Goal: Task Accomplishment & Management: Manage account settings

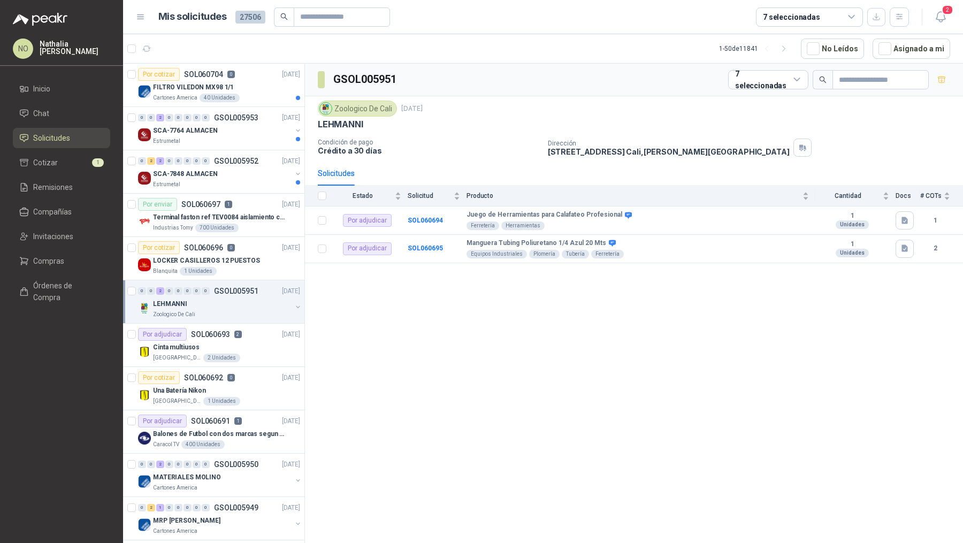
scroll to position [213, 0]
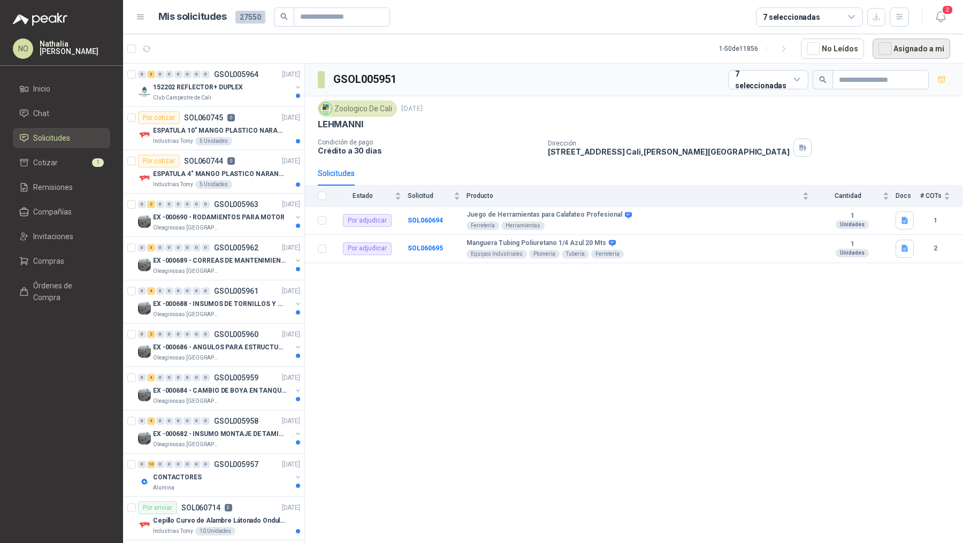
click at [909, 50] on button "Asignado a mi" at bounding box center [912, 49] width 78 height 20
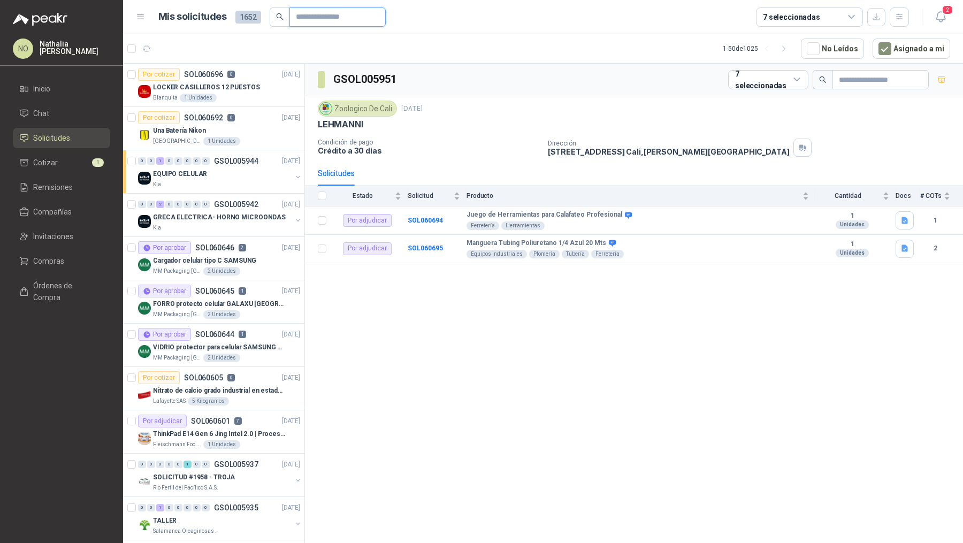
click at [317, 19] on input "text" at bounding box center [333, 17] width 75 height 18
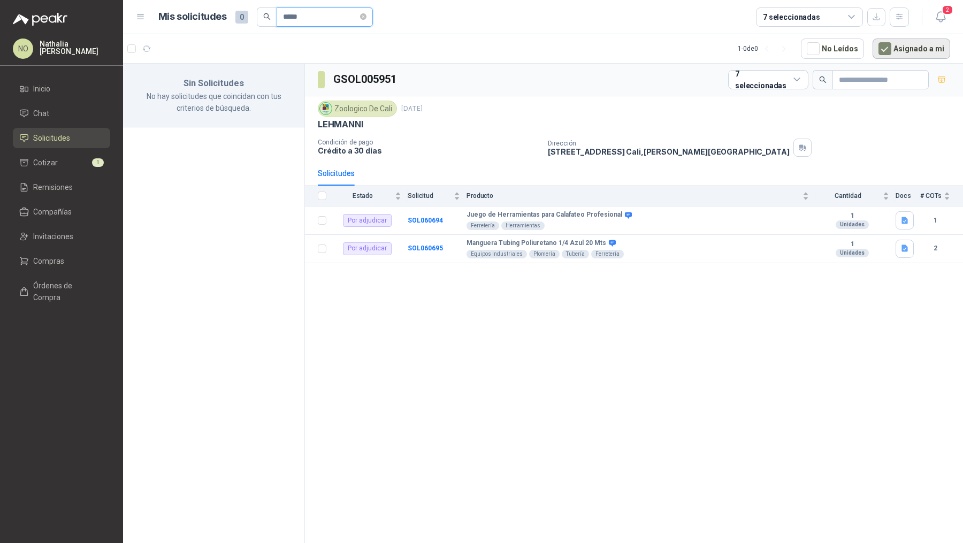
type input "*****"
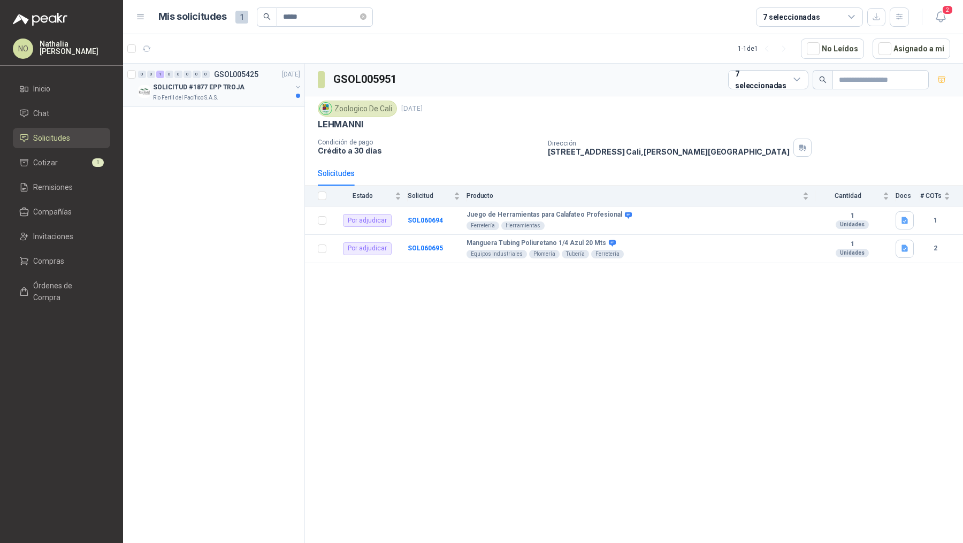
click at [206, 89] on p "SOLICITUD #1877 EPP TROJA" at bounding box center [199, 87] width 92 height 10
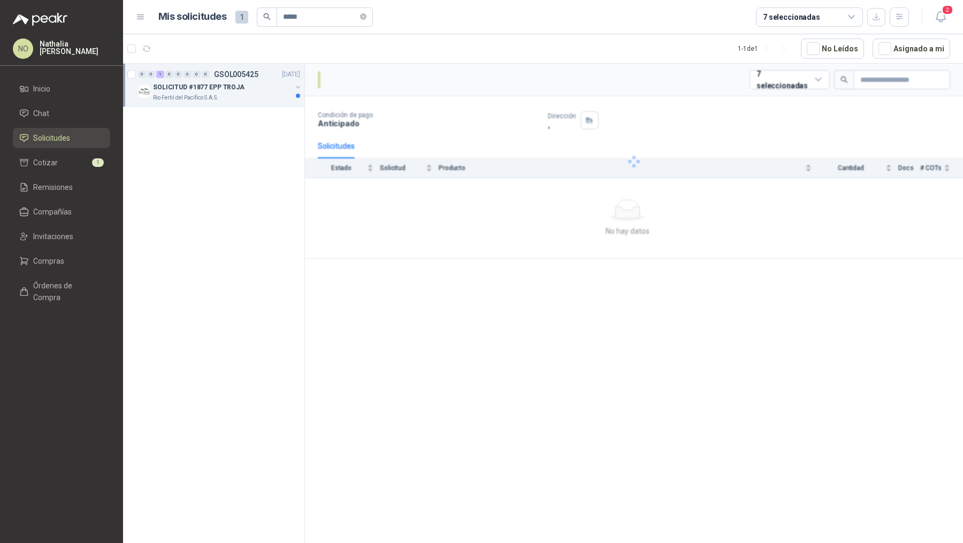
click at [206, 89] on p "SOLICITUD #1877 EPP TROJA" at bounding box center [199, 87] width 92 height 10
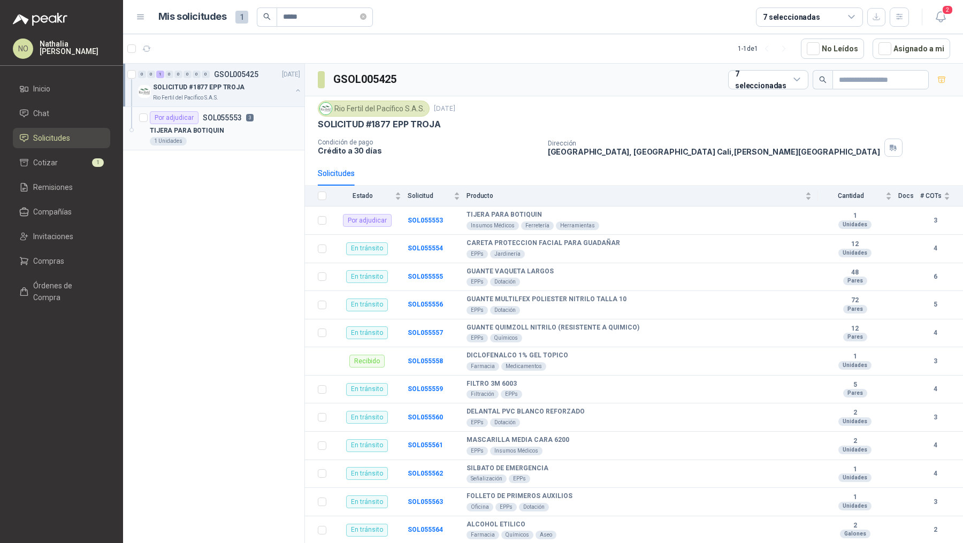
click at [215, 133] on p "TIJERA PARA BOTIQUIN" at bounding box center [187, 131] width 74 height 10
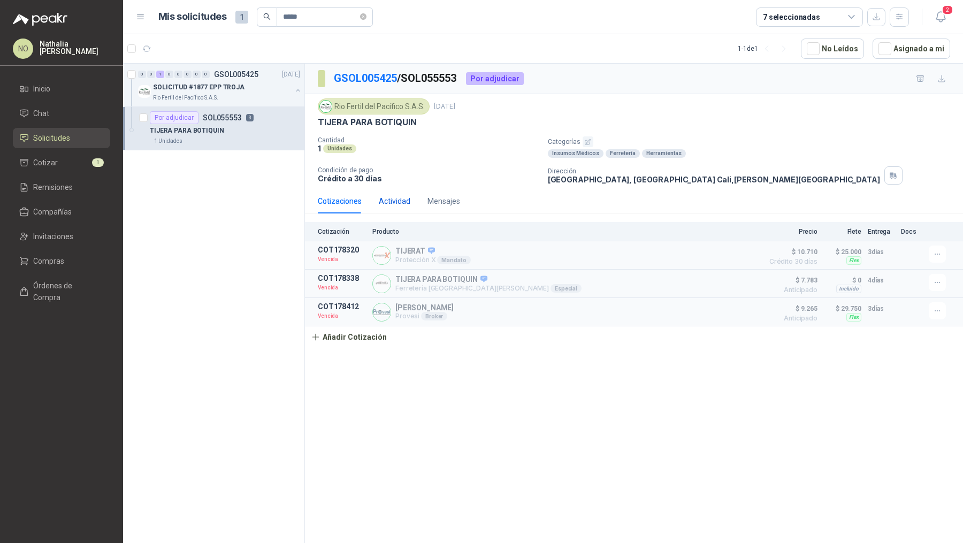
click at [400, 198] on div "Actividad" at bounding box center [395, 201] width 32 height 12
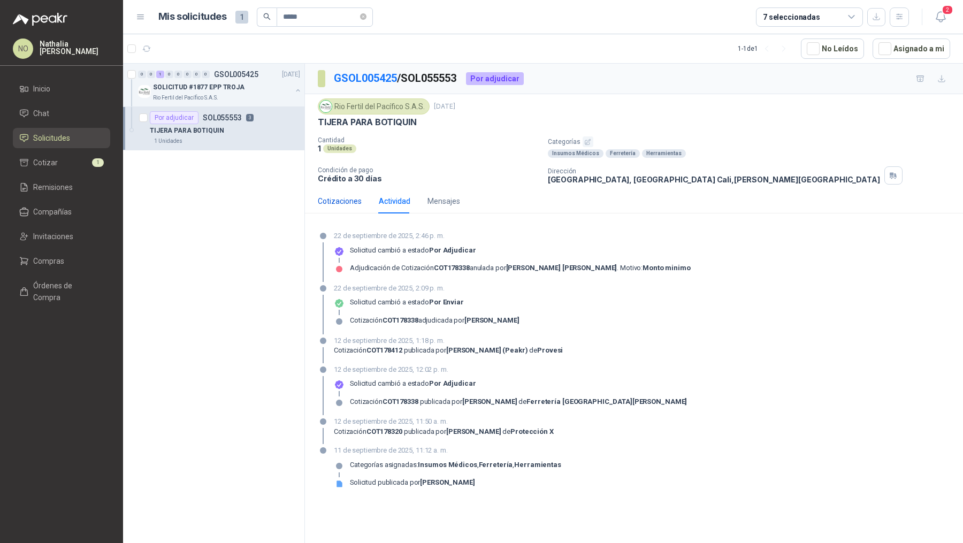
click at [347, 203] on div "Cotizaciones" at bounding box center [340, 201] width 44 height 12
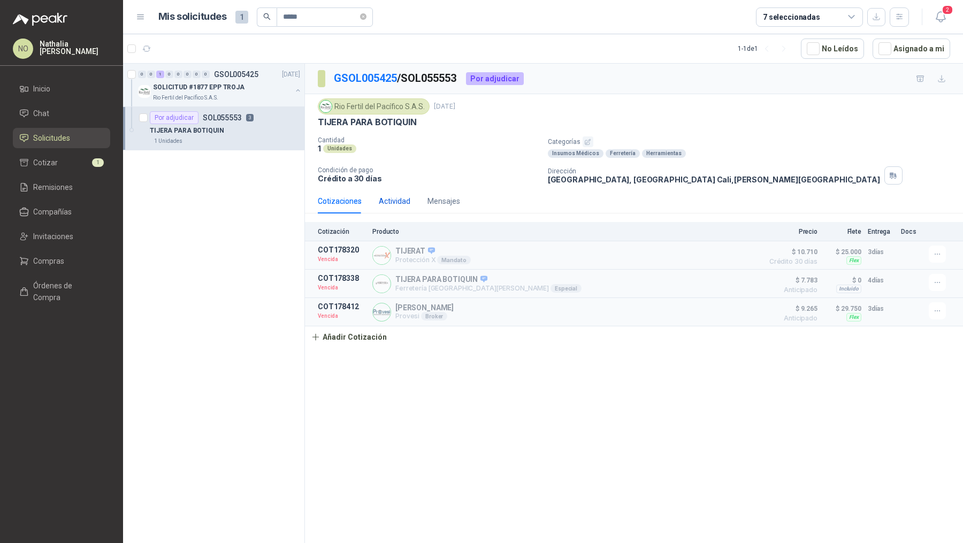
click at [389, 199] on div "Actividad" at bounding box center [395, 201] width 32 height 12
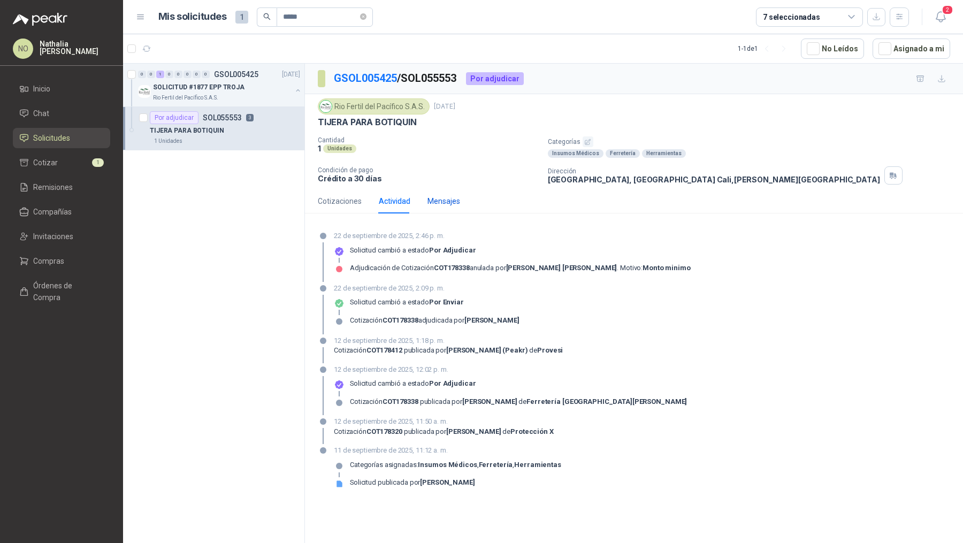
click at [441, 200] on div "Mensajes" at bounding box center [444, 201] width 33 height 12
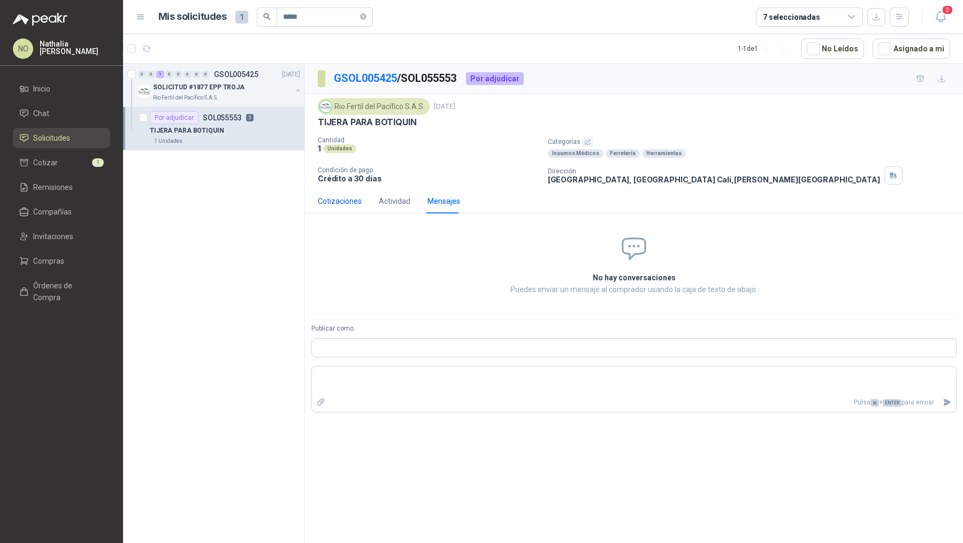
click at [345, 200] on div "Cotizaciones" at bounding box center [340, 201] width 44 height 12
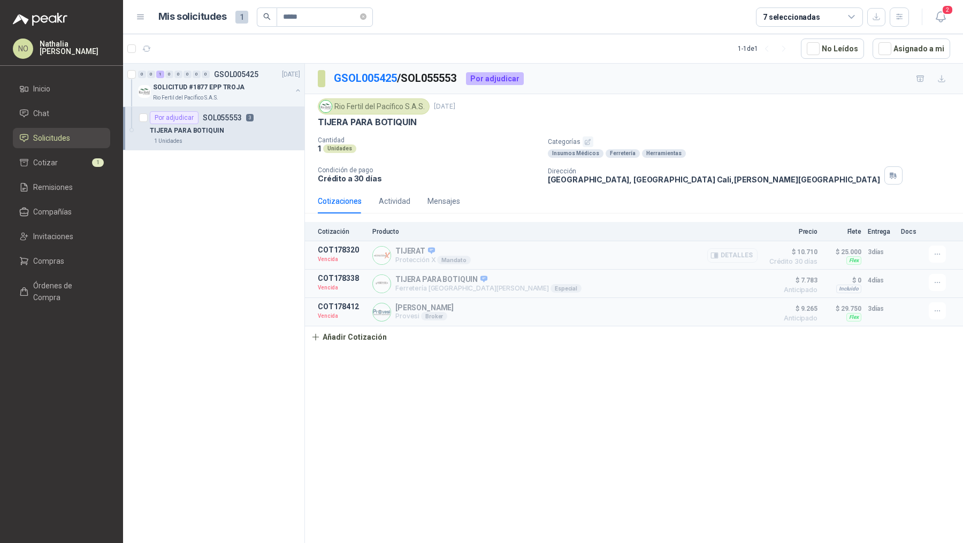
click at [737, 253] on button "Detalles" at bounding box center [732, 255] width 50 height 14
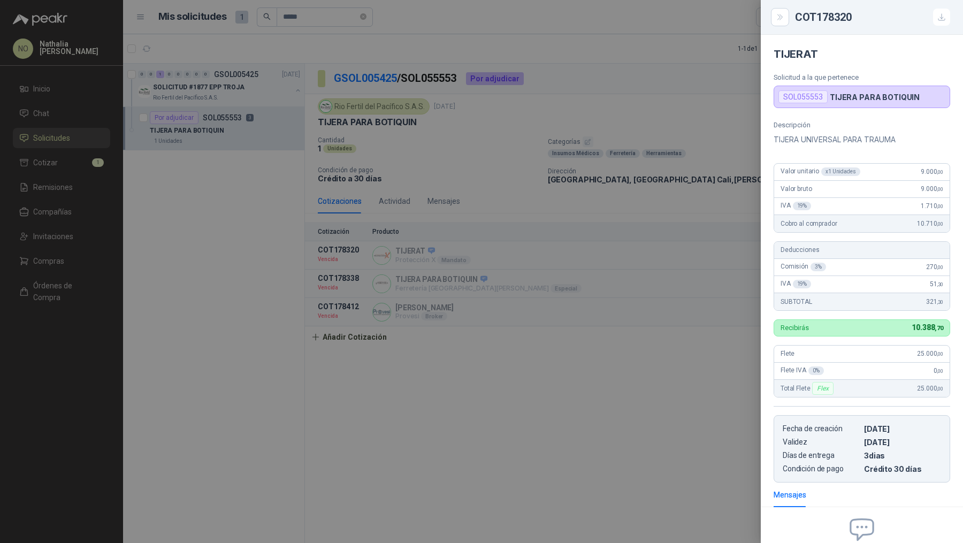
scroll to position [55, 0]
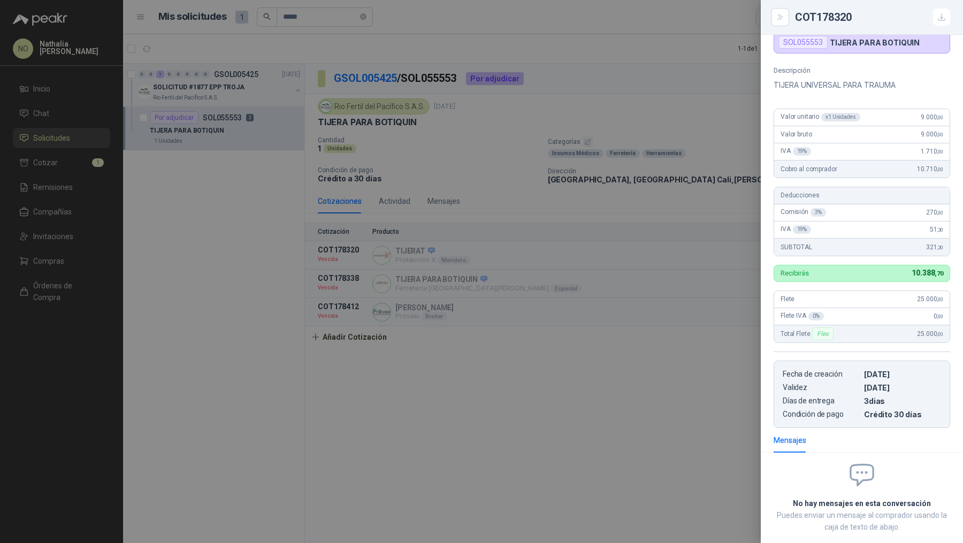
click at [566, 284] on div at bounding box center [481, 271] width 963 height 543
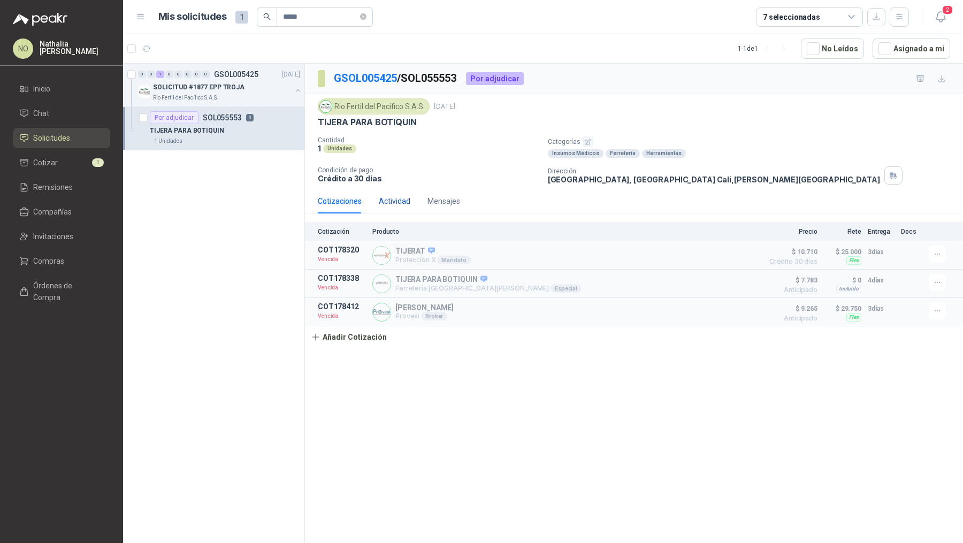
click at [395, 200] on div "Actividad" at bounding box center [395, 201] width 32 height 12
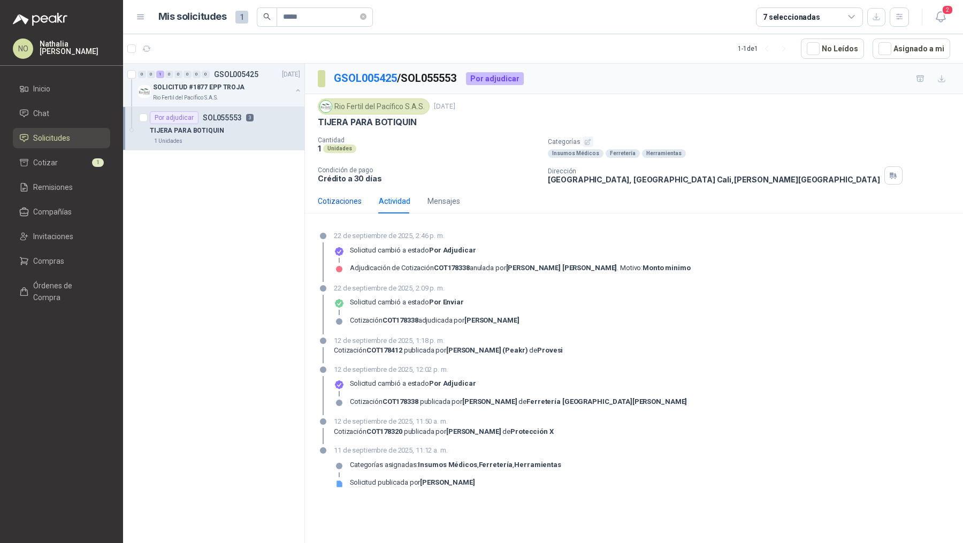
click at [352, 200] on div "Cotizaciones" at bounding box center [340, 201] width 44 height 12
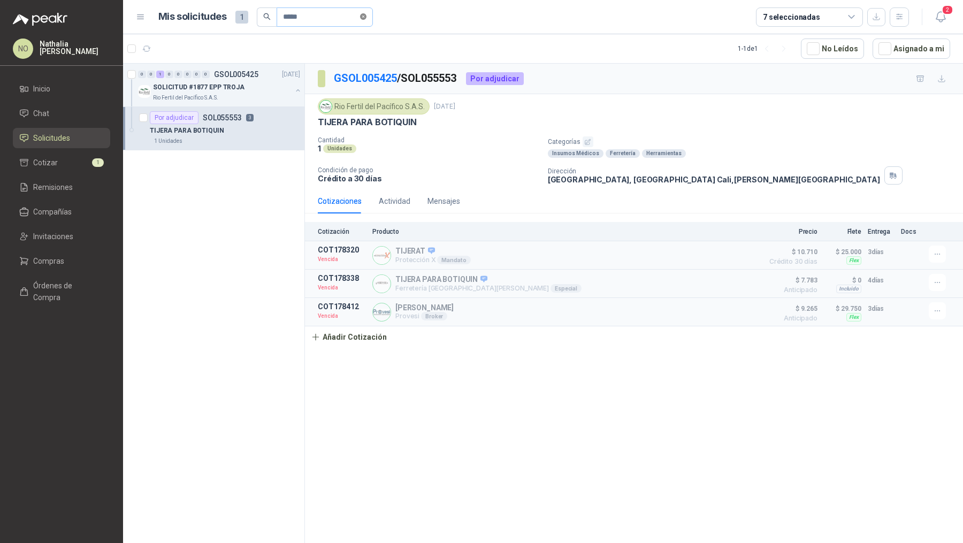
click at [366, 16] on icon "close-circle" at bounding box center [363, 16] width 6 height 6
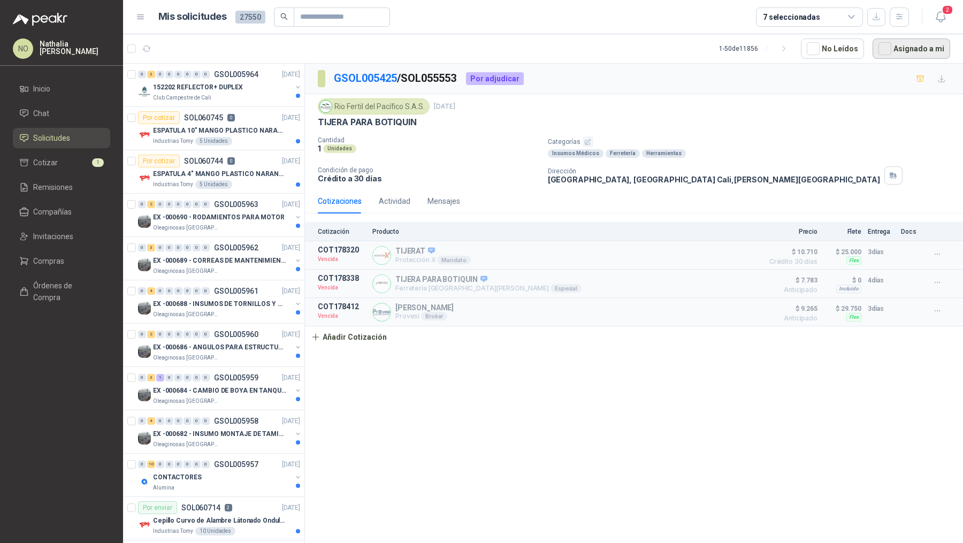
click at [910, 44] on button "Asignado a mi" at bounding box center [912, 49] width 78 height 20
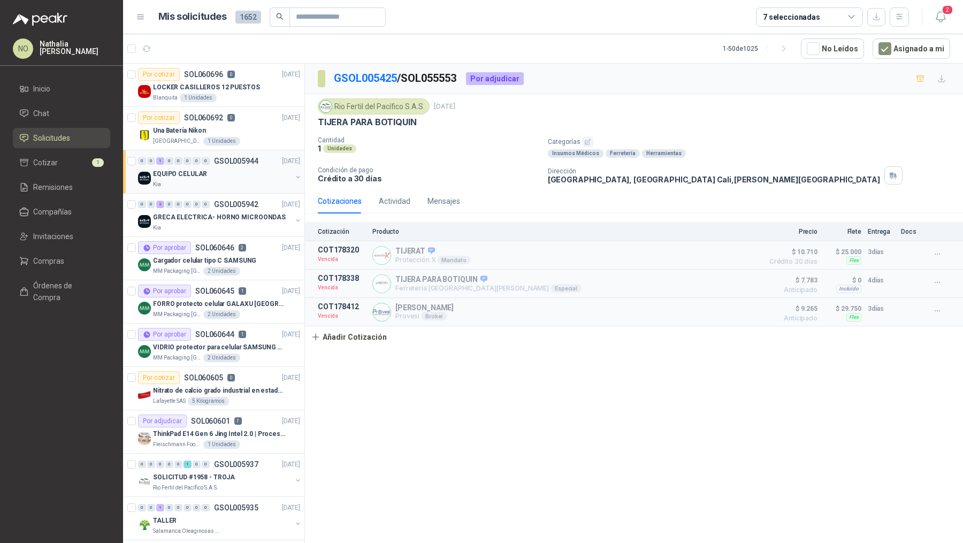
click at [226, 168] on div "EQUIPO CELULAR" at bounding box center [222, 174] width 139 height 13
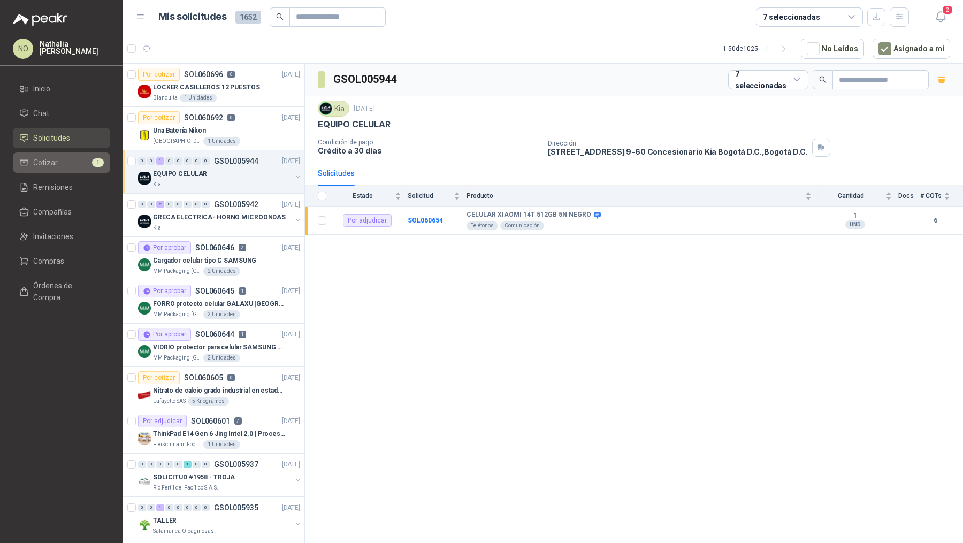
click at [88, 161] on li "Cotizar 1" at bounding box center [61, 163] width 85 height 12
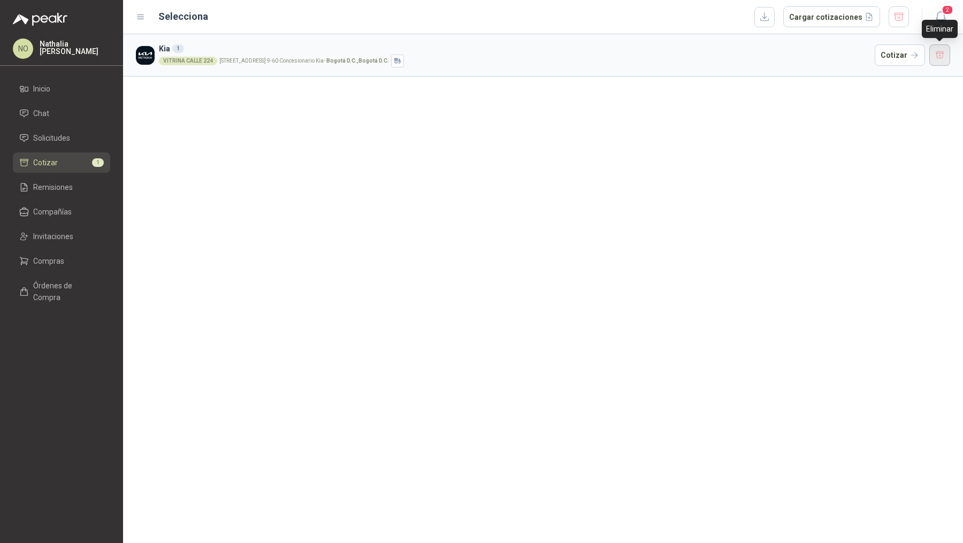
click at [941, 63] on button "button" at bounding box center [940, 54] width 21 height 21
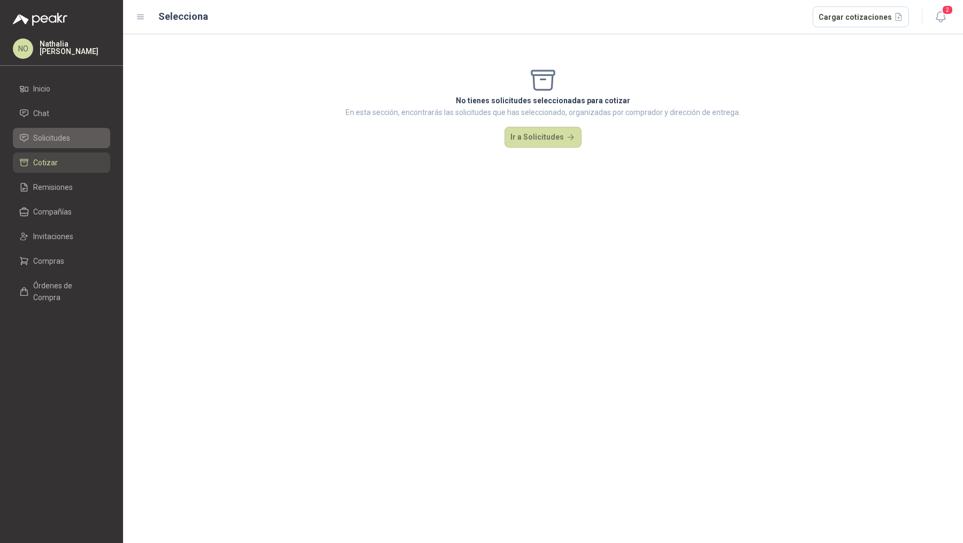
click at [85, 142] on li "Solicitudes" at bounding box center [61, 138] width 85 height 12
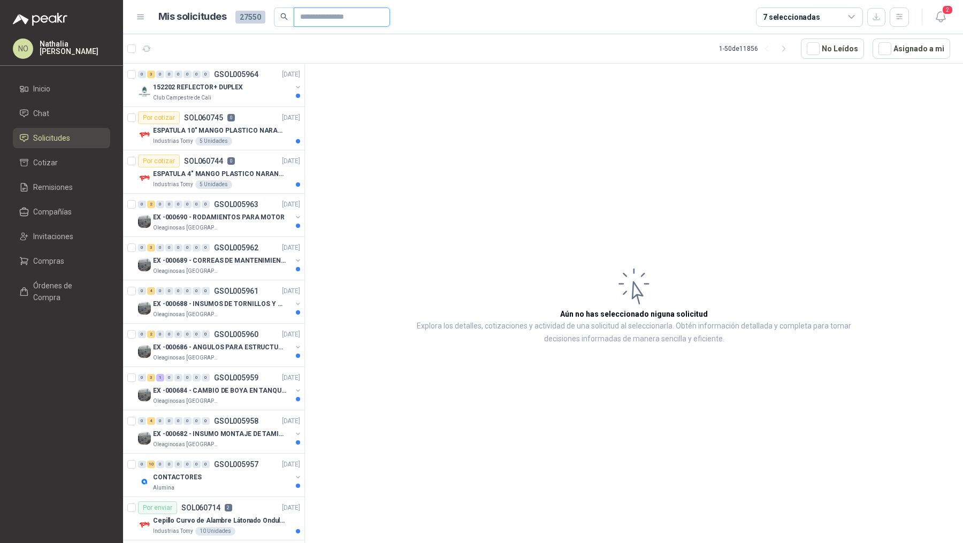
click at [326, 20] on input "text" at bounding box center [337, 17] width 75 height 18
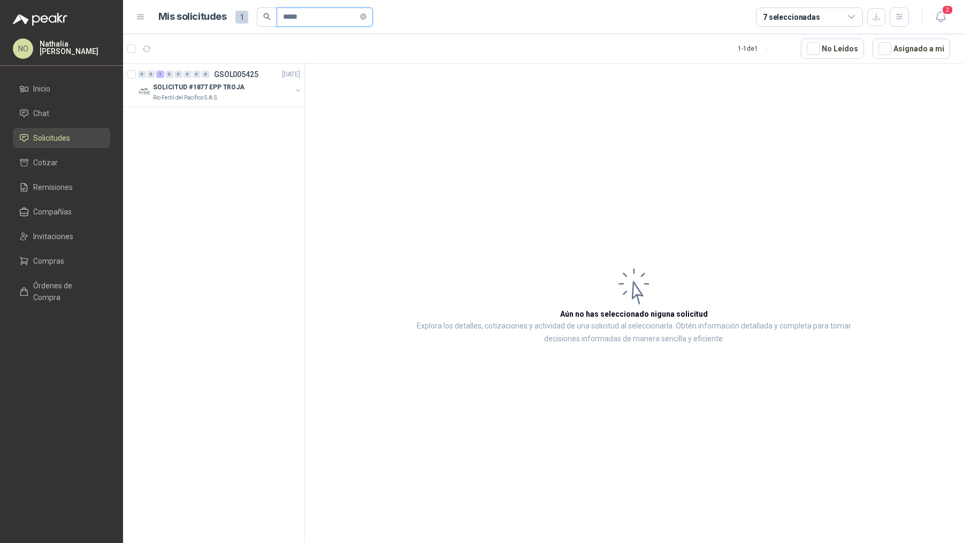
type input "*****"
click at [253, 98] on div "Rio Fertil del Pacífico S.A.S." at bounding box center [222, 98] width 139 height 9
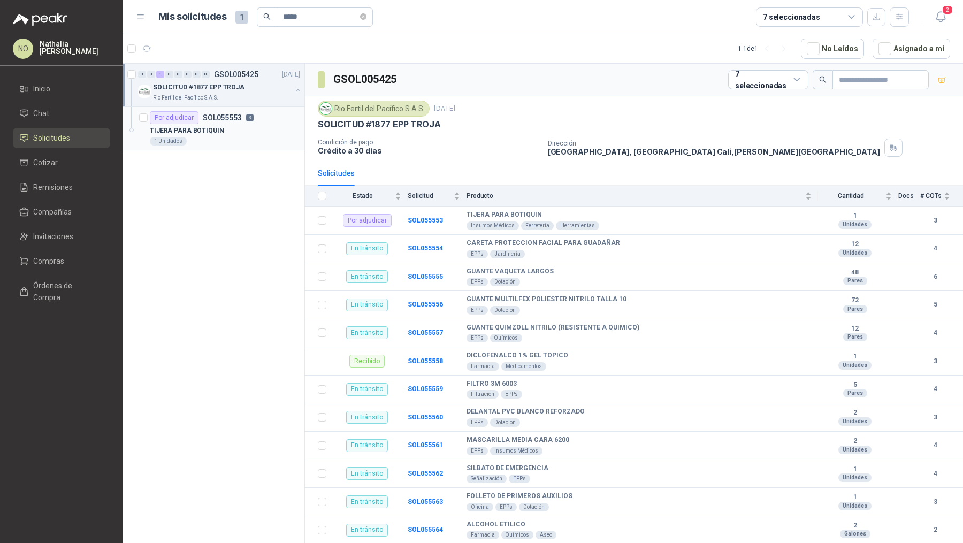
click at [243, 135] on div "TIJERA PARA BOTIQUIN" at bounding box center [225, 130] width 150 height 13
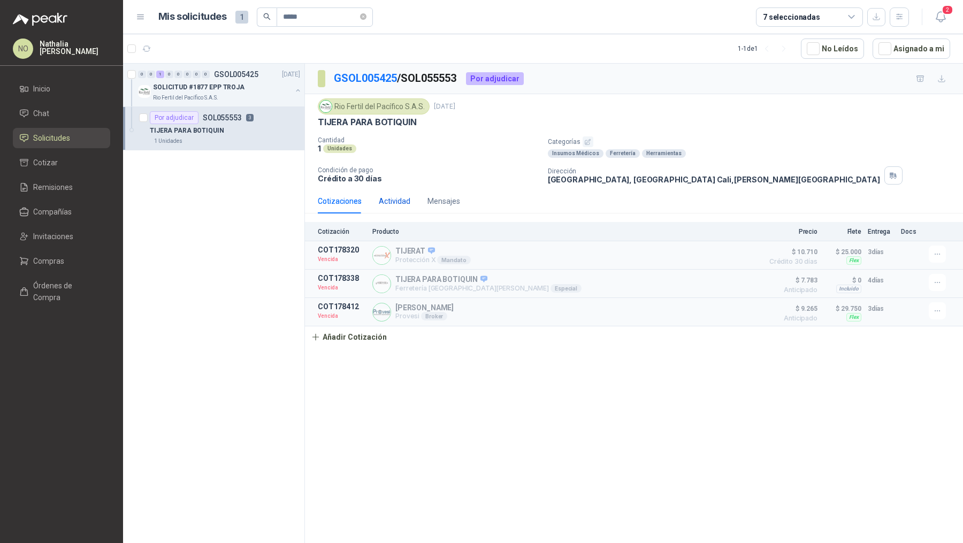
click at [392, 195] on div "Actividad" at bounding box center [395, 201] width 32 height 12
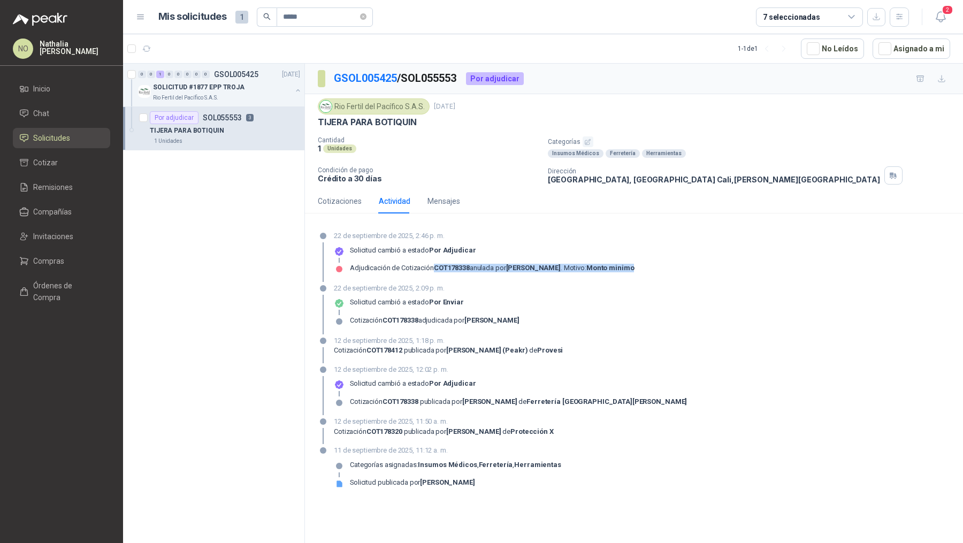
drag, startPoint x: 432, startPoint y: 268, endPoint x: 472, endPoint y: 270, distance: 39.7
click at [472, 270] on div "Adjudicación de Cotización COT178338 anulada por Luis Miguel Martinez . Motivo:…" at bounding box center [492, 272] width 284 height 17
click at [345, 200] on div "Cotizaciones" at bounding box center [340, 201] width 44 height 12
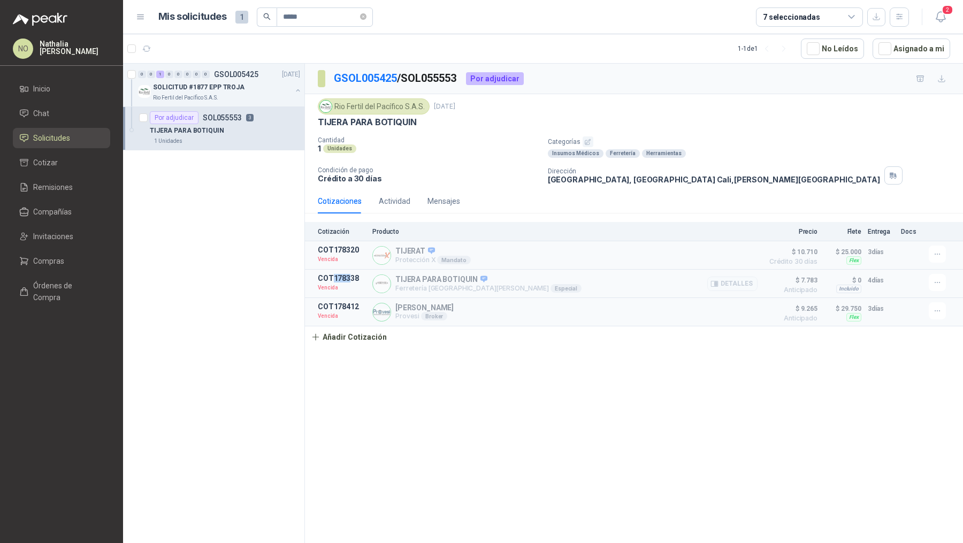
drag, startPoint x: 333, startPoint y: 276, endPoint x: 350, endPoint y: 276, distance: 16.6
click at [349, 276] on p "COT178338" at bounding box center [342, 278] width 48 height 9
click at [724, 257] on button "Detalles" at bounding box center [732, 255] width 50 height 14
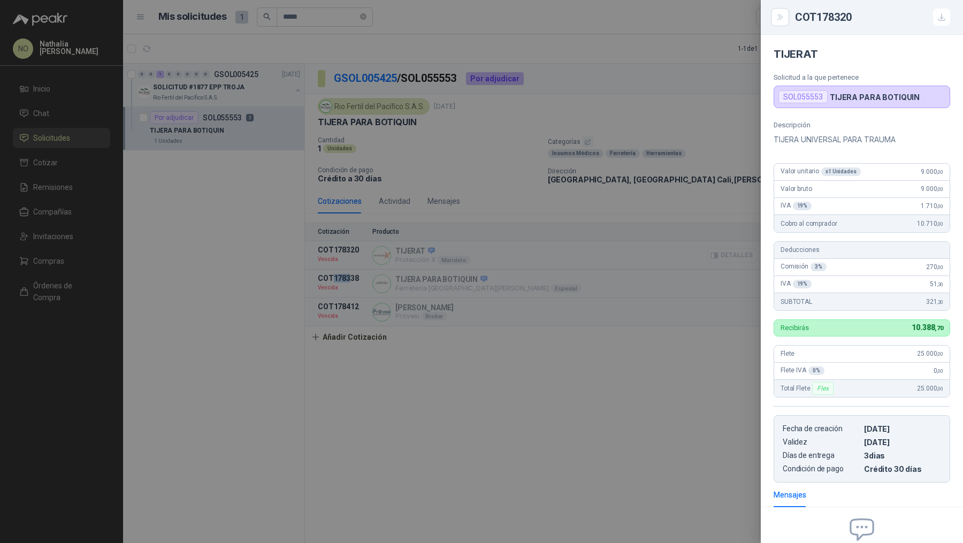
click at [724, 257] on div at bounding box center [481, 271] width 963 height 543
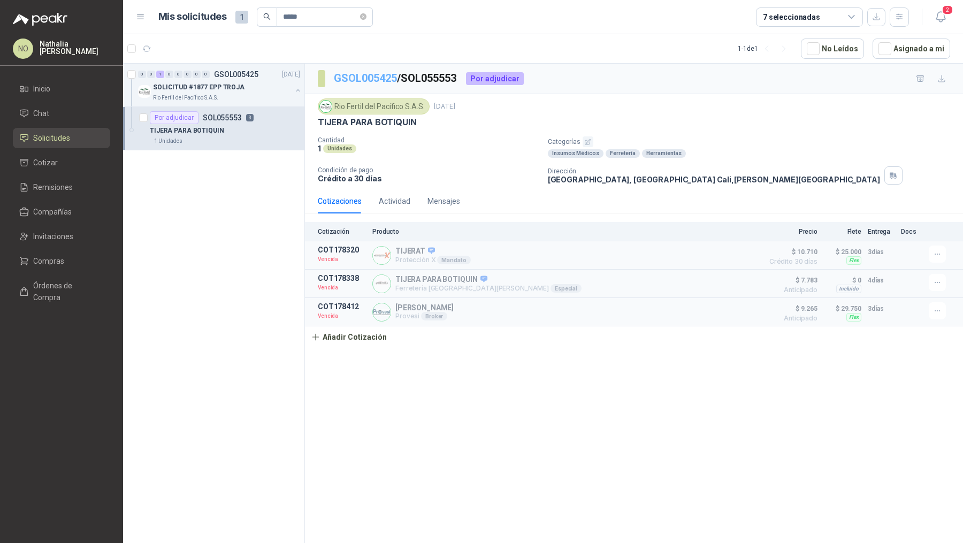
click at [379, 78] on link "GSOL005425" at bounding box center [365, 78] width 63 height 13
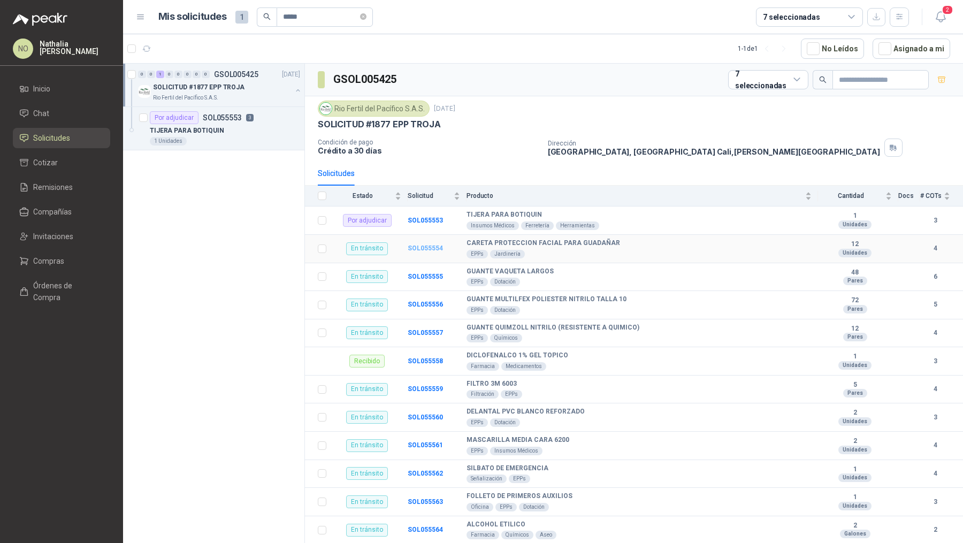
click at [424, 245] on b "SOL055554" at bounding box center [425, 248] width 35 height 7
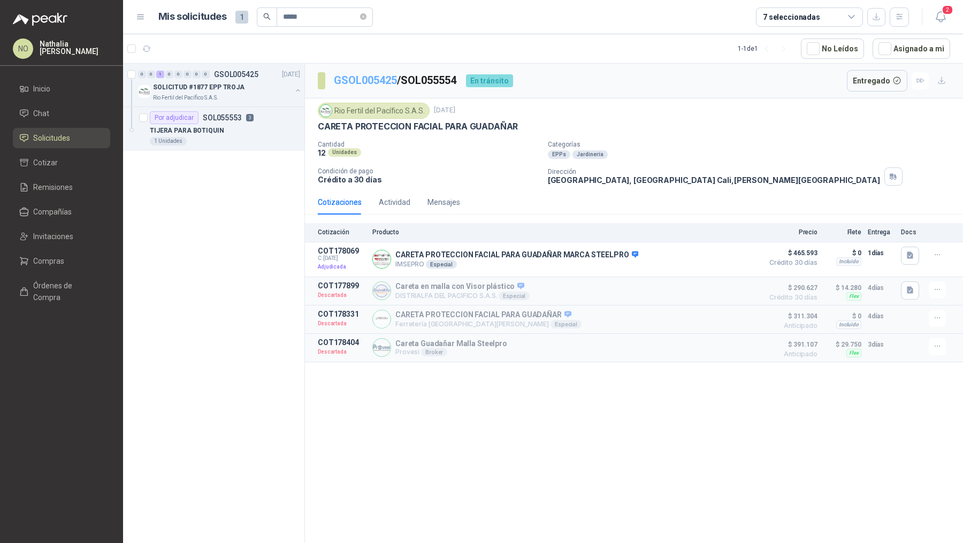
click at [363, 75] on link "GSOL005425" at bounding box center [365, 80] width 63 height 13
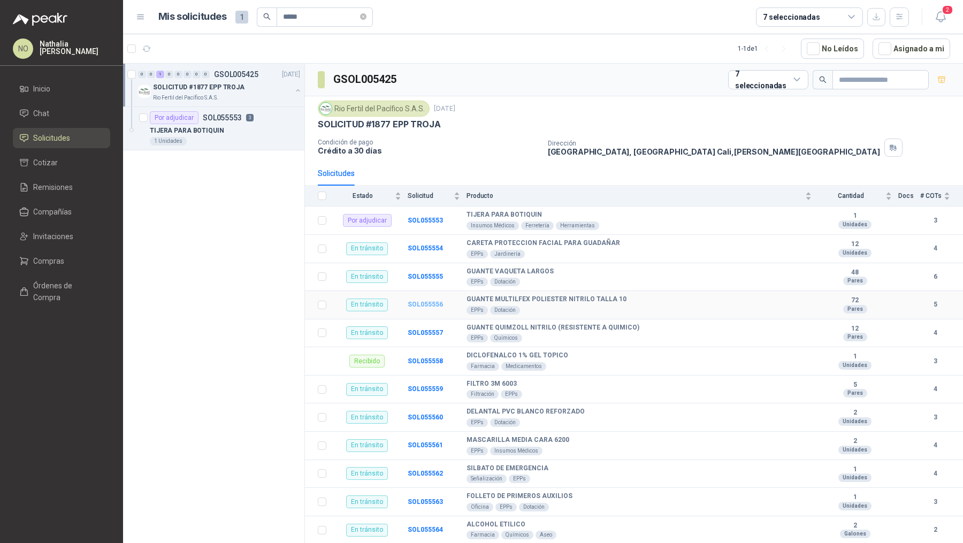
click at [424, 303] on b "SOL055556" at bounding box center [425, 304] width 35 height 7
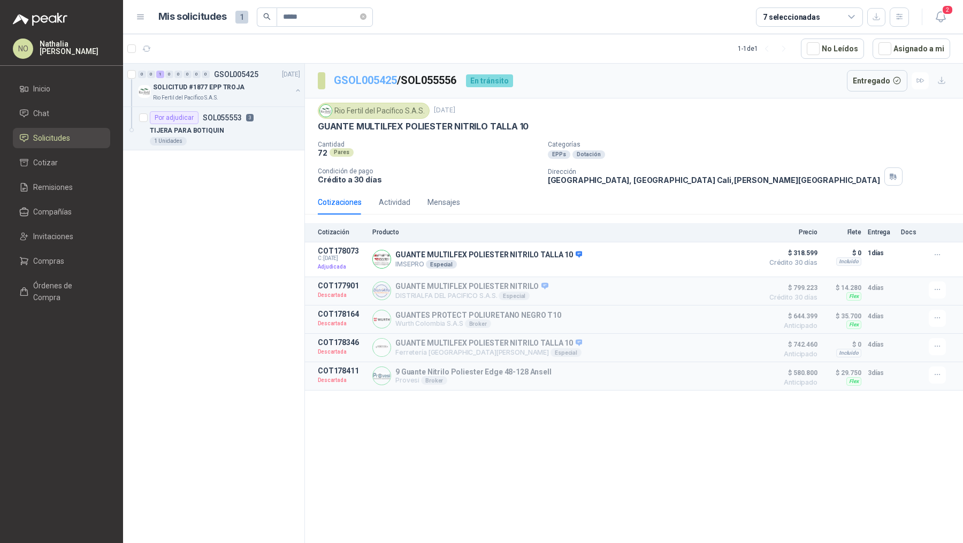
click at [374, 82] on link "GSOL005425" at bounding box center [365, 80] width 63 height 13
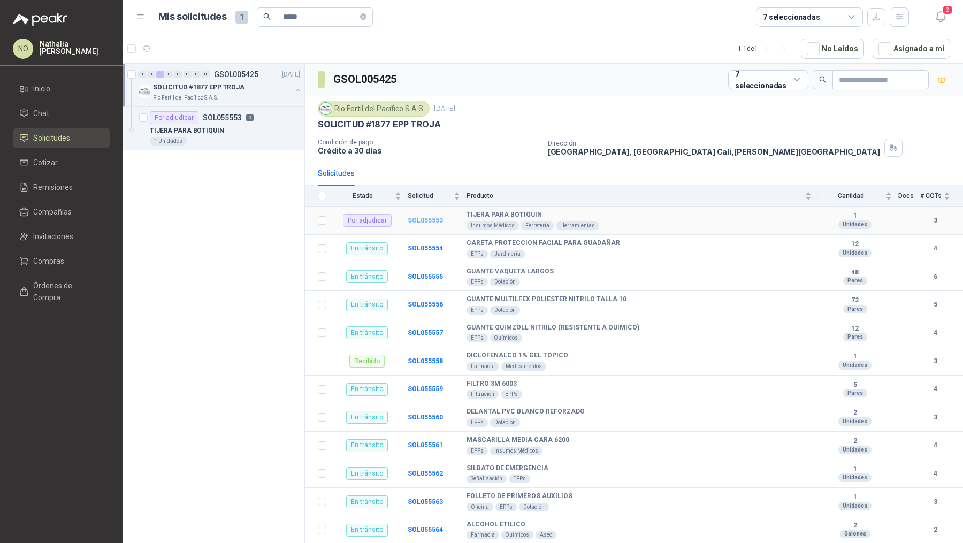
click at [426, 219] on b "SOL055553" at bounding box center [425, 220] width 35 height 7
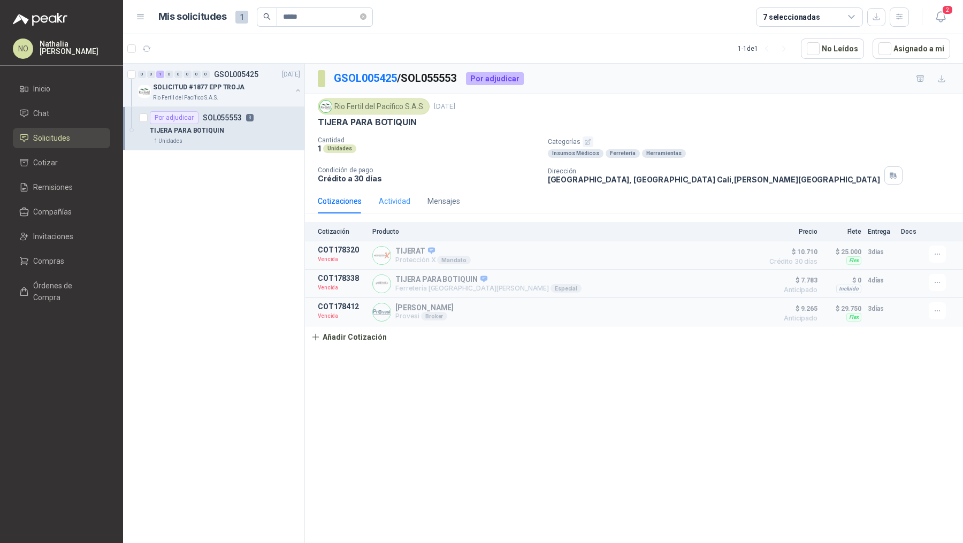
click at [397, 210] on div "Actividad" at bounding box center [395, 201] width 32 height 25
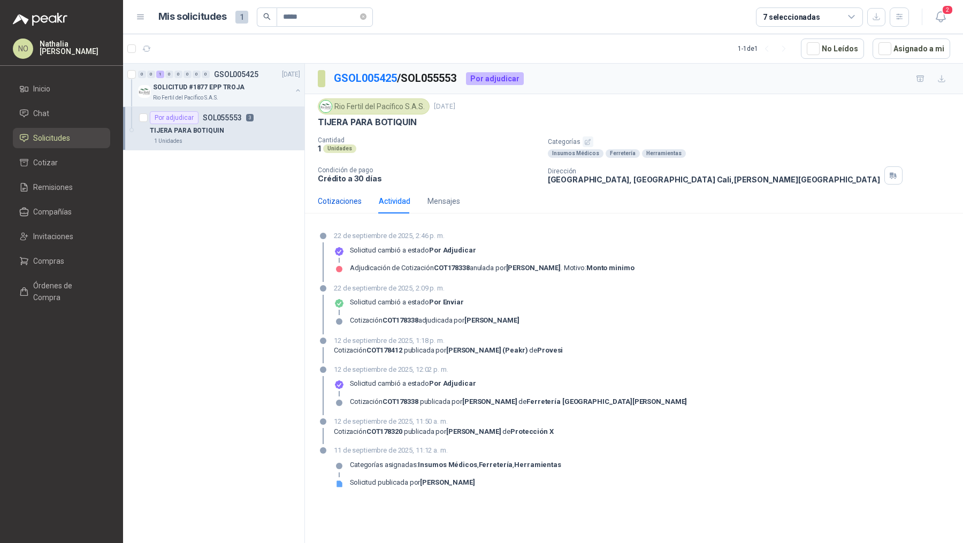
click at [321, 200] on div "Cotizaciones" at bounding box center [340, 201] width 44 height 12
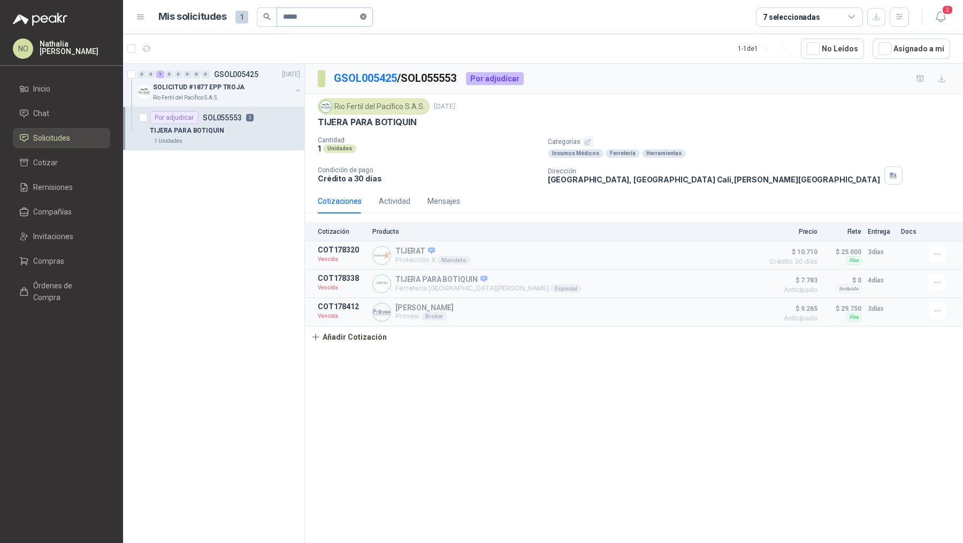
click at [367, 18] on icon "close-circle" at bounding box center [363, 16] width 6 height 6
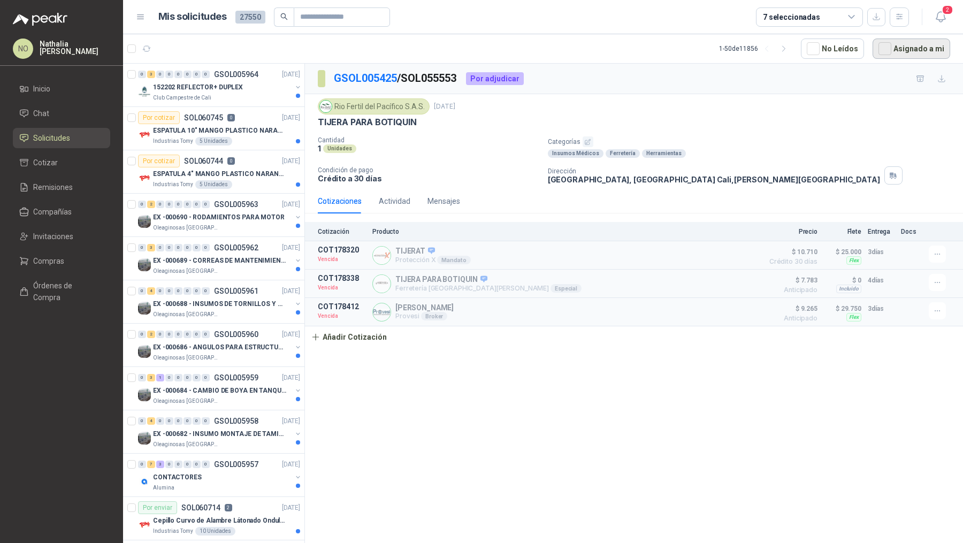
click at [905, 40] on button "Asignado a mi" at bounding box center [912, 49] width 78 height 20
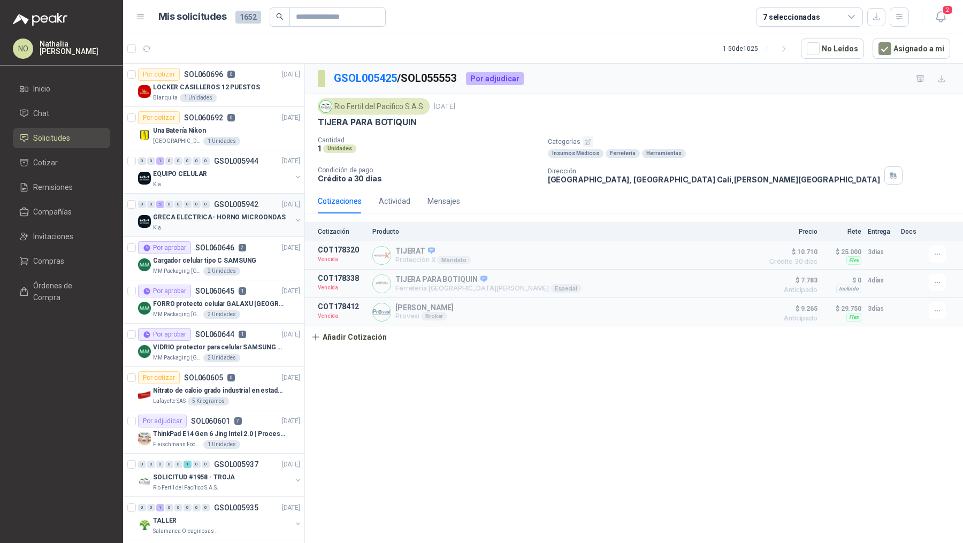
click at [227, 224] on div "Kia" at bounding box center [222, 228] width 139 height 9
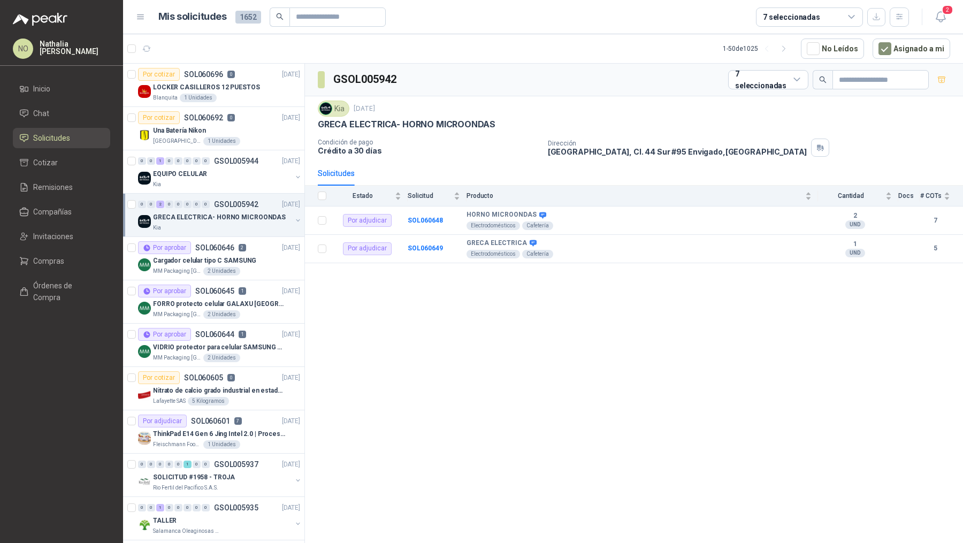
click at [941, 6] on header "Mis solicitudes 1652 7 seleccionadas 2" at bounding box center [543, 17] width 840 height 34
click at [945, 18] on icon "button" at bounding box center [940, 17] width 9 height 10
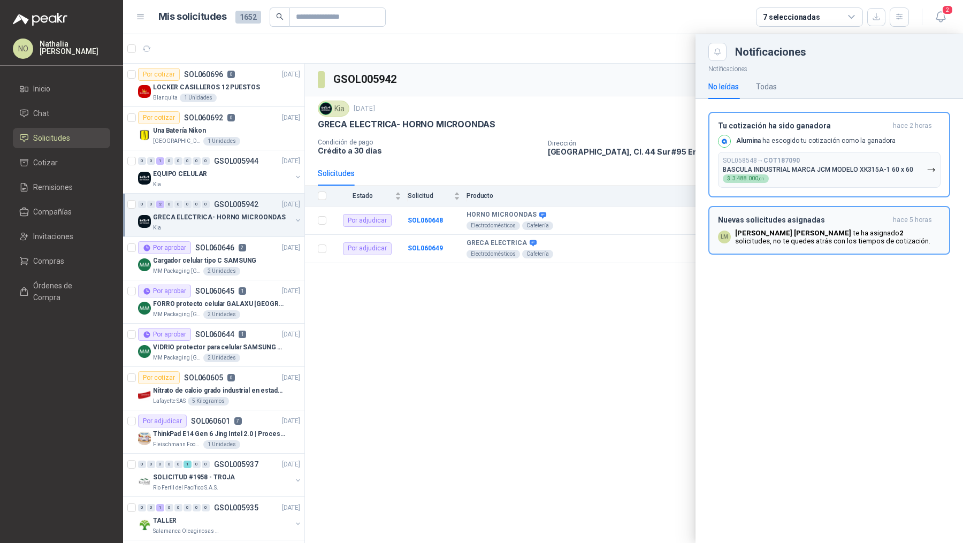
click at [860, 211] on button "Nuevas solicitudes asignadas hace 5 horas LM Luis Miguel Martinez te ha asignad…" at bounding box center [830, 230] width 242 height 49
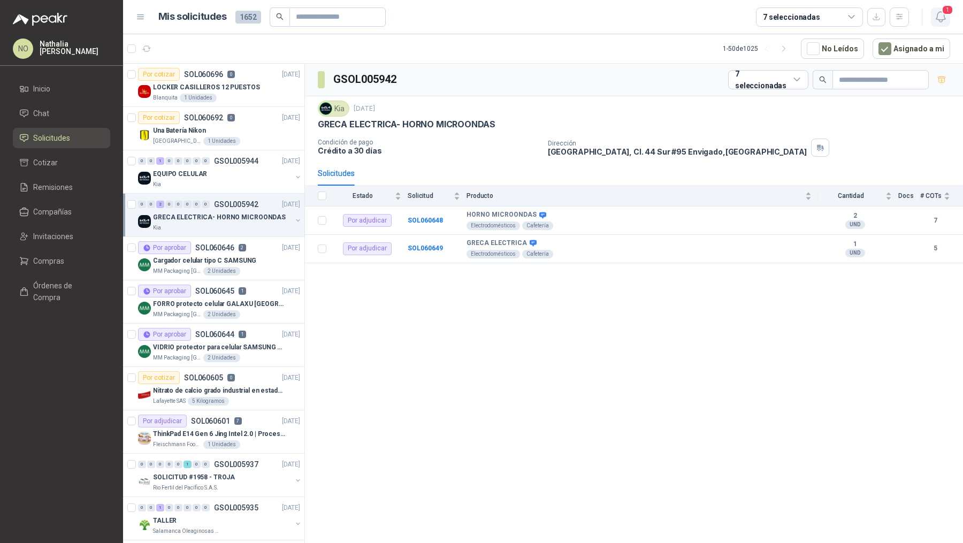
click at [946, 17] on icon "button" at bounding box center [940, 16] width 13 height 13
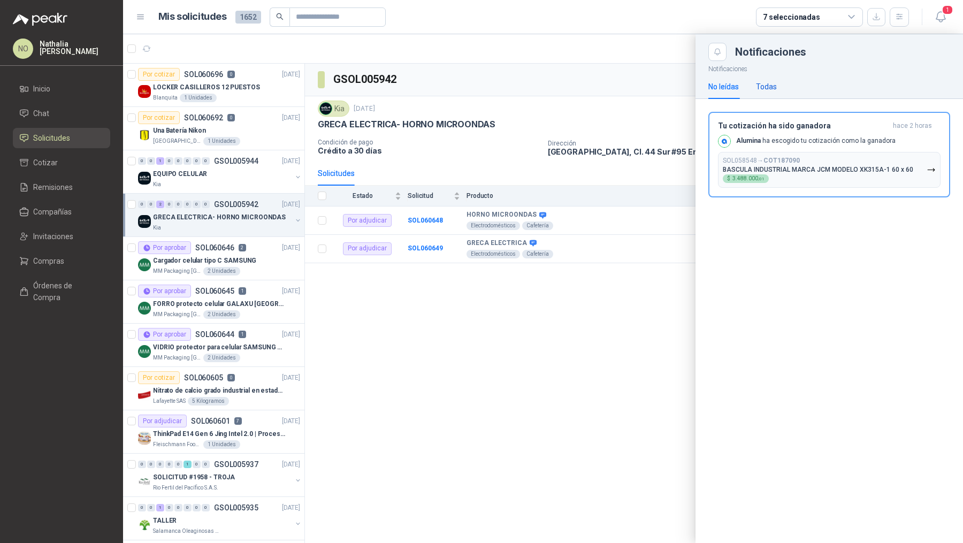
click at [774, 84] on div "Todas" at bounding box center [766, 87] width 21 height 12
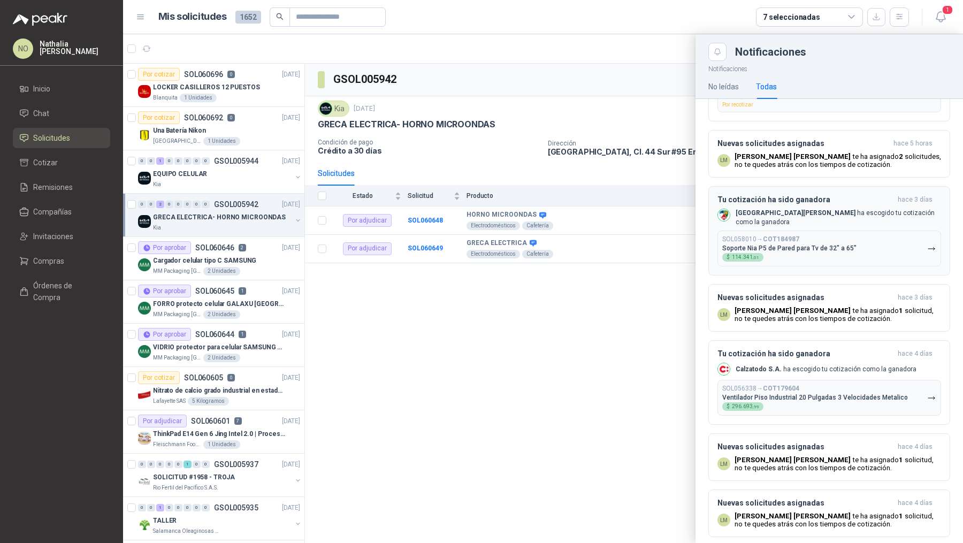
scroll to position [169, 0]
click at [755, 403] on span ",99" at bounding box center [756, 405] width 6 height 5
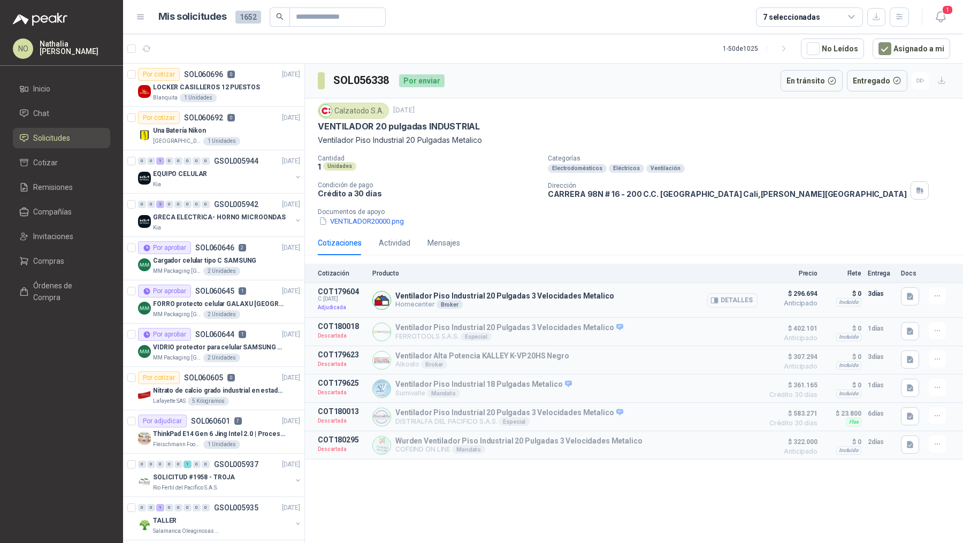
click at [733, 298] on button "Detalles" at bounding box center [732, 300] width 50 height 14
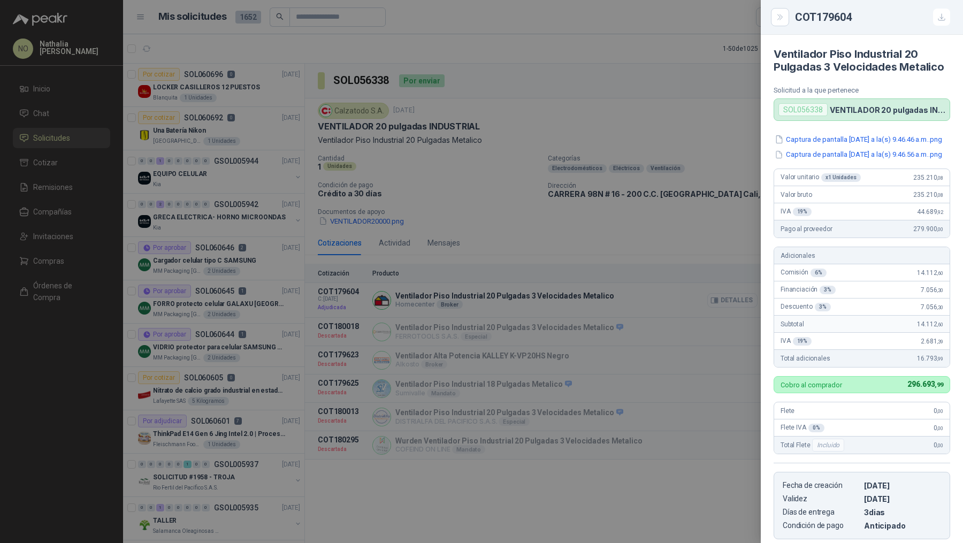
scroll to position [194, 0]
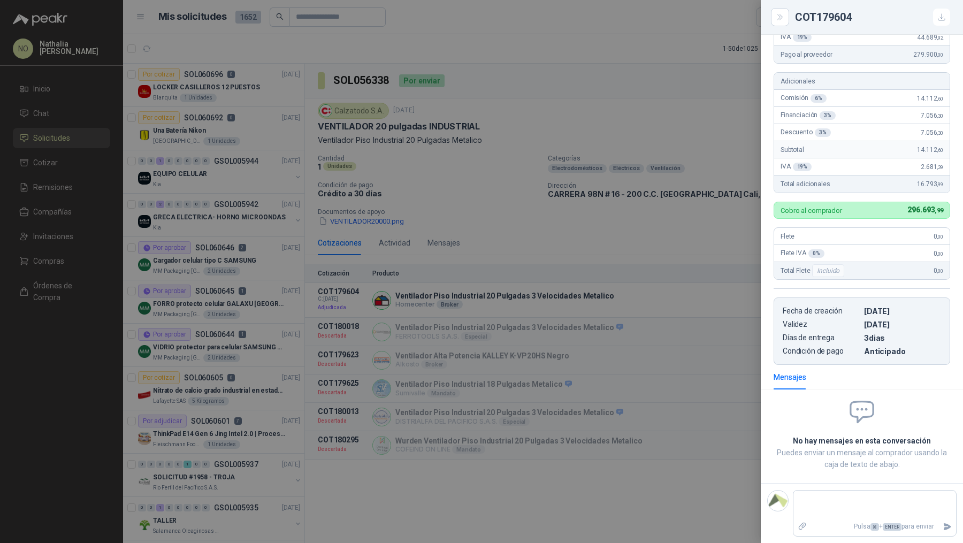
click at [566, 249] on div at bounding box center [481, 271] width 963 height 543
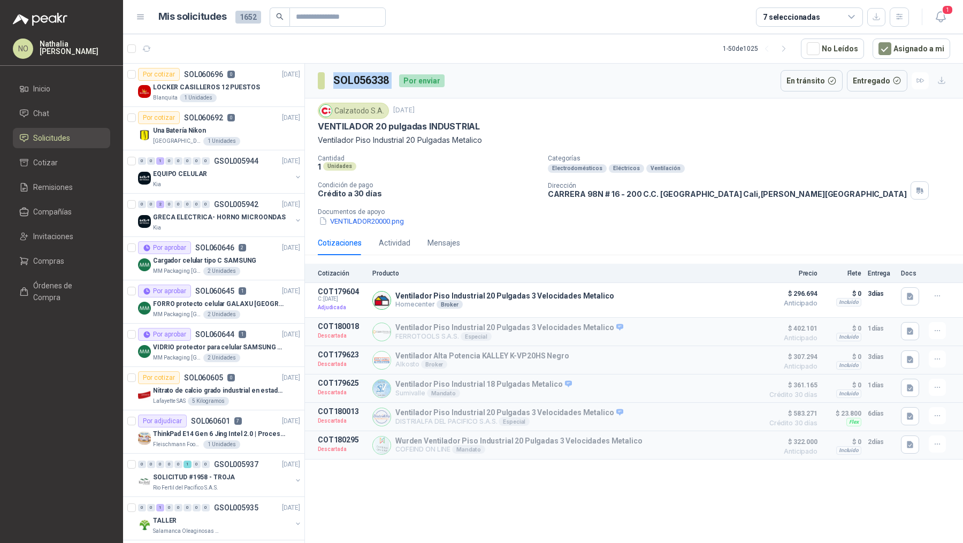
drag, startPoint x: 334, startPoint y: 81, endPoint x: 400, endPoint y: 81, distance: 65.3
click at [400, 81] on div "SOL056338 Por enviar" at bounding box center [381, 80] width 127 height 21
copy h3 "SOL056338"
click at [911, 293] on icon "button" at bounding box center [910, 296] width 6 height 7
click at [848, 269] on button "Captura de pantalla 2025-09-17 a la(s) 9.46.56 a.m..png" at bounding box center [827, 271] width 170 height 11
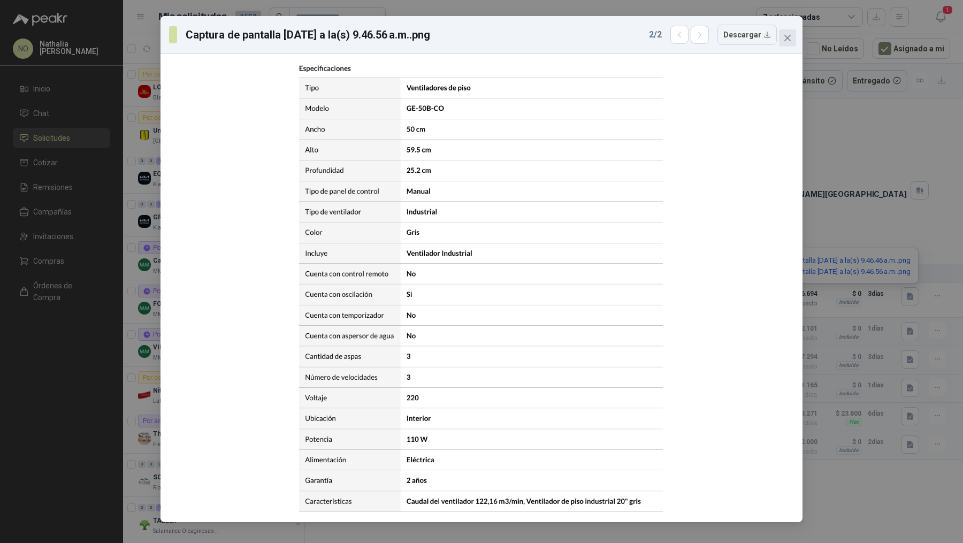
click at [788, 34] on icon "close" at bounding box center [787, 38] width 9 height 9
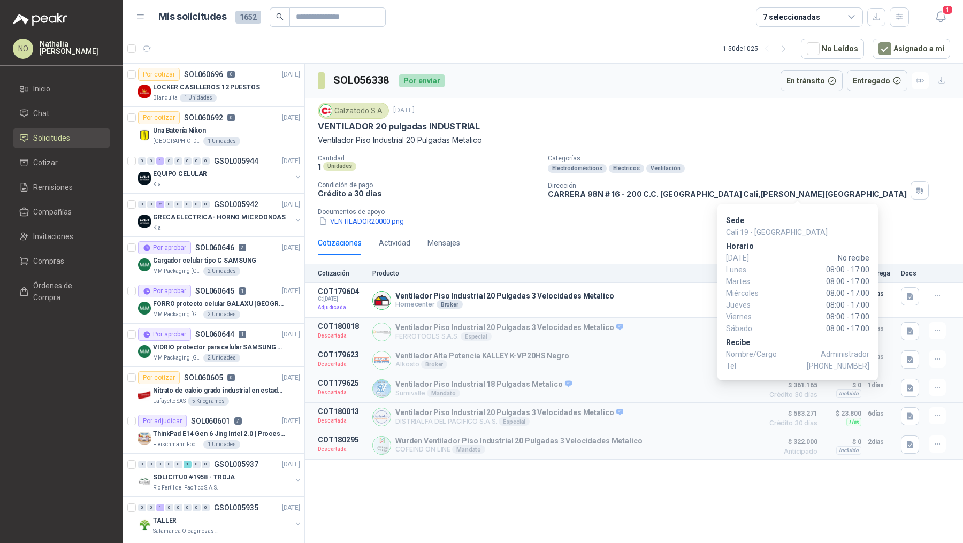
drag, startPoint x: 827, startPoint y: 367, endPoint x: 870, endPoint y: 366, distance: 42.8
click at [870, 366] on div "Sede Cali 19 - Jardín Plaza Horario Domingo No recibe Lunes 08:00 - 17:00 Marte…" at bounding box center [798, 292] width 161 height 177
drag, startPoint x: 828, startPoint y: 368, endPoint x: 869, endPoint y: 367, distance: 40.7
click at [869, 367] on span "+57 3158457463" at bounding box center [838, 366] width 63 height 12
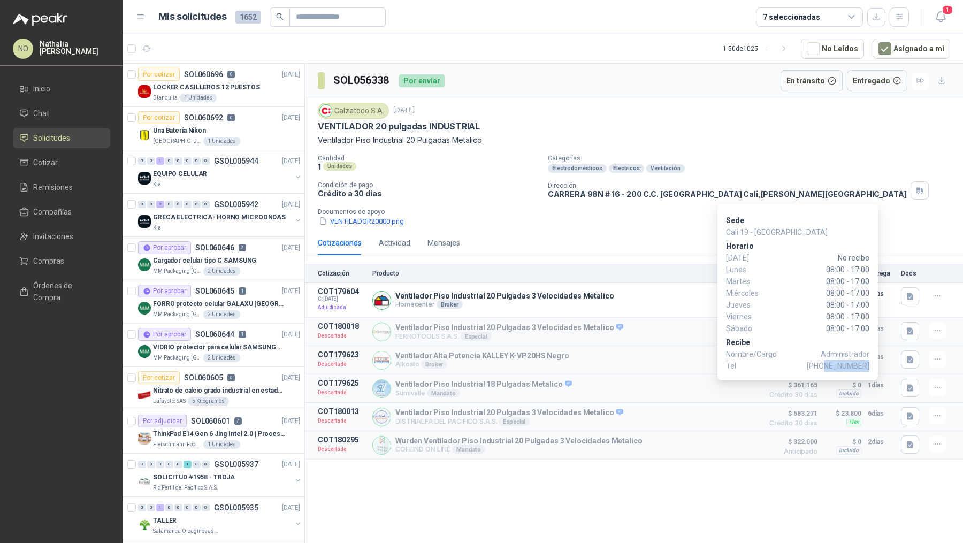
copy span "3158457463"
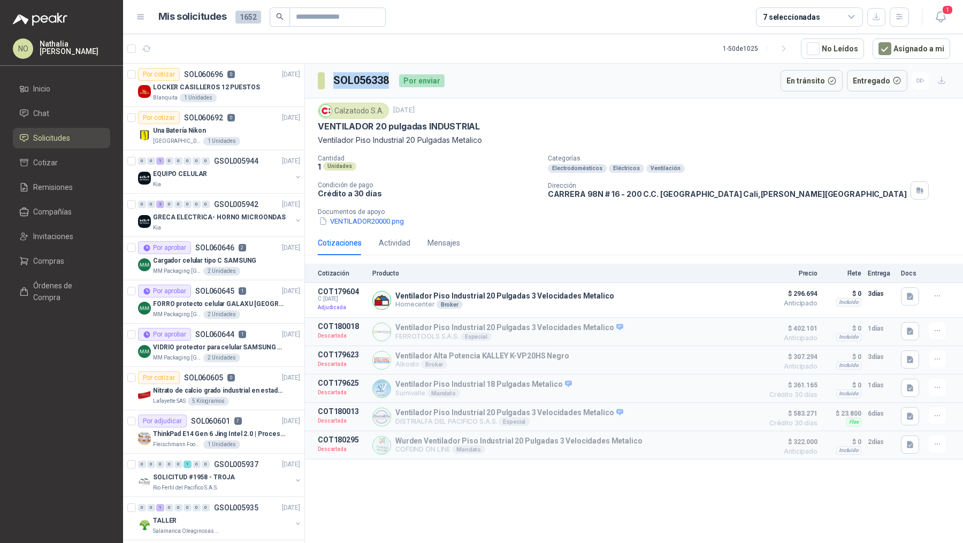
drag, startPoint x: 333, startPoint y: 81, endPoint x: 388, endPoint y: 81, distance: 55.1
click at [388, 81] on h3 "SOL056338" at bounding box center [361, 80] width 57 height 17
copy h3 "SOL056338"
drag, startPoint x: 549, startPoint y: 194, endPoint x: 781, endPoint y: 197, distance: 231.8
click at [781, 197] on div "Dirección CARRERA 98N # 16 - 200 C.C. JARDÍN PLAZA Cali , Valle del Cauca" at bounding box center [753, 190] width 411 height 18
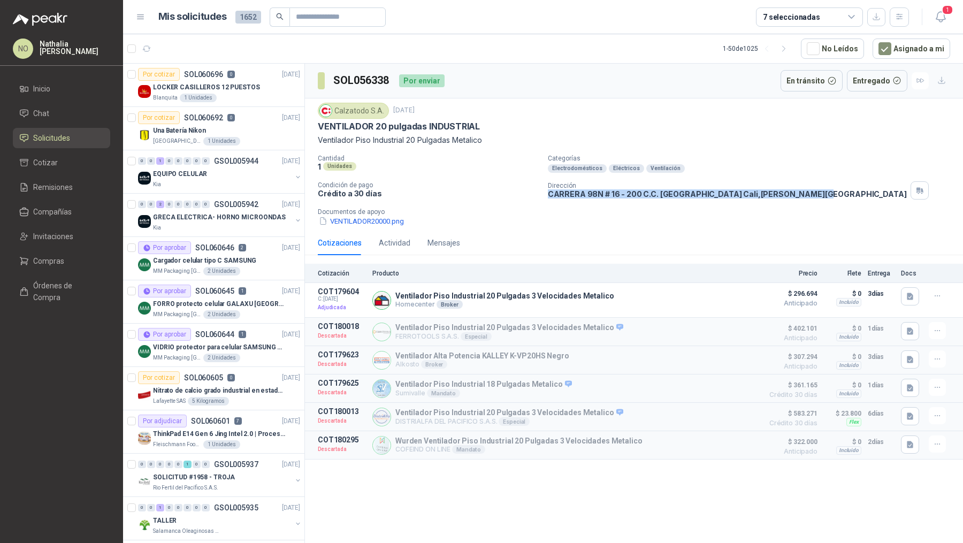
copy p "CARRERA 98N # 16 - 200 C.C. JARDÍN PLAZA Cali , Valle del Cauca"
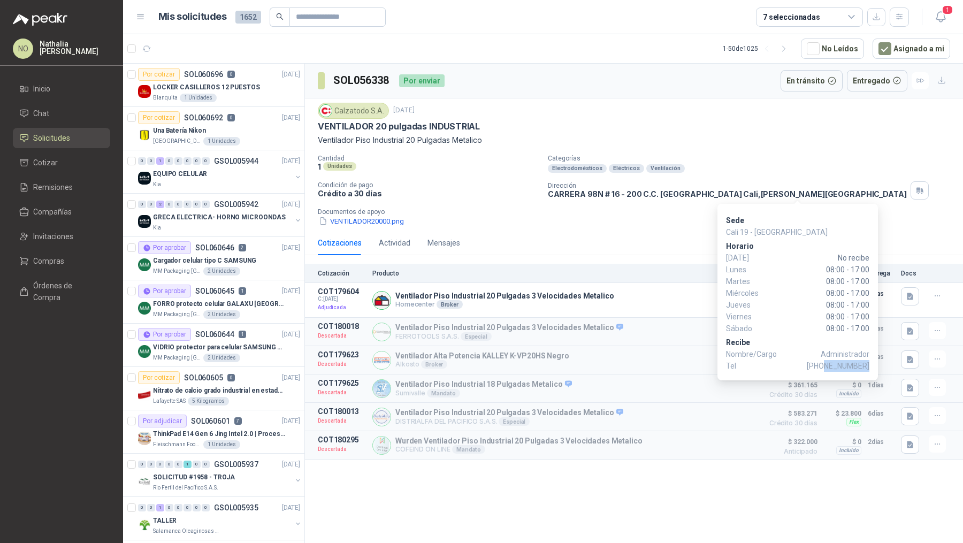
drag, startPoint x: 829, startPoint y: 367, endPoint x: 869, endPoint y: 365, distance: 39.6
click at [869, 365] on span "+57 3158457463" at bounding box center [838, 366] width 63 height 12
copy span "3158457463"
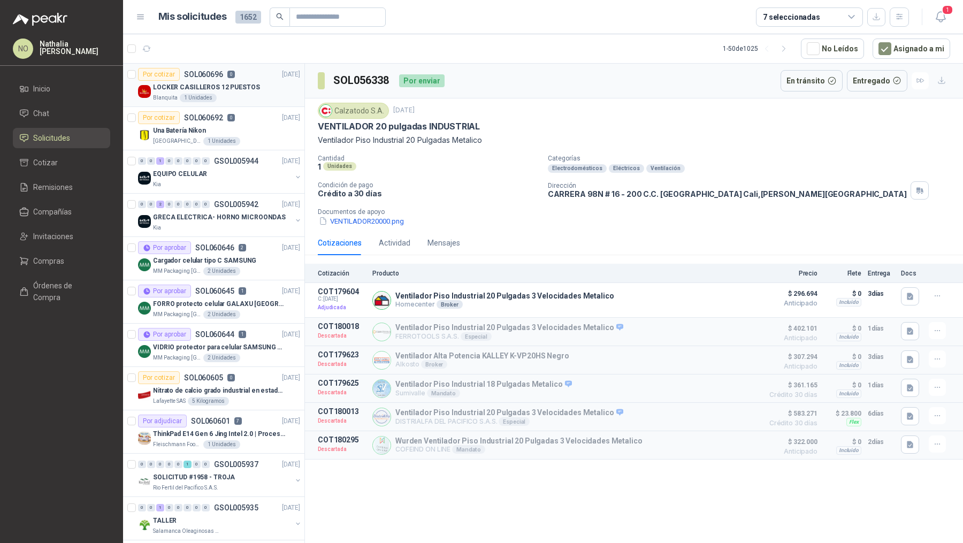
click at [237, 94] on div "Blanquita 1 Unidades" at bounding box center [226, 98] width 147 height 9
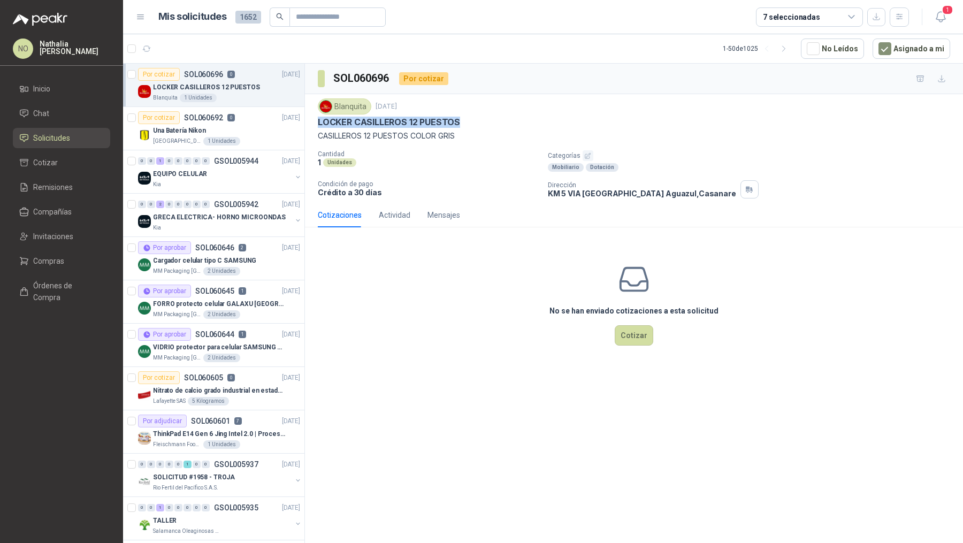
drag, startPoint x: 316, startPoint y: 121, endPoint x: 480, endPoint y: 120, distance: 163.8
click at [480, 120] on div "Blanquita 11 oct, 2025 LOCKER CASILLEROS 12 PUESTOS CASILLEROS 12 PUESTOS COLOR…" at bounding box center [634, 148] width 658 height 109
copy p "LOCKER CASILLEROS 12 PUESTOS"
click at [938, 18] on icon "button" at bounding box center [940, 16] width 13 height 13
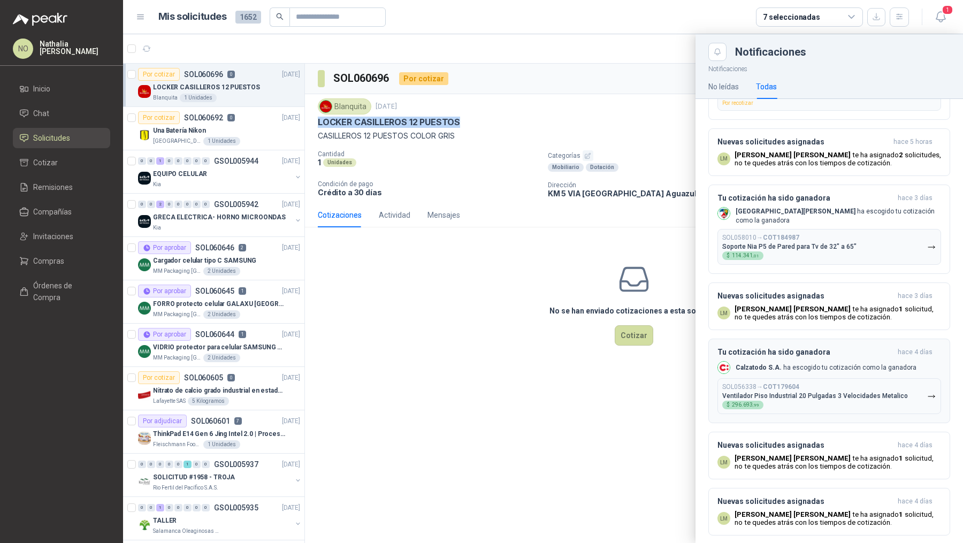
click at [804, 392] on p "Ventilador Piso Industrial 20 Pulgadas 3 Velocidades Metalico" at bounding box center [815, 395] width 186 height 7
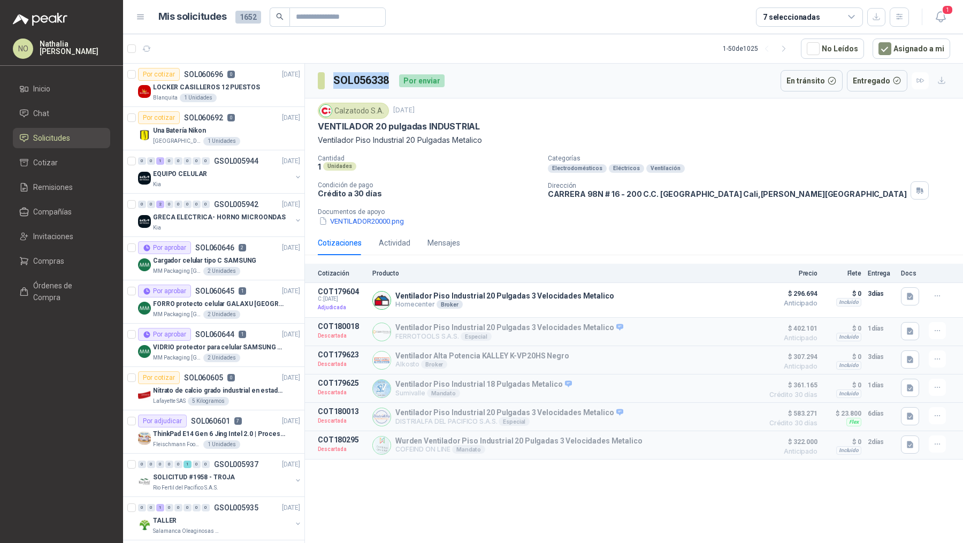
drag, startPoint x: 331, startPoint y: 77, endPoint x: 395, endPoint y: 80, distance: 64.3
click at [395, 80] on div "SOL056338 Por enviar" at bounding box center [381, 80] width 127 height 21
copy h3 "SOL056338"
click at [941, 16] on icon "button" at bounding box center [940, 16] width 13 height 13
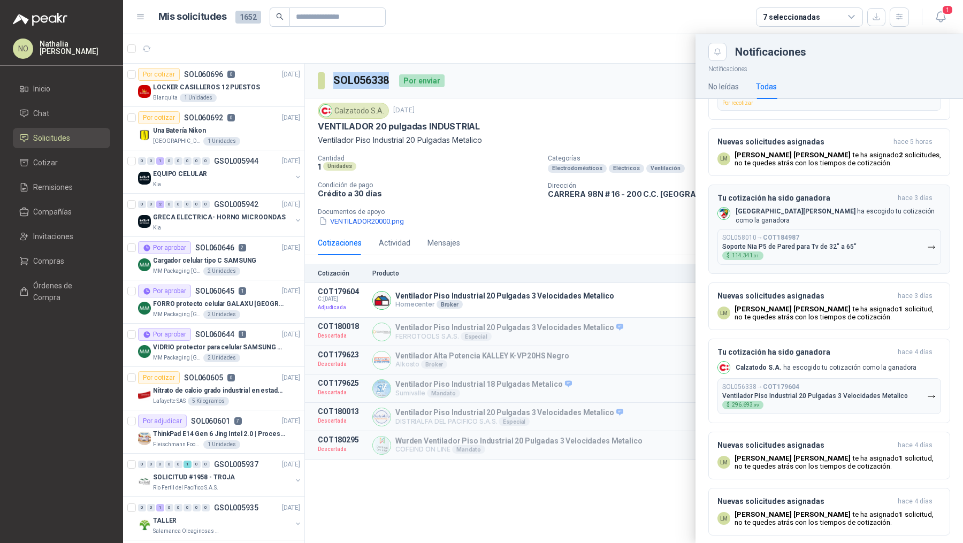
click at [775, 243] on p "Soporte Nia P5 de Pared para Tv de 32" a 65"" at bounding box center [789, 246] width 134 height 7
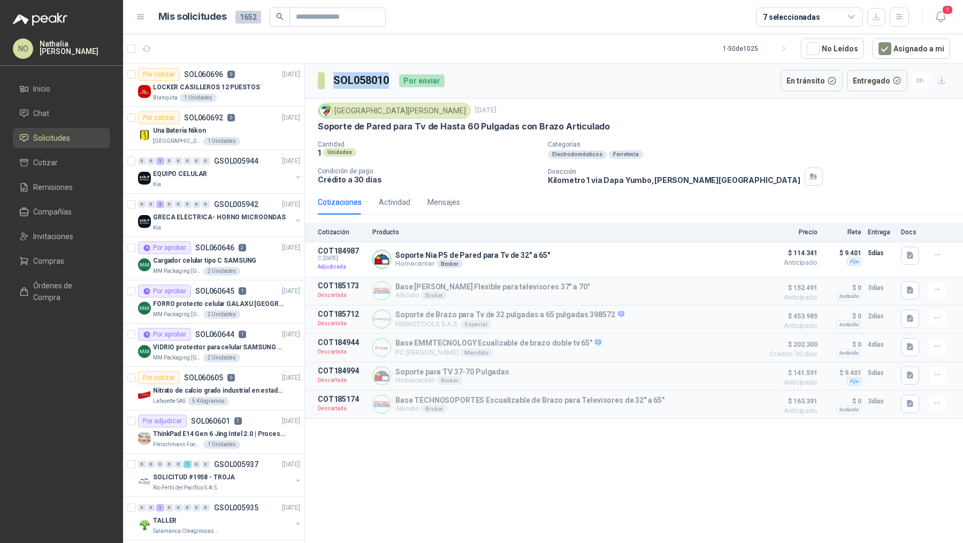
drag, startPoint x: 334, startPoint y: 77, endPoint x: 389, endPoint y: 80, distance: 55.2
click at [390, 80] on h3 "SOL058010" at bounding box center [361, 80] width 57 height 17
copy h3 "SOL058010"
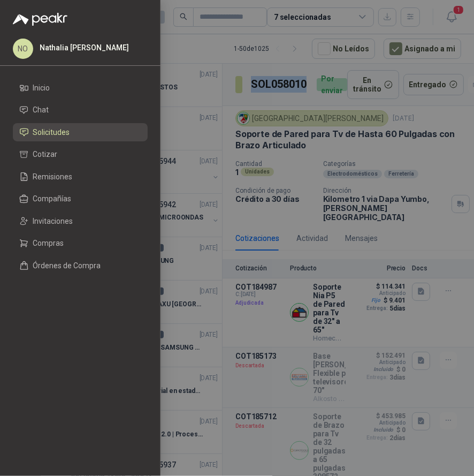
click at [276, 215] on div at bounding box center [237, 238] width 474 height 476
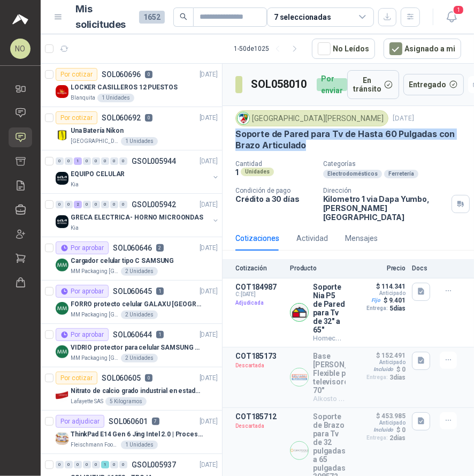
drag, startPoint x: 237, startPoint y: 131, endPoint x: 318, endPoint y: 144, distance: 82.4
click at [318, 144] on p "Soporte de Pared para Tv de Hasta 60 Pulgadas con Brazo Articulado" at bounding box center [348, 139] width 226 height 23
copy p "Soporte de Pared para Tv de Hasta 60 Pulgadas con Brazo Articulado"
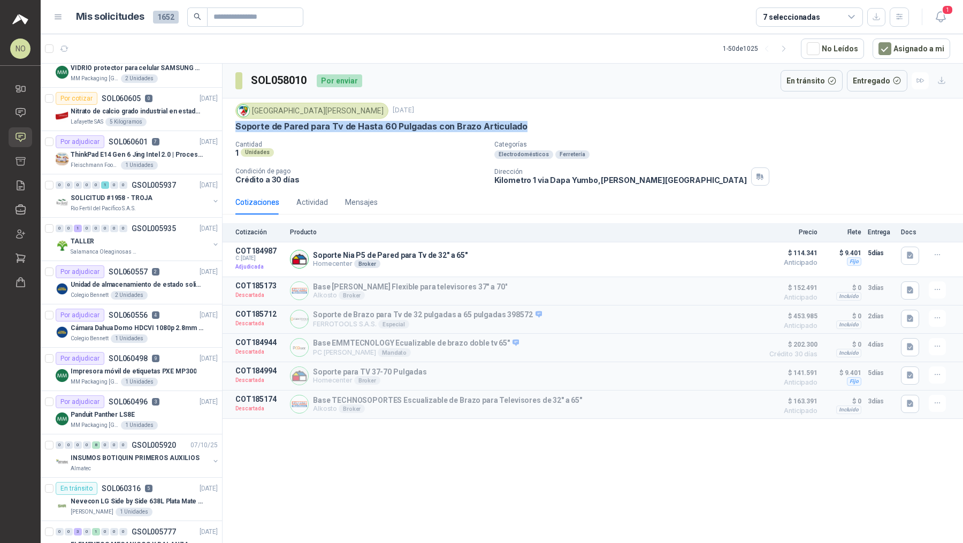
scroll to position [285, 0]
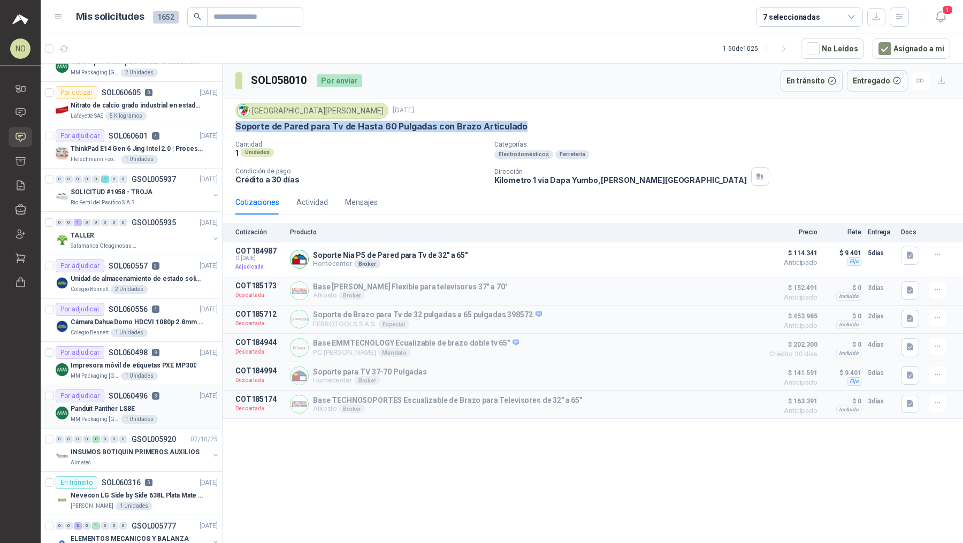
click at [166, 392] on div "Por adjudicar SOL060496 3 08/10/25" at bounding box center [137, 396] width 162 height 13
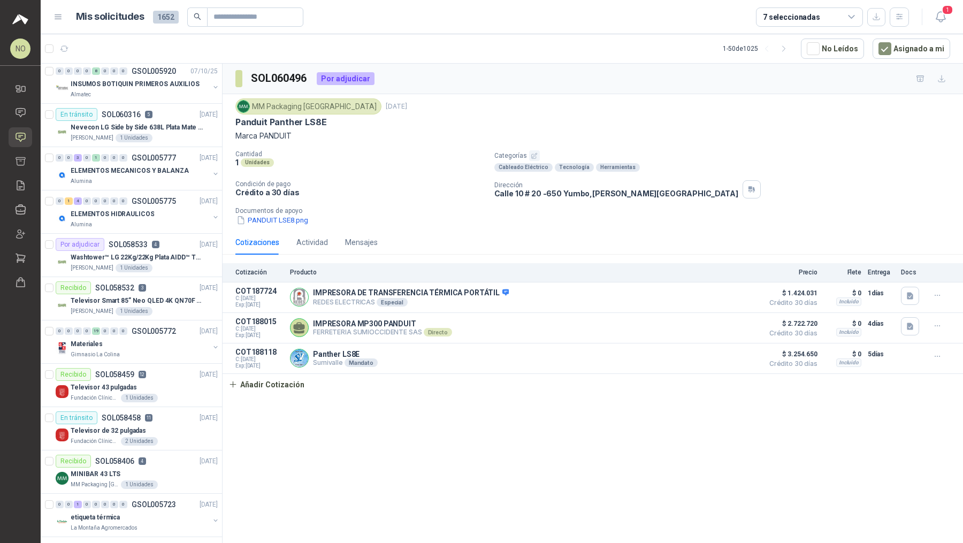
scroll to position [657, 0]
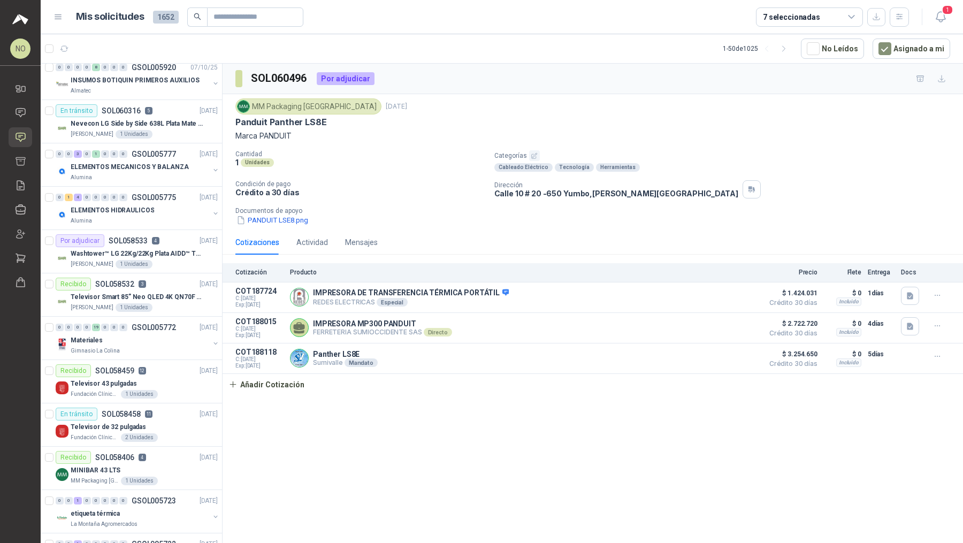
click at [166, 392] on div "Fundación Clínica Shaio 1 Unidades" at bounding box center [144, 394] width 147 height 9
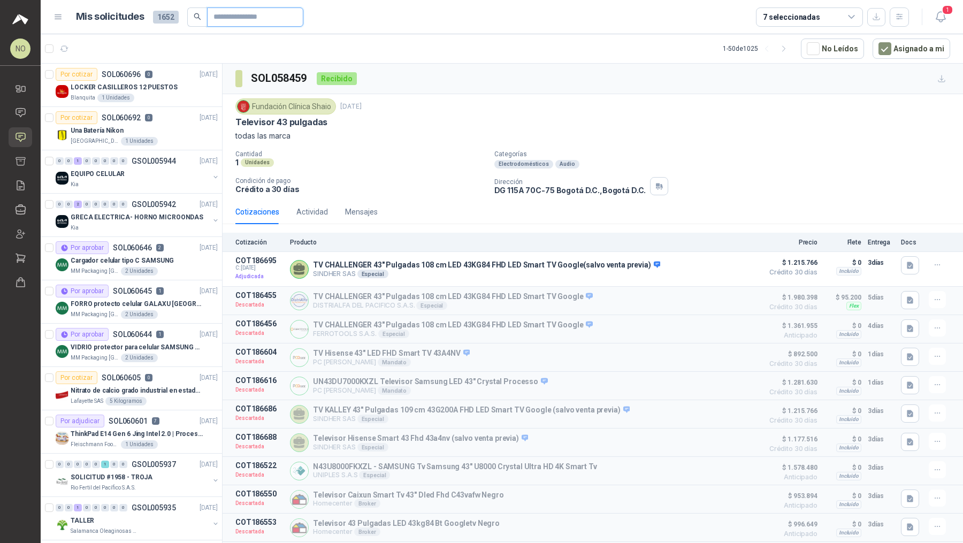
click at [242, 14] on input "text" at bounding box center [251, 17] width 75 height 18
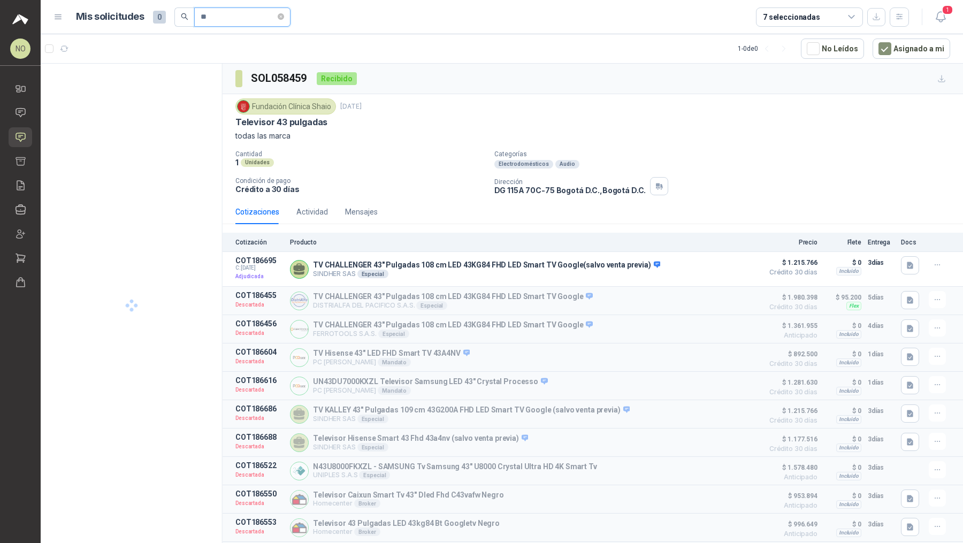
type input "*"
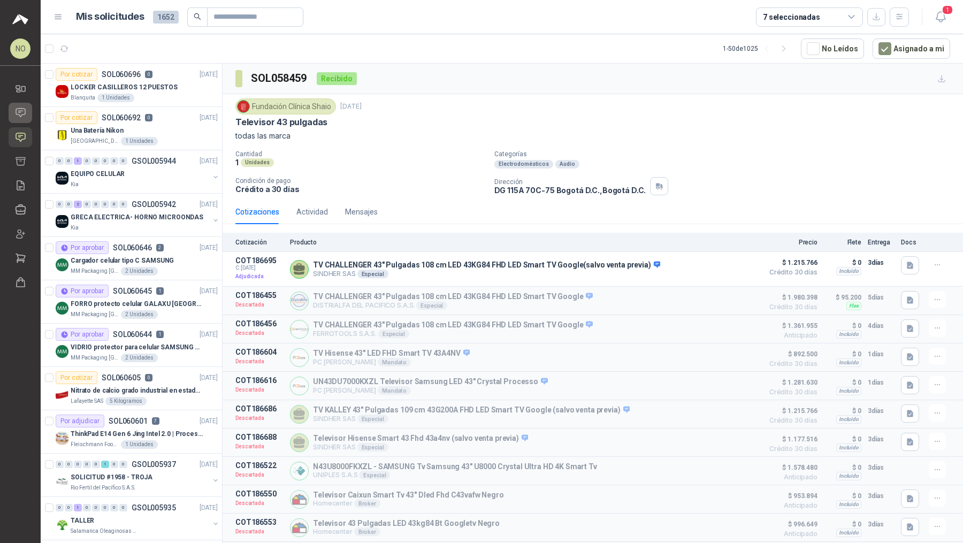
click at [22, 118] on icon at bounding box center [20, 112] width 11 height 11
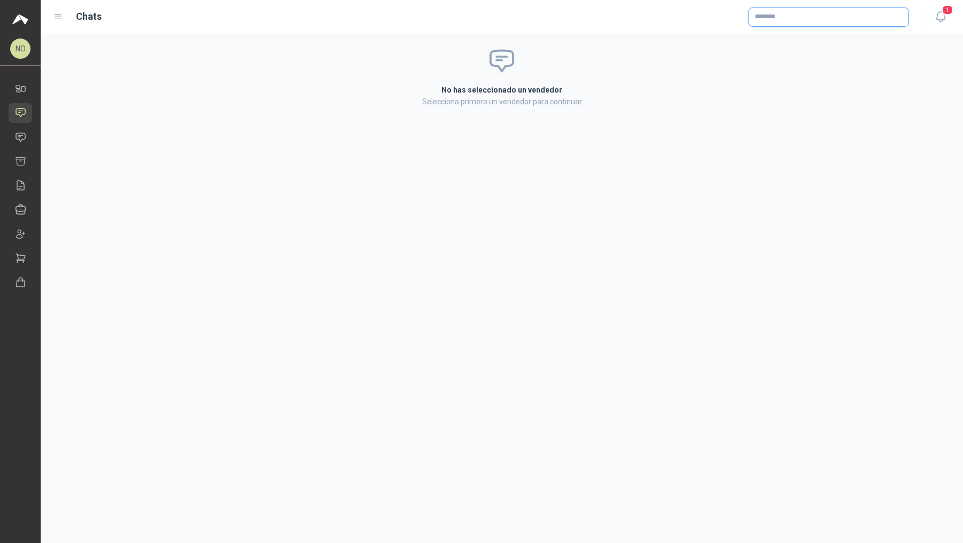
click at [827, 18] on input "text" at bounding box center [828, 17] width 159 height 18
type input "*"
type input "*****"
click at [821, 43] on span "Colombiana de Comercio SA y/o Alkosto SA -" at bounding box center [825, 45] width 103 height 5
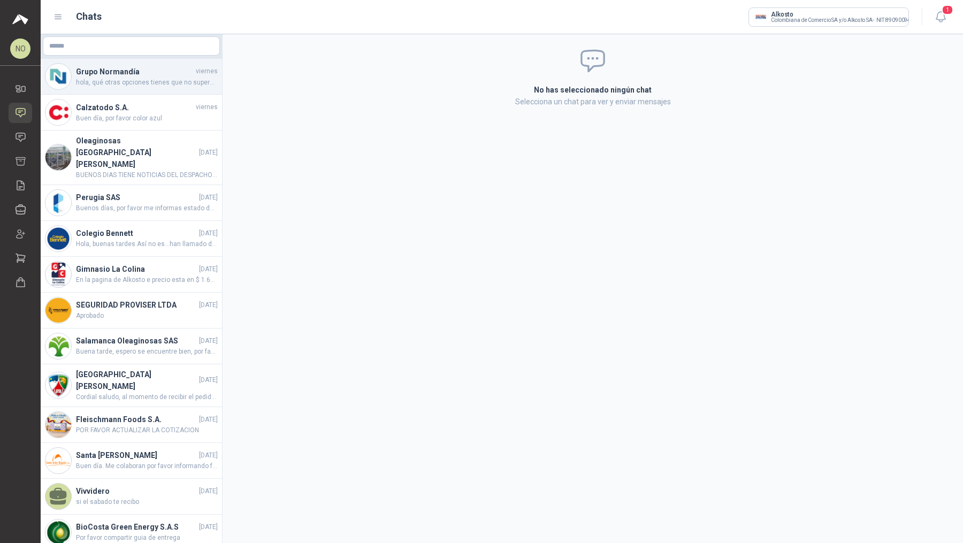
click at [165, 77] on h4 "Grupo Normandía" at bounding box center [135, 72] width 118 height 12
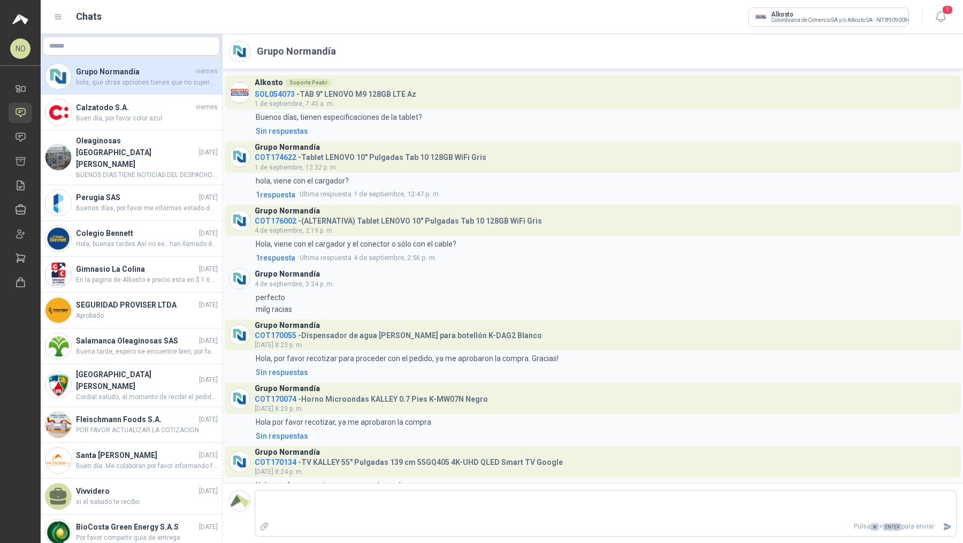
scroll to position [254, 0]
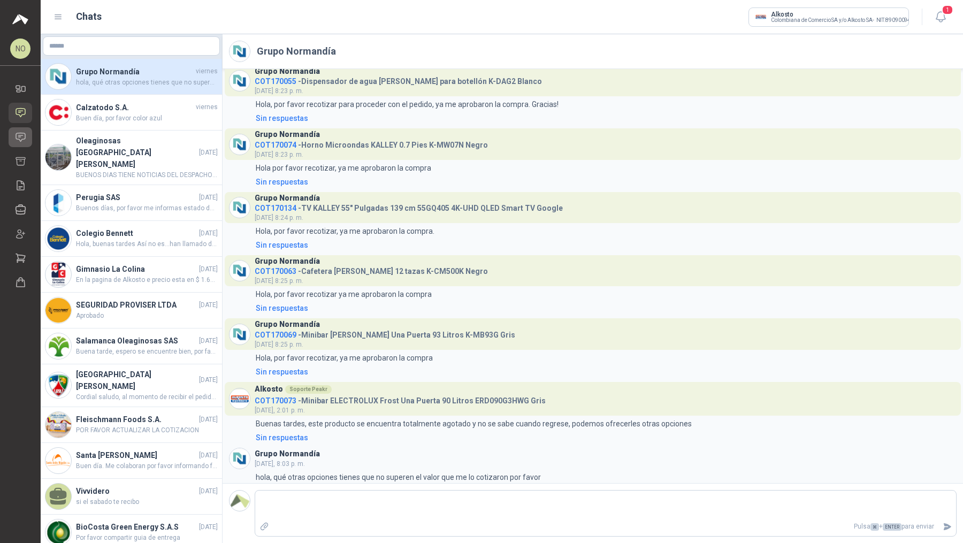
click at [27, 135] on link "Solicitudes" at bounding box center [21, 137] width 24 height 20
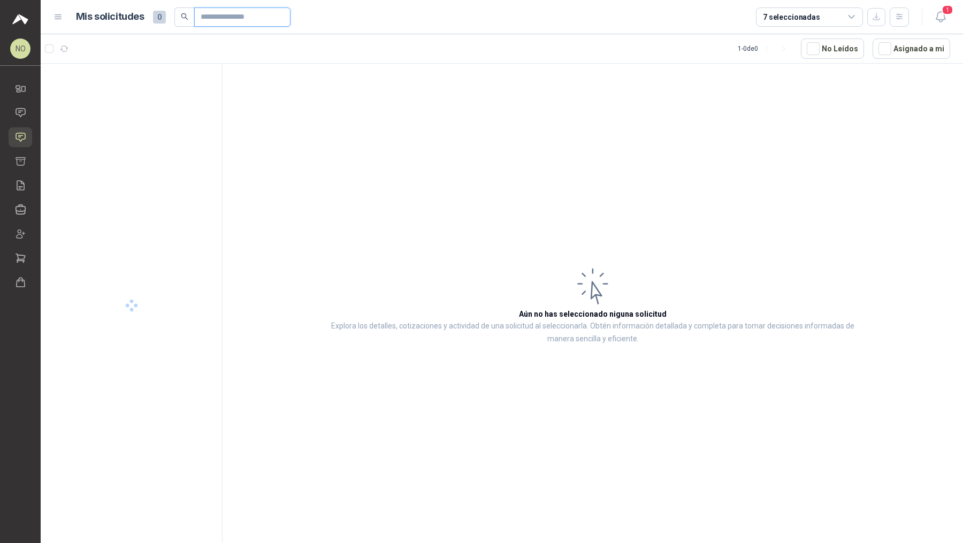
click at [234, 22] on input "text" at bounding box center [238, 17] width 75 height 18
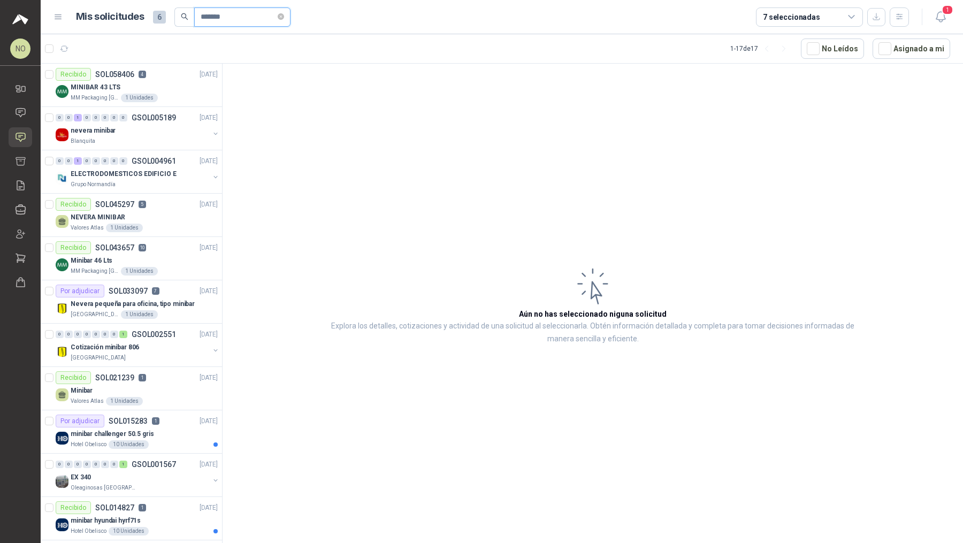
type input "*******"
click at [173, 86] on div "MINIBAR 43 LTS" at bounding box center [144, 87] width 147 height 13
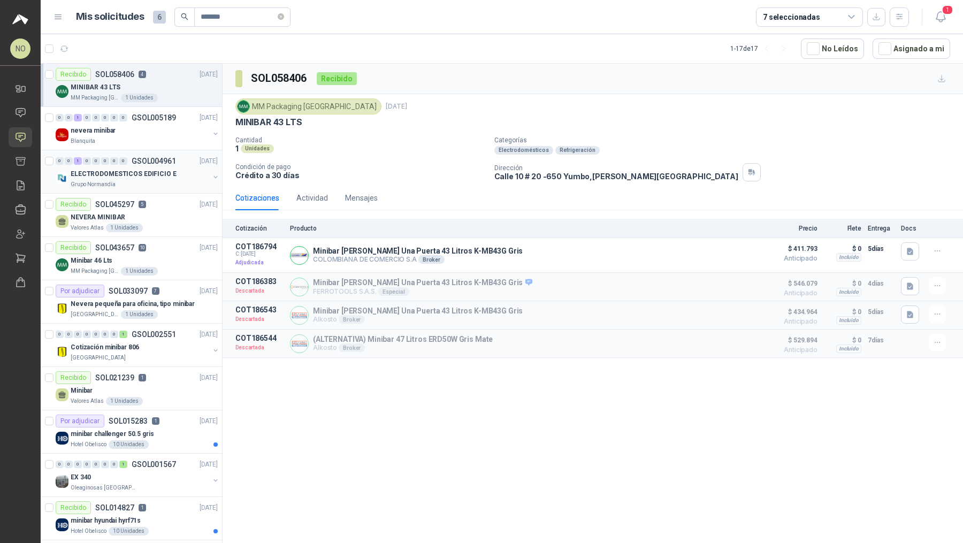
click at [159, 174] on p "ELECTRODOMESTICOS EDIFICIO E" at bounding box center [124, 174] width 106 height 10
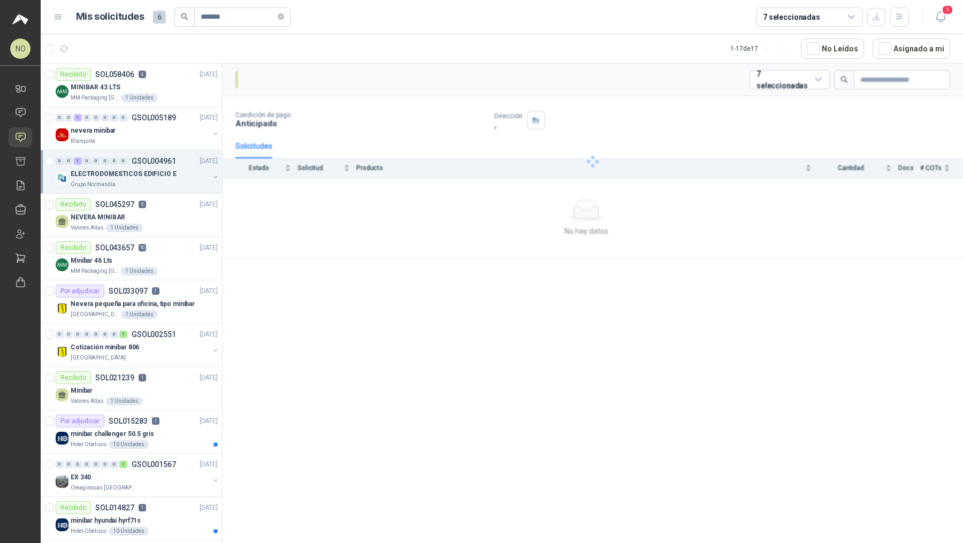
click at [159, 174] on p "ELECTRODOMESTICOS EDIFICIO E" at bounding box center [124, 174] width 106 height 10
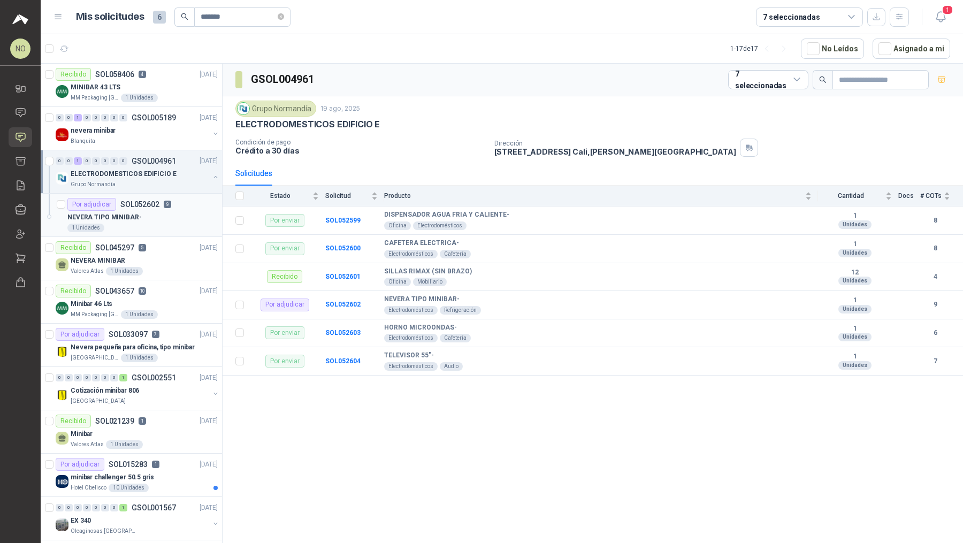
click at [157, 216] on div "NEVERA TIPO MINIBAR-" at bounding box center [142, 217] width 150 height 13
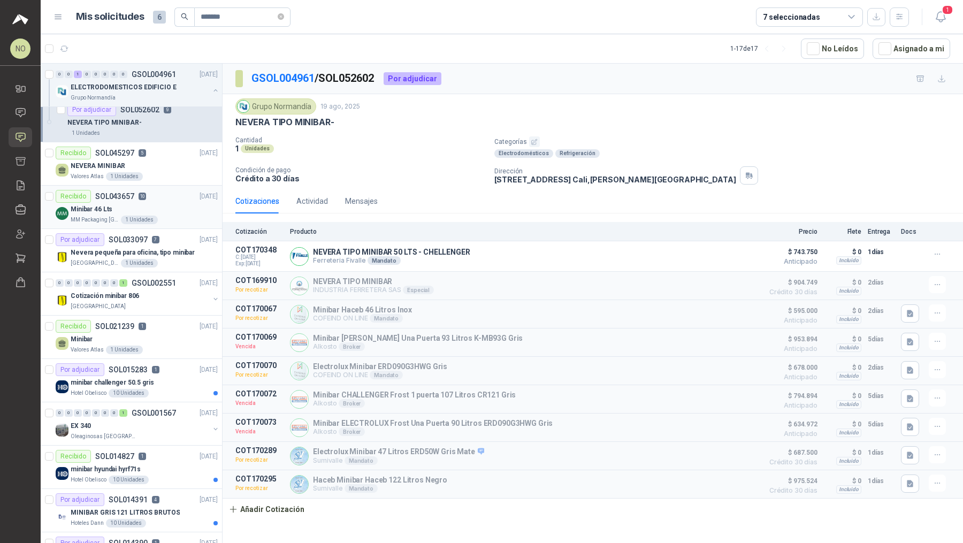
scroll to position [156, 0]
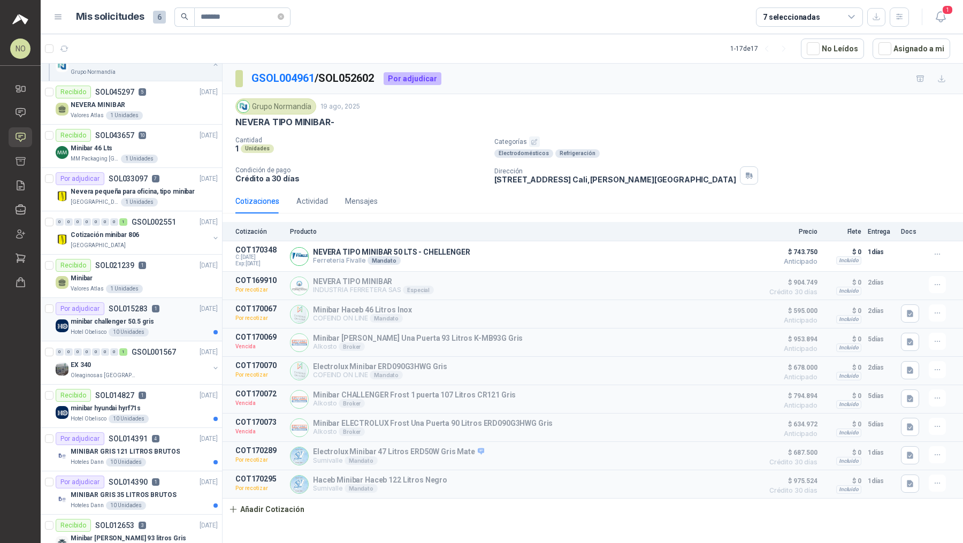
click at [154, 312] on div "Por adjudicar SOL015283 1" at bounding box center [108, 308] width 104 height 13
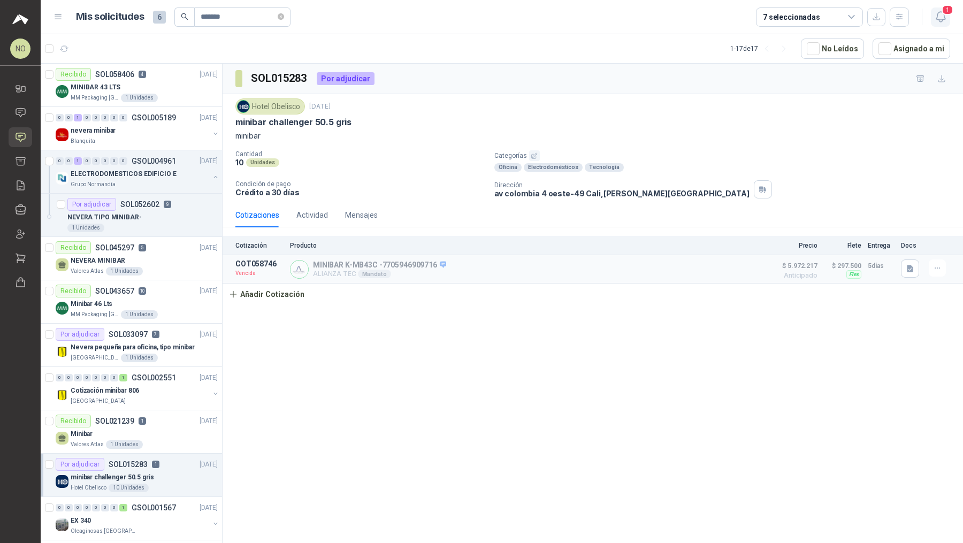
click at [939, 16] on icon "button" at bounding box center [940, 16] width 13 height 13
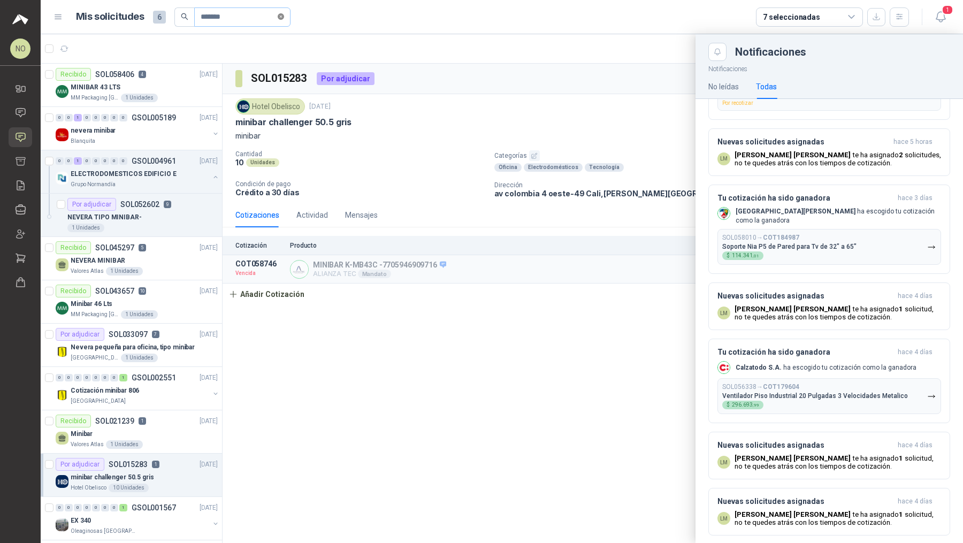
click at [284, 17] on icon "close-circle" at bounding box center [281, 16] width 6 height 6
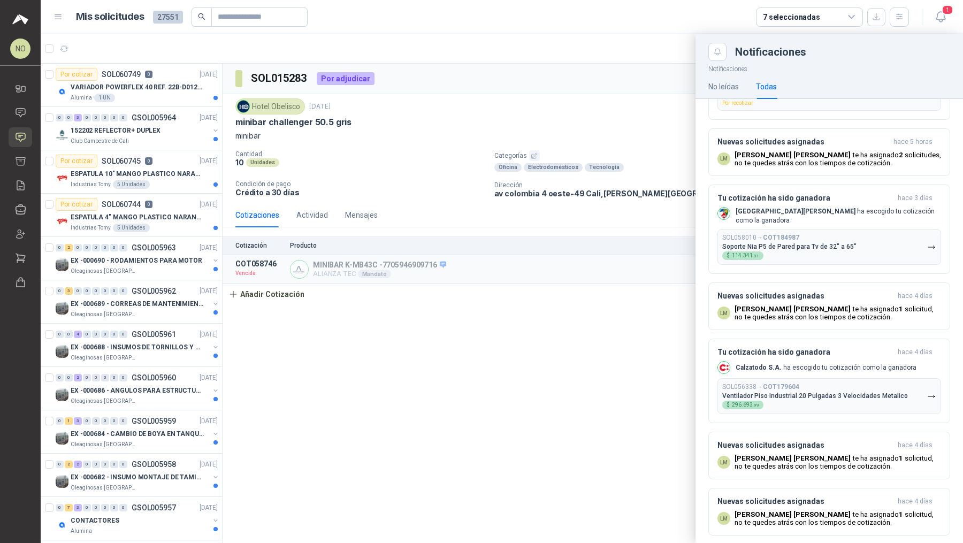
click at [413, 102] on div at bounding box center [502, 288] width 923 height 509
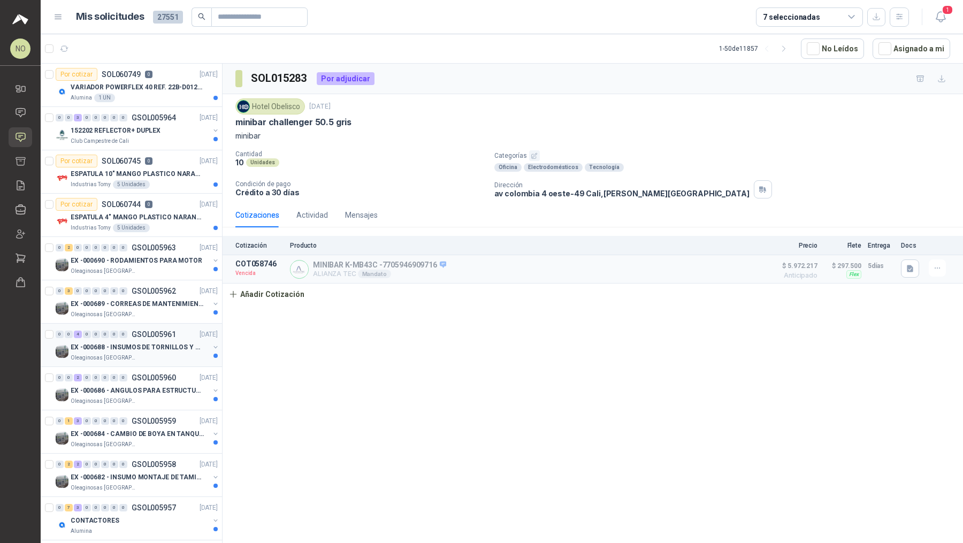
click at [133, 335] on p "GSOL005961" at bounding box center [154, 334] width 44 height 7
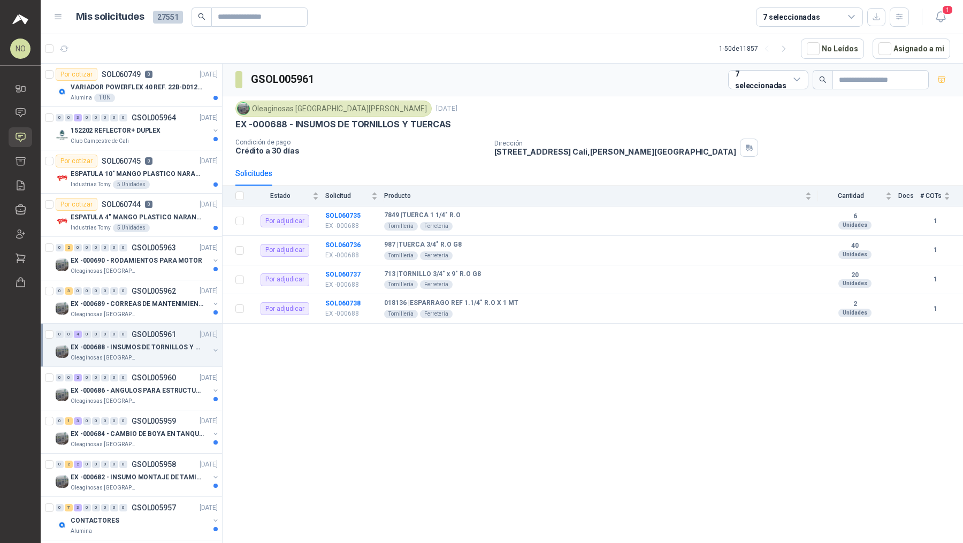
click at [7, 110] on ul "Inicio Chat Solicitudes Cotizar Remisiones Compañías Invitaciones Compras Órden…" at bounding box center [20, 188] width 41 height 218
click at [17, 110] on icon at bounding box center [20, 112] width 11 height 11
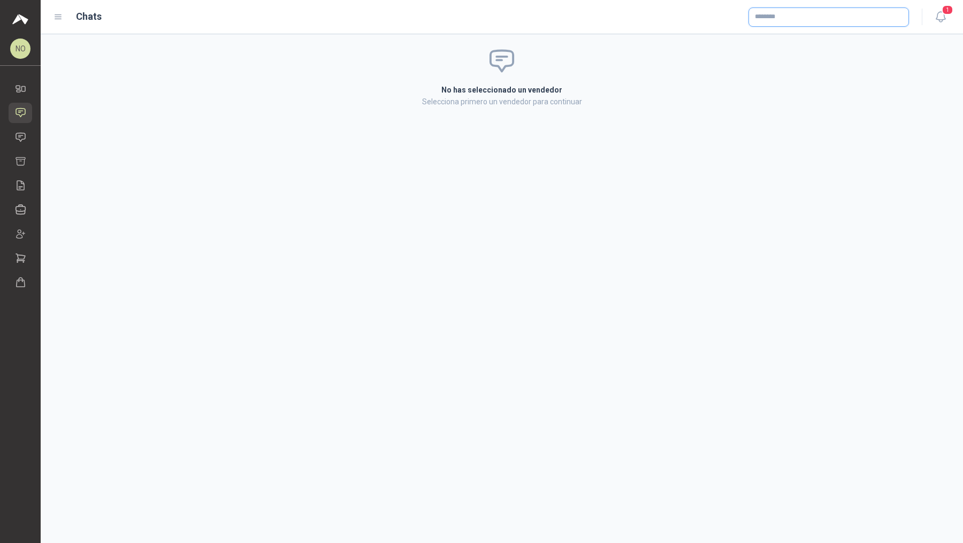
click at [782, 21] on input "text" at bounding box center [828, 17] width 159 height 18
type input "*******"
click at [786, 34] on button "Alkosto Colombiana de Comercio SA y/o Alkosto SA - NIT : 890900943" at bounding box center [829, 43] width 151 height 18
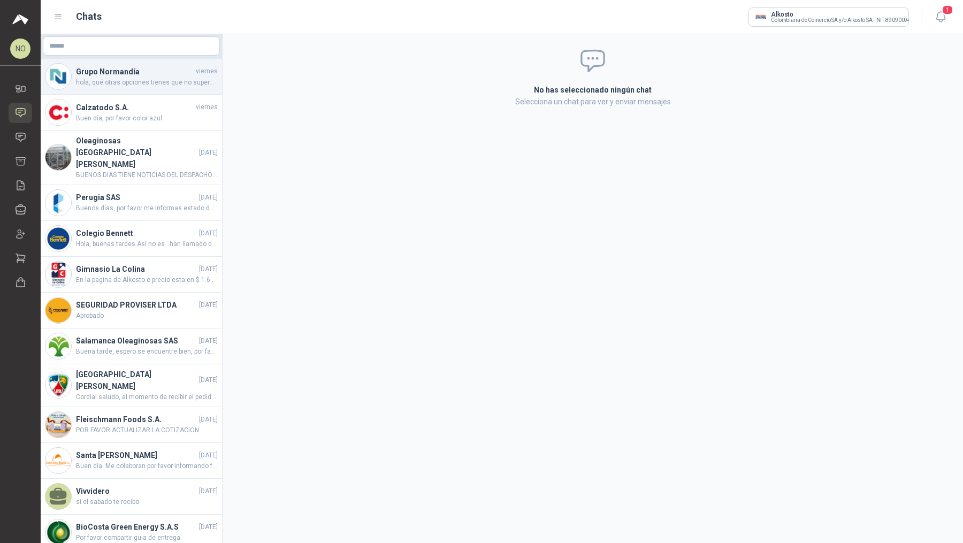
click at [119, 78] on span "hola, qué otras opciones tienes que no superen el valor que me lo cotizaron por…" at bounding box center [147, 83] width 142 height 10
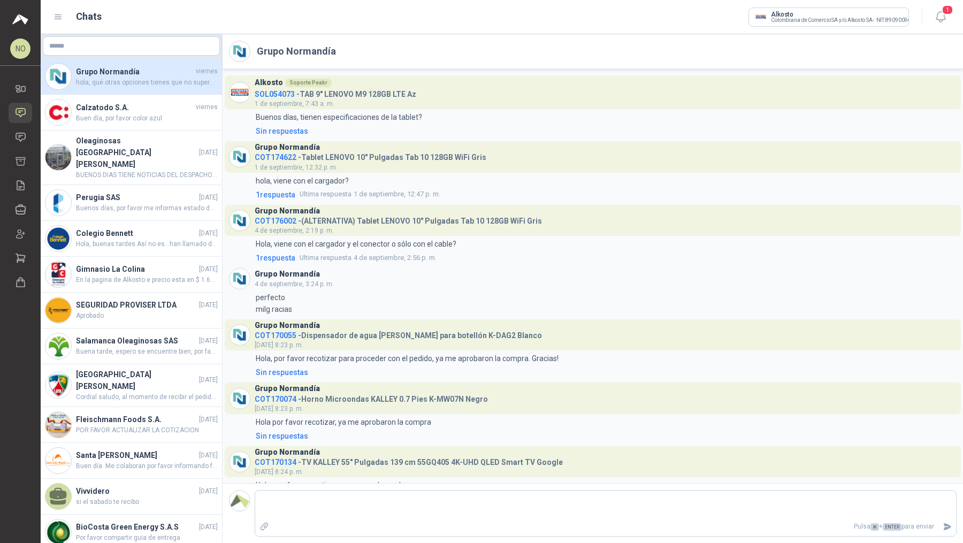
scroll to position [254, 0]
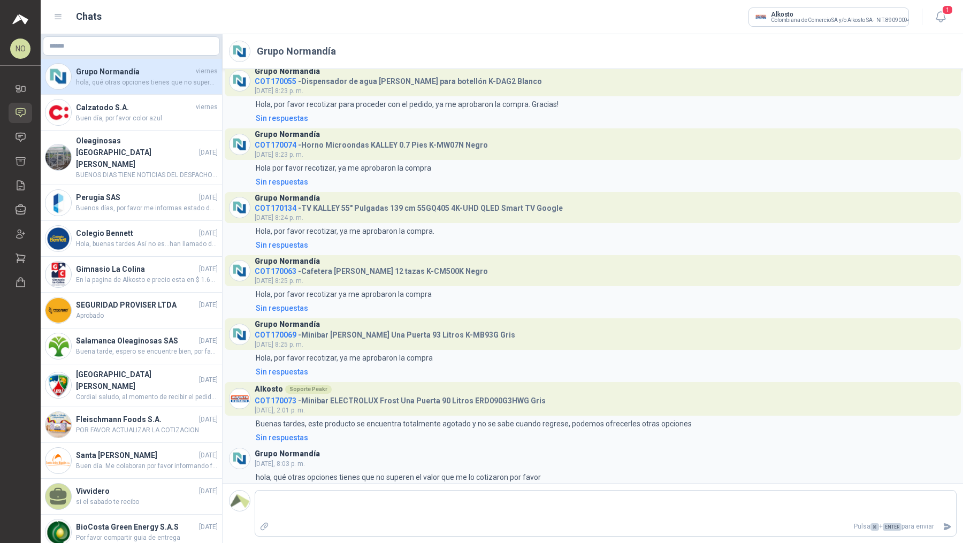
click at [288, 402] on span "COT170073" at bounding box center [276, 401] width 42 height 9
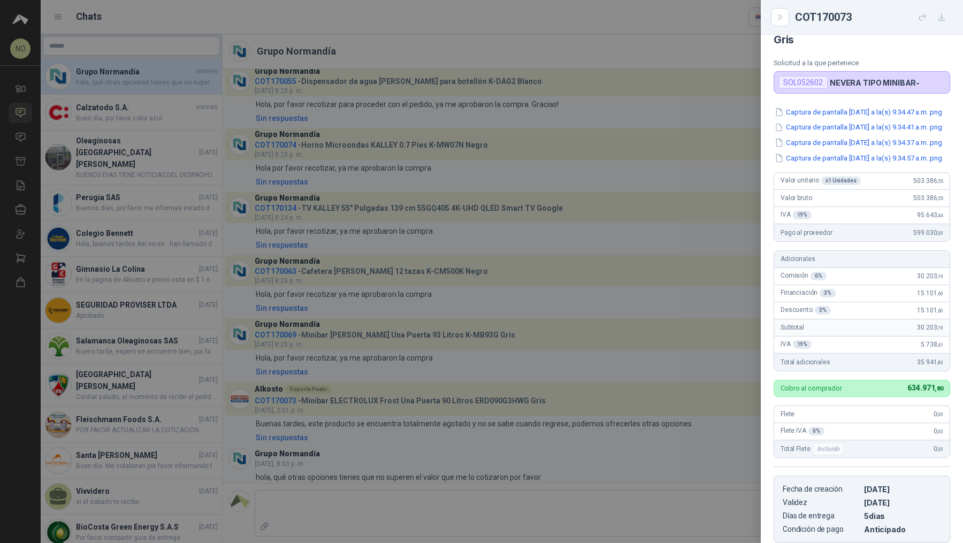
scroll to position [0, 0]
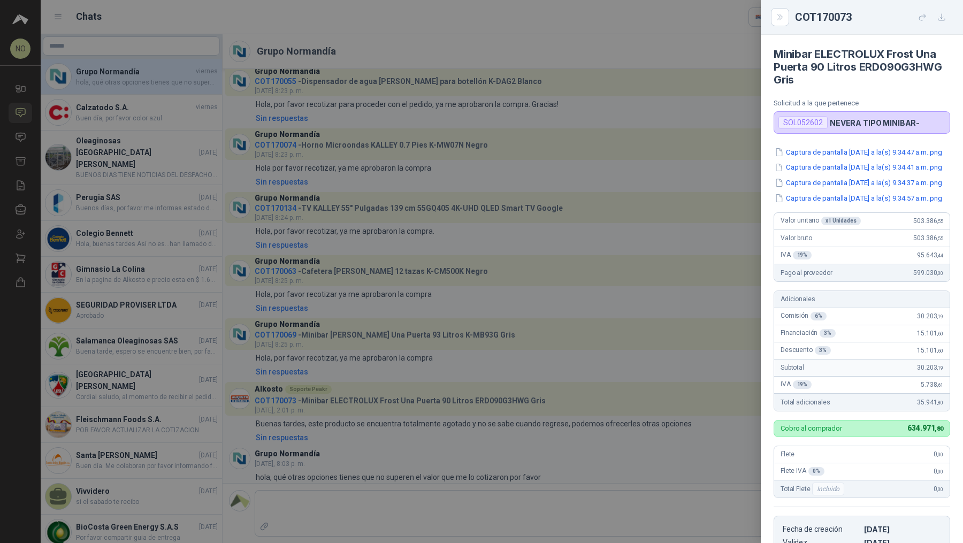
click at [875, 169] on div "Captura de pantalla 2025-08-20 a la(s) 9.34.47 a.m..png Captura de pantalla 202…" at bounding box center [862, 175] width 177 height 57
click at [869, 158] on button "Captura de pantalla 2025-08-20 a la(s) 9.34.47 a.m..png" at bounding box center [859, 152] width 170 height 11
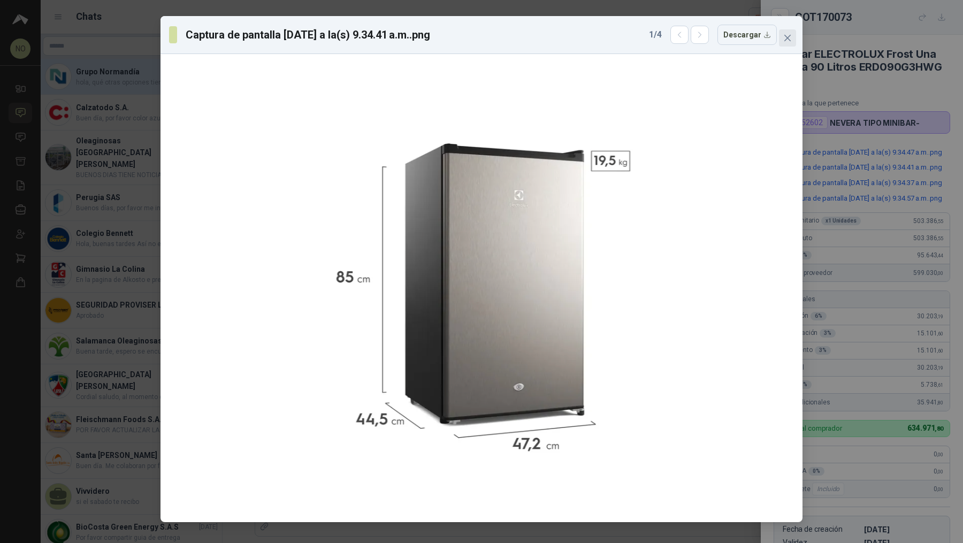
click at [784, 35] on icon "close" at bounding box center [787, 38] width 9 height 9
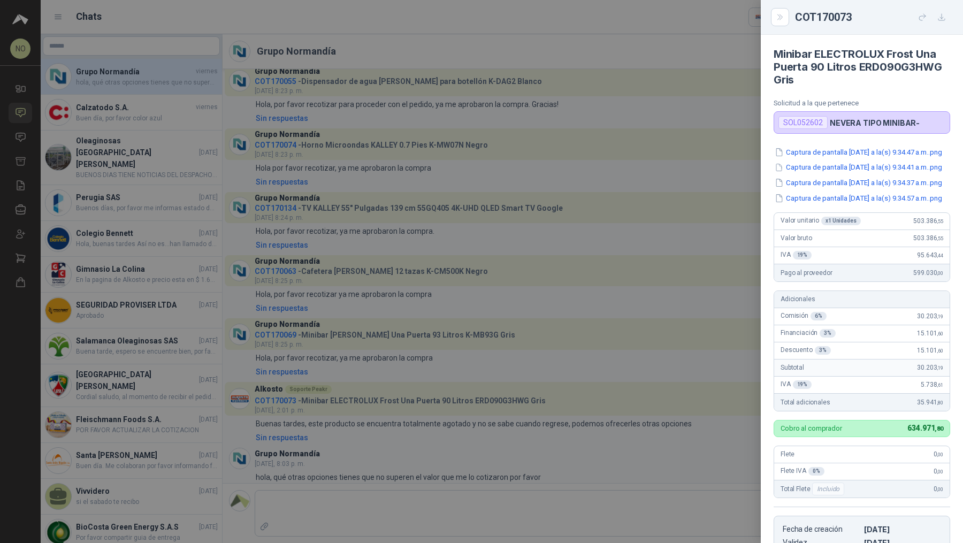
click at [428, 392] on div at bounding box center [481, 271] width 963 height 543
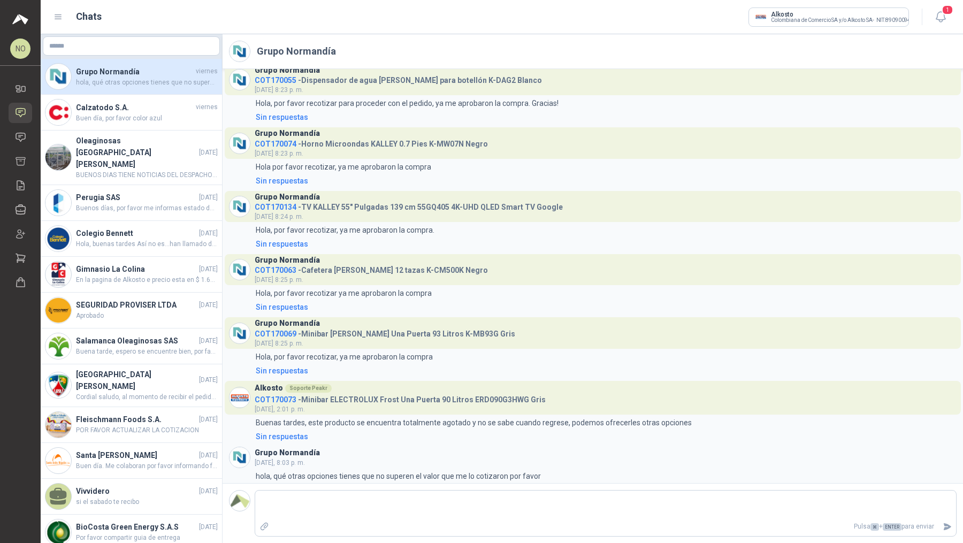
scroll to position [260, 0]
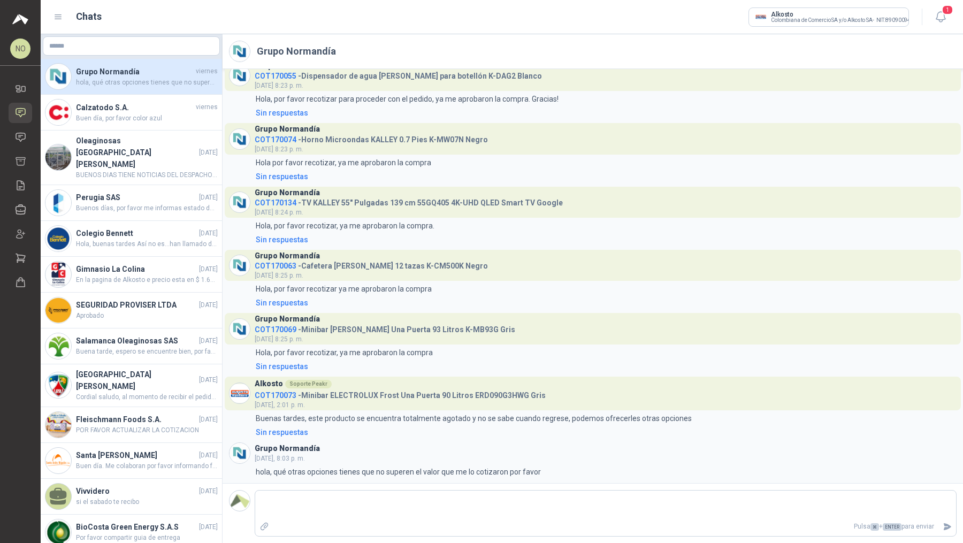
drag, startPoint x: 300, startPoint y: 397, endPoint x: 421, endPoint y: 402, distance: 121.1
click at [421, 402] on div "Alkosto Soporte Peakr COT170073 - Minibar ELECTROLUX Frost Una Puerta 90 Litros…" at bounding box center [400, 394] width 291 height 34
click at [25, 133] on icon at bounding box center [20, 137] width 9 height 9
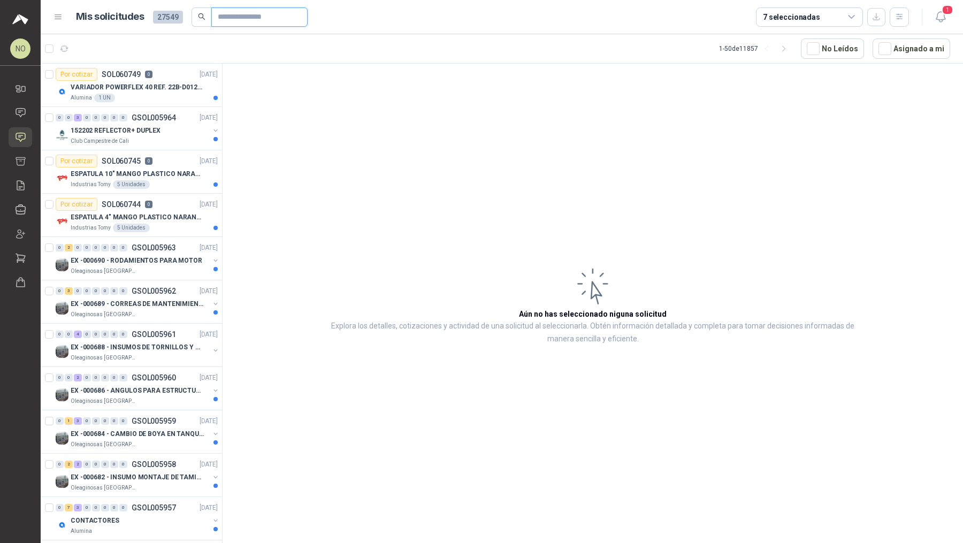
click at [245, 17] on input "text" at bounding box center [255, 17] width 75 height 18
type input "*"
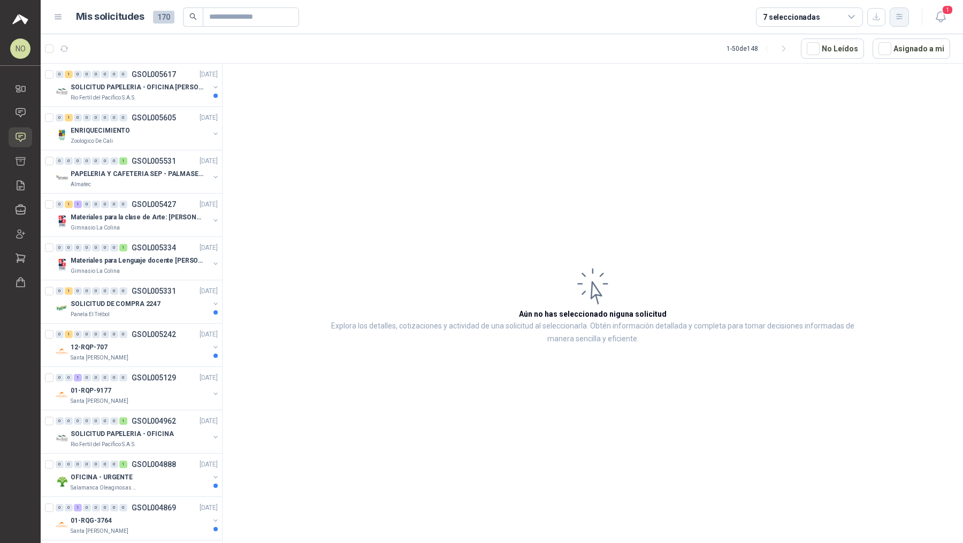
click at [903, 12] on icon "button" at bounding box center [899, 16] width 9 height 9
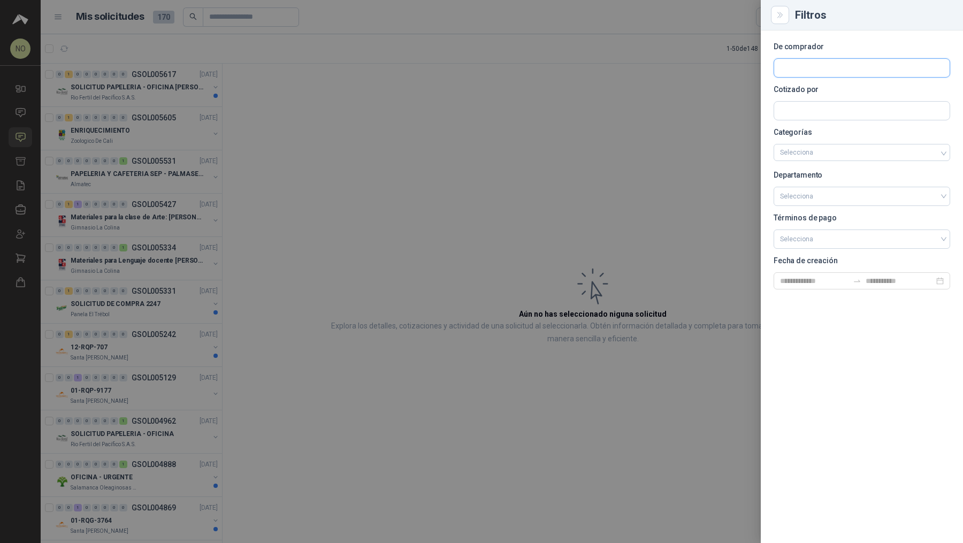
click at [855, 69] on input "text" at bounding box center [862, 68] width 176 height 18
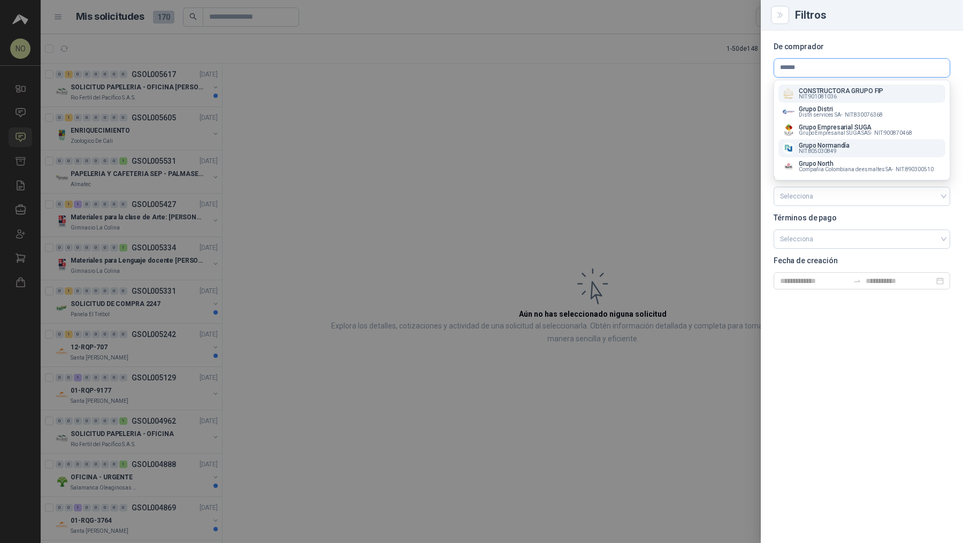
type input "*****"
click at [853, 146] on div "Grupo Normandía NIT : 805030849" at bounding box center [862, 148] width 158 height 12
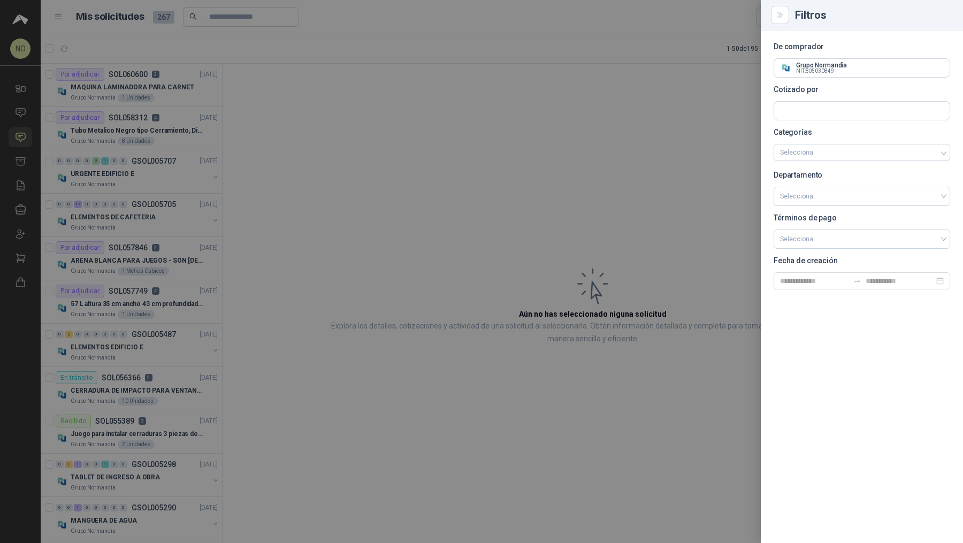
click at [225, 141] on div at bounding box center [481, 271] width 963 height 543
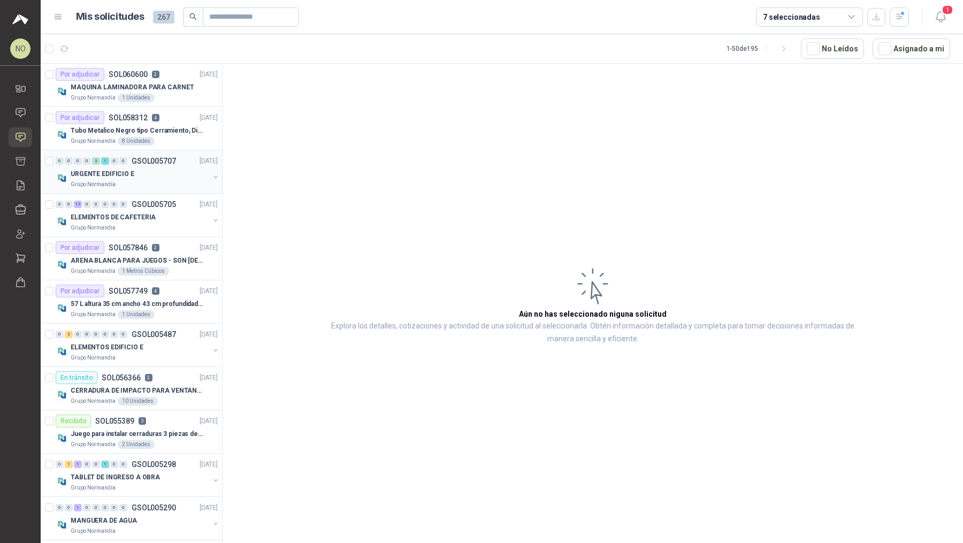
click at [141, 178] on div "URGENTE EDIFICIO E" at bounding box center [140, 174] width 139 height 13
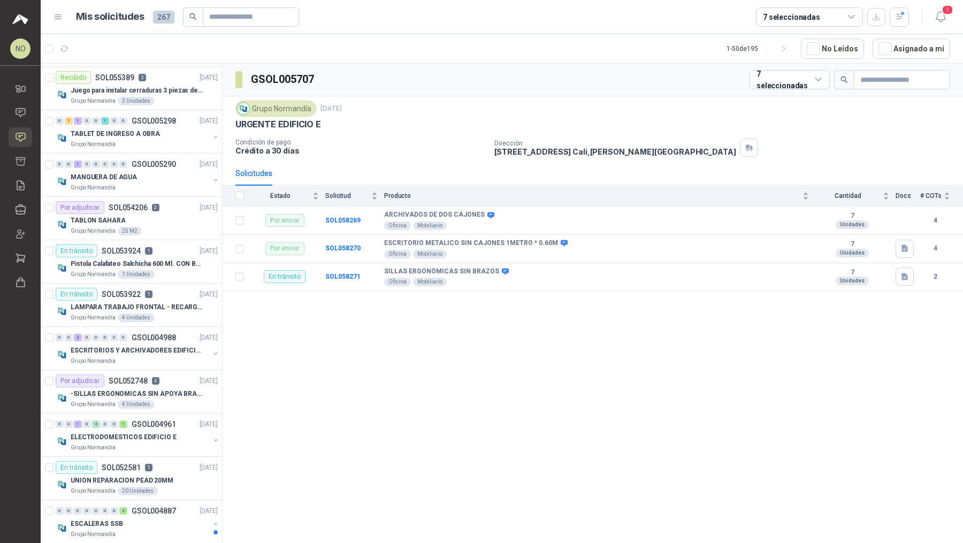
scroll to position [474, 0]
click at [170, 430] on div "ELECTRODOMESTICOS EDIFICIO E" at bounding box center [140, 436] width 139 height 13
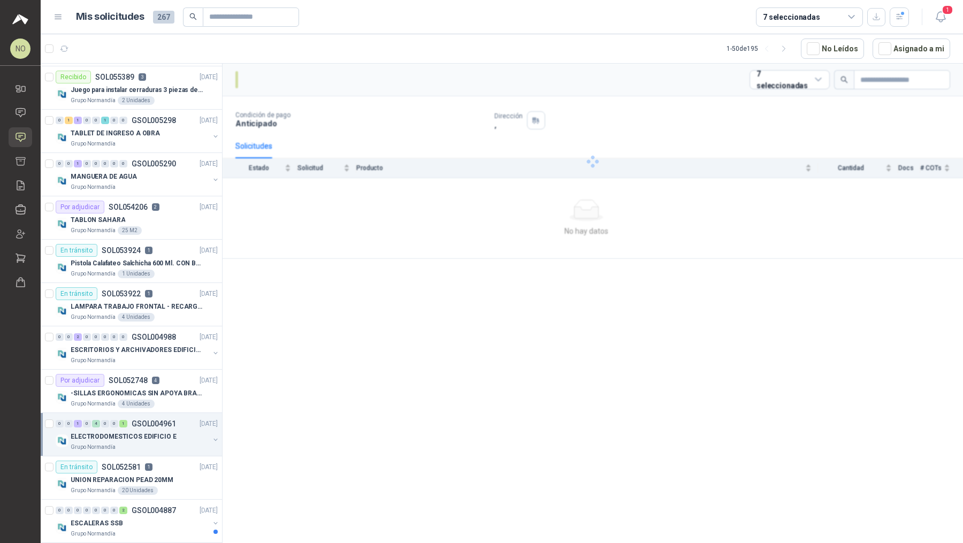
click at [170, 430] on div "ELECTRODOMESTICOS EDIFICIO E" at bounding box center [140, 436] width 139 height 13
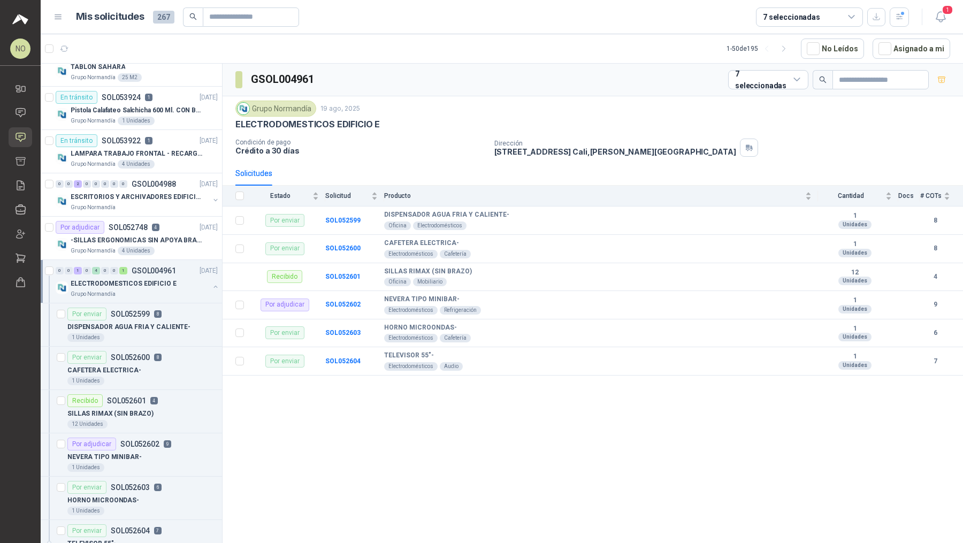
scroll to position [628, 0]
click at [159, 455] on div "NEVERA TIPO MINIBAR-" at bounding box center [142, 456] width 150 height 13
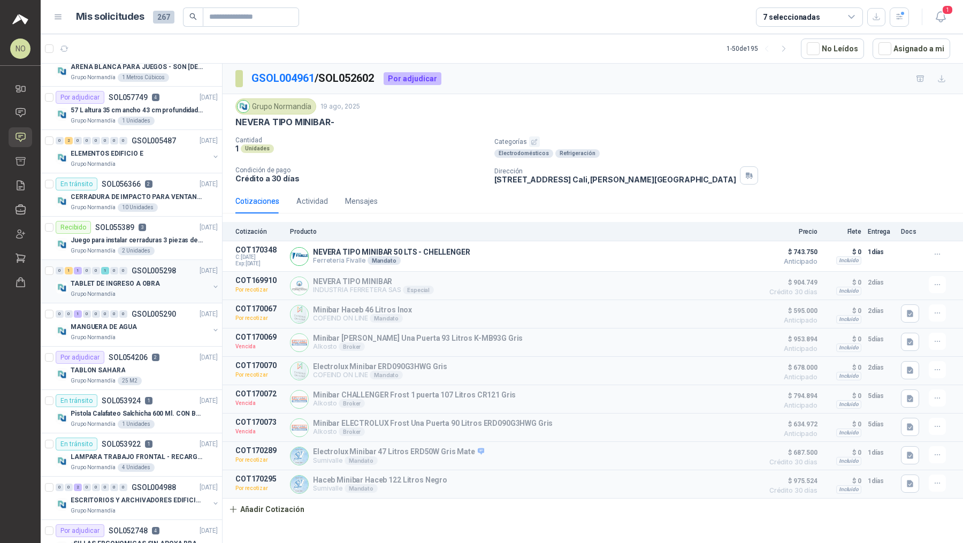
scroll to position [322, 0]
click at [157, 162] on div "Grupo Normandía" at bounding box center [140, 166] width 139 height 9
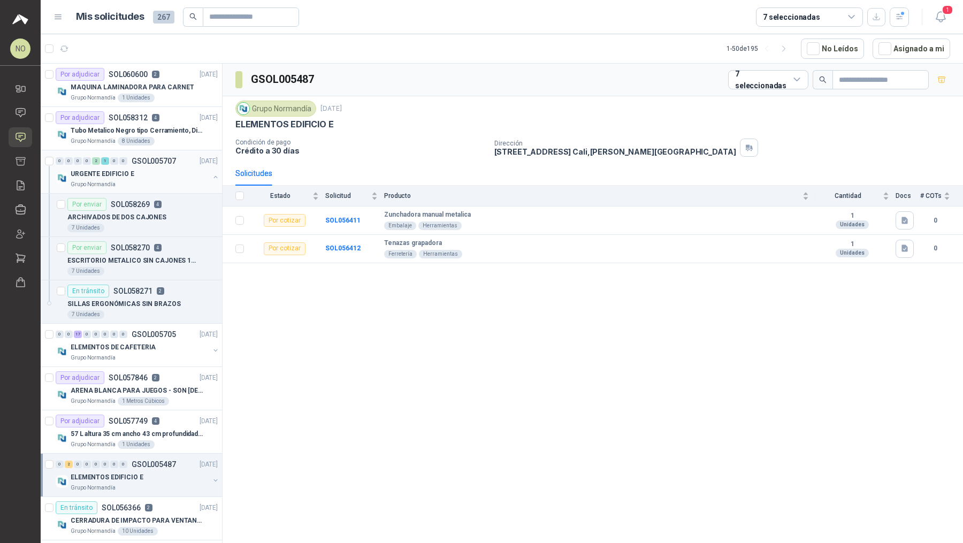
click at [158, 170] on div "URGENTE EDIFICIO E" at bounding box center [140, 174] width 139 height 13
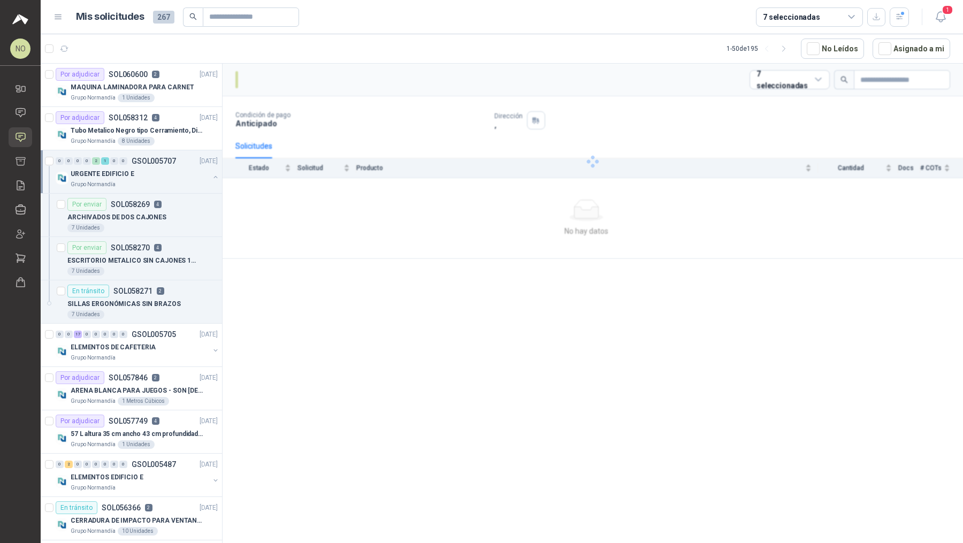
click at [158, 170] on div "URGENTE EDIFICIO E" at bounding box center [140, 174] width 139 height 13
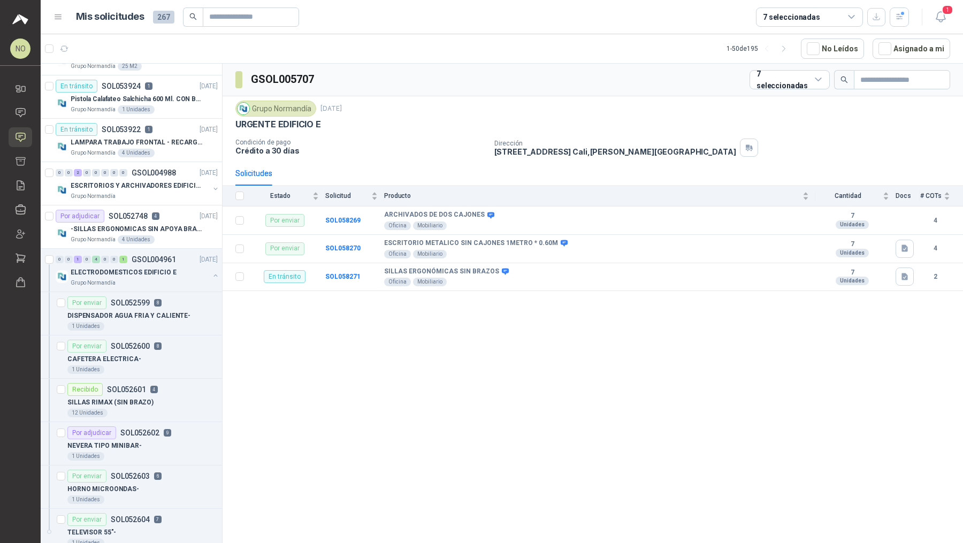
scroll to position [511, 0]
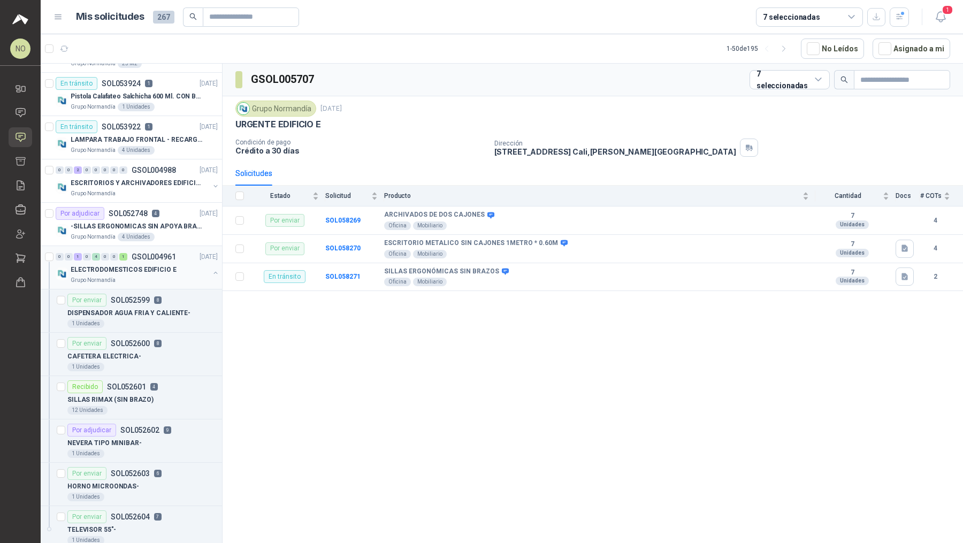
click at [180, 267] on div "ELECTRODOMESTICOS EDIFICIO E" at bounding box center [140, 269] width 139 height 13
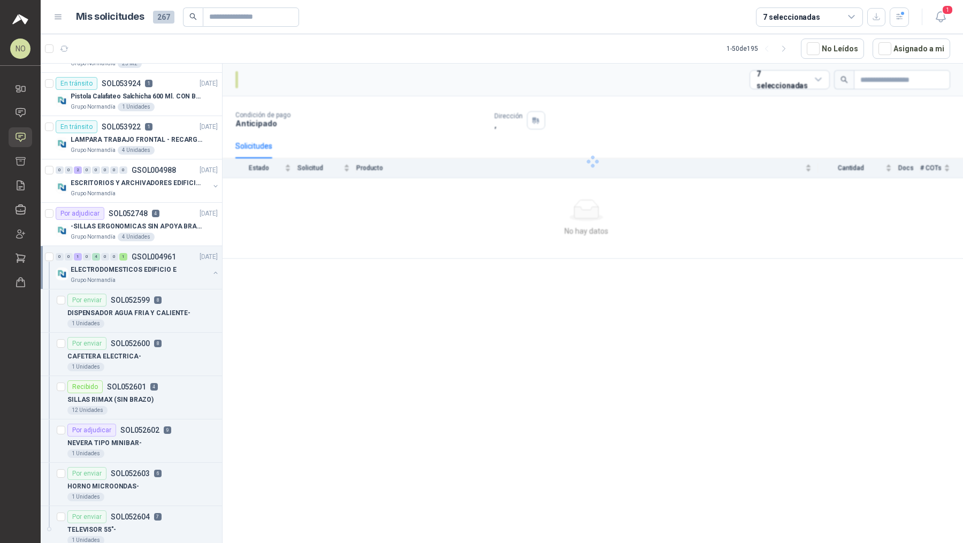
click at [180, 267] on div "ELECTRODOMESTICOS EDIFICIO E" at bounding box center [140, 269] width 139 height 13
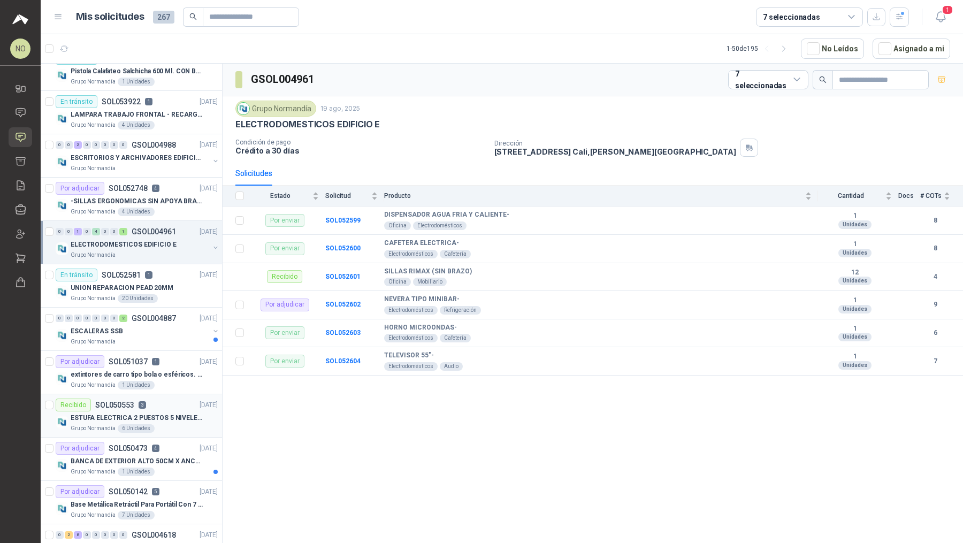
scroll to position [528, 0]
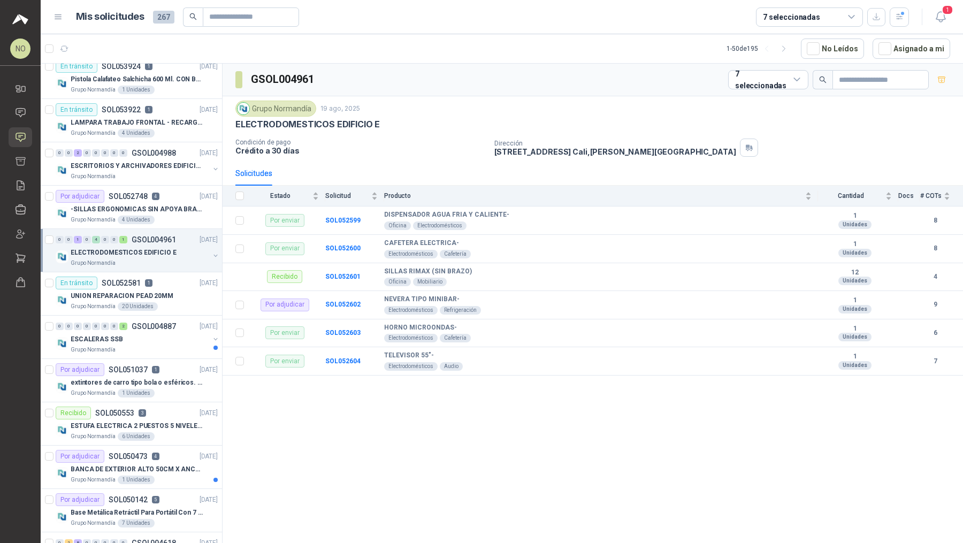
click at [159, 259] on div "Grupo Normandía" at bounding box center [140, 263] width 139 height 9
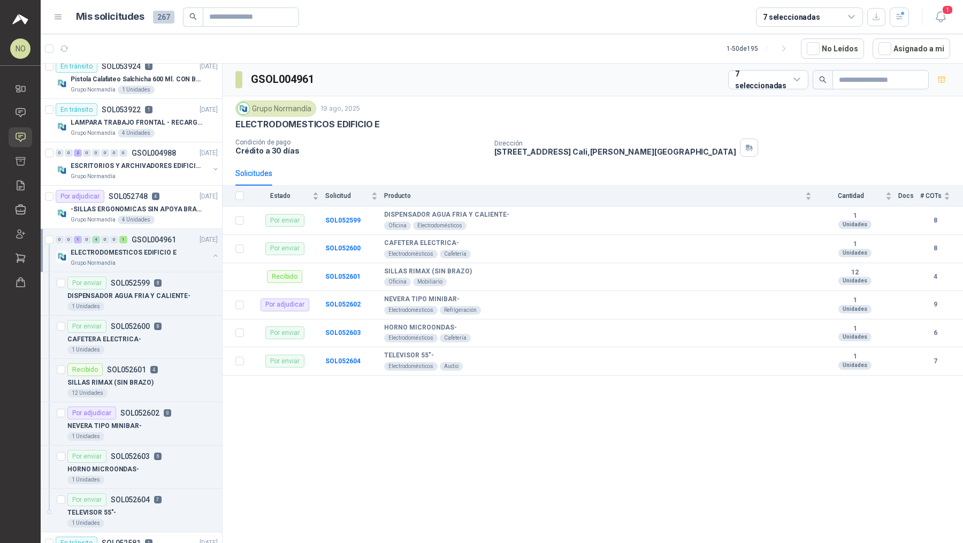
click at [159, 259] on div "Grupo Normandía" at bounding box center [140, 263] width 139 height 9
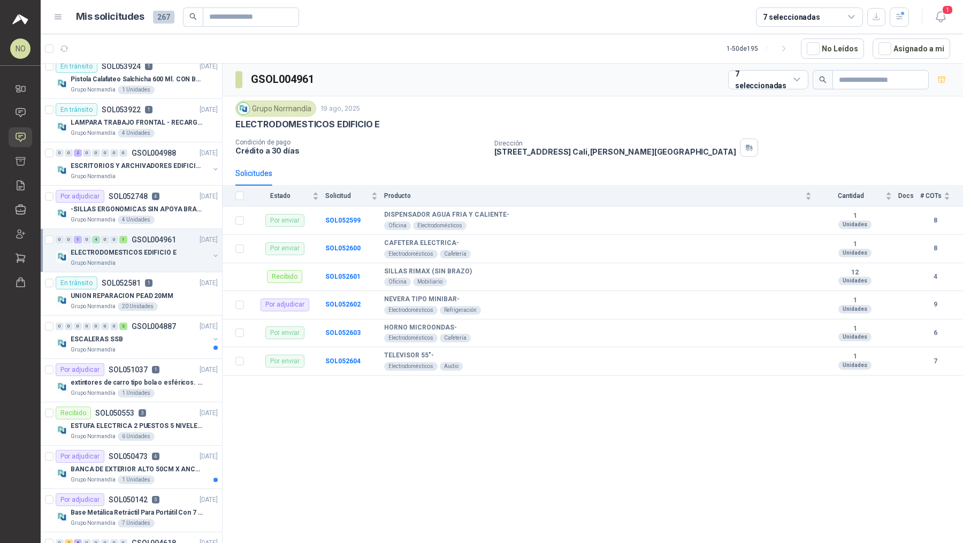
click at [159, 259] on div "Grupo Normandía" at bounding box center [140, 263] width 139 height 9
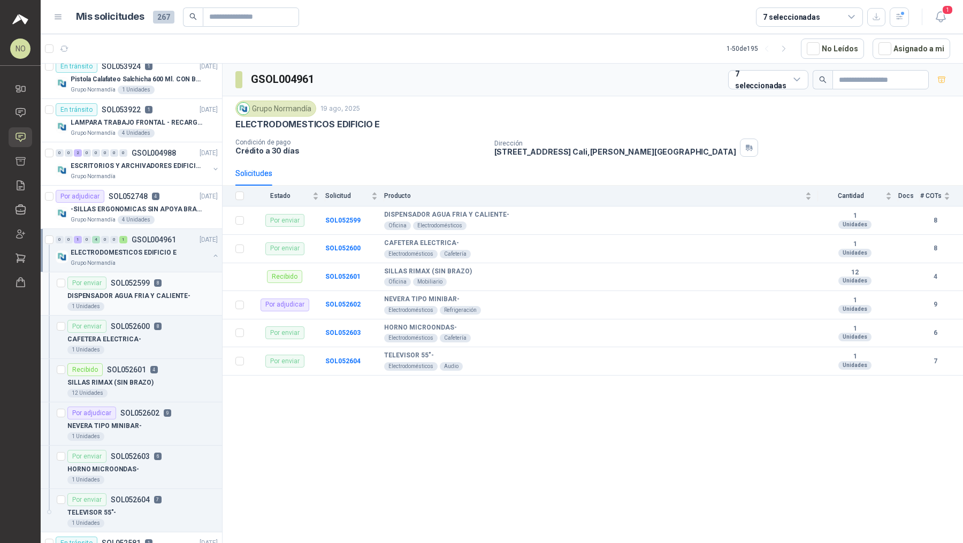
click at [161, 297] on div "DISPENSADOR AGUA FRIA Y CALIENTE-" at bounding box center [142, 296] width 150 height 13
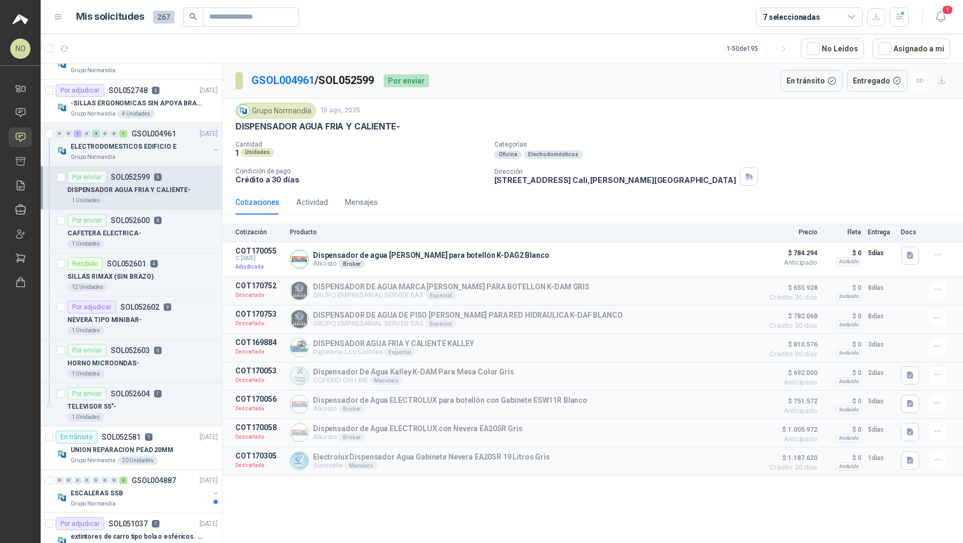
scroll to position [636, 0]
click at [146, 312] on div "NEVERA TIPO MINIBAR-" at bounding box center [142, 318] width 150 height 13
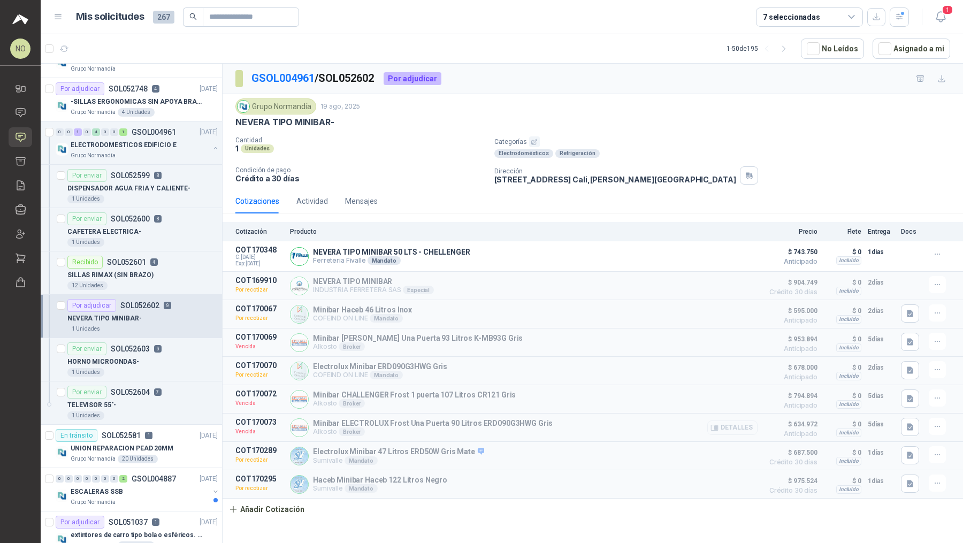
click at [722, 427] on button "Detalles" at bounding box center [732, 428] width 50 height 14
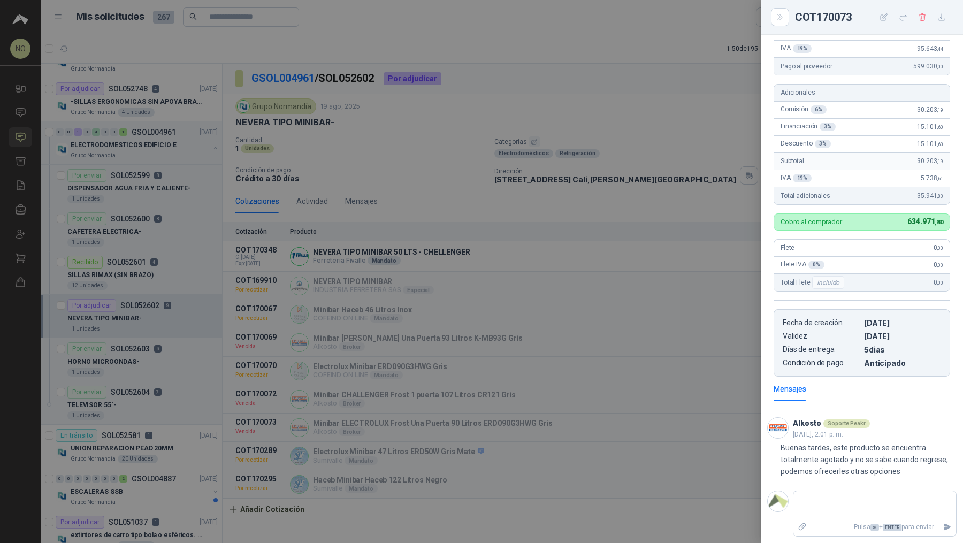
scroll to position [234, 0]
click at [551, 384] on div at bounding box center [481, 271] width 963 height 543
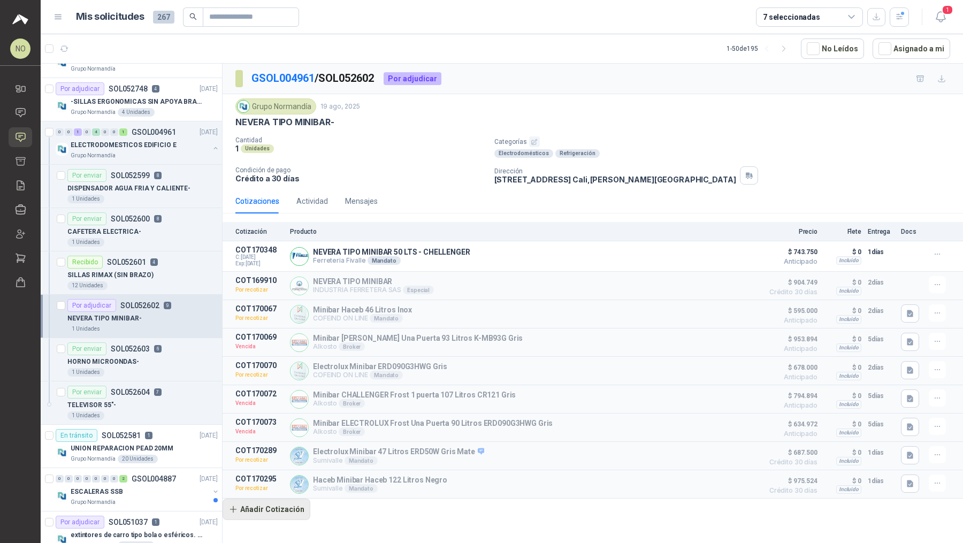
click at [271, 508] on button "Añadir Cotización" at bounding box center [267, 509] width 88 height 21
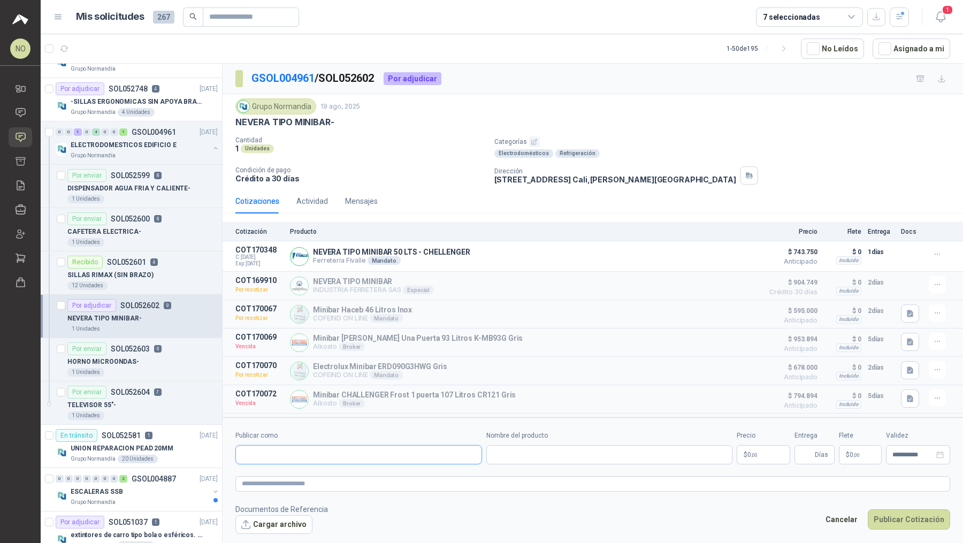
click at [324, 461] on input "Publicar como" at bounding box center [359, 455] width 246 height 18
type input "*******"
click at [318, 481] on span "Colombiana de Comercio SA y/o Alkosto SA -" at bounding box center [312, 483] width 103 height 5
type input "**********"
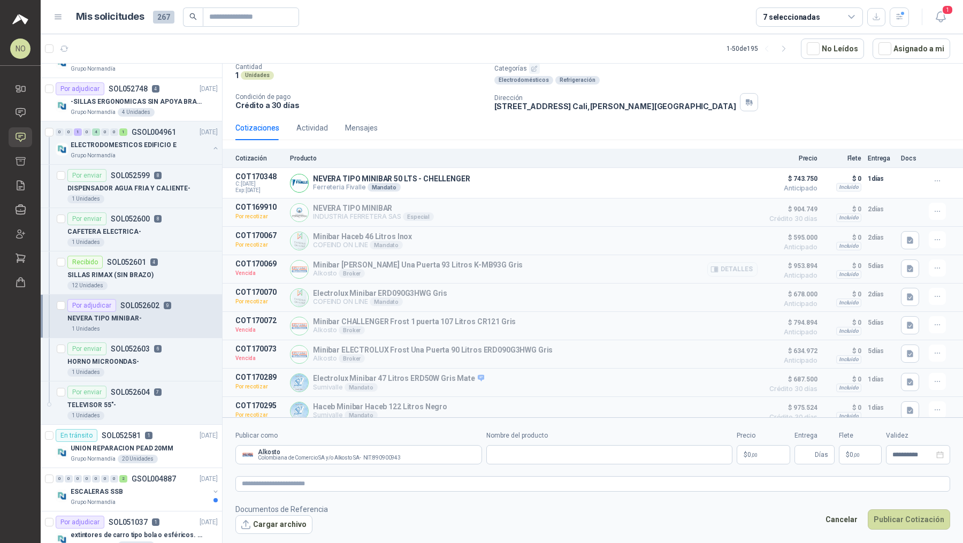
scroll to position [79, 0]
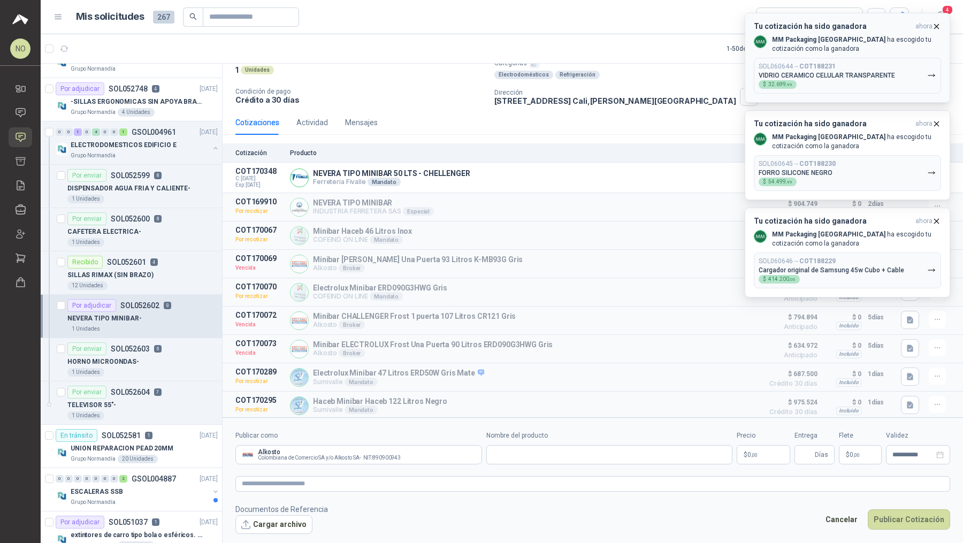
click at [938, 26] on icon "button" at bounding box center [936, 26] width 9 height 9
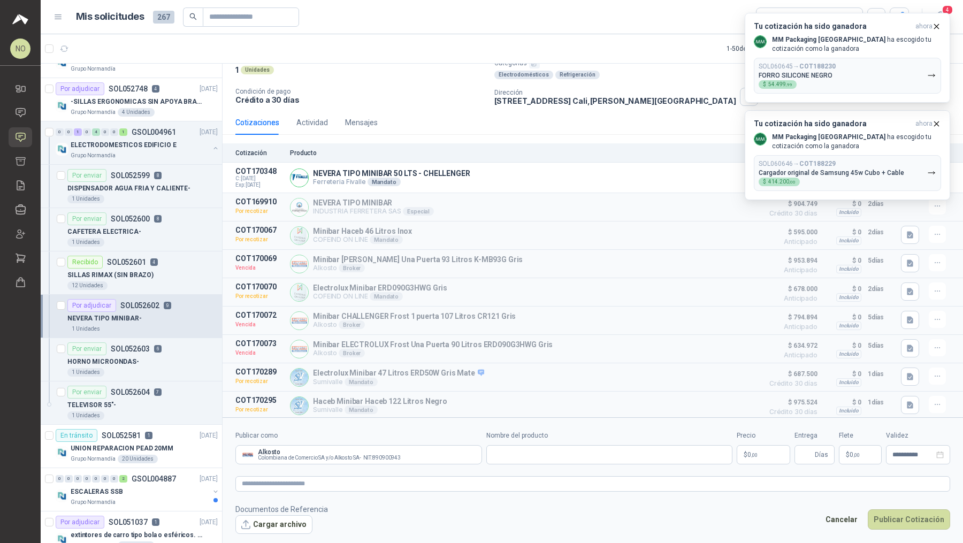
click at [938, 26] on icon "button" at bounding box center [936, 26] width 9 height 9
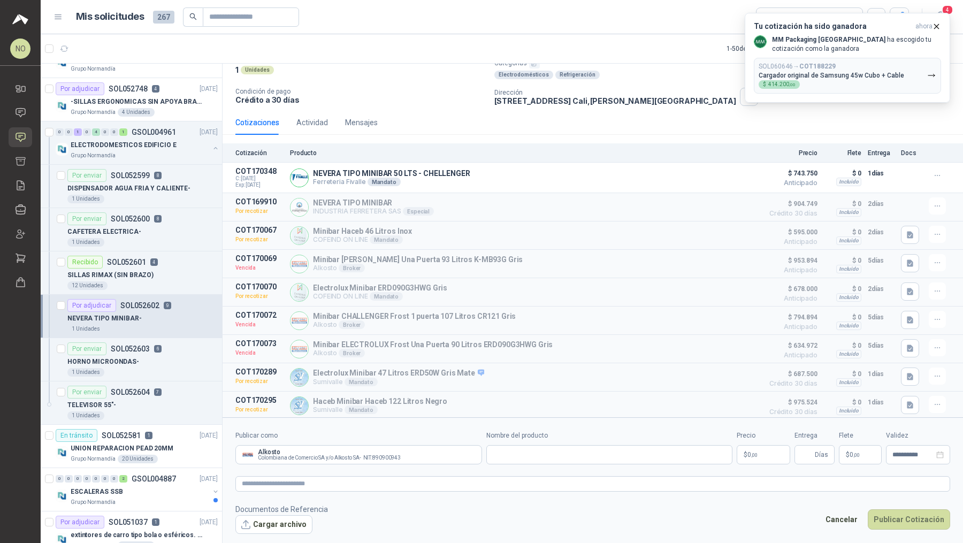
click at [938, 26] on icon "button" at bounding box center [936, 26] width 9 height 9
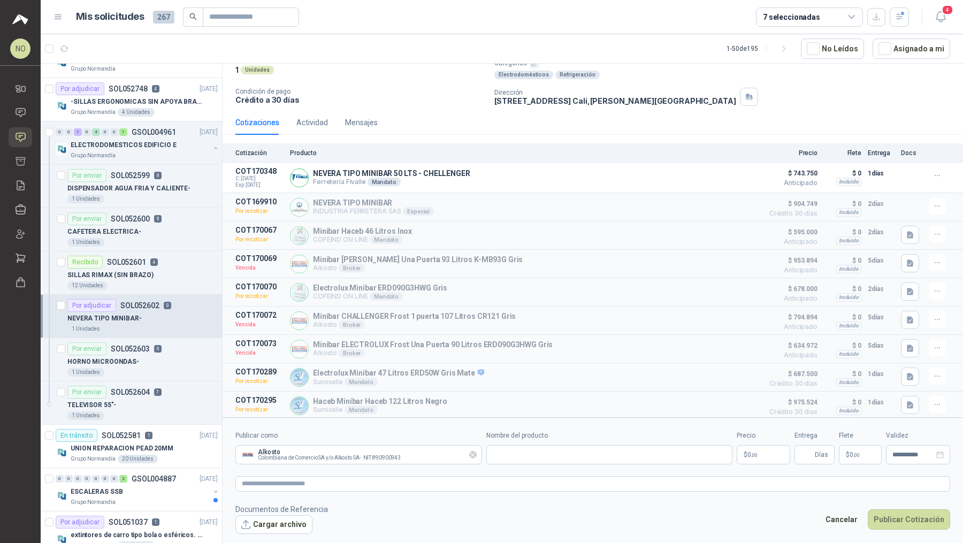
click at [471, 456] on icon "Limpiar" at bounding box center [472, 455] width 9 height 9
click at [726, 343] on button "Detalles" at bounding box center [732, 349] width 50 height 14
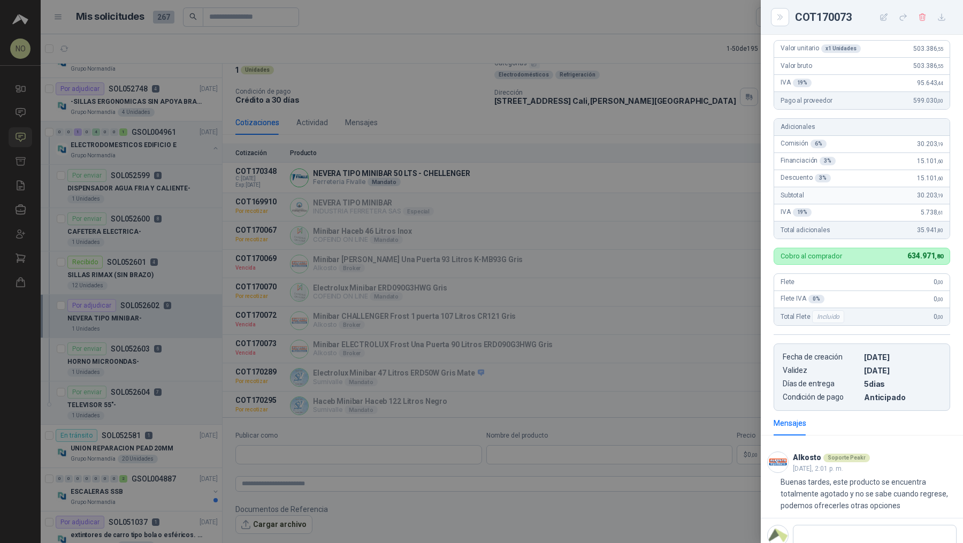
scroll to position [158, 0]
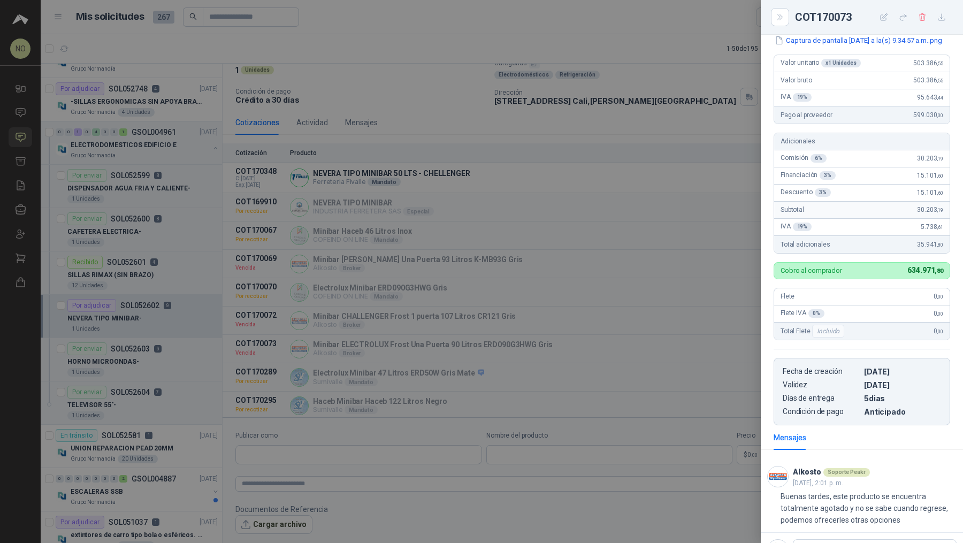
click at [883, 202] on div "Descuento 3 % 15.101 ,60" at bounding box center [862, 193] width 176 height 17
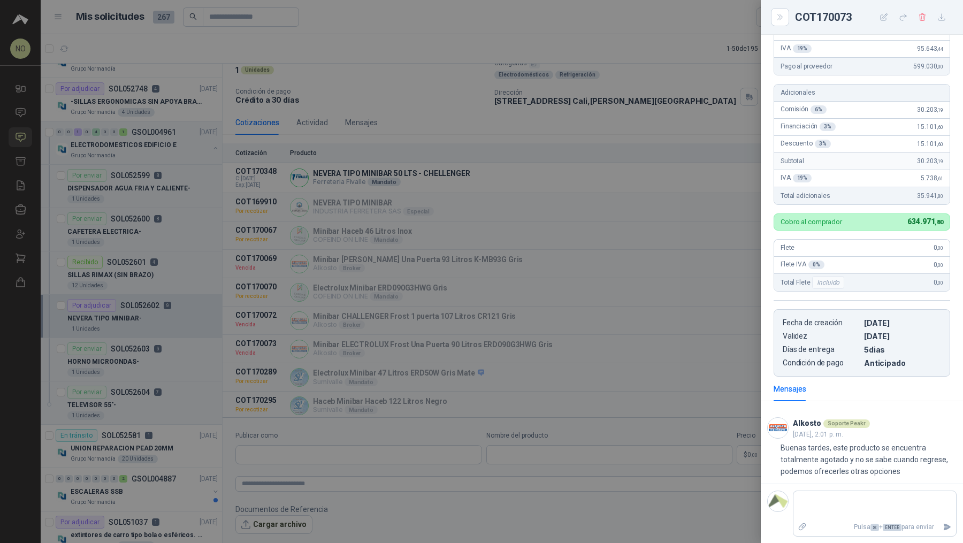
scroll to position [234, 0]
click at [520, 351] on div at bounding box center [481, 271] width 963 height 543
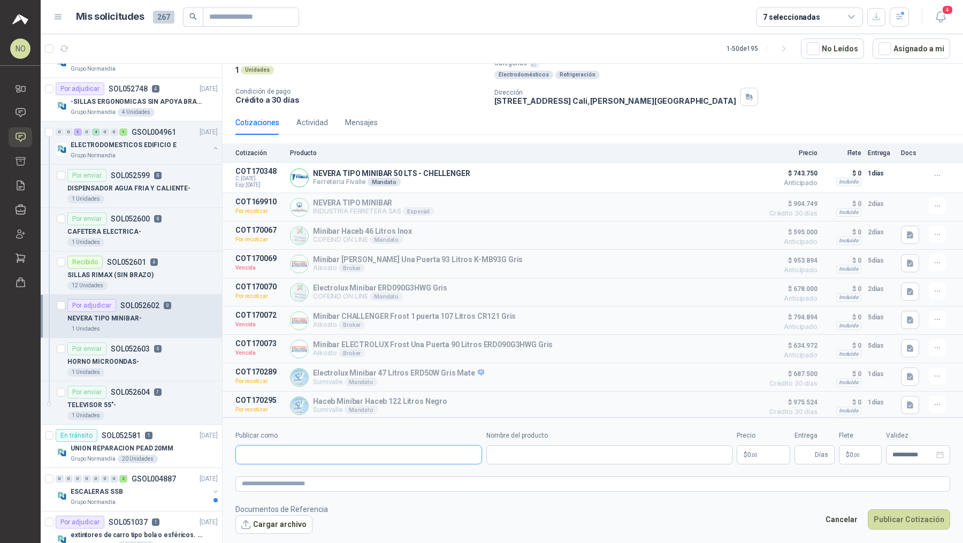
click at [417, 458] on input "Publicar como" at bounding box center [359, 455] width 246 height 18
type input "**********"
click at [357, 483] on div "Homecenter NIT : 800242106" at bounding box center [359, 481] width 229 height 12
click at [523, 454] on input "Nombre del producto" at bounding box center [609, 454] width 247 height 19
paste input "**********"
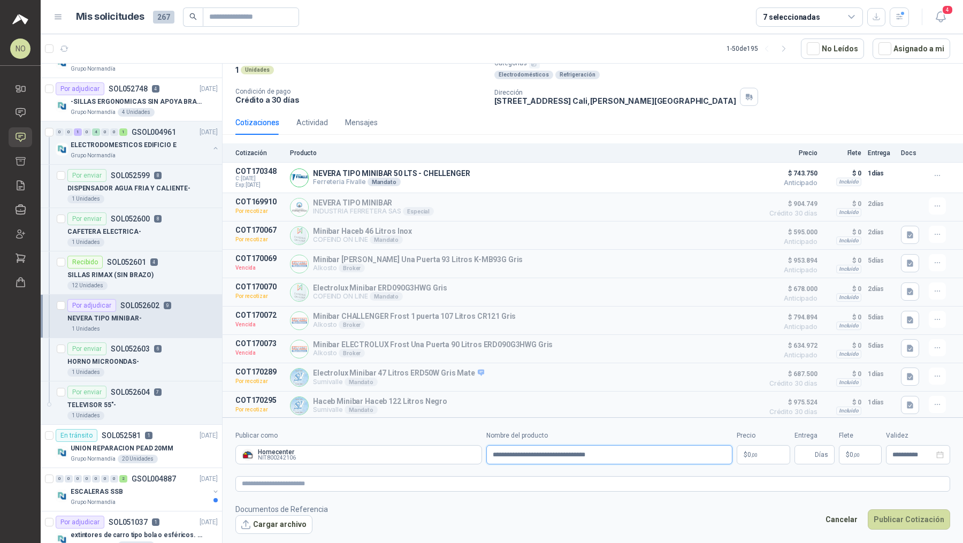
type input "**********"
click at [756, 453] on span ",00" at bounding box center [754, 455] width 6 height 6
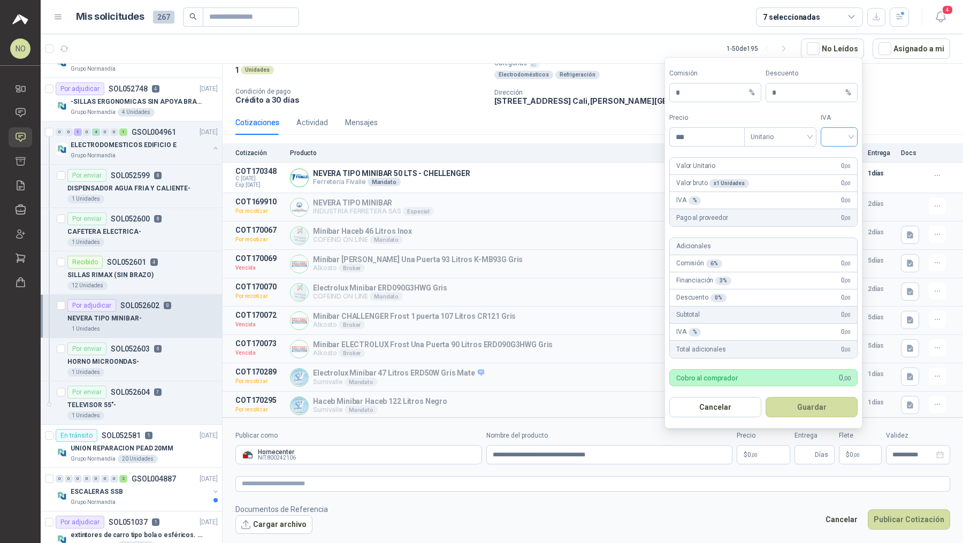
click at [840, 133] on input "search" at bounding box center [839, 136] width 24 height 16
click at [838, 165] on div "19%" at bounding box center [840, 161] width 20 height 12
click at [786, 141] on span "Unitario" at bounding box center [780, 137] width 59 height 16
click at [787, 181] on div "Unitario con IVA" at bounding box center [780, 178] width 55 height 12
click at [709, 146] on input "***" at bounding box center [707, 137] width 74 height 18
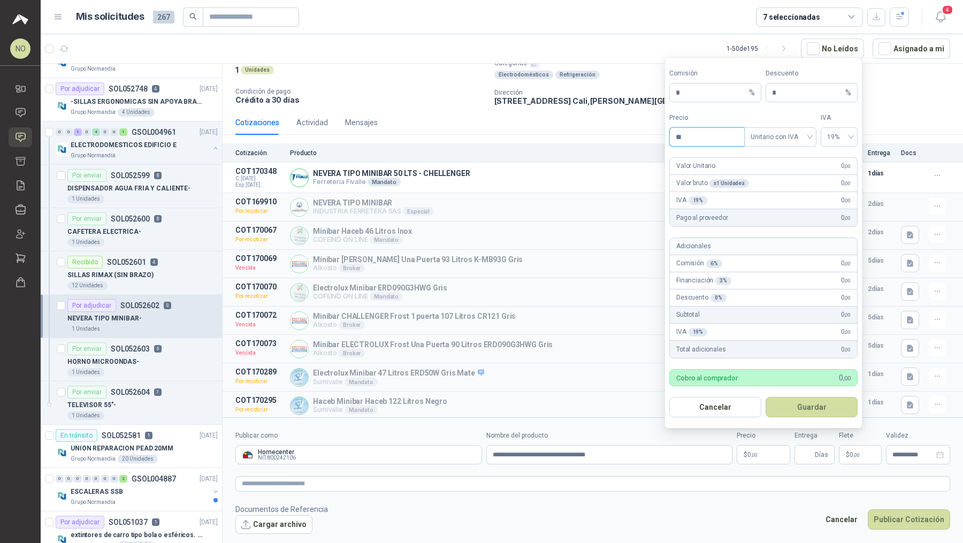
type input "*"
type input "*********"
click at [722, 99] on input "*" at bounding box center [711, 92] width 71 height 18
type input "**"
click at [828, 408] on button "Guardar" at bounding box center [812, 407] width 92 height 20
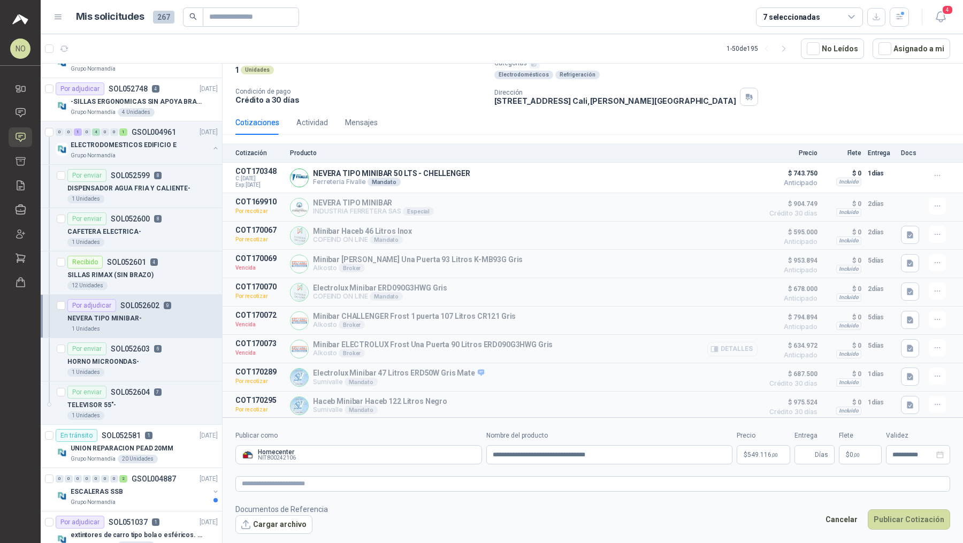
click at [730, 343] on button "Detalles" at bounding box center [732, 349] width 50 height 14
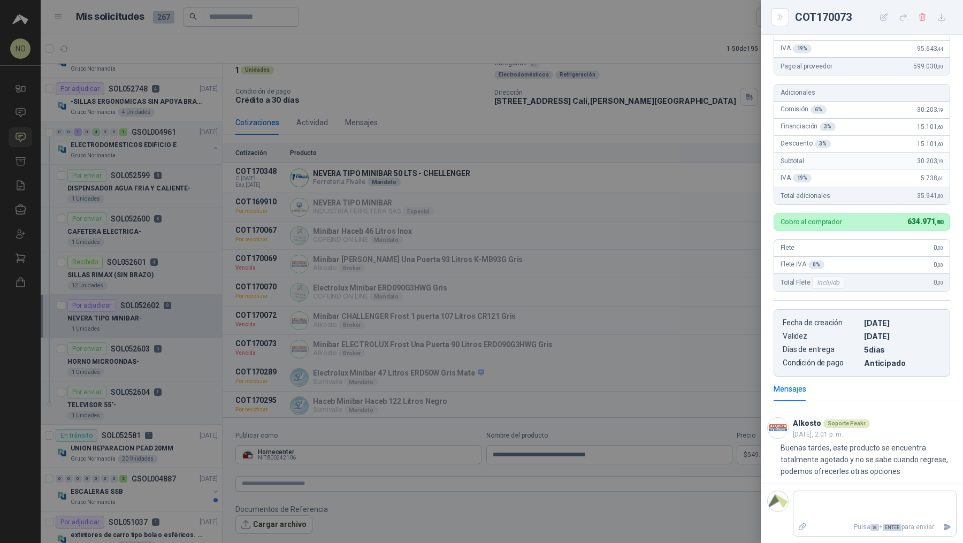
click at [628, 316] on div at bounding box center [481, 271] width 963 height 543
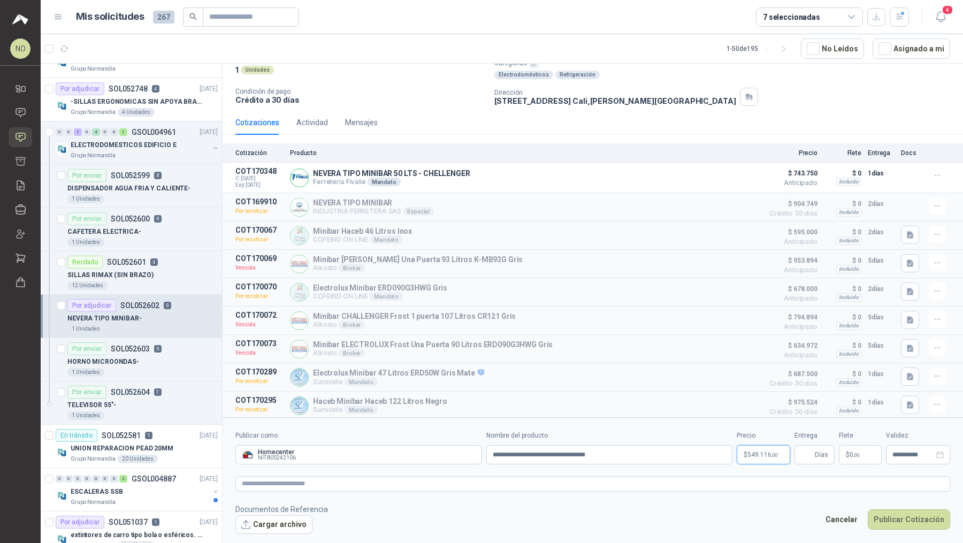
click at [759, 452] on span "549.116 ,00" at bounding box center [763, 455] width 31 height 6
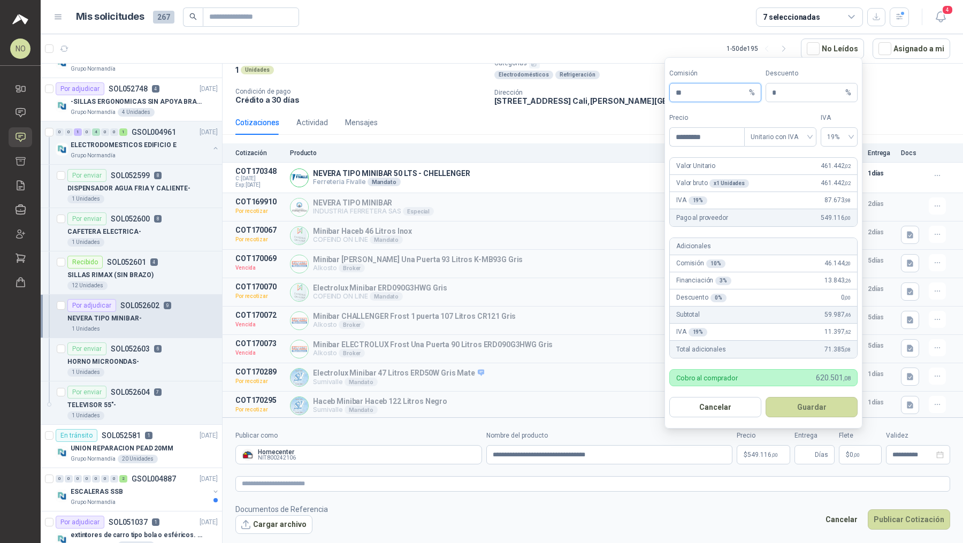
click at [702, 96] on input "**" at bounding box center [711, 92] width 71 height 18
type input "**"
click at [824, 412] on button "Guardar" at bounding box center [812, 407] width 92 height 20
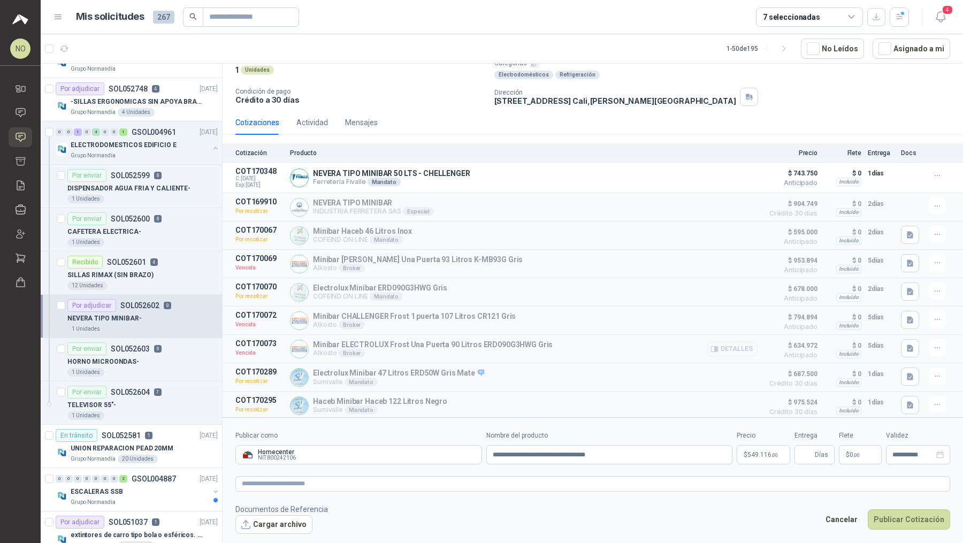
click at [728, 344] on button "Detalles" at bounding box center [732, 349] width 50 height 14
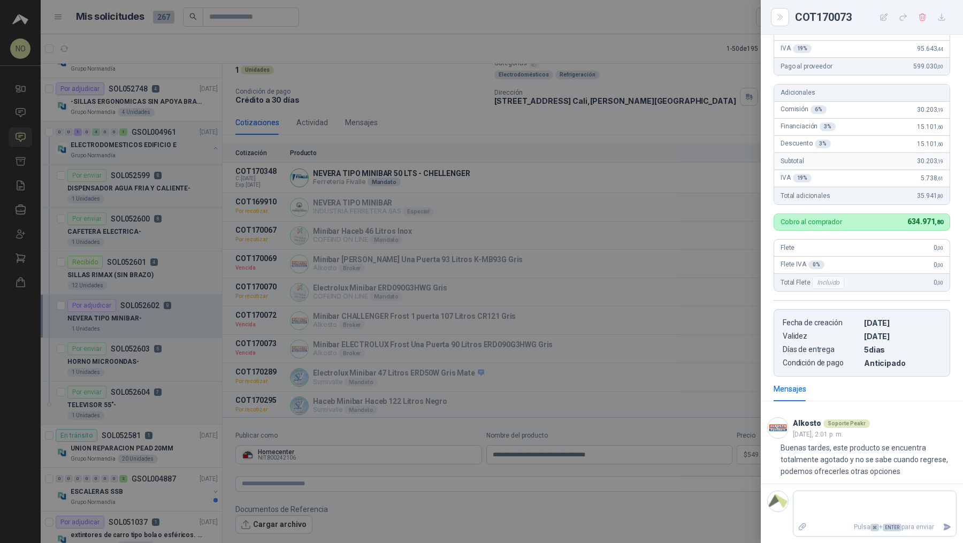
click at [695, 359] on div at bounding box center [481, 271] width 963 height 543
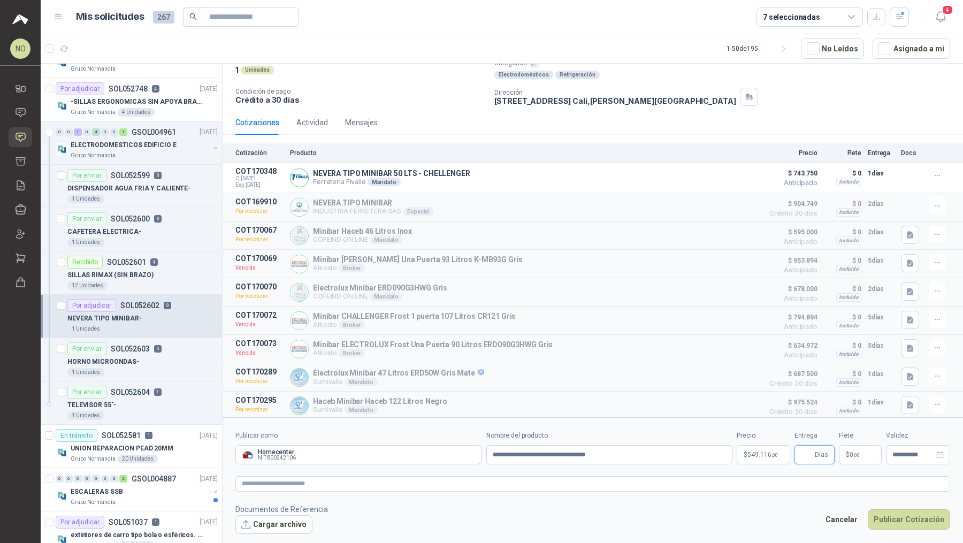
click at [807, 452] on input "Entrega" at bounding box center [807, 455] width 12 height 18
type input "*"
click at [867, 453] on p "$ 0 ,00" at bounding box center [860, 454] width 43 height 19
click at [802, 347] on span "Flex" at bounding box center [802, 345] width 39 height 16
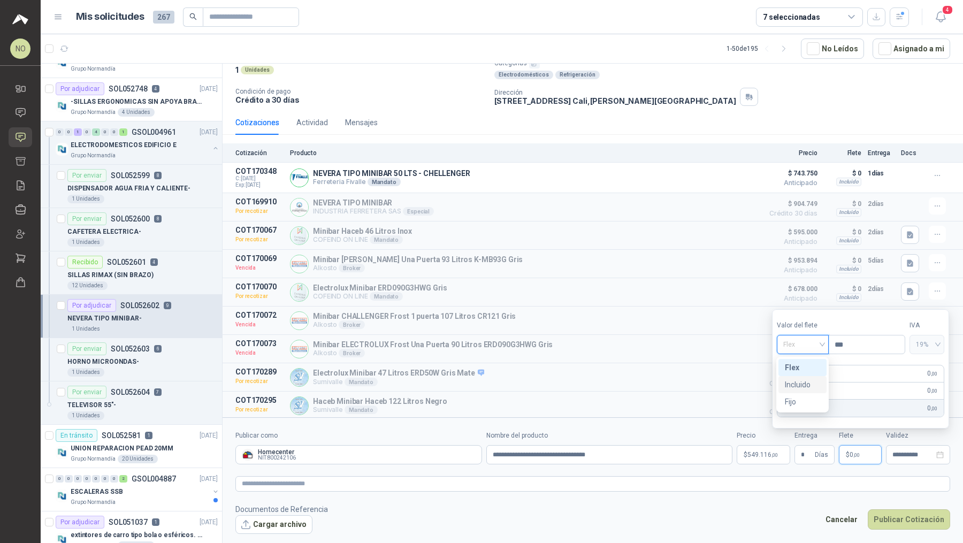
click at [809, 385] on div "Incluido" at bounding box center [802, 385] width 35 height 12
click at [910, 456] on input "**********" at bounding box center [914, 455] width 42 height 7
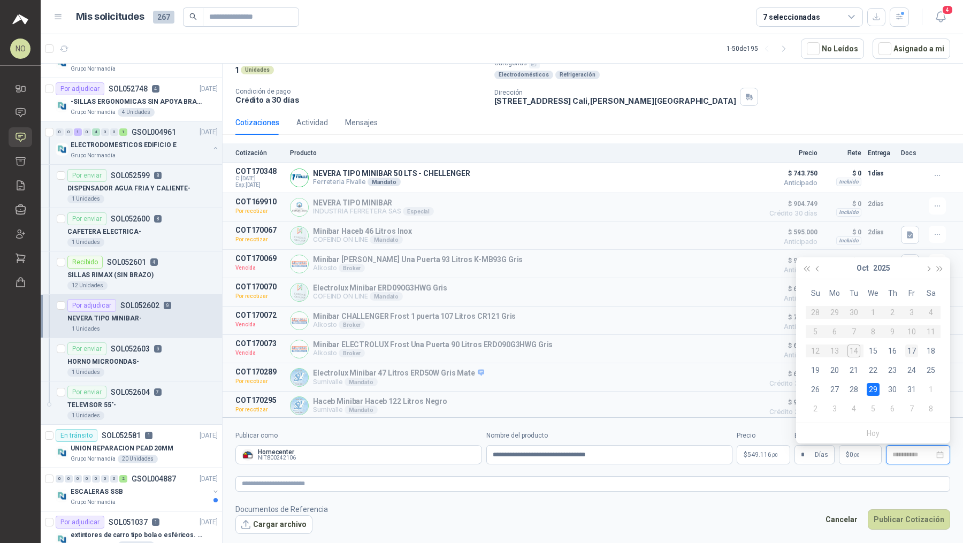
type input "**********"
click at [912, 352] on div "17" at bounding box center [911, 351] width 13 height 13
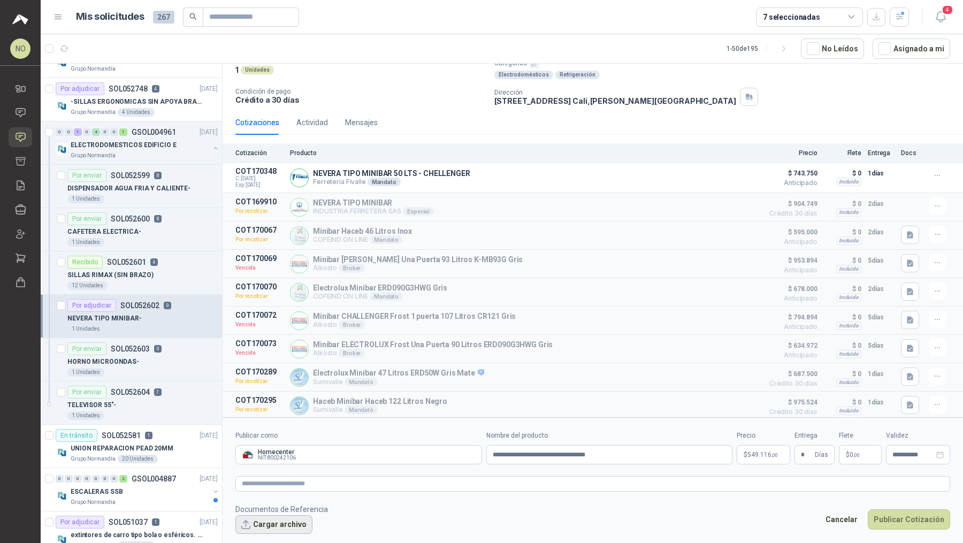
click at [273, 523] on button "Cargar archivo" at bounding box center [273, 524] width 77 height 19
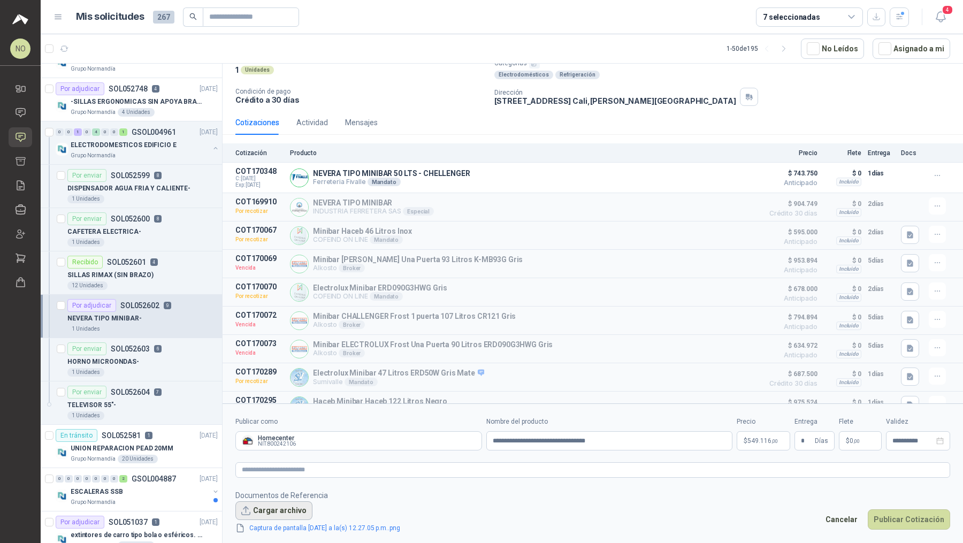
click at [267, 507] on button "Cargar archivo" at bounding box center [273, 510] width 77 height 19
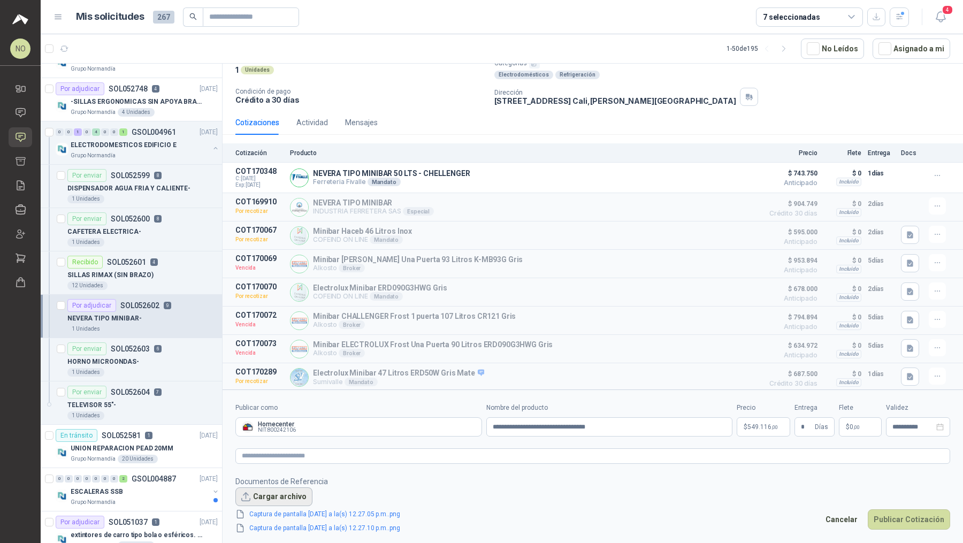
click at [270, 493] on button "Cargar archivo" at bounding box center [273, 497] width 77 height 19
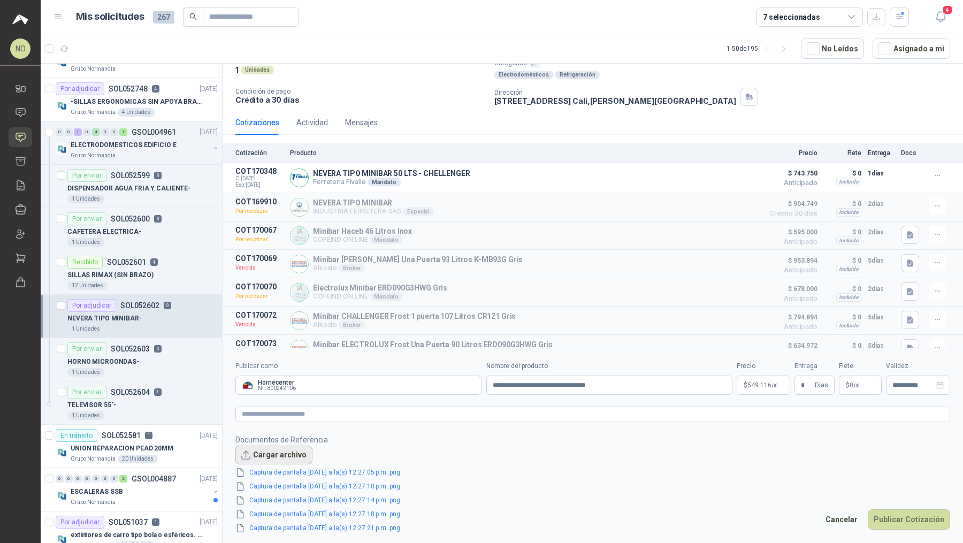
click at [279, 456] on button "Cargar archivo" at bounding box center [273, 455] width 77 height 19
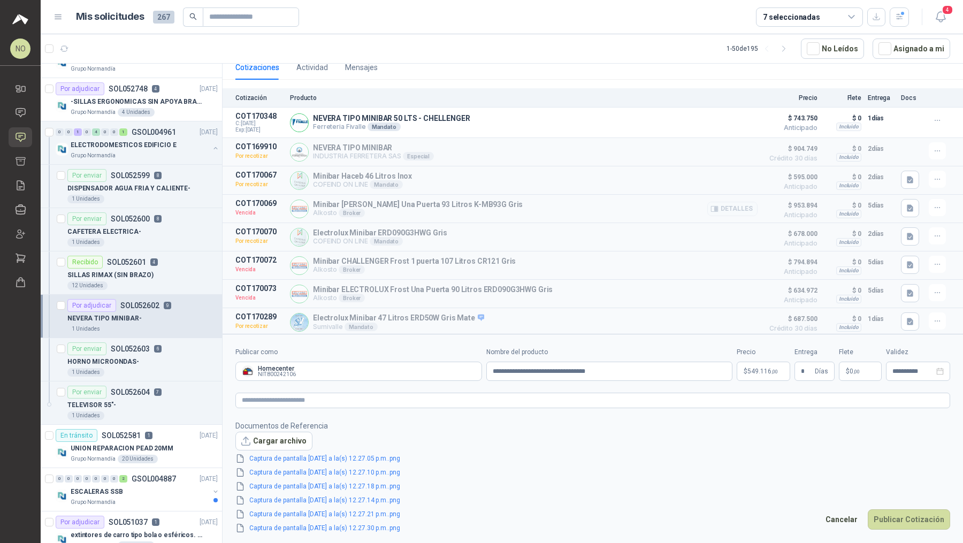
scroll to position [162, 0]
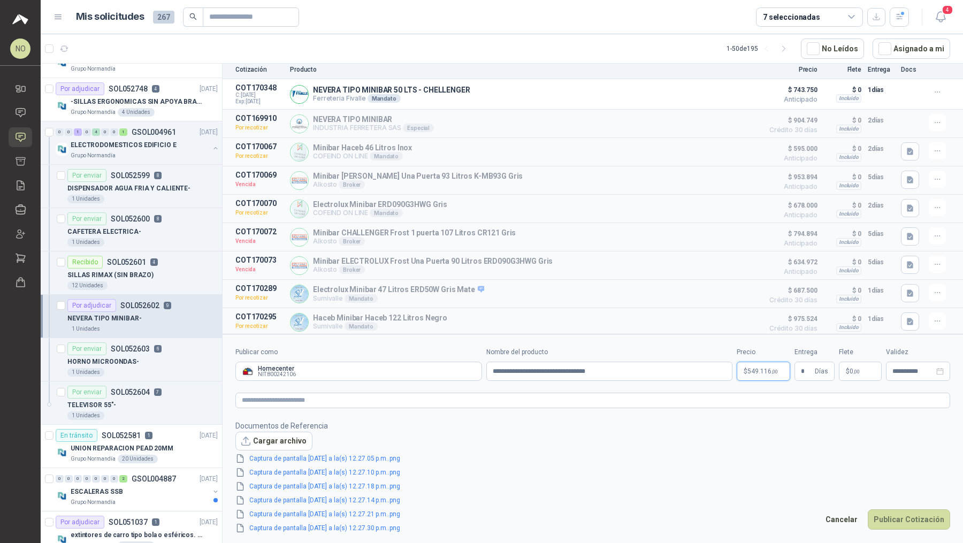
click at [765, 374] on span "549.116 ,00" at bounding box center [763, 371] width 31 height 6
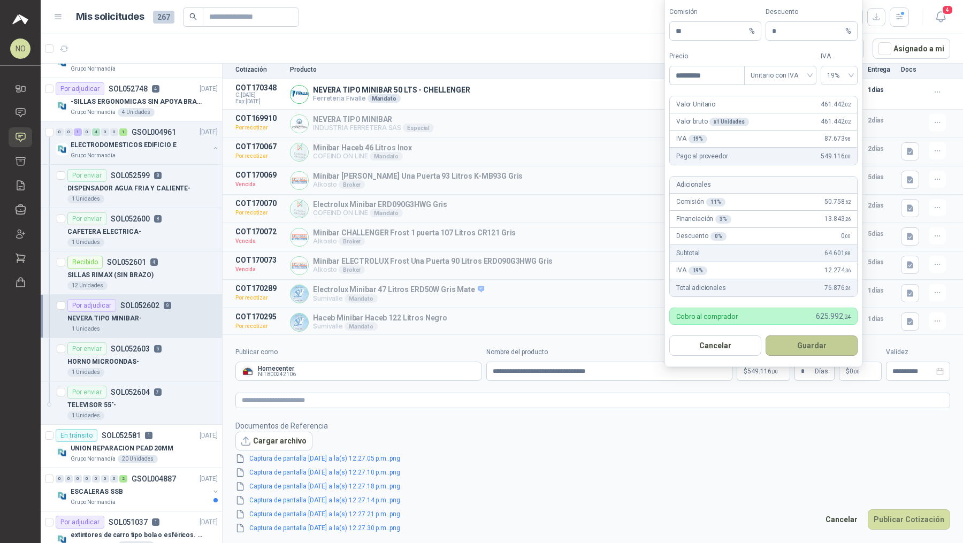
click at [827, 344] on button "Guardar" at bounding box center [812, 346] width 92 height 20
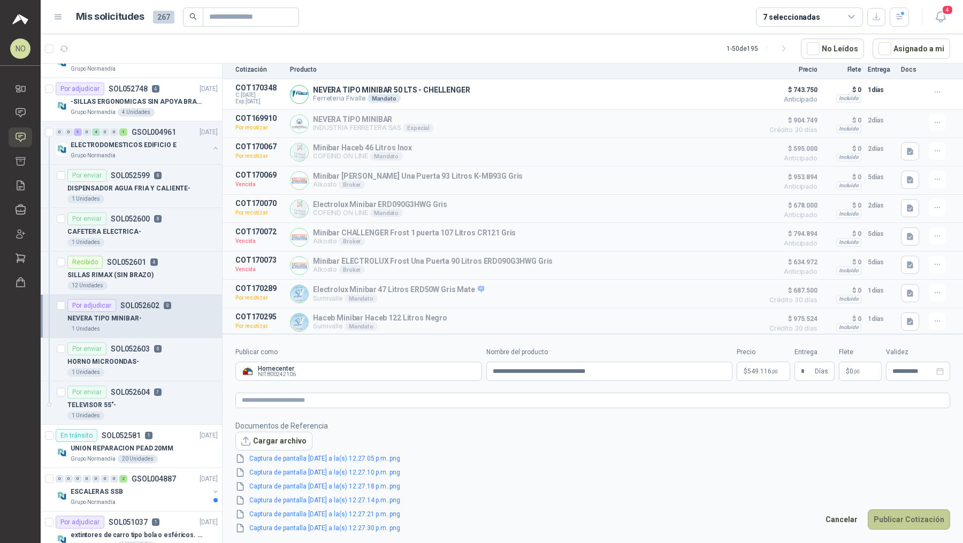
click at [889, 515] on button "Publicar Cotización" at bounding box center [909, 519] width 82 height 20
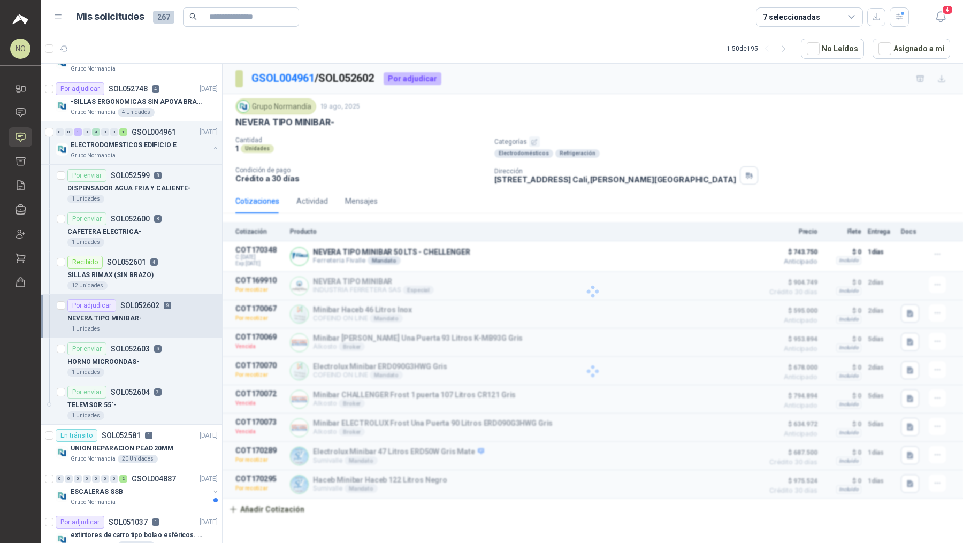
scroll to position [0, 0]
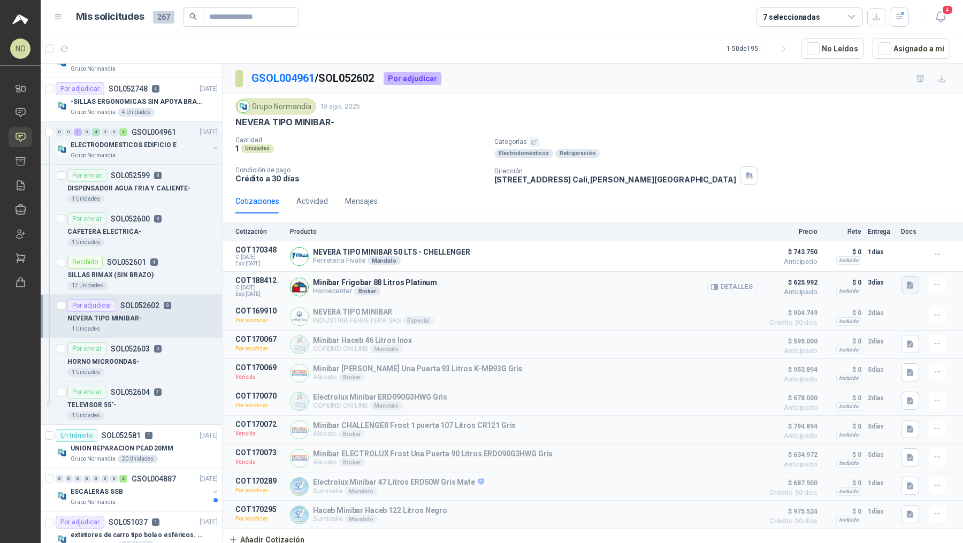
click at [907, 285] on icon "button" at bounding box center [910, 285] width 6 height 7
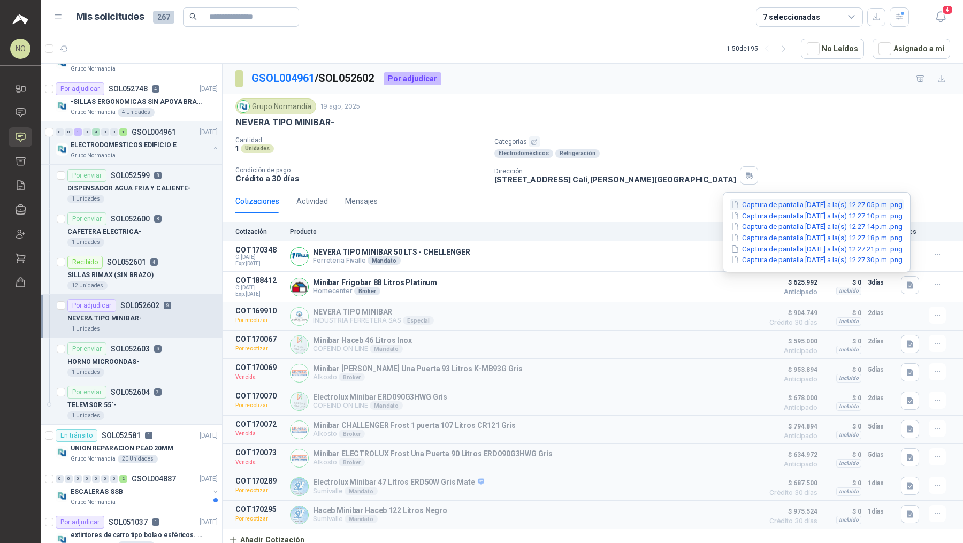
click at [847, 206] on button "Captura de pantalla [DATE] a la(s) 12.27.05 p.m..png" at bounding box center [817, 204] width 174 height 11
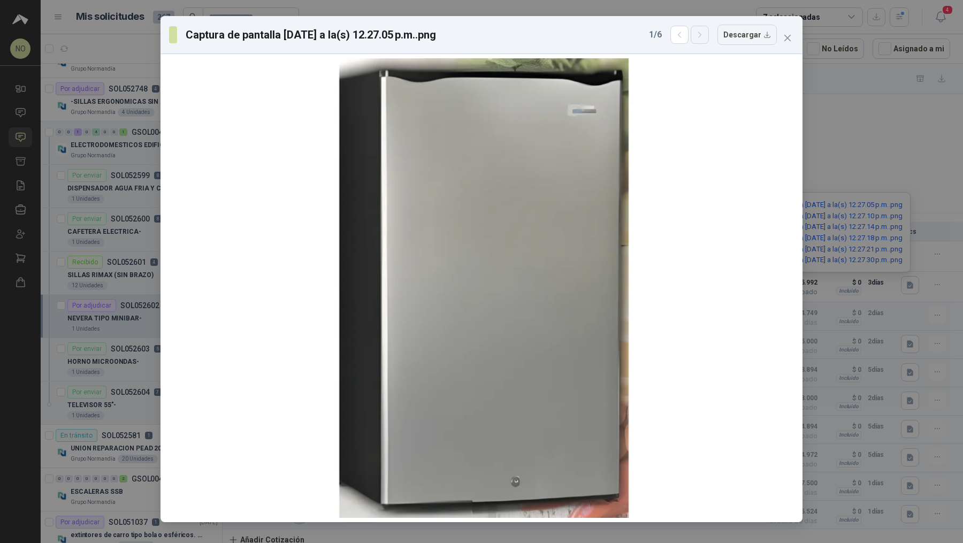
click at [701, 40] on button "button" at bounding box center [700, 35] width 18 height 18
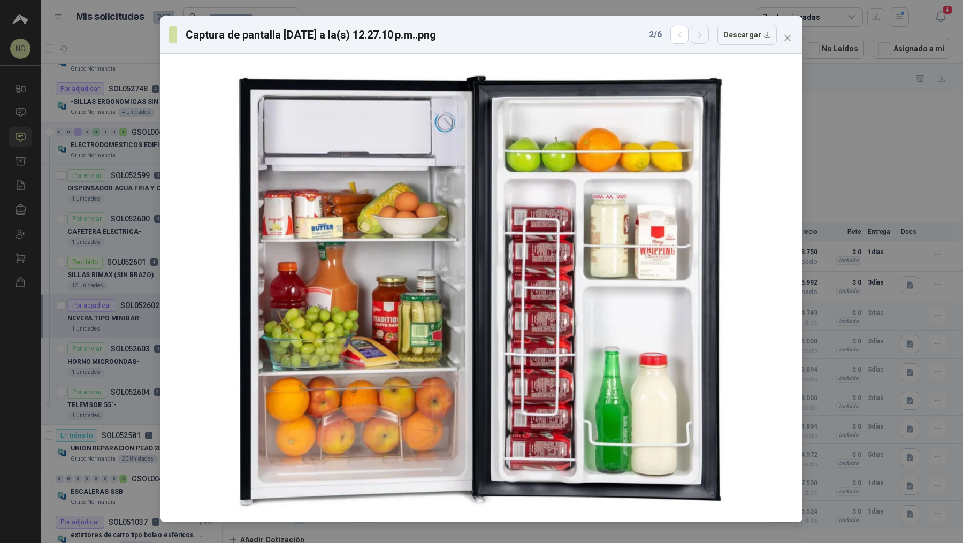
click at [701, 40] on button "button" at bounding box center [700, 35] width 18 height 18
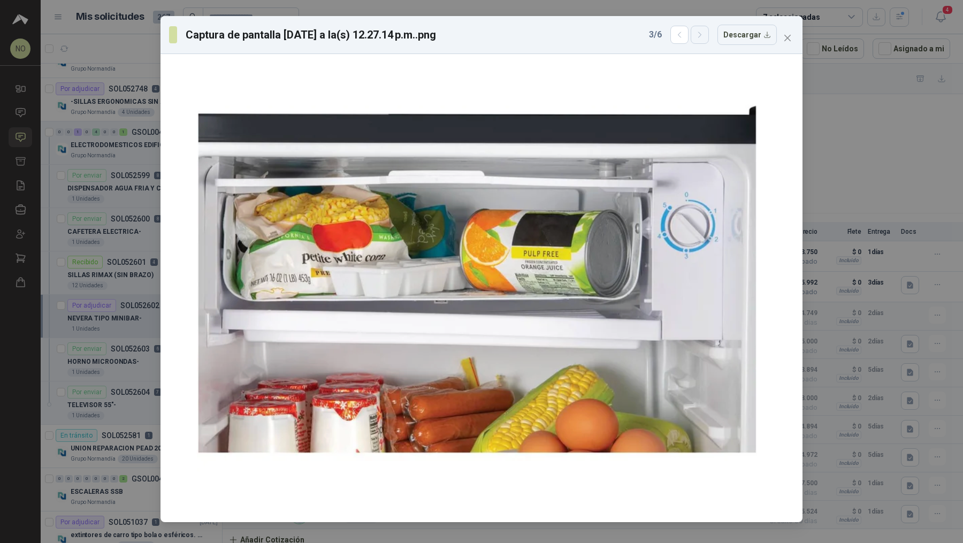
click at [701, 40] on button "button" at bounding box center [700, 35] width 18 height 18
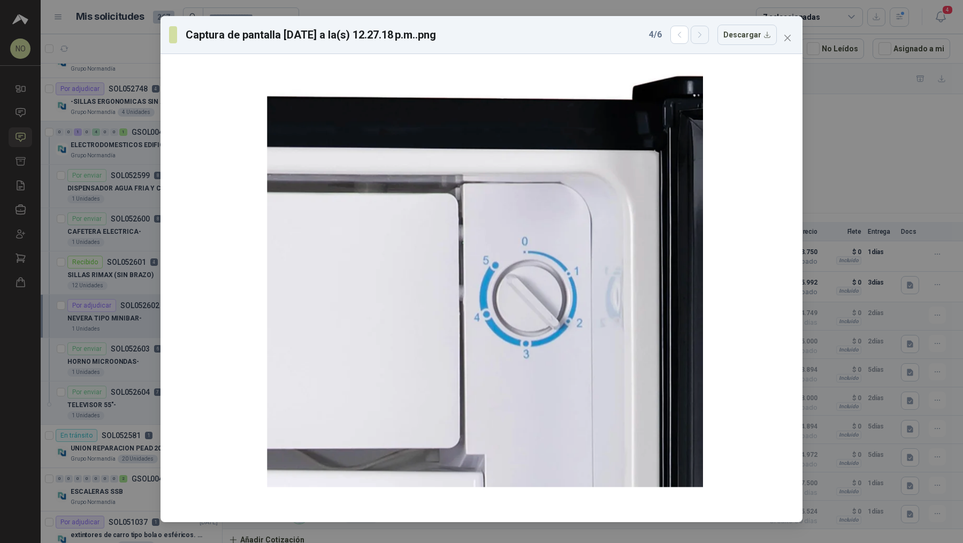
click at [701, 40] on button "button" at bounding box center [700, 35] width 18 height 18
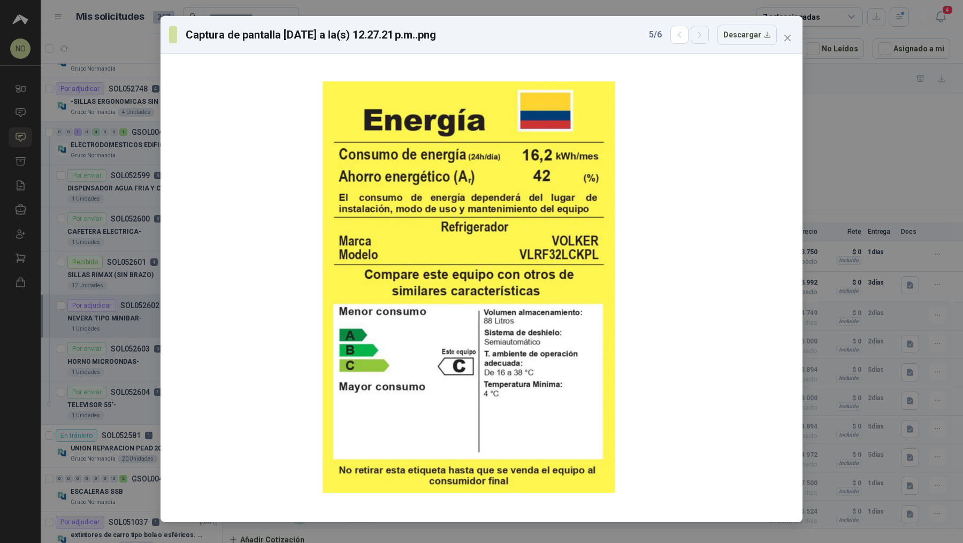
click at [701, 40] on button "button" at bounding box center [700, 35] width 18 height 18
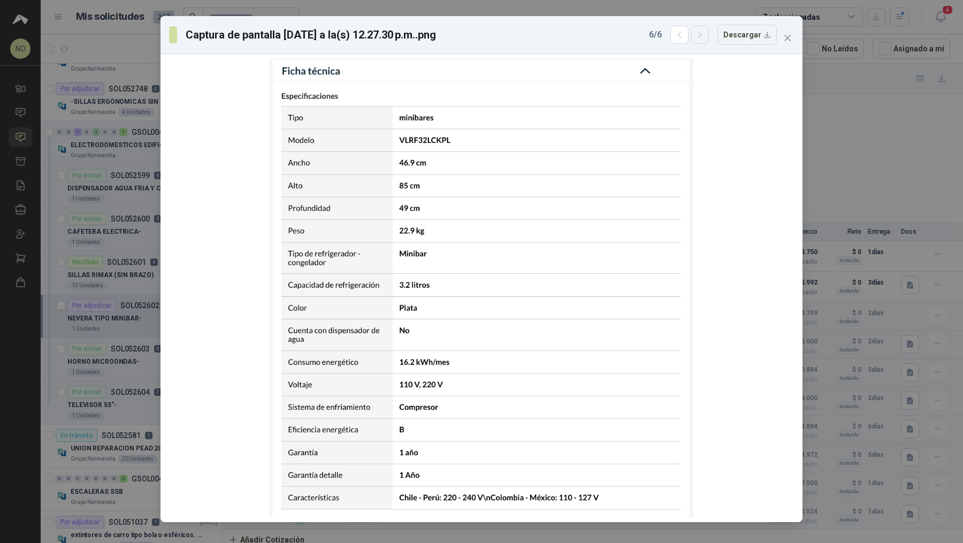
click at [701, 40] on button "button" at bounding box center [700, 35] width 18 height 18
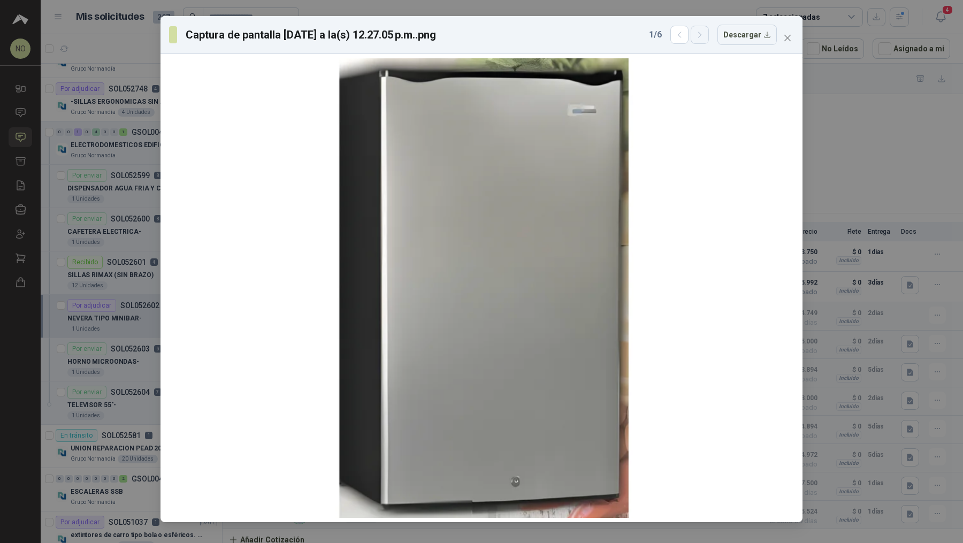
click at [701, 40] on button "button" at bounding box center [700, 35] width 18 height 18
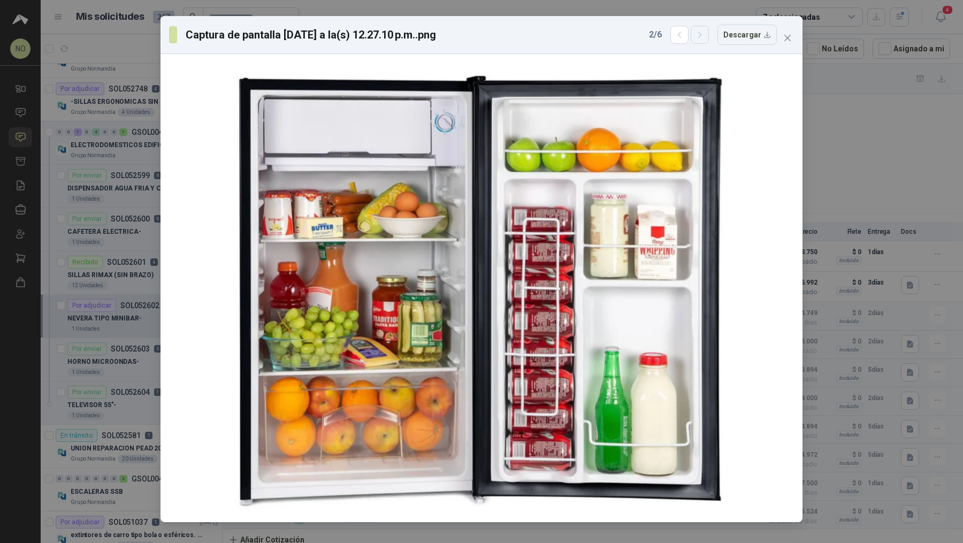
click at [701, 40] on button "button" at bounding box center [700, 35] width 18 height 18
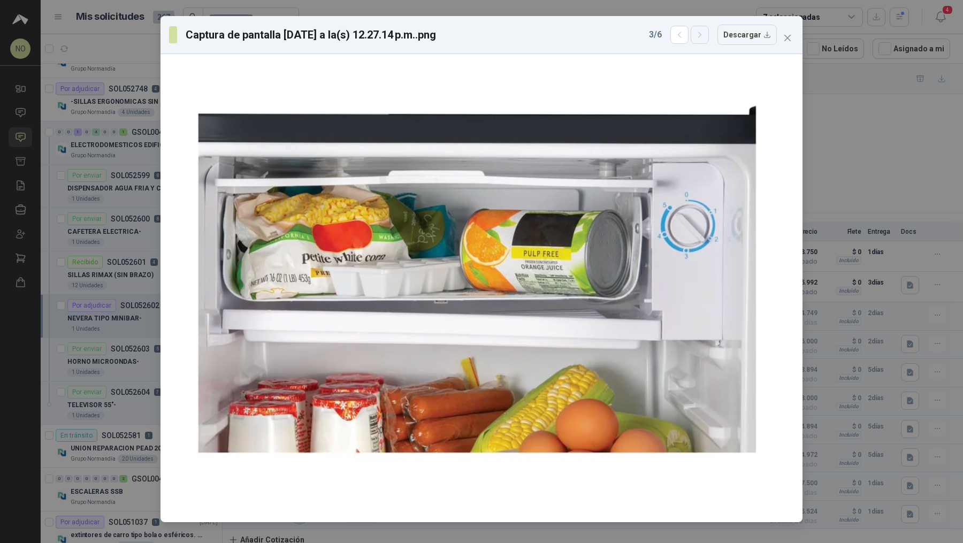
click at [701, 40] on button "button" at bounding box center [700, 35] width 18 height 18
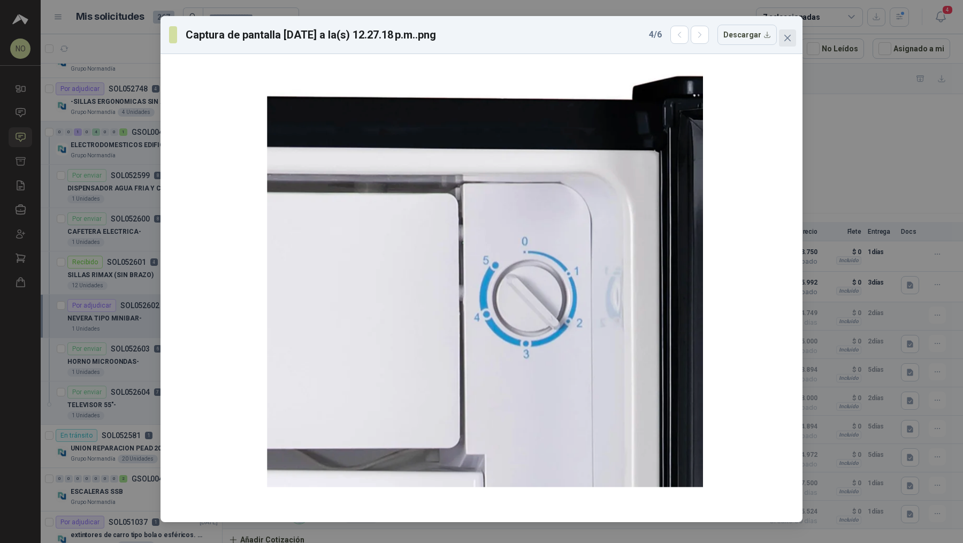
click at [793, 36] on span "Close" at bounding box center [787, 38] width 17 height 9
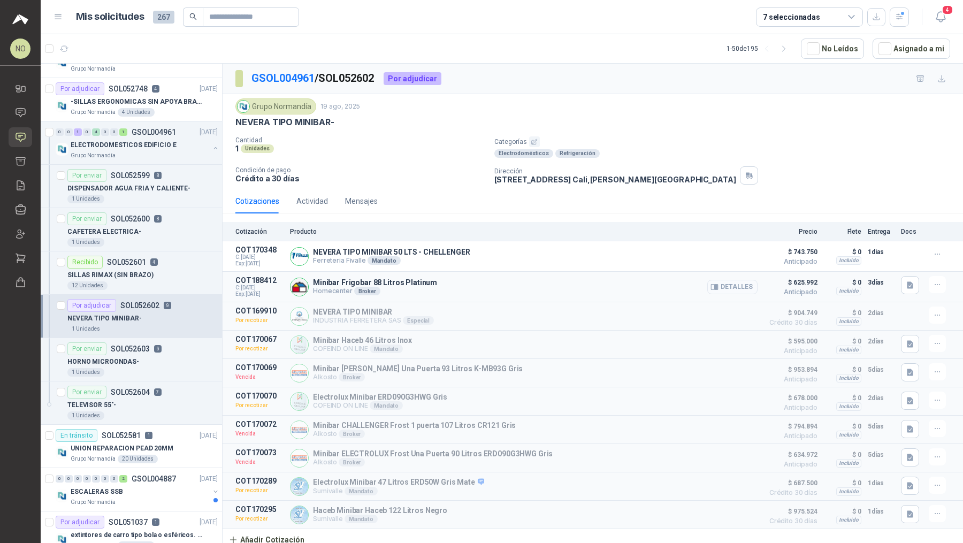
click at [728, 284] on button "Detalles" at bounding box center [732, 287] width 50 height 14
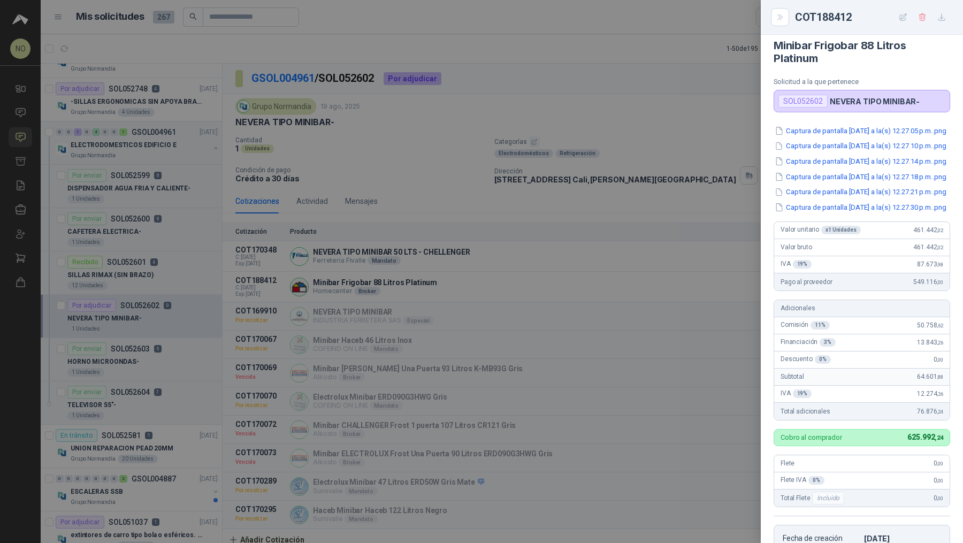
scroll to position [6, 0]
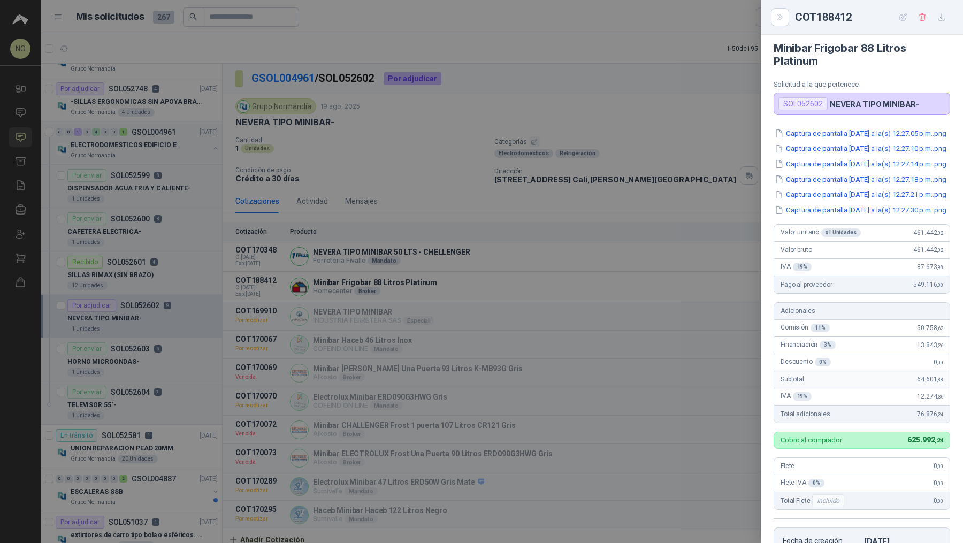
click at [460, 192] on div at bounding box center [481, 271] width 963 height 543
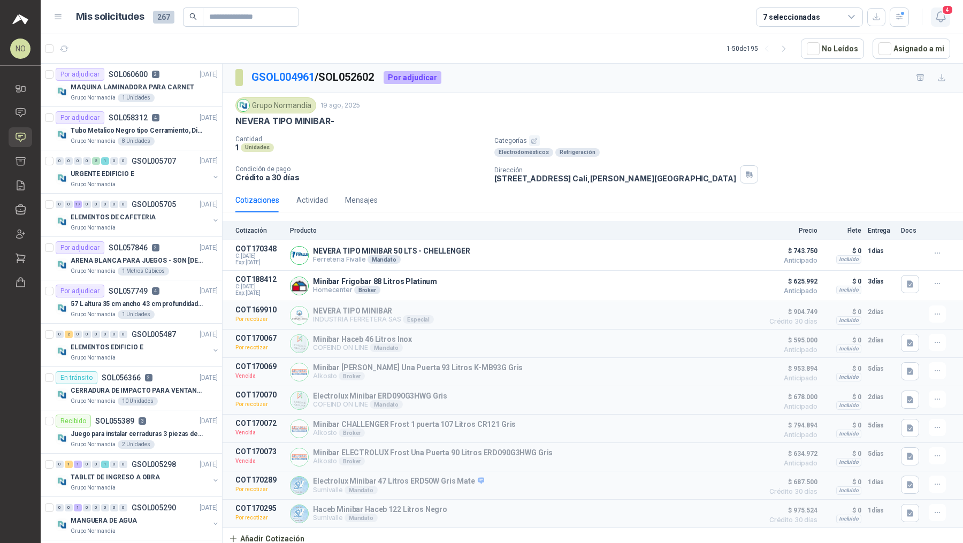
click at [943, 13] on span "4" at bounding box center [948, 10] width 12 height 10
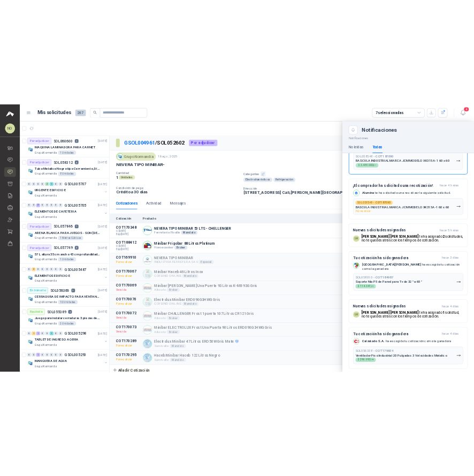
scroll to position [348, 0]
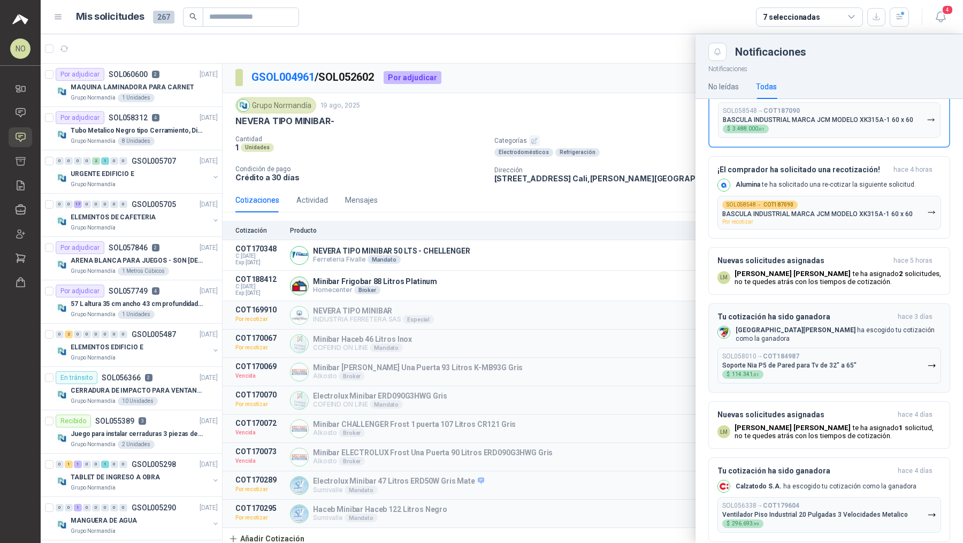
click at [816, 353] on div "SOL058010 → COT184987 Soporte Nia P5 de Pared para Tv de 32" a 65" $ 114.341 ,01" at bounding box center [789, 366] width 134 height 26
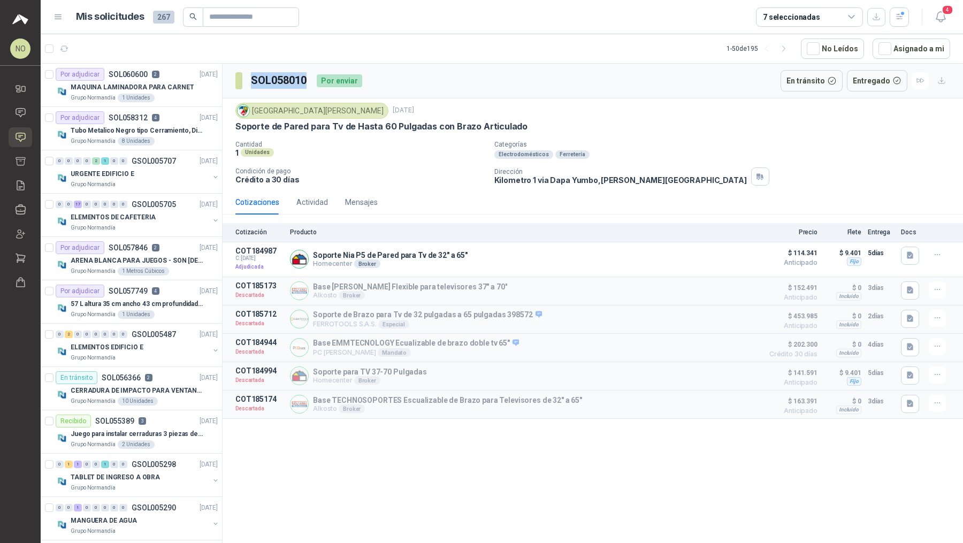
drag, startPoint x: 253, startPoint y: 81, endPoint x: 306, endPoint y: 82, distance: 53.5
click at [306, 82] on h3 "SOL058010" at bounding box center [279, 80] width 57 height 17
copy h3 "SOL058010"
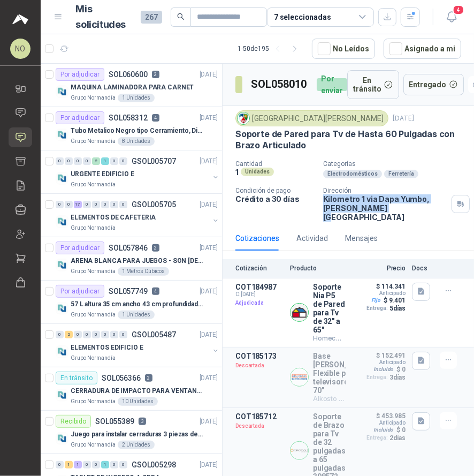
drag, startPoint x: 322, startPoint y: 194, endPoint x: 385, endPoint y: 204, distance: 64.0
click at [385, 205] on p "Kilometro 1 via [GEOGRAPHIC_DATA] , [PERSON_NAME][GEOGRAPHIC_DATA]" at bounding box center [385, 207] width 124 height 27
copy p "Kilometro 1 via [GEOGRAPHIC_DATA] , [PERSON_NAME][GEOGRAPHIC_DATA]"
drag, startPoint x: 250, startPoint y: 116, endPoint x: 310, endPoint y: 116, distance: 60.5
click at [310, 116] on div "[GEOGRAPHIC_DATA][PERSON_NAME]" at bounding box center [311, 118] width 153 height 16
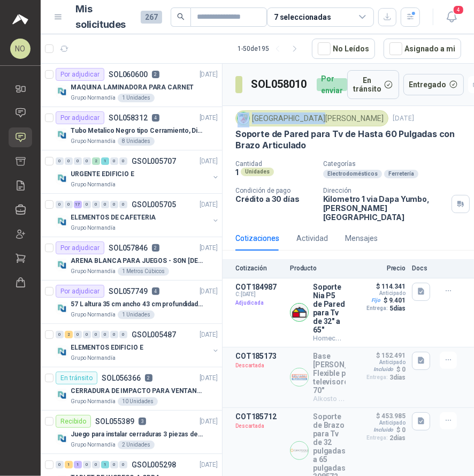
copy div "[GEOGRAPHIC_DATA][PERSON_NAME]"
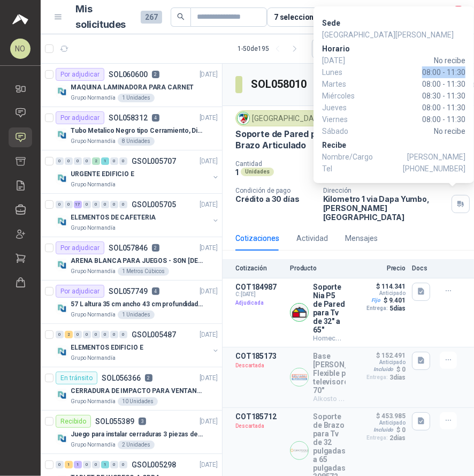
drag, startPoint x: 423, startPoint y: 74, endPoint x: 466, endPoint y: 74, distance: 42.8
click at [466, 74] on div "Sede Colegio [PERSON_NAME] [PERSON_NAME][DATE] No recibe [DATE] 08:00 - 11:30 […" at bounding box center [394, 94] width 161 height 177
copy span "08:00 - 11:30"
drag, startPoint x: 424, startPoint y: 170, endPoint x: 465, endPoint y: 168, distance: 41.3
click at [465, 168] on span "[PHONE_NUMBER]" at bounding box center [434, 169] width 63 height 12
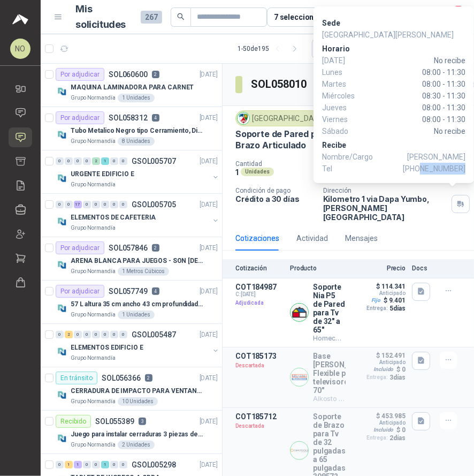
copy span "3024655582"
drag, startPoint x: 404, startPoint y: 157, endPoint x: 463, endPoint y: 157, distance: 59.9
click at [463, 157] on span "[PERSON_NAME]" at bounding box center [436, 157] width 58 height 12
copy span "[PERSON_NAME]"
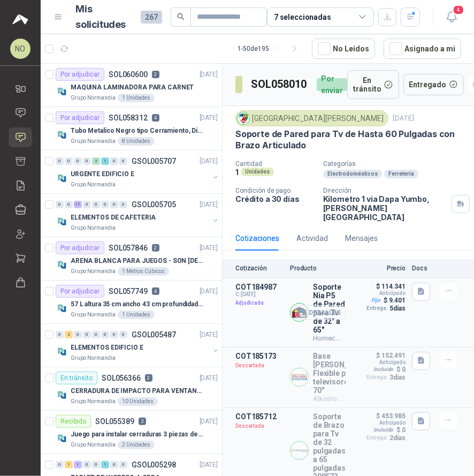
click at [319, 305] on button "Detalles" at bounding box center [320, 312] width 50 height 14
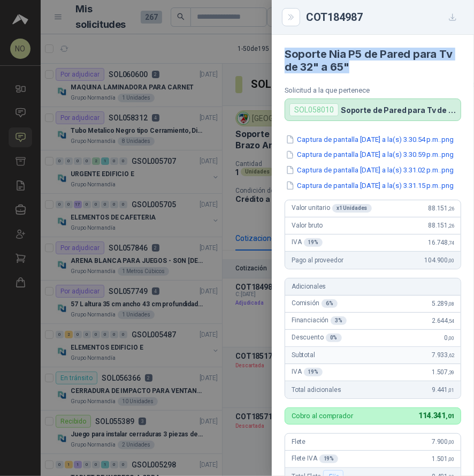
drag, startPoint x: 285, startPoint y: 56, endPoint x: 363, endPoint y: 71, distance: 79.6
click at [365, 71] on h4 "Soporte Nia P5 de Pared para Tv de 32" a 65"" at bounding box center [373, 61] width 177 height 26
copy h4 "Soporte Nia P5 de Pared para Tv de 32" a 65""
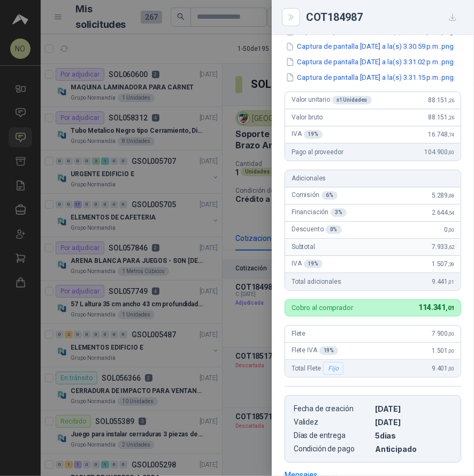
scroll to position [112, 0]
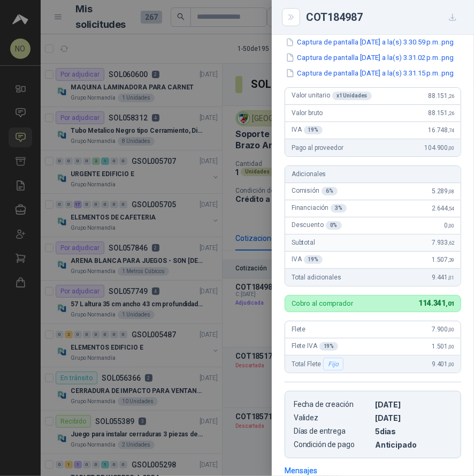
click at [237, 96] on div at bounding box center [237, 238] width 474 height 476
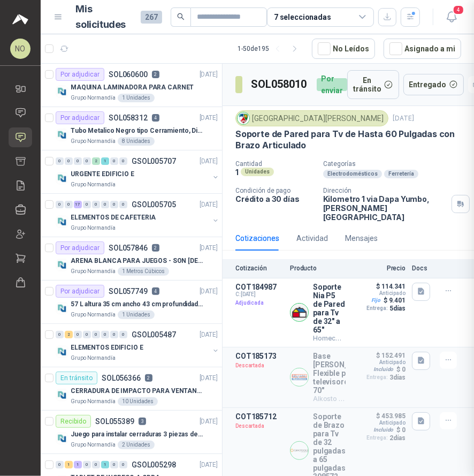
scroll to position [300, 0]
click at [314, 299] on div "Detalles" at bounding box center [320, 313] width 50 height 60
click at [316, 305] on button "Detalles" at bounding box center [320, 312] width 50 height 14
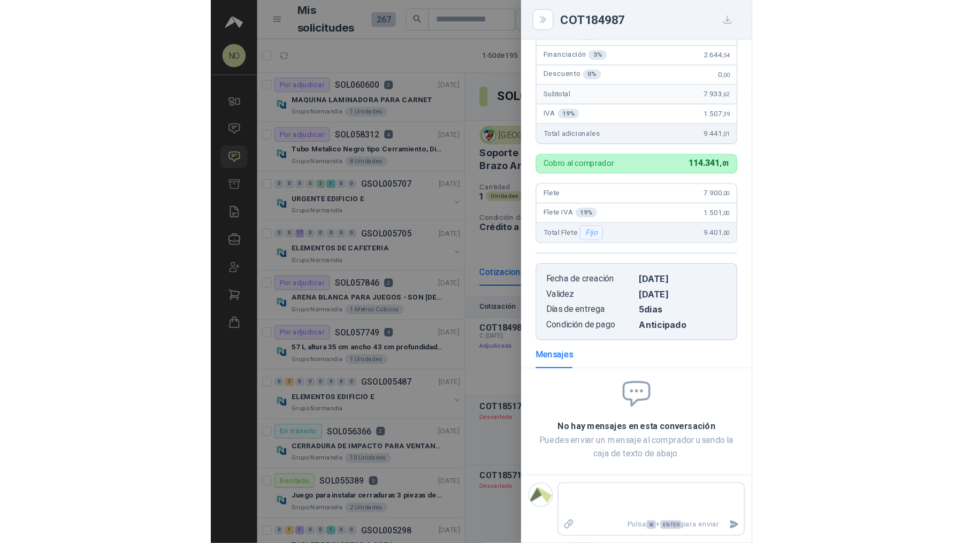
scroll to position [0, 0]
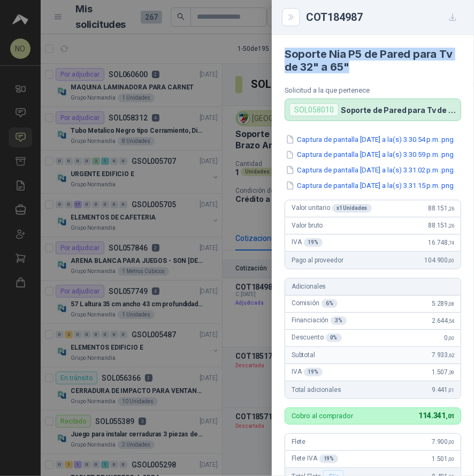
drag, startPoint x: 285, startPoint y: 52, endPoint x: 349, endPoint y: 64, distance: 65.4
click at [349, 64] on h4 "Soporte Nia P5 de Pared para Tv de 32" a 65"" at bounding box center [373, 61] width 177 height 26
copy h4 "Soporte Nia P5 de Pared para Tv de 32" a 65""
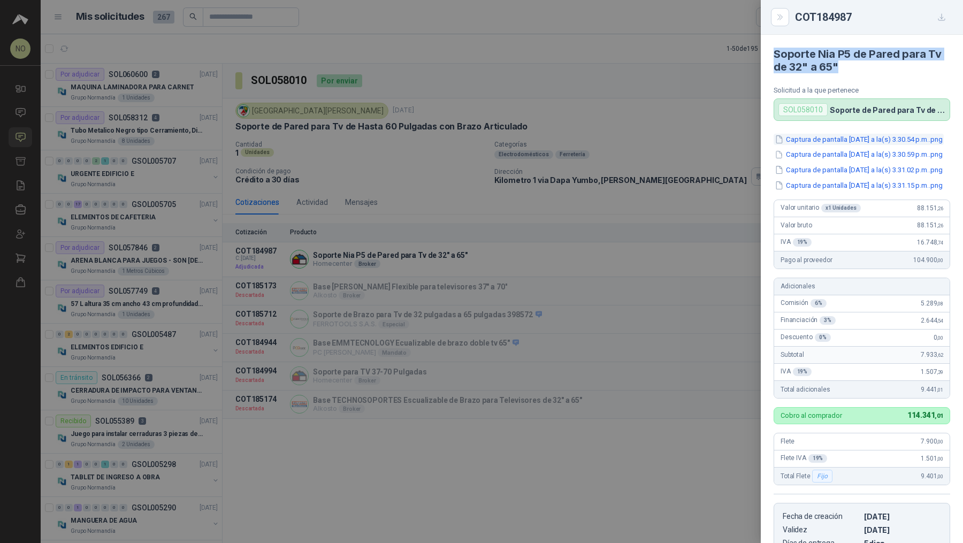
click at [849, 141] on button "Captura de pantalla [DATE] a la(s) 3.30.54 p.m..png" at bounding box center [859, 139] width 170 height 11
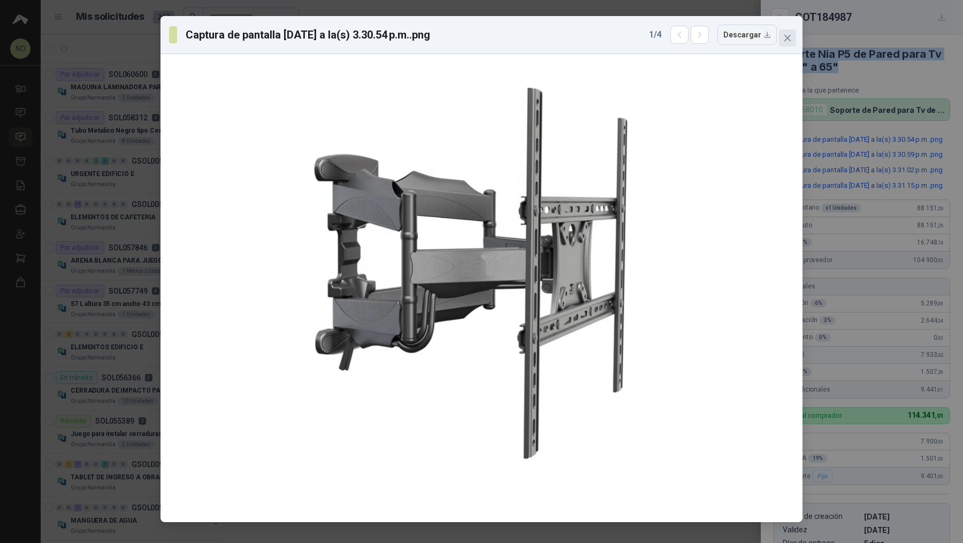
click at [791, 41] on icon "close" at bounding box center [787, 38] width 9 height 9
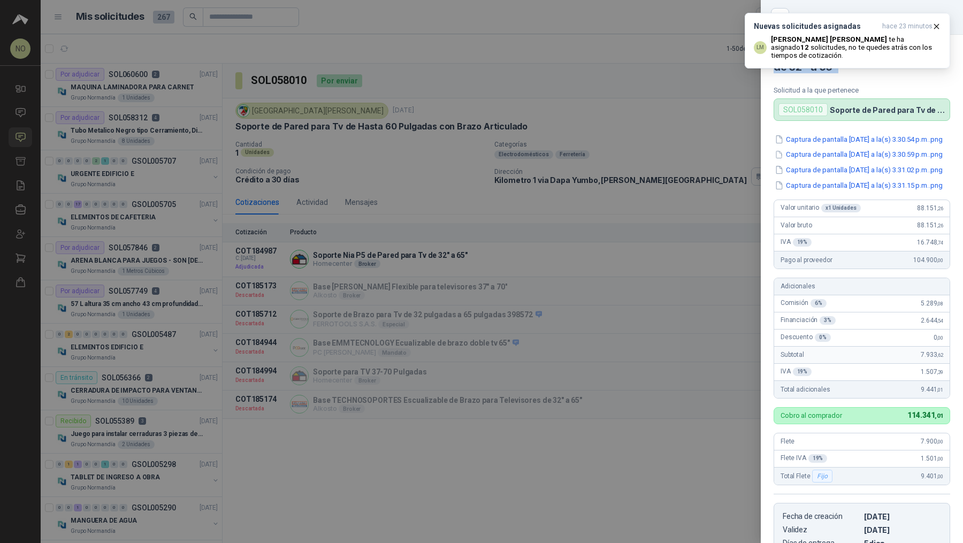
click at [579, 217] on div at bounding box center [481, 271] width 963 height 543
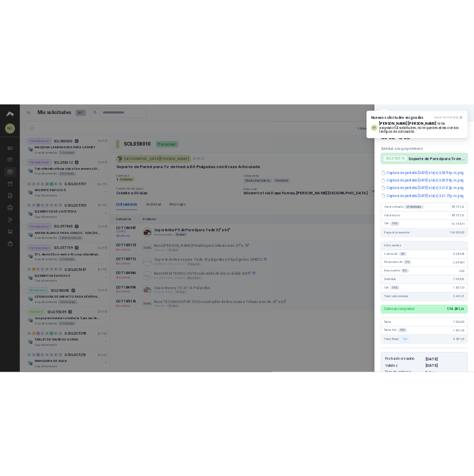
scroll to position [233, 0]
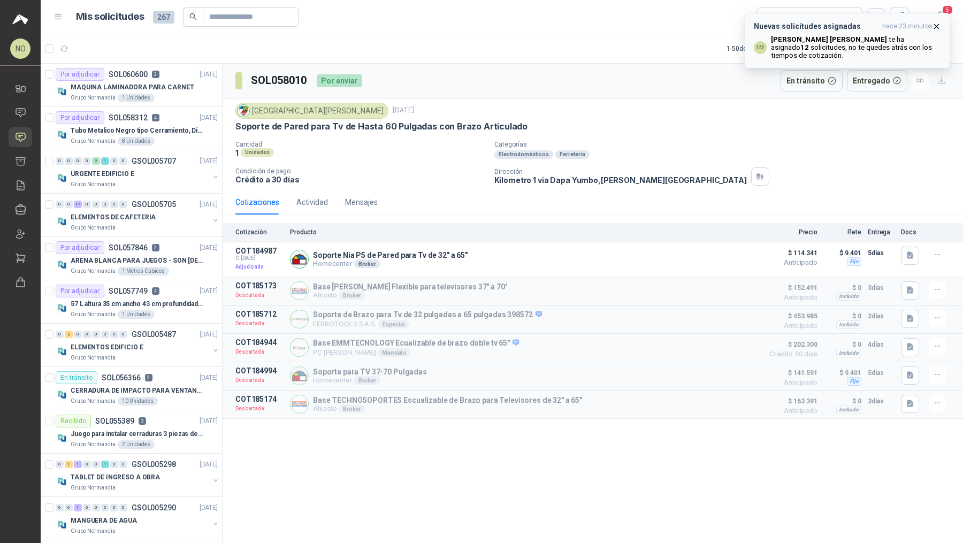
click at [939, 23] on icon "button" at bounding box center [936, 26] width 9 height 9
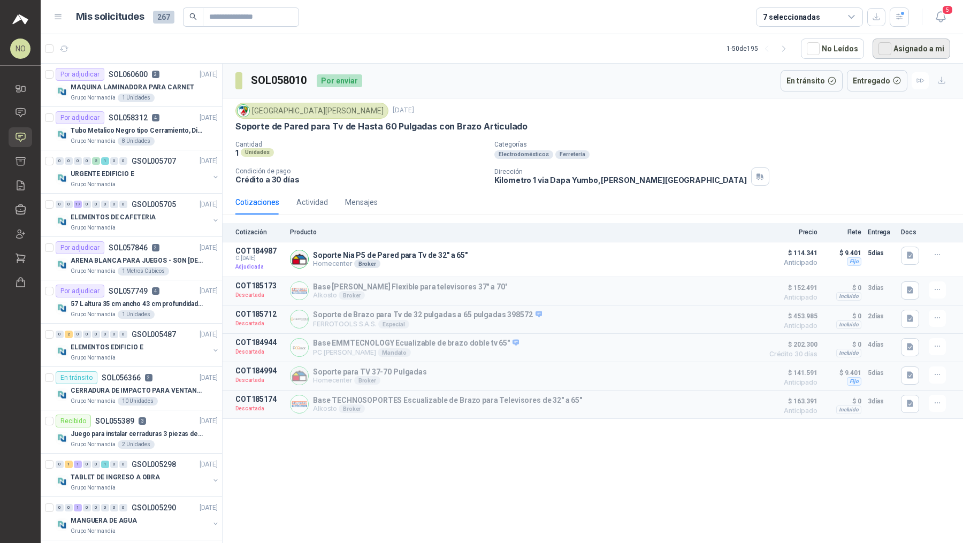
click at [916, 49] on button "Asignado a mi" at bounding box center [912, 49] width 78 height 20
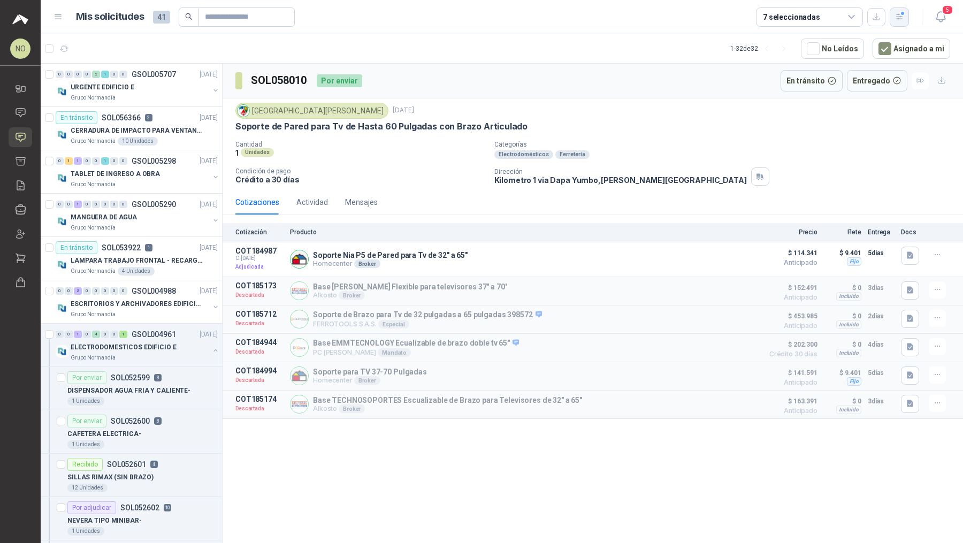
click at [904, 18] on button "button" at bounding box center [899, 16] width 19 height 19
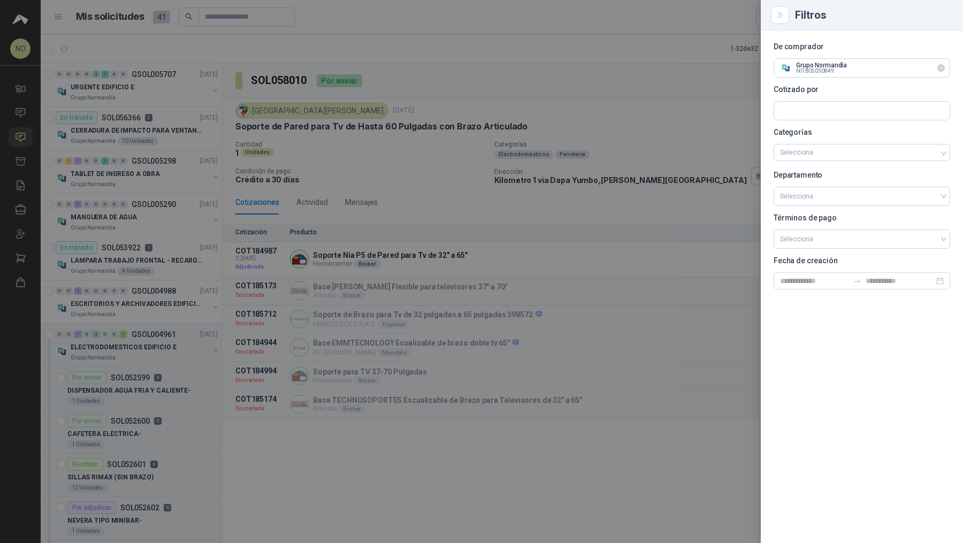
click at [942, 69] on icon "Limpiar" at bounding box center [941, 68] width 9 height 9
click at [368, 149] on div at bounding box center [481, 271] width 963 height 543
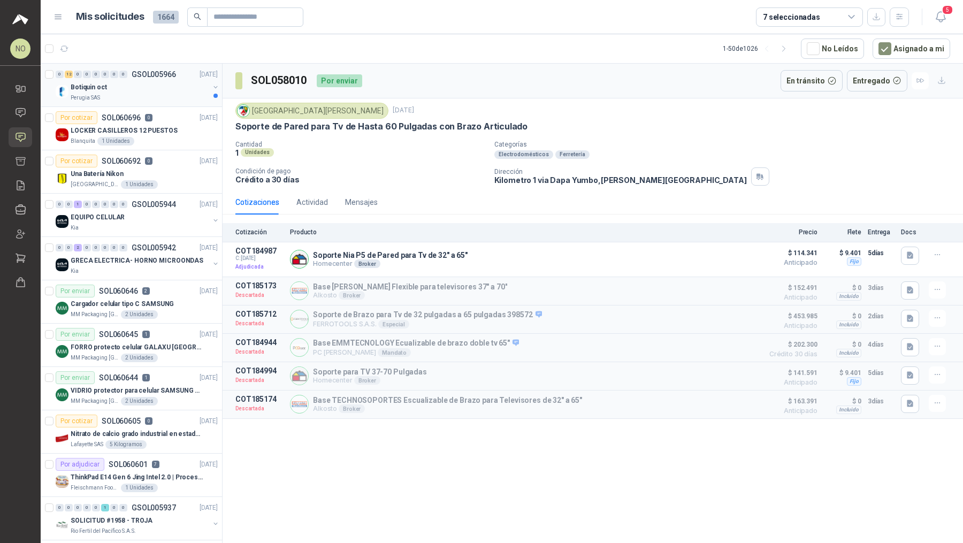
click at [163, 87] on div "Botiquin oct" at bounding box center [140, 87] width 139 height 13
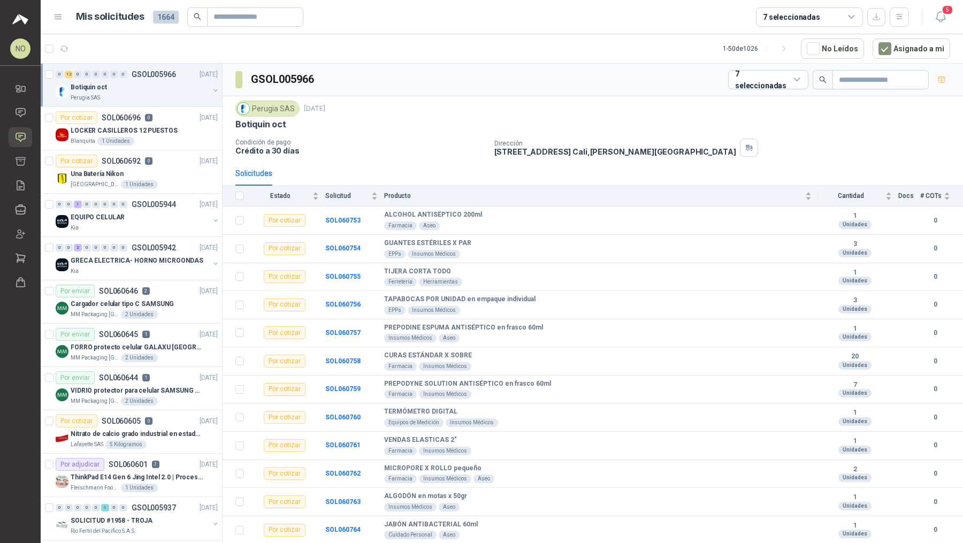
click at [163, 87] on div "Botiquin oct" at bounding box center [140, 87] width 139 height 13
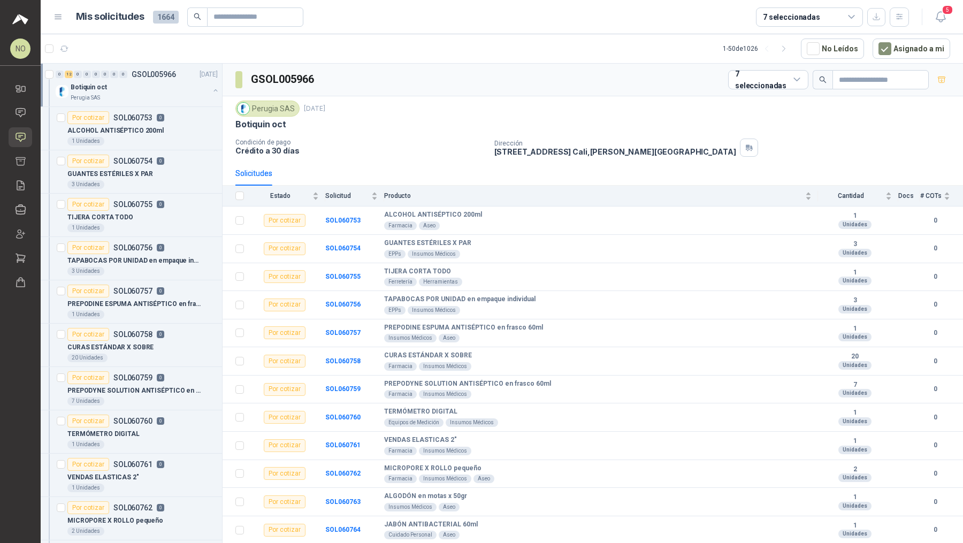
click at [163, 87] on div "Botiquin oct" at bounding box center [140, 87] width 139 height 13
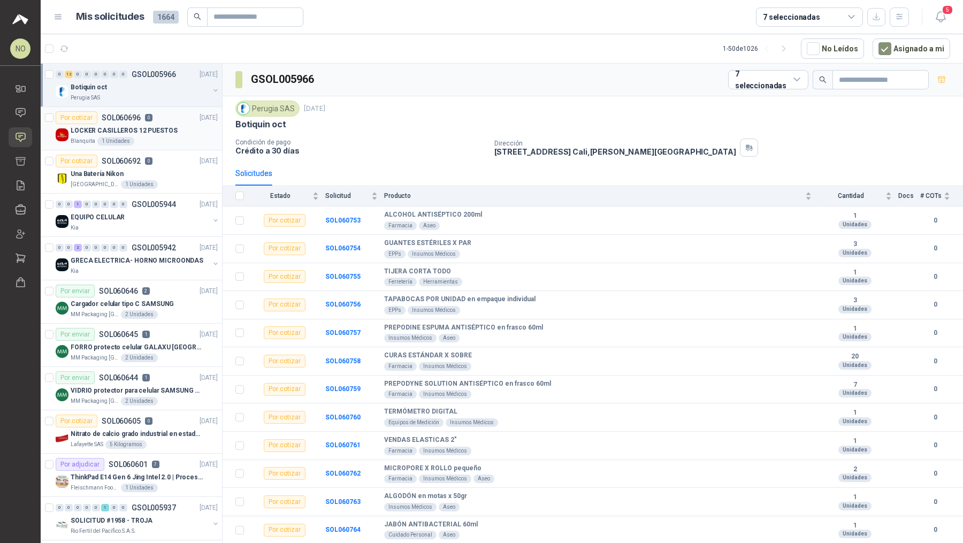
click at [154, 135] on div "LOCKER CASILLEROS 12 PUESTOS" at bounding box center [144, 130] width 147 height 13
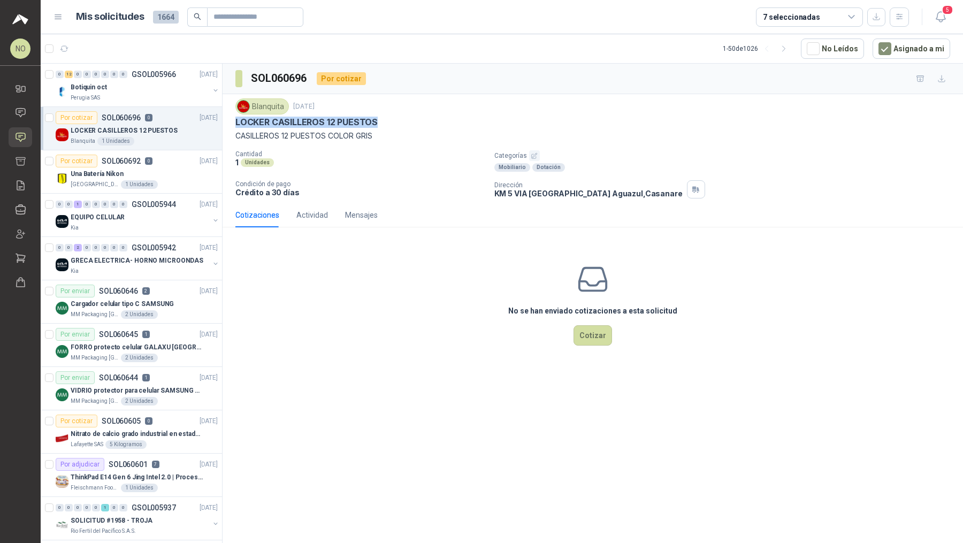
drag, startPoint x: 236, startPoint y: 123, endPoint x: 385, endPoint y: 124, distance: 148.8
click at [385, 124] on div "LOCKER CASILLEROS 12 PUESTOS" at bounding box center [592, 122] width 715 height 11
copy p "LOCKER CASILLEROS 12 PUESTOS"
click at [170, 91] on div "Botiquin oct" at bounding box center [140, 87] width 139 height 13
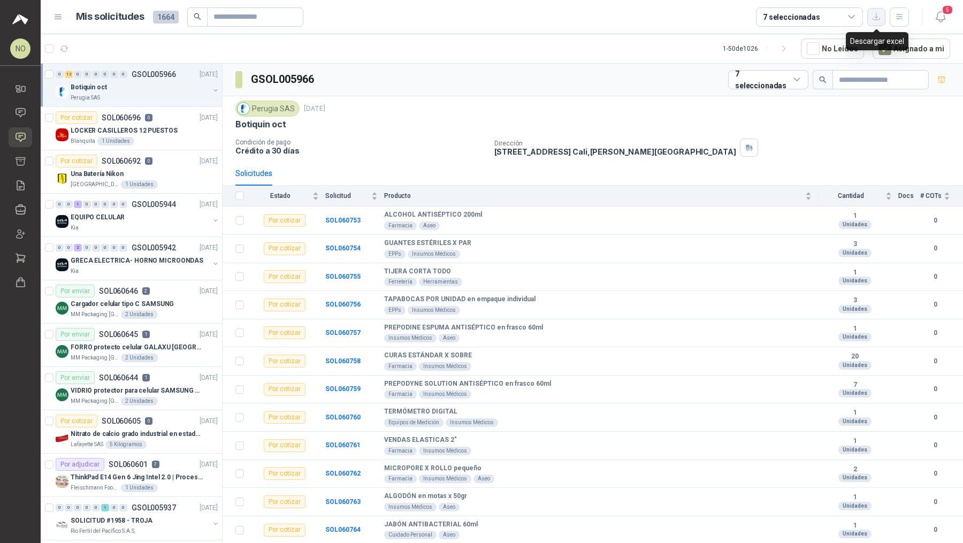
click at [877, 17] on icon "button" at bounding box center [876, 16] width 9 height 9
click at [180, 129] on div "LOCKER CASILLEROS 12 PUESTOS" at bounding box center [144, 130] width 147 height 13
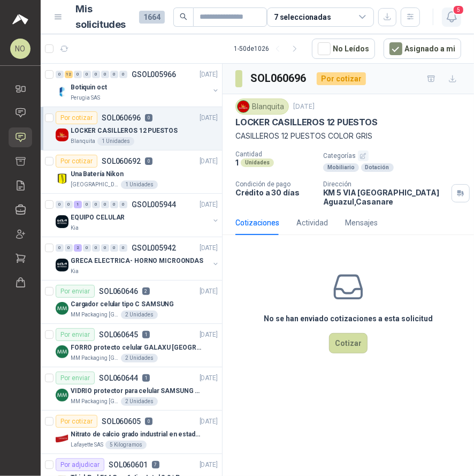
click at [456, 14] on span "5" at bounding box center [459, 10] width 12 height 10
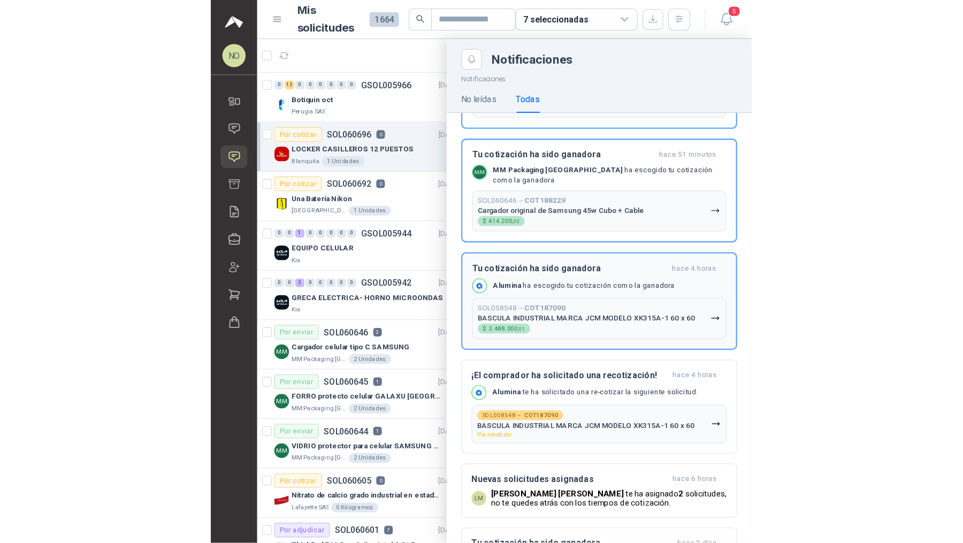
scroll to position [253, 0]
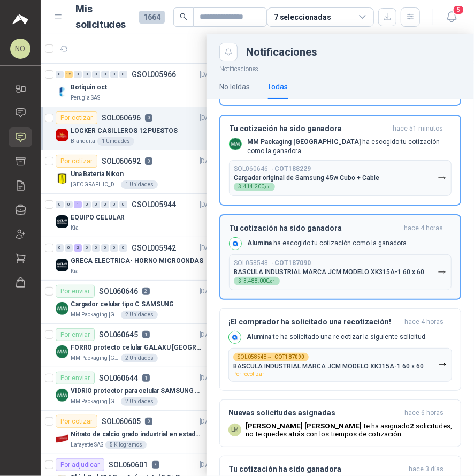
click at [335, 268] on p "BASCULA INDUSTRIAL MARCA JCM MODELO XK315A-1 60 x 60" at bounding box center [329, 271] width 191 height 7
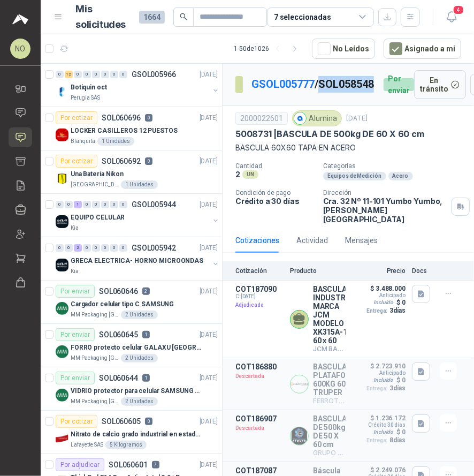
drag, startPoint x: 258, startPoint y: 96, endPoint x: 317, endPoint y: 96, distance: 58.9
click at [317, 96] on div "GSOL005777 / SOL058548 Por enviar" at bounding box center [324, 84] width 179 height 29
copy p "SOL058548"
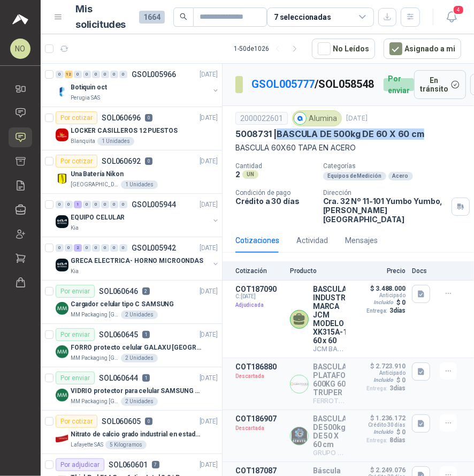
drag, startPoint x: 279, startPoint y: 136, endPoint x: 437, endPoint y: 136, distance: 157.9
click at [437, 136] on div "5008731 | BASCULA DE 500kg DE 60 X 60 cm" at bounding box center [348, 133] width 226 height 11
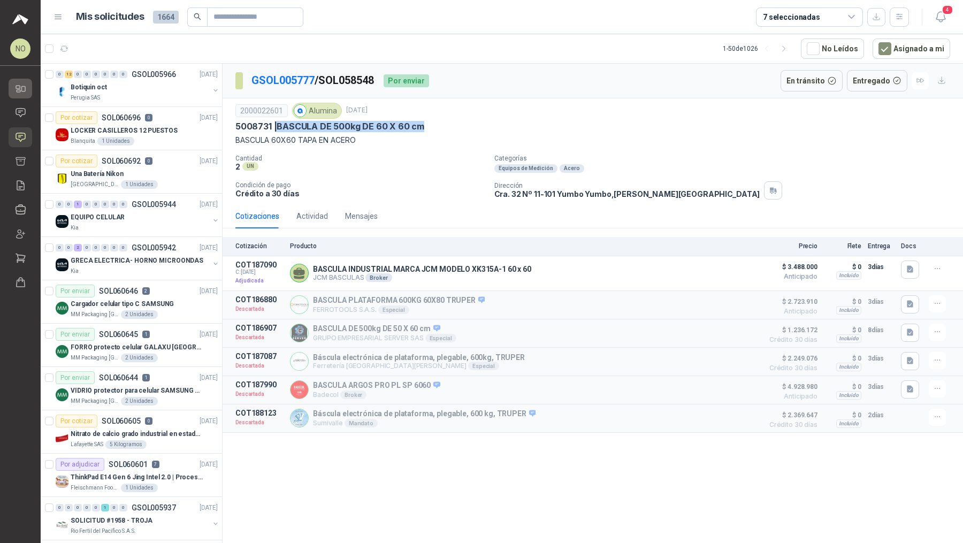
click at [26, 82] on link "Inicio" at bounding box center [21, 89] width 24 height 20
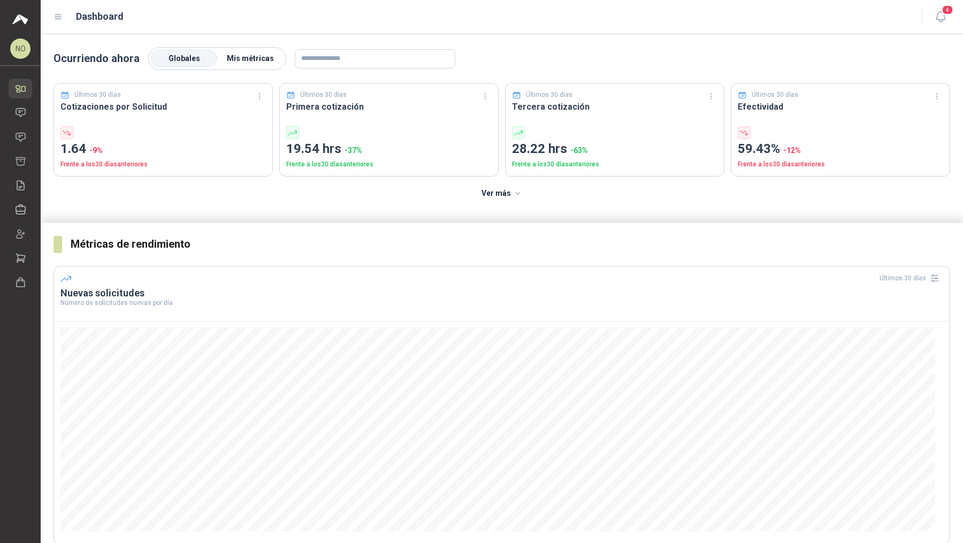
click at [258, 57] on span "Mis métricas" at bounding box center [250, 58] width 47 height 9
click at [16, 139] on icon at bounding box center [20, 137] width 11 height 11
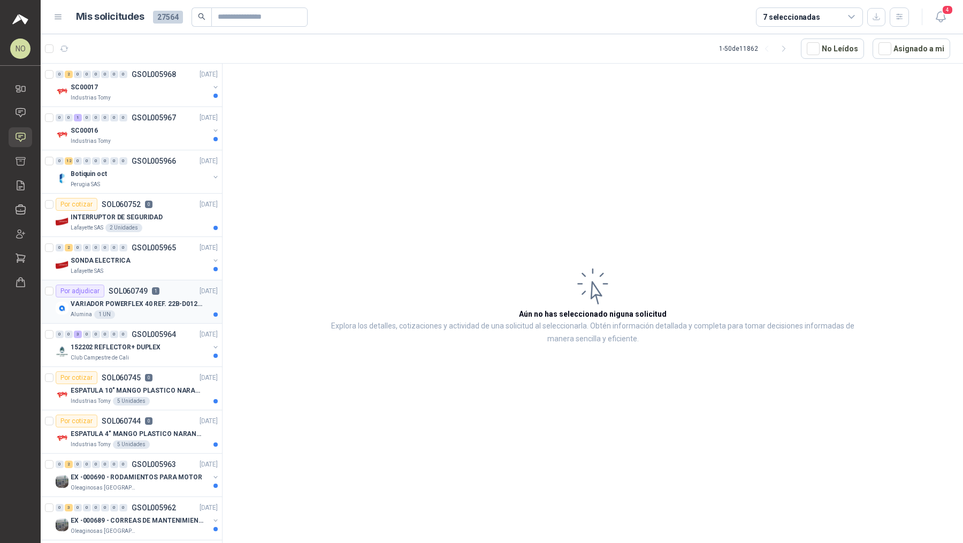
click at [171, 300] on p "VARIADOR POWERFLEX 40 REF. 22B-D012N104" at bounding box center [137, 304] width 133 height 10
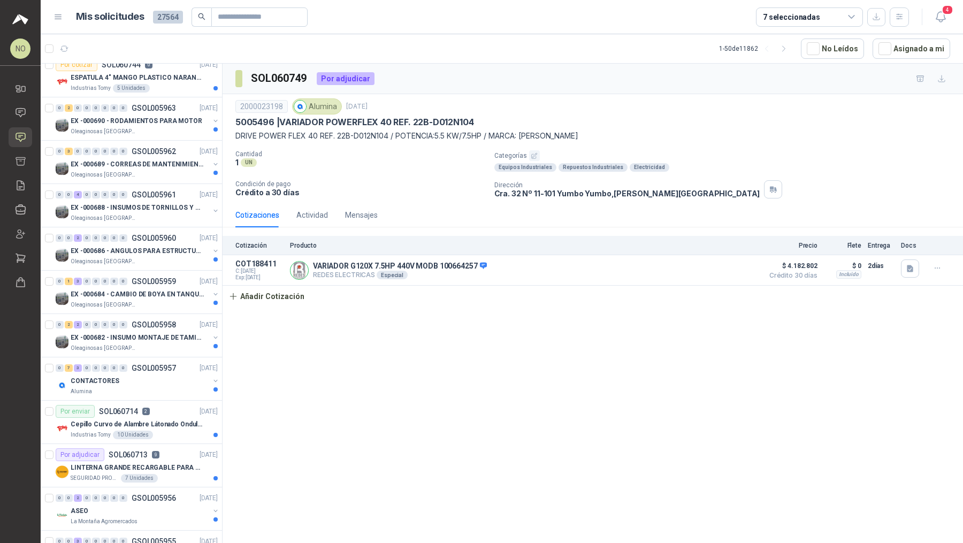
scroll to position [355, 0]
click at [20, 278] on icon at bounding box center [20, 282] width 11 height 11
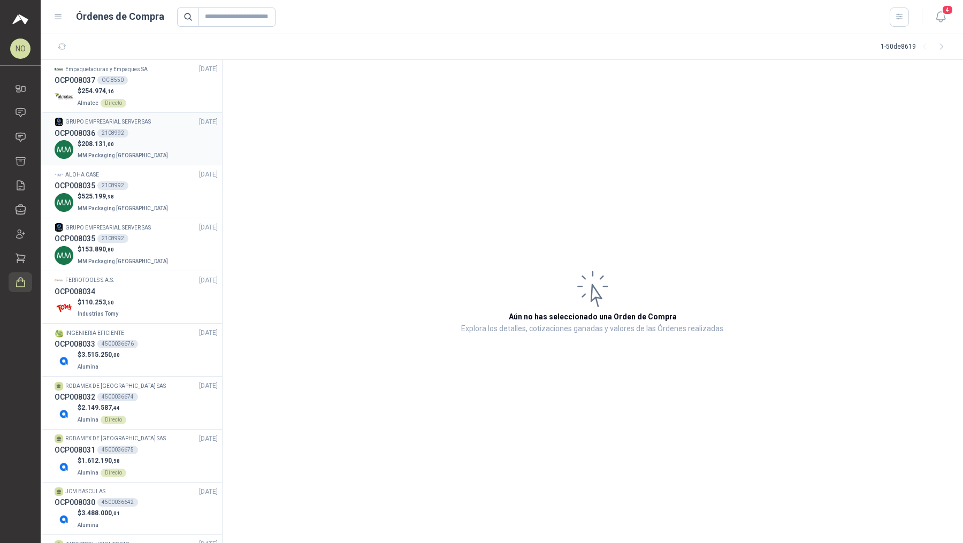
click at [164, 147] on div "$ 208.131 ,00 MM Packaging [GEOGRAPHIC_DATA]" at bounding box center [136, 150] width 163 height 22
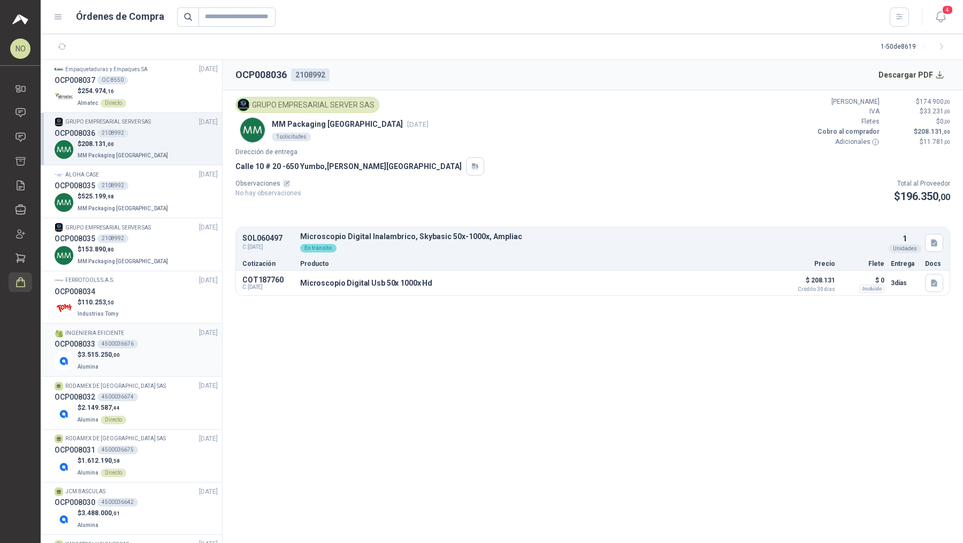
click at [135, 361] on div "$ 3.515.250 ,00 Alumina" at bounding box center [136, 361] width 163 height 22
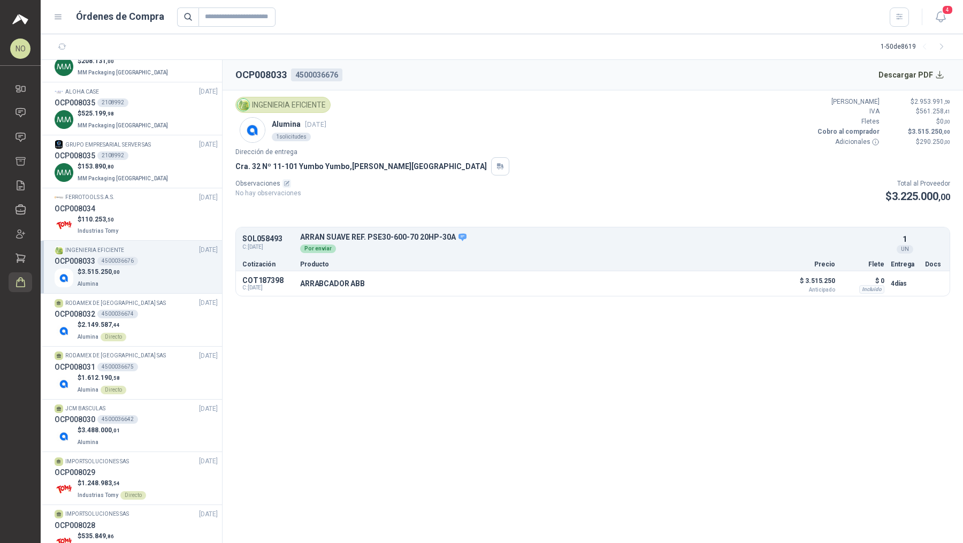
scroll to position [87, 0]
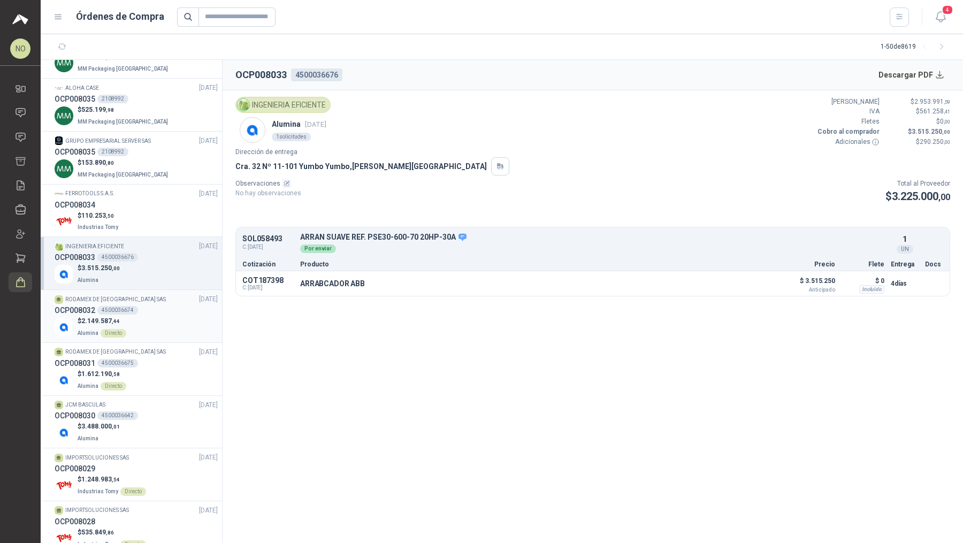
click at [163, 319] on div "$ 2.149.587 ,44 Alumina Directo" at bounding box center [136, 327] width 163 height 22
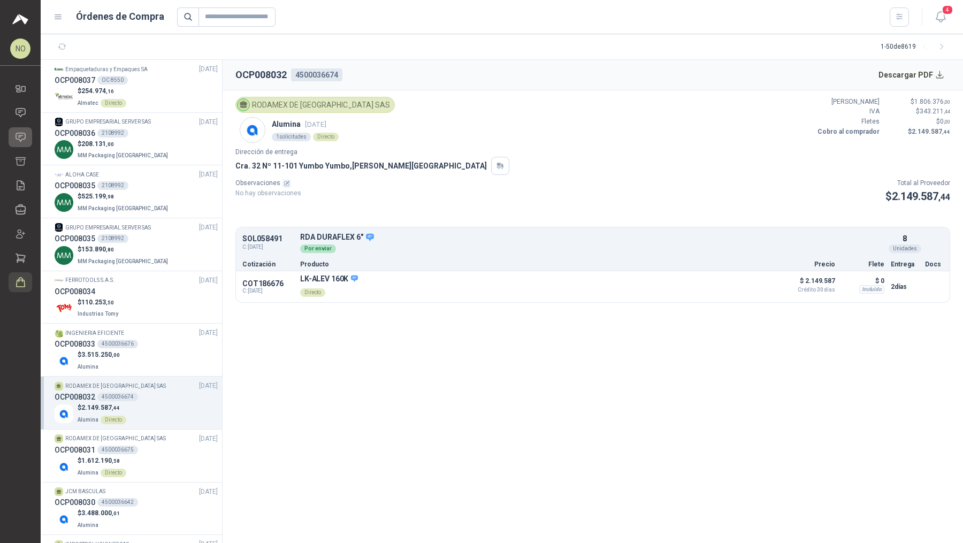
click at [22, 127] on link "Solicitudes" at bounding box center [21, 137] width 24 height 20
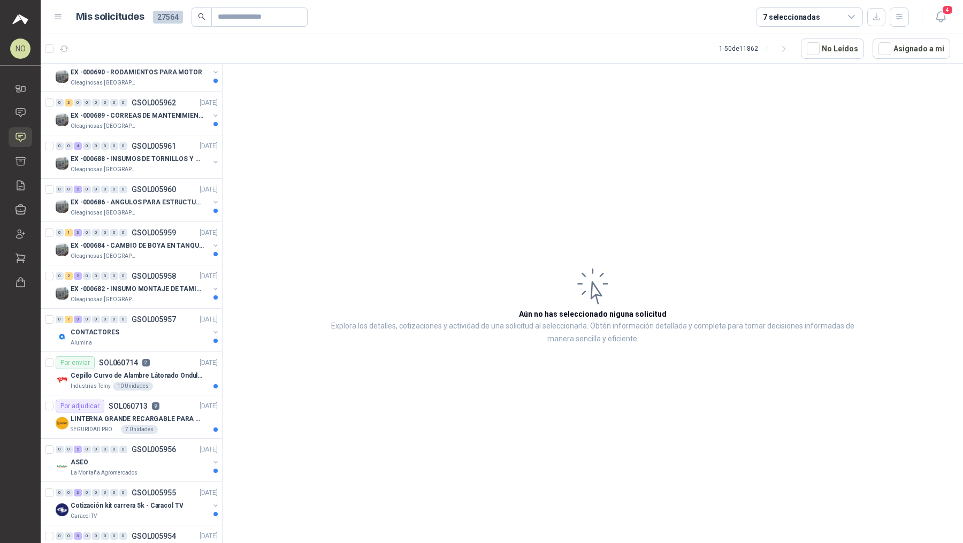
scroll to position [562, 0]
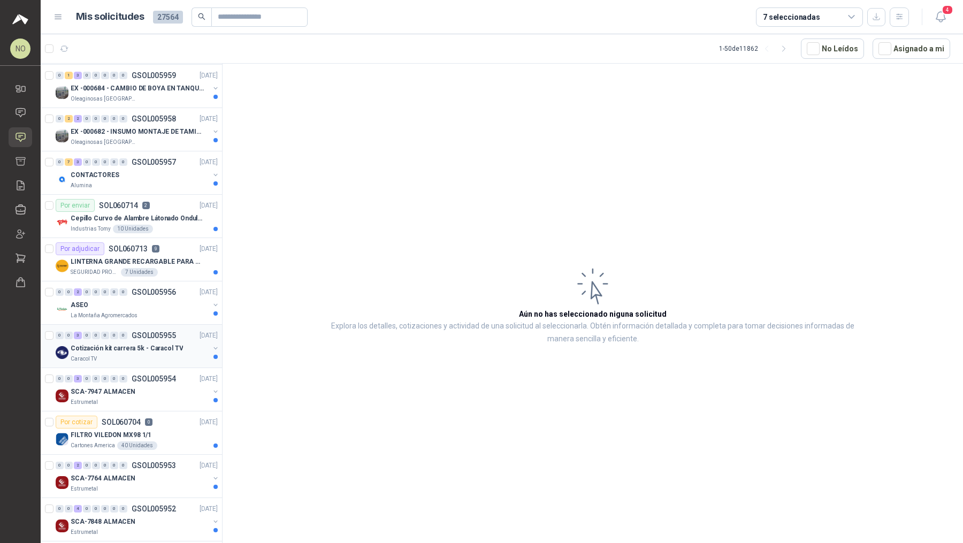
click at [136, 355] on div "Caracol TV" at bounding box center [140, 359] width 139 height 9
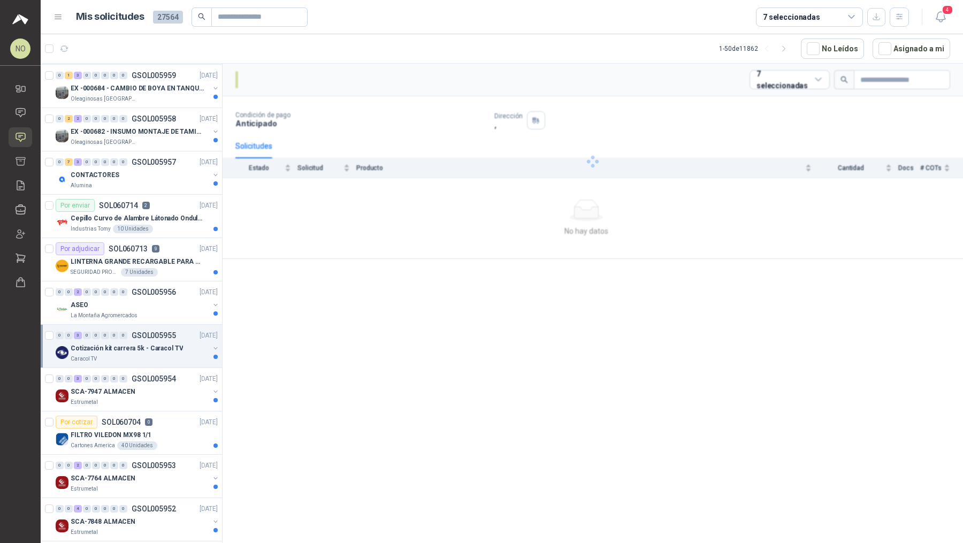
click at [136, 355] on div "Caracol TV" at bounding box center [140, 359] width 139 height 9
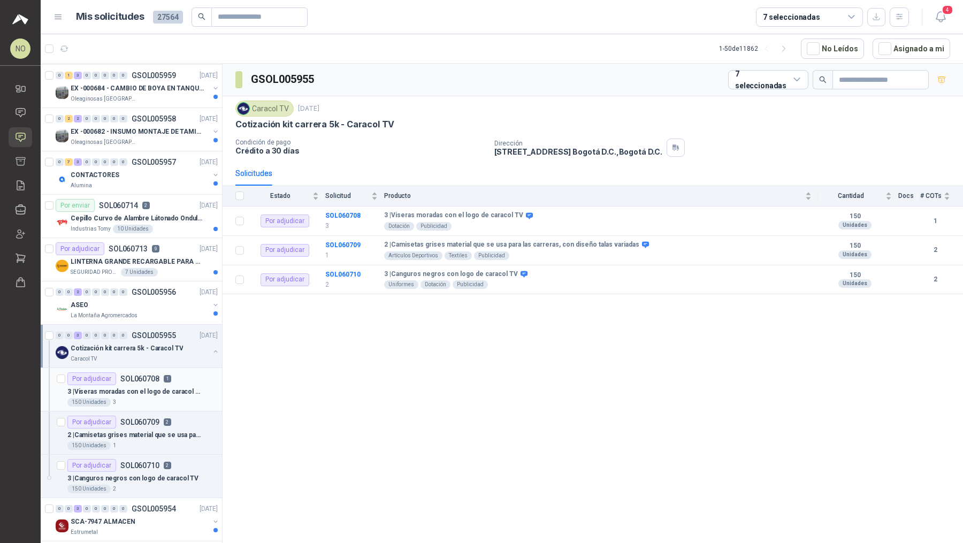
click at [138, 388] on p "3 | Viseras moradas con el logo de caracol TV" at bounding box center [133, 392] width 133 height 10
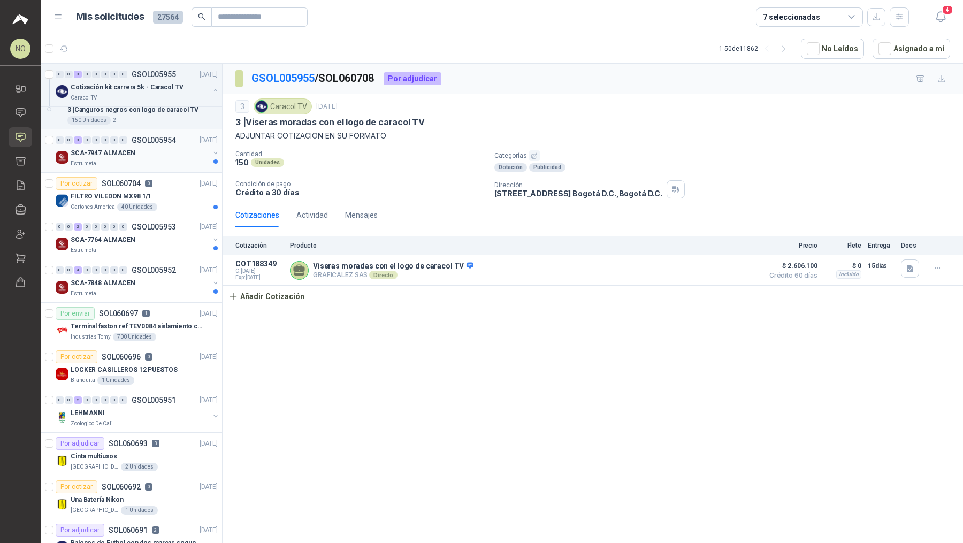
scroll to position [935, 0]
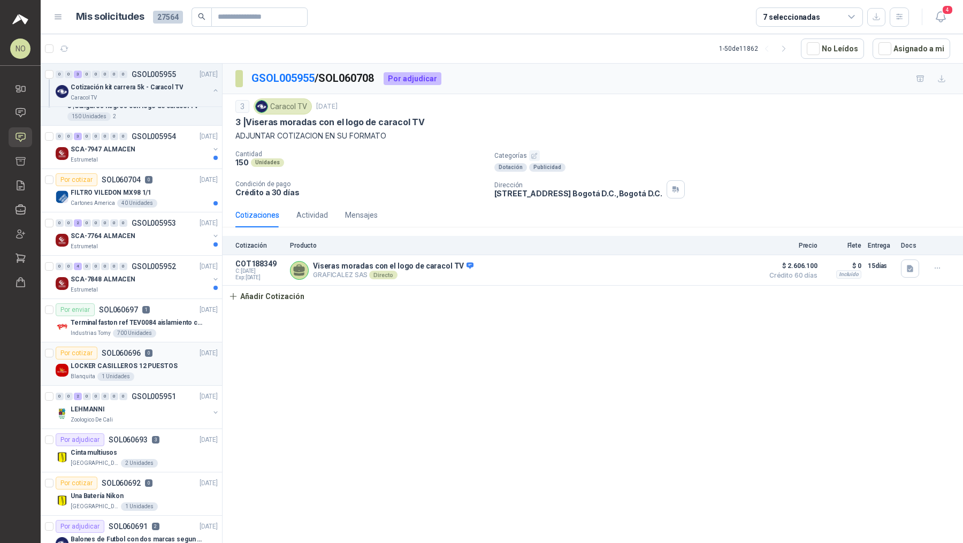
click at [168, 347] on div "Por cotizar SOL060696 0 [DATE]" at bounding box center [137, 353] width 162 height 13
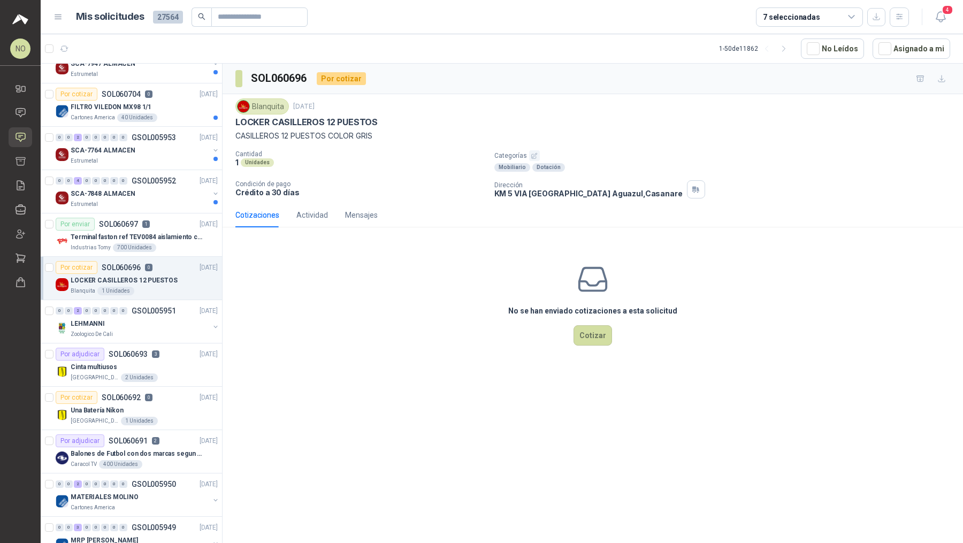
scroll to position [1026, 0]
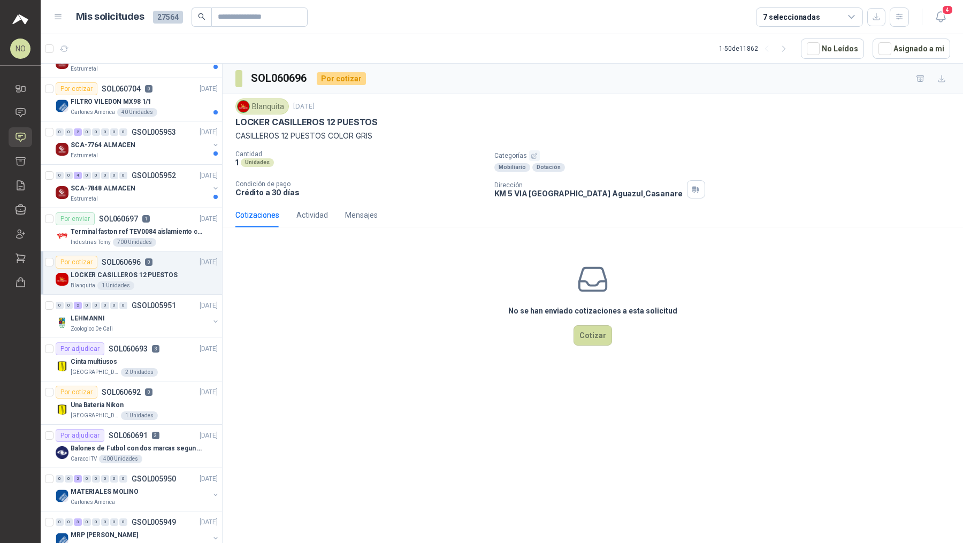
click at [168, 347] on div "Por adjudicar SOL060693 3 [DATE]" at bounding box center [137, 349] width 162 height 13
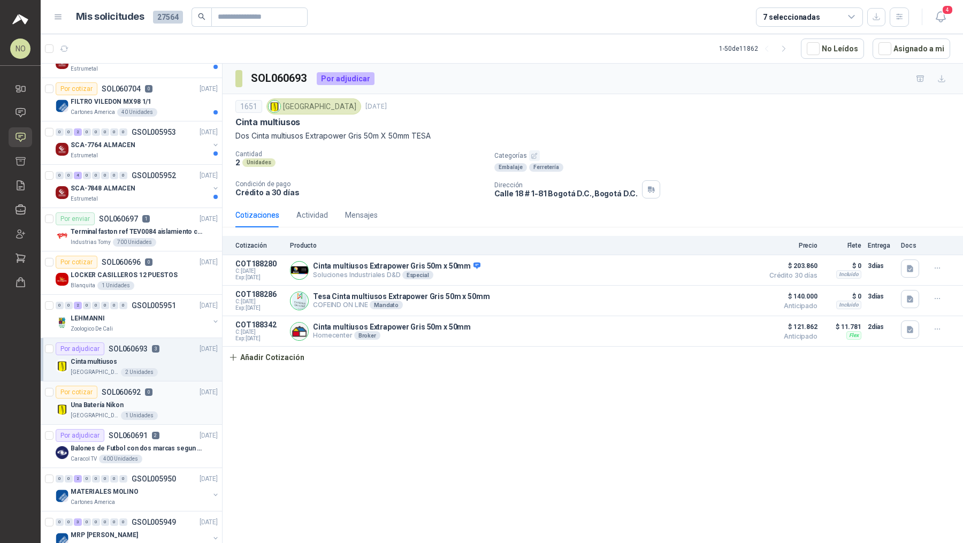
click at [173, 399] on div "Una Batería Nikon" at bounding box center [144, 405] width 147 height 13
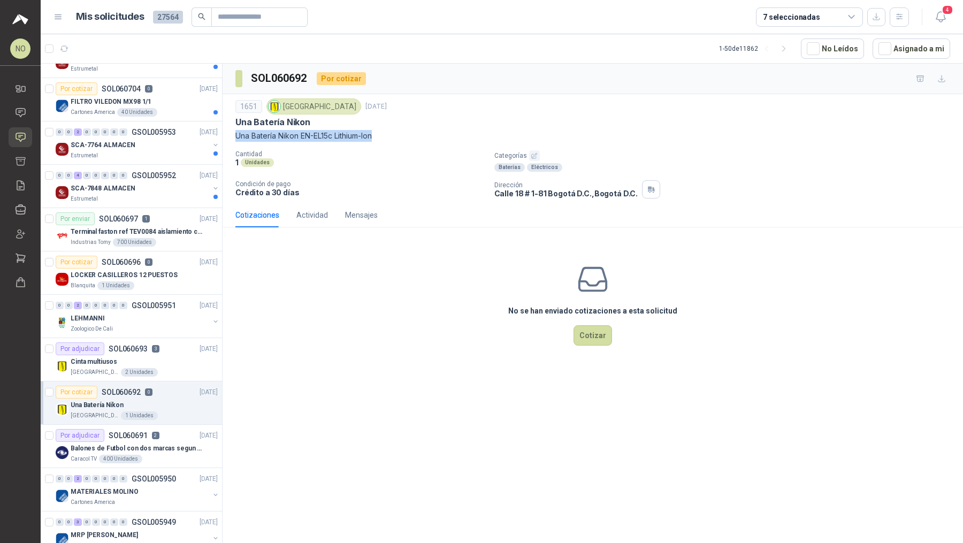
drag, startPoint x: 235, startPoint y: 134, endPoint x: 446, endPoint y: 134, distance: 211.4
click at [446, 134] on p "Una Batería Nikon EN-EL15c Lithium-Ion" at bounding box center [592, 136] width 715 height 12
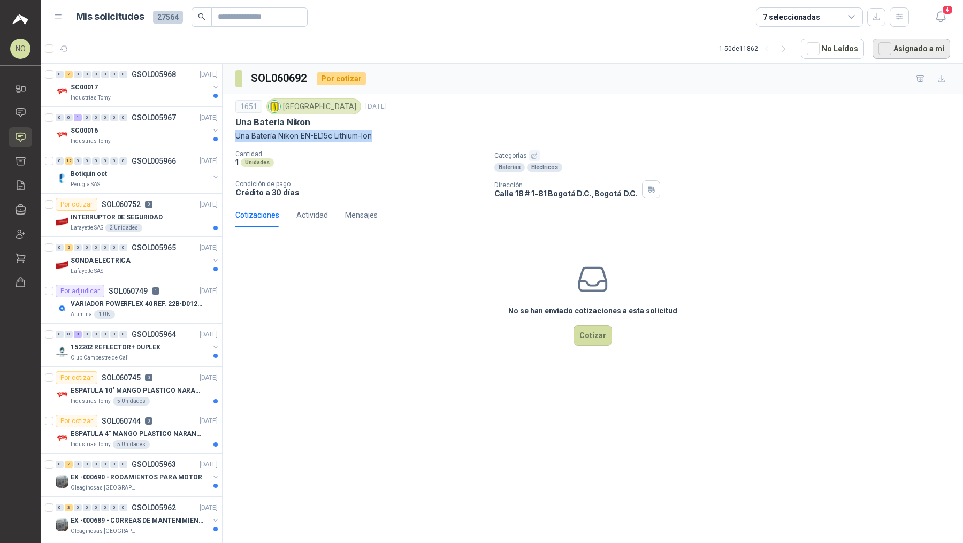
click at [918, 51] on button "Asignado a mi" at bounding box center [912, 49] width 78 height 20
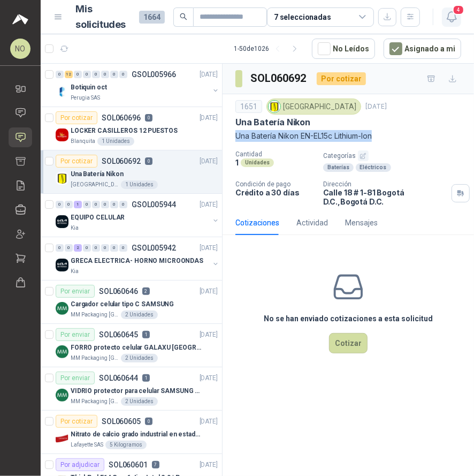
click at [452, 15] on icon "button" at bounding box center [451, 16] width 13 height 13
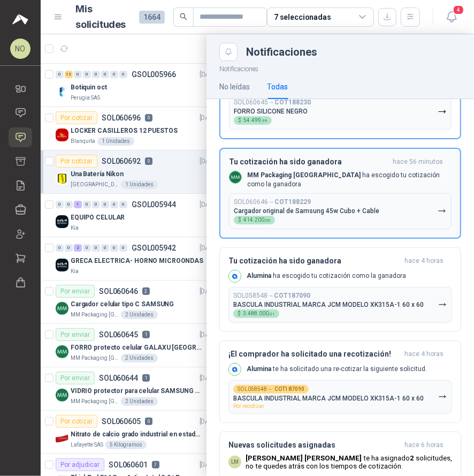
scroll to position [222, 0]
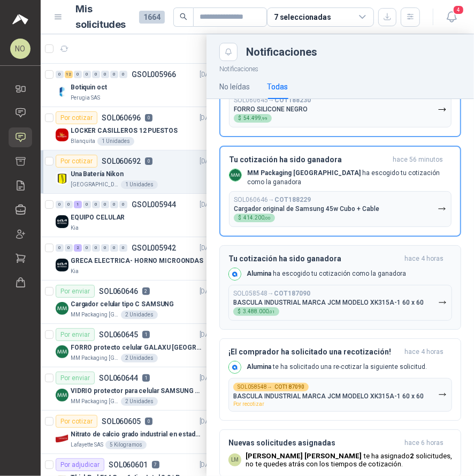
click at [317, 270] on p "Alumina ha escogido tu cotización como la ganadora" at bounding box center [326, 273] width 159 height 9
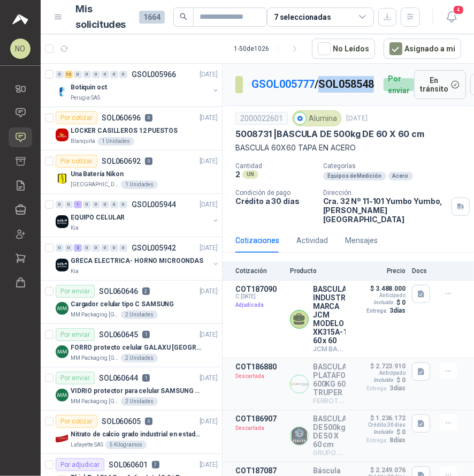
drag, startPoint x: 257, startPoint y: 94, endPoint x: 316, endPoint y: 94, distance: 58.9
click at [316, 93] on p "GSOL005777 / SOL058548" at bounding box center [314, 84] width 124 height 17
click at [302, 312] on button "Detalles" at bounding box center [320, 319] width 50 height 14
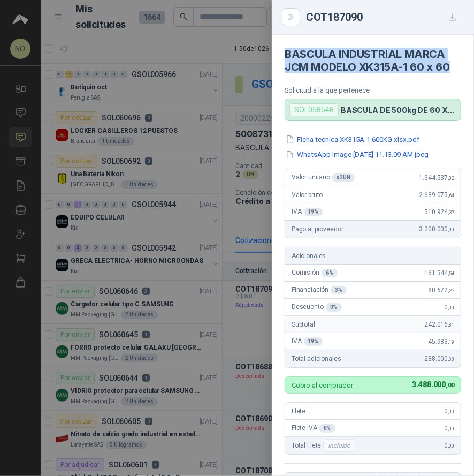
drag, startPoint x: 285, startPoint y: 54, endPoint x: 453, endPoint y: 65, distance: 167.9
click at [453, 65] on h4 "BASCULA INDUSTRIAL MARCA JCM MODELO XK315A-1 60 x 60" at bounding box center [373, 61] width 177 height 26
click at [243, 204] on div at bounding box center [237, 238] width 474 height 476
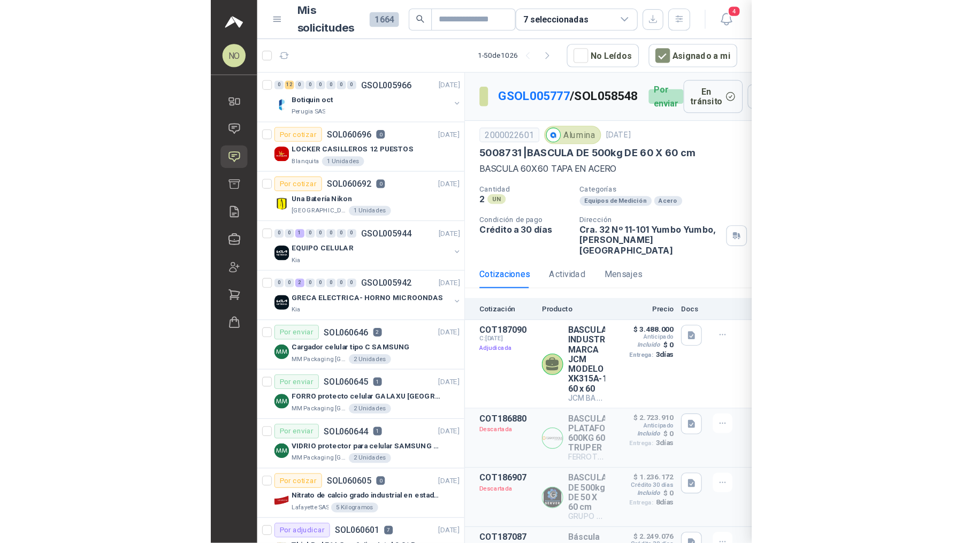
scroll to position [246, 0]
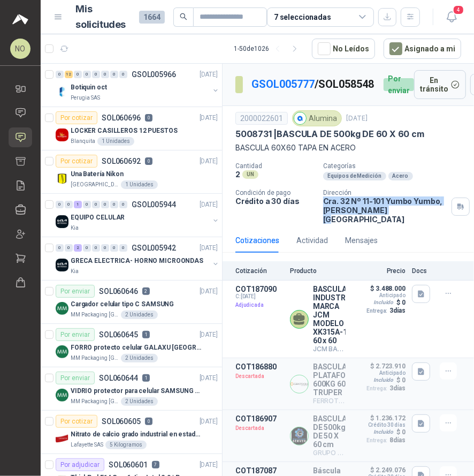
drag, startPoint x: 322, startPoint y: 204, endPoint x: 382, endPoint y: 211, distance: 60.4
click at [382, 211] on p "Cra. 32 Nº 11-101 Yumbo Yumbo , [PERSON_NAME][GEOGRAPHIC_DATA]" at bounding box center [385, 209] width 124 height 27
drag, startPoint x: 308, startPoint y: 121, endPoint x: 334, endPoint y: 121, distance: 25.7
click at [334, 121] on div "Alumina" at bounding box center [317, 118] width 50 height 16
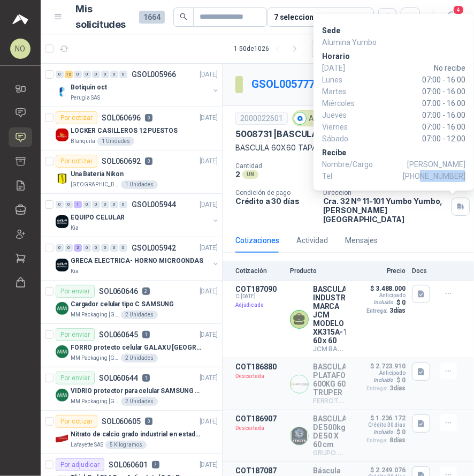
drag, startPoint x: 424, startPoint y: 177, endPoint x: 465, endPoint y: 176, distance: 41.2
click at [465, 176] on span "[PHONE_NUMBER]" at bounding box center [434, 176] width 63 height 12
drag, startPoint x: 421, startPoint y: 162, endPoint x: 460, endPoint y: 164, distance: 39.7
click at [461, 164] on span "[PERSON_NAME]" at bounding box center [436, 164] width 58 height 12
drag, startPoint x: 422, startPoint y: 163, endPoint x: 465, endPoint y: 163, distance: 42.8
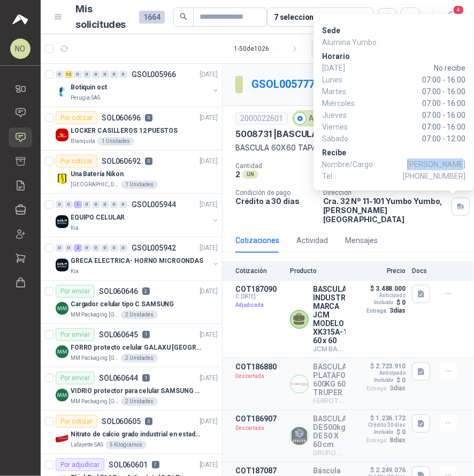
click at [465, 163] on span "[PERSON_NAME]" at bounding box center [436, 164] width 58 height 12
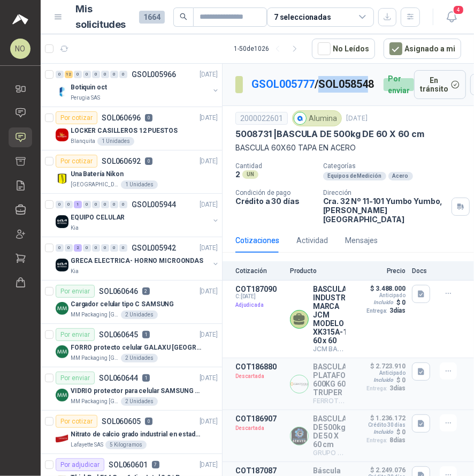
drag, startPoint x: 259, startPoint y: 92, endPoint x: 310, endPoint y: 92, distance: 51.4
click at [310, 92] on p "GSOL005777 / SOL058548" at bounding box center [314, 84] width 124 height 17
click at [264, 93] on p "GSOL005777 / SOL058548" at bounding box center [314, 84] width 124 height 17
drag, startPoint x: 259, startPoint y: 94, endPoint x: 312, endPoint y: 94, distance: 53.0
click at [312, 93] on p "GSOL005777 / SOL058548" at bounding box center [314, 84] width 124 height 17
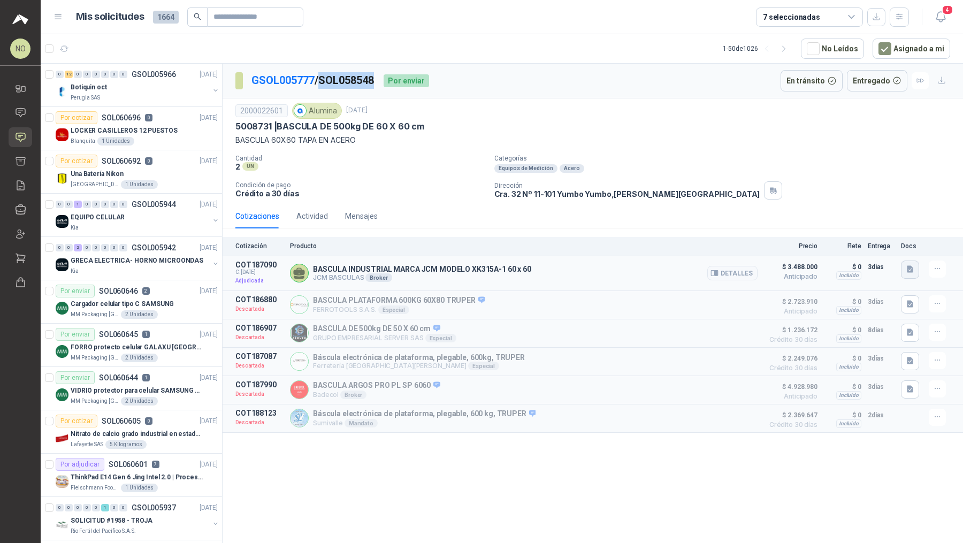
click at [913, 269] on icon "button" at bounding box center [910, 269] width 9 height 9
click at [868, 235] on button "Ficha tecnica XK315A-1 600KG.xlsx.pdf" at bounding box center [835, 232] width 136 height 11
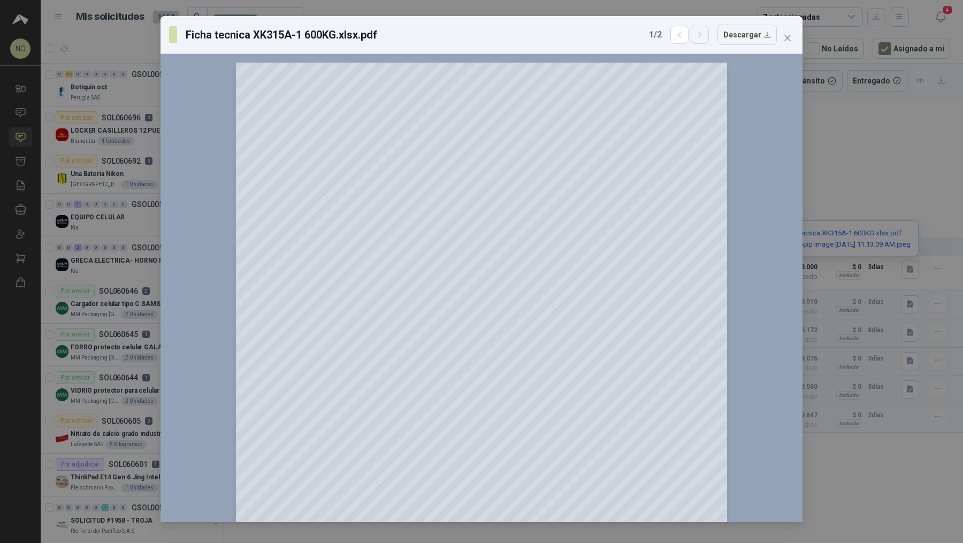
click at [701, 34] on icon "button" at bounding box center [699, 34] width 3 height 5
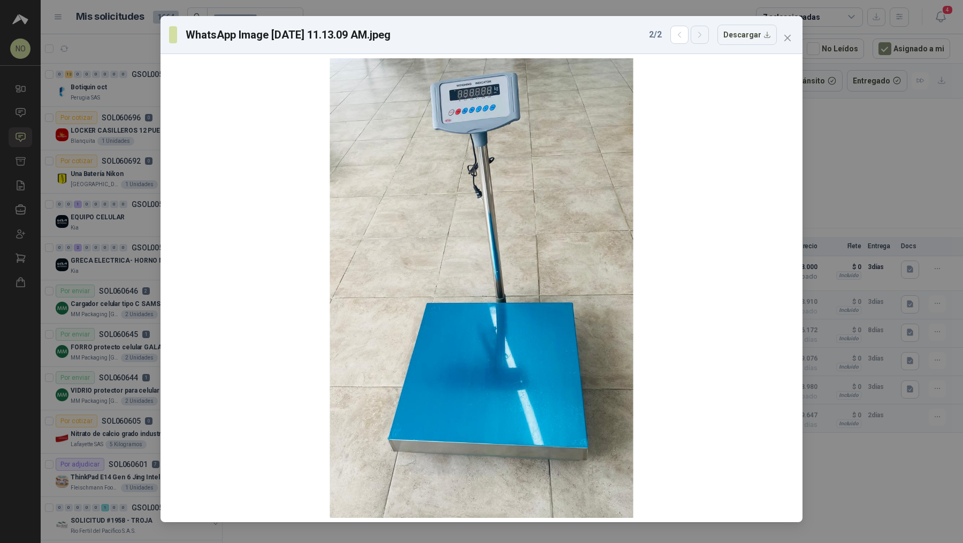
click at [701, 34] on icon "button" at bounding box center [699, 34] width 3 height 5
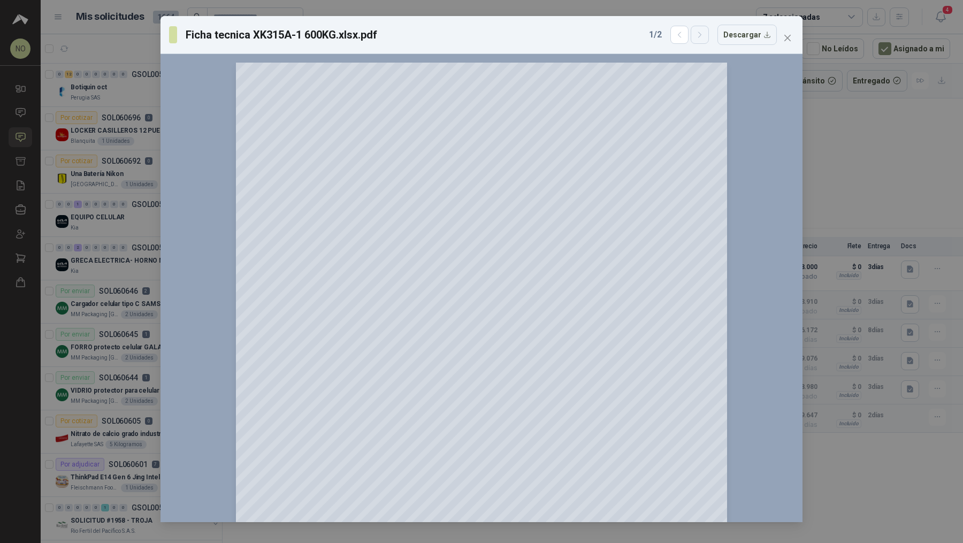
click at [701, 35] on icon "button" at bounding box center [699, 34] width 3 height 5
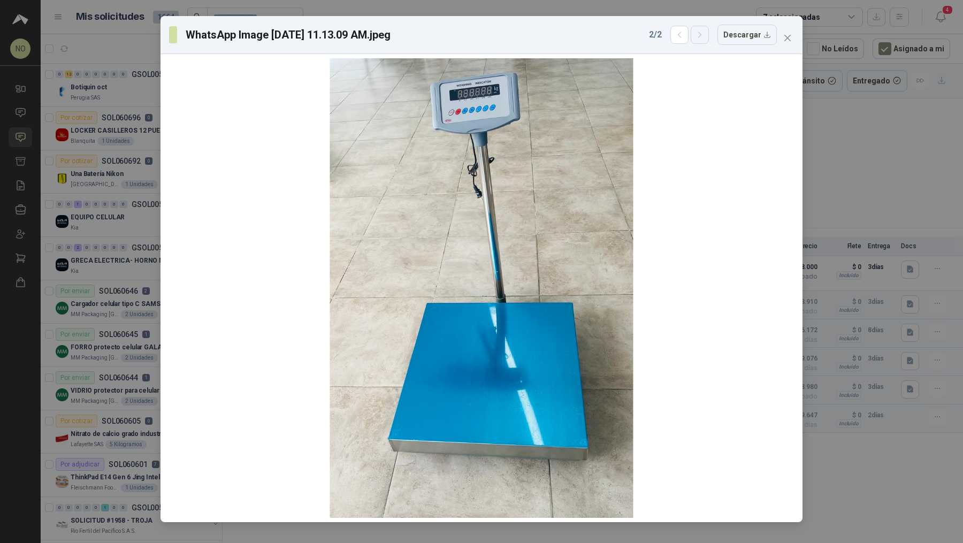
click at [701, 35] on icon "button" at bounding box center [699, 34] width 3 height 5
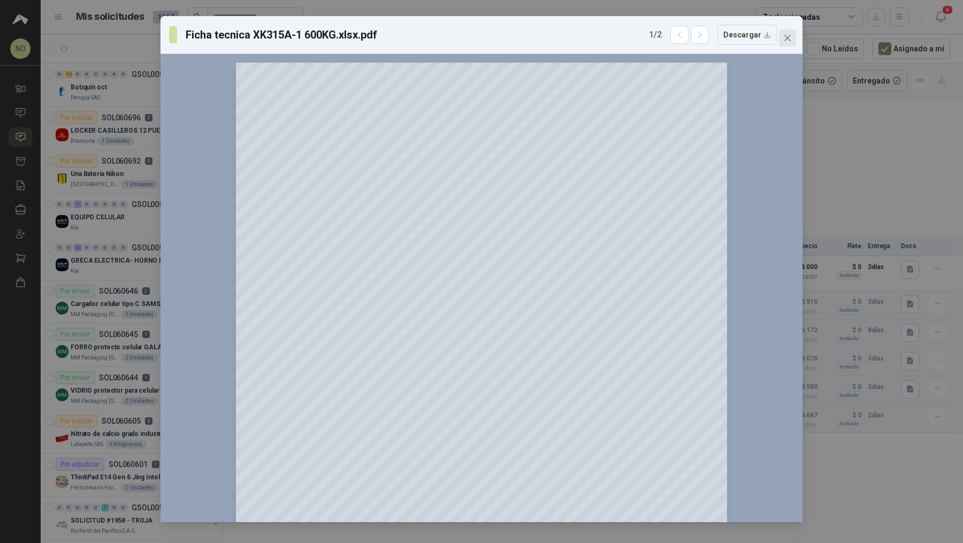
click at [786, 41] on icon "close" at bounding box center [787, 38] width 9 height 9
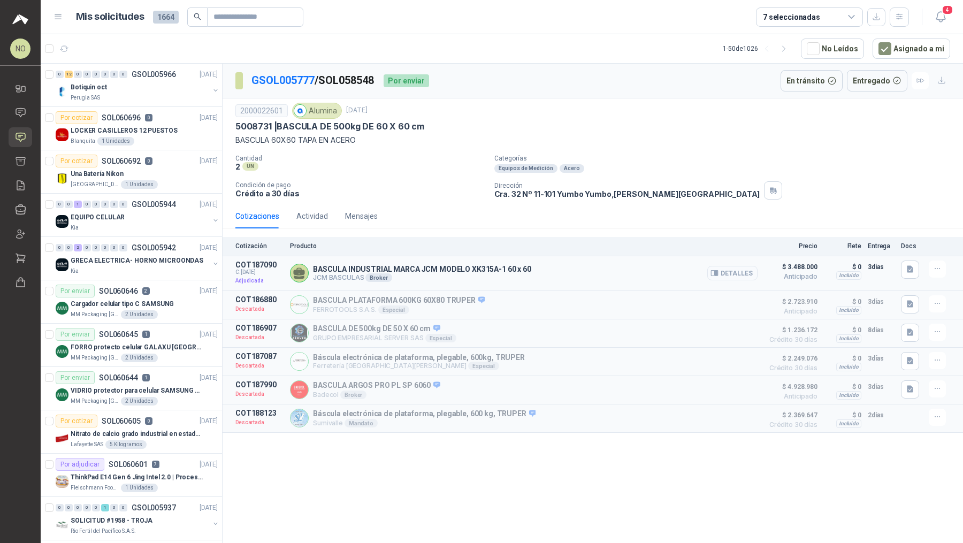
click at [741, 268] on button "Detalles" at bounding box center [732, 273] width 50 height 14
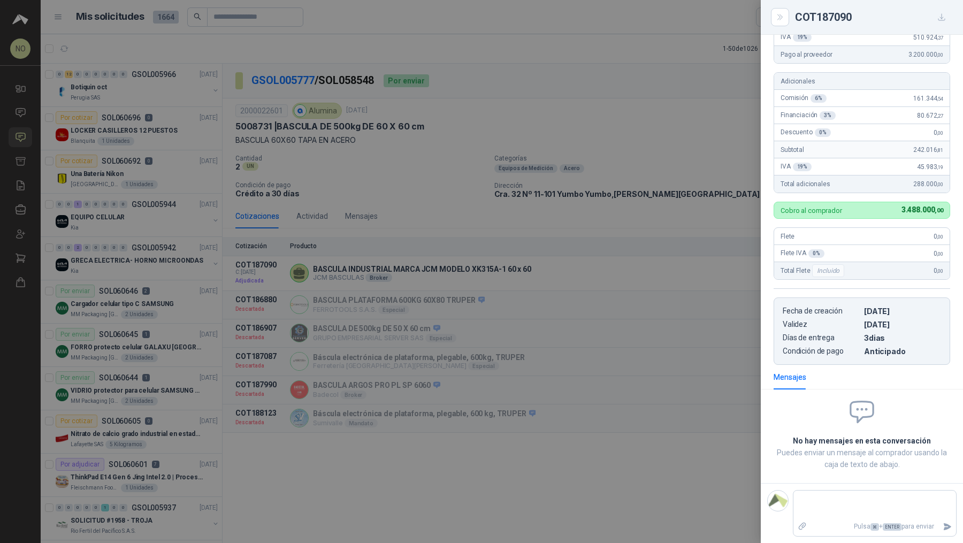
click at [380, 278] on div at bounding box center [481, 271] width 963 height 543
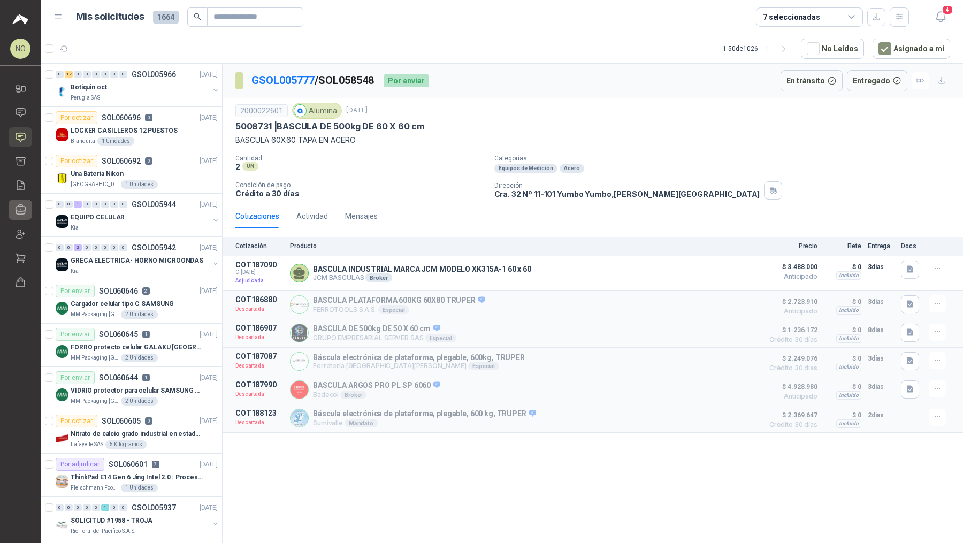
click at [12, 214] on link "Compañías" at bounding box center [21, 210] width 24 height 20
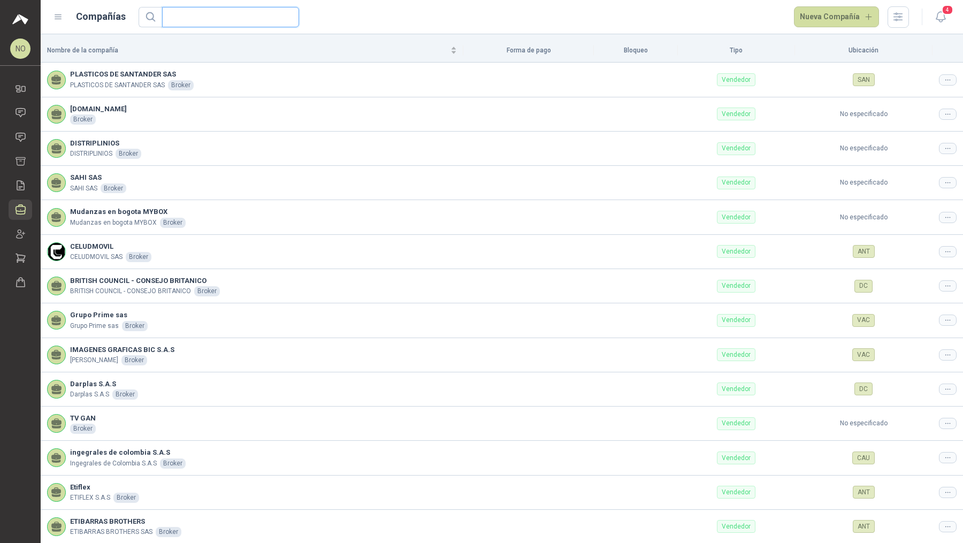
click at [238, 20] on input "text" at bounding box center [227, 16] width 116 height 19
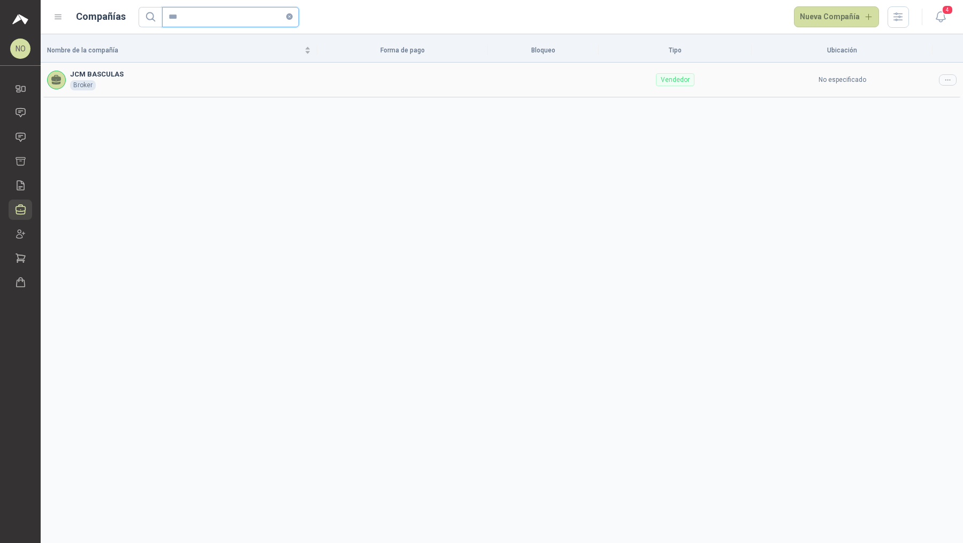
type input "***"
click at [939, 80] on div at bounding box center [948, 79] width 18 height 11
click at [910, 95] on span "Editar compañía" at bounding box center [920, 98] width 55 height 12
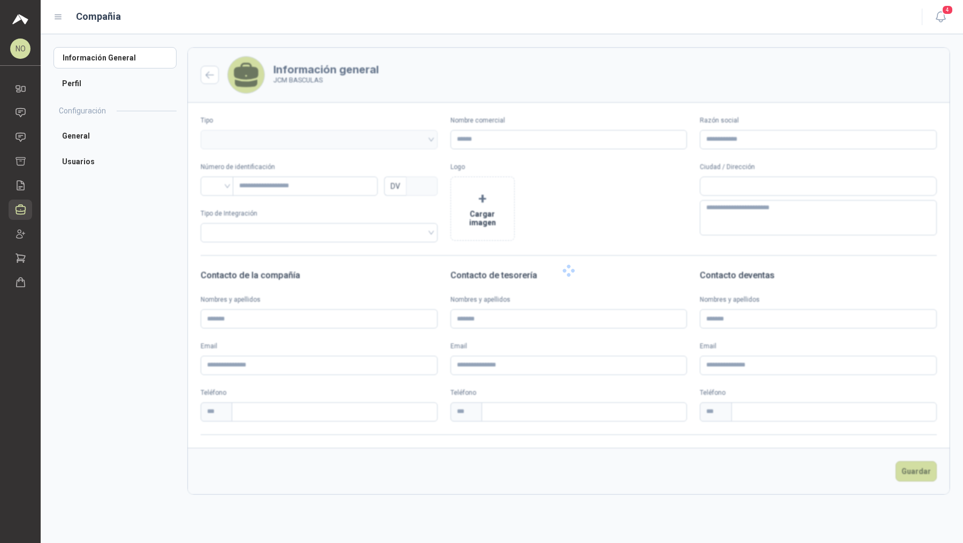
type input "**********"
type input "********"
type input "*"
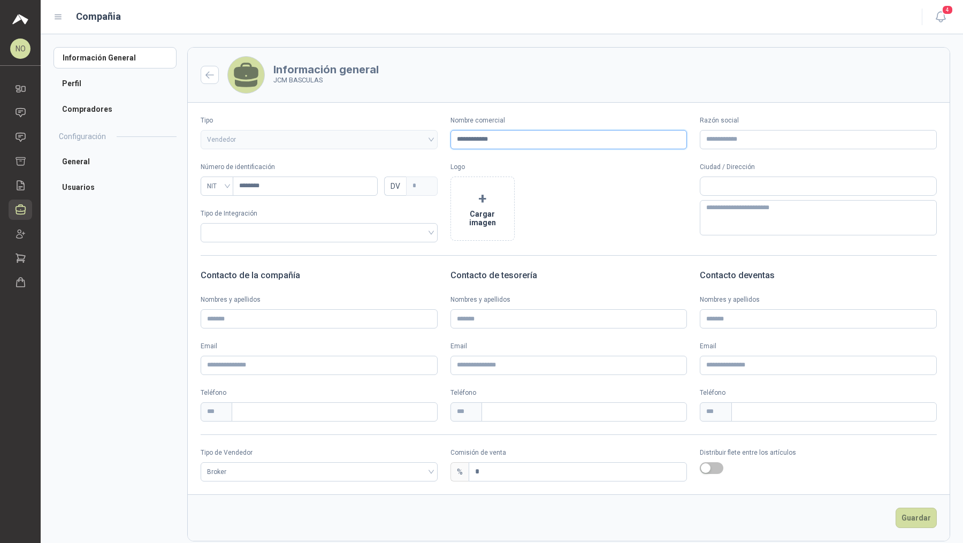
click at [607, 132] on input "**********" at bounding box center [569, 139] width 237 height 19
drag, startPoint x: 531, startPoint y: 143, endPoint x: 457, endPoint y: 141, distance: 73.9
click at [457, 141] on input "**********" at bounding box center [569, 139] width 237 height 19
click at [784, 146] on input "Razón social" at bounding box center [818, 139] width 237 height 19
paste input "**********"
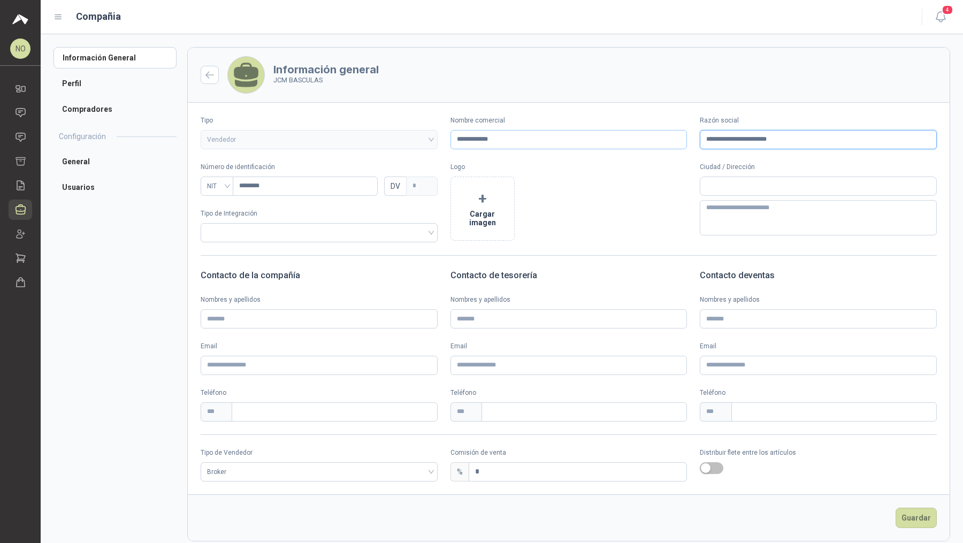
type input "**********"
drag, startPoint x: 529, startPoint y: 137, endPoint x: 444, endPoint y: 138, distance: 85.1
click at [444, 138] on div "**********" at bounding box center [569, 133] width 762 height 34
paste input "**********"
type input "**********"
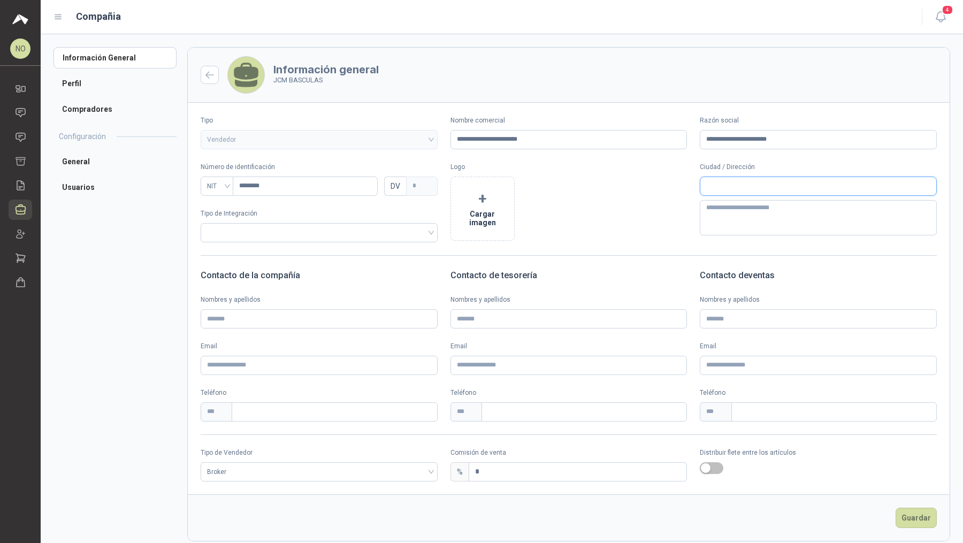
click at [717, 184] on input "text" at bounding box center [819, 186] width 236 height 18
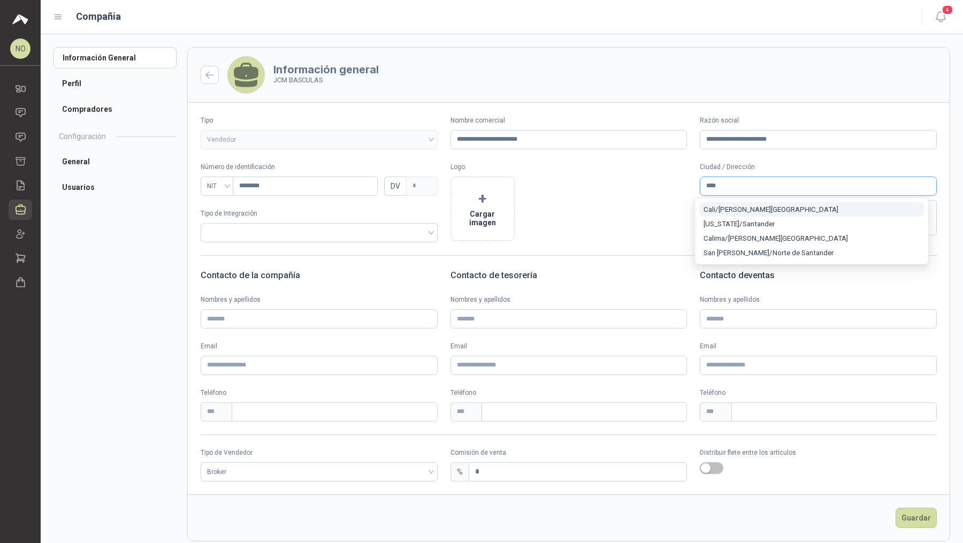
type input "****"
click at [756, 211] on span "Cali / [PERSON_NAME][GEOGRAPHIC_DATA]" at bounding box center [771, 210] width 135 height 8
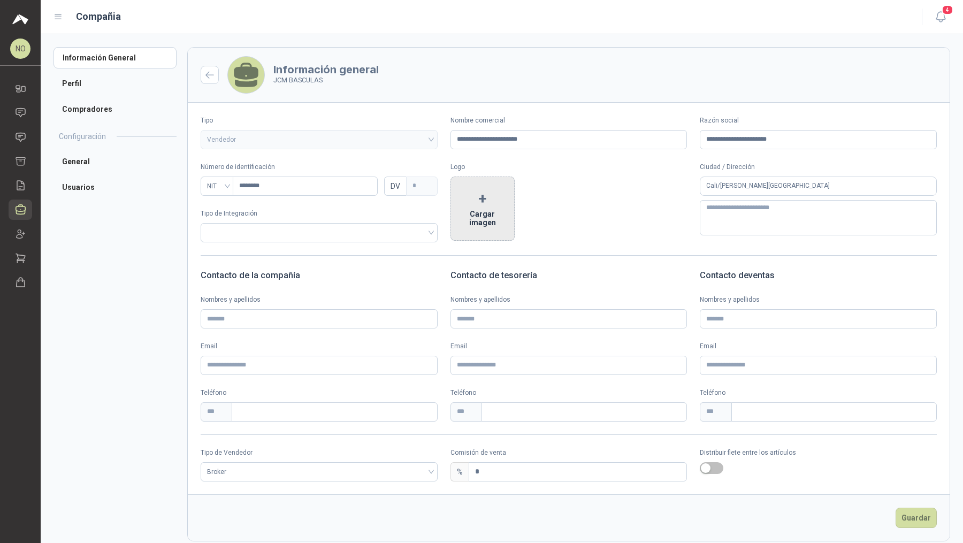
click at [481, 216] on button "+ Cargar imagen" at bounding box center [483, 209] width 64 height 64
click at [907, 512] on button "Guardar" at bounding box center [916, 518] width 41 height 20
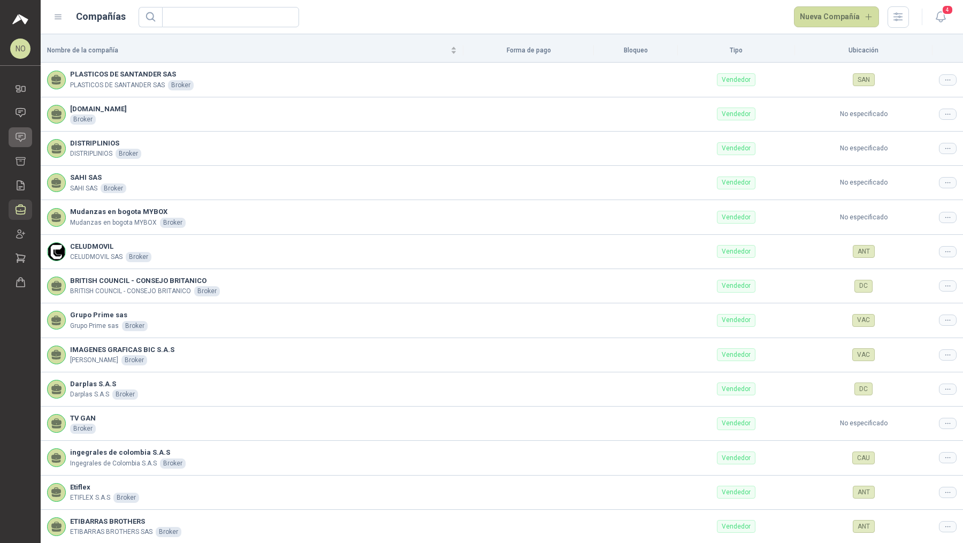
click at [25, 139] on icon at bounding box center [20, 137] width 11 height 11
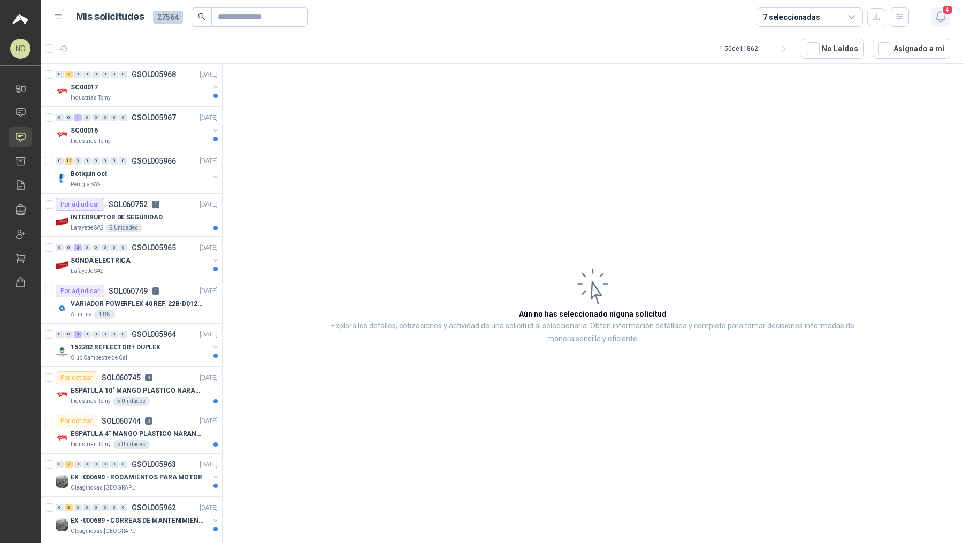
click at [946, 25] on button "4" at bounding box center [940, 16] width 19 height 19
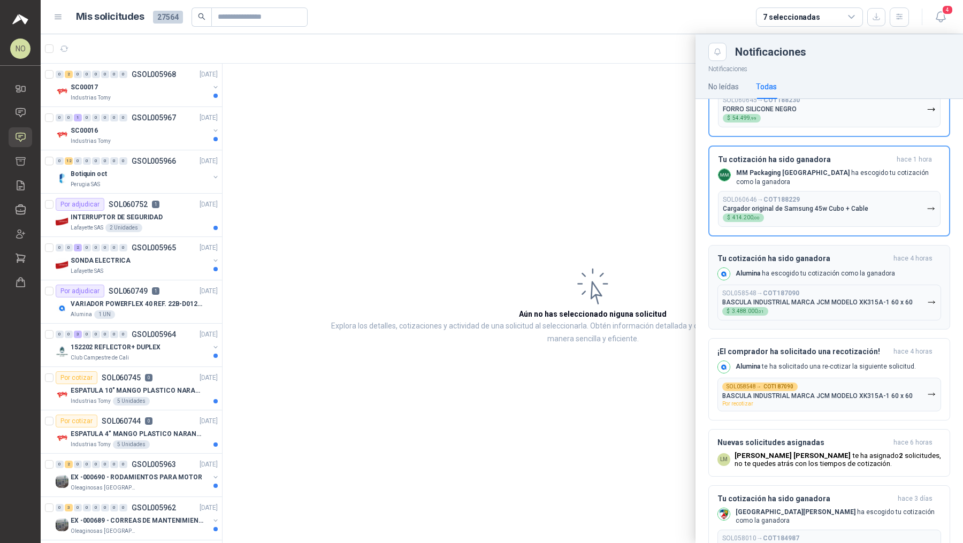
click at [823, 293] on div "SOL058548 → COT187090 BASCULA INDUSTRIAL MARCA JCM MODELO XK315A-1 60 x 60 $ 3.…" at bounding box center [817, 303] width 191 height 26
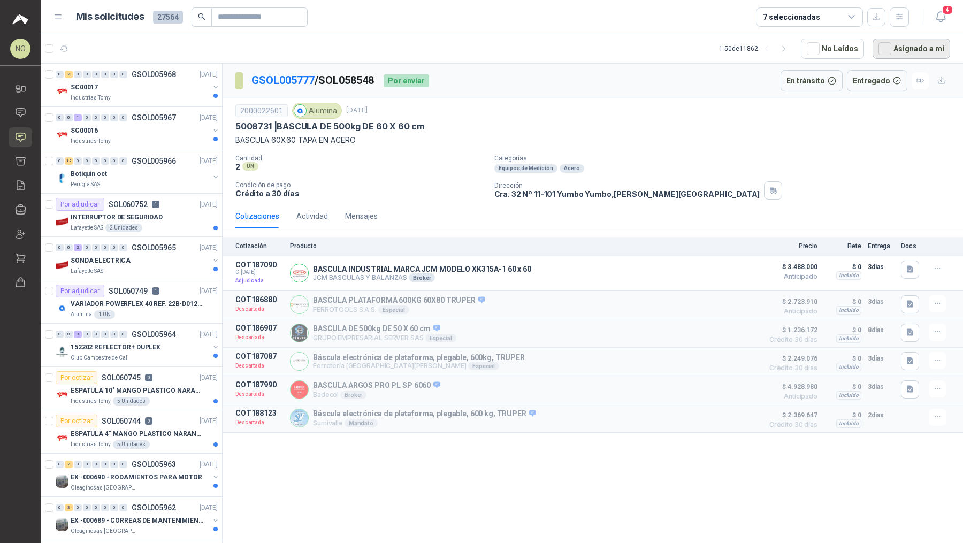
click at [932, 49] on button "Asignado a mi" at bounding box center [912, 49] width 78 height 20
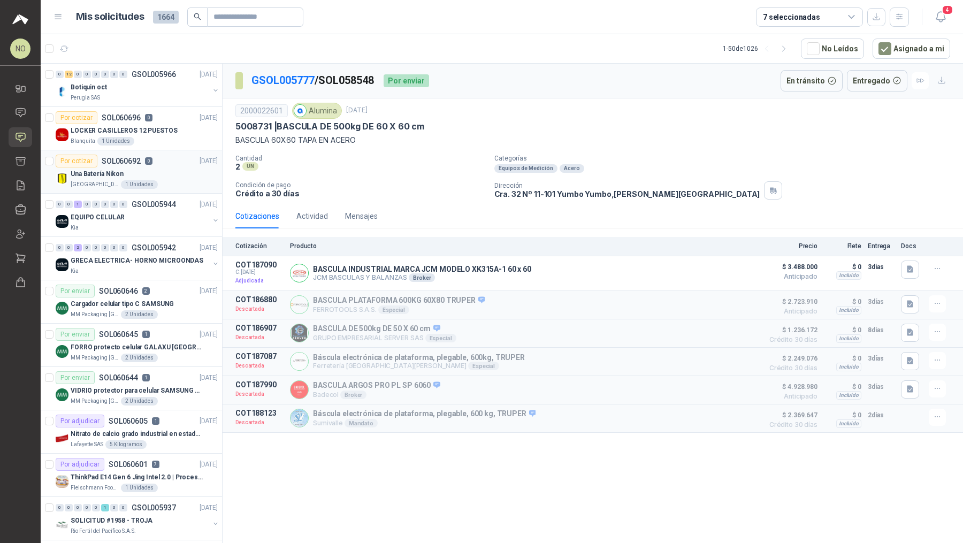
click at [151, 177] on div "Una Batería Nikon" at bounding box center [144, 174] width 147 height 13
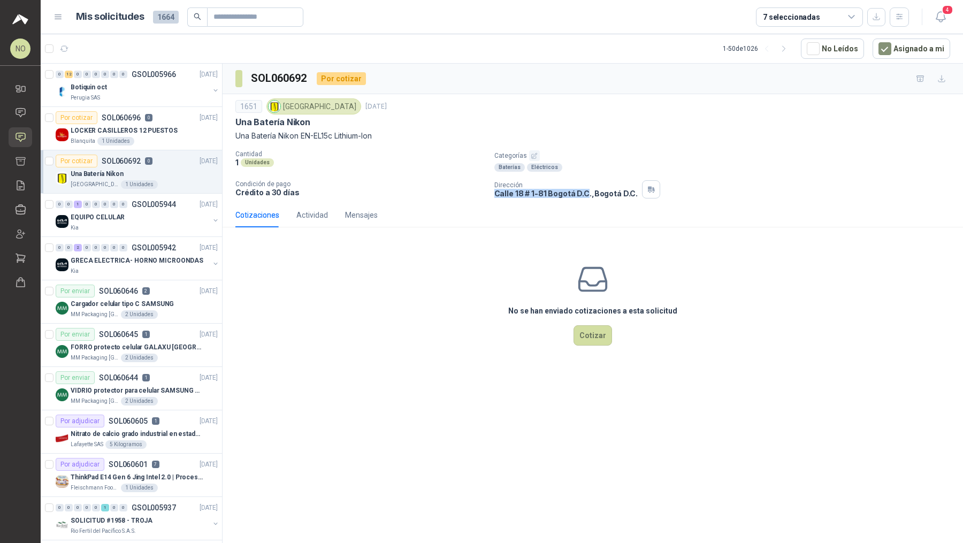
drag, startPoint x: 494, startPoint y: 194, endPoint x: 586, endPoint y: 196, distance: 91.5
click at [586, 196] on p "[STREET_ADDRESS] D.C. , [GEOGRAPHIC_DATA] D.C." at bounding box center [566, 193] width 144 height 9
click at [942, 20] on icon "button" at bounding box center [940, 17] width 9 height 10
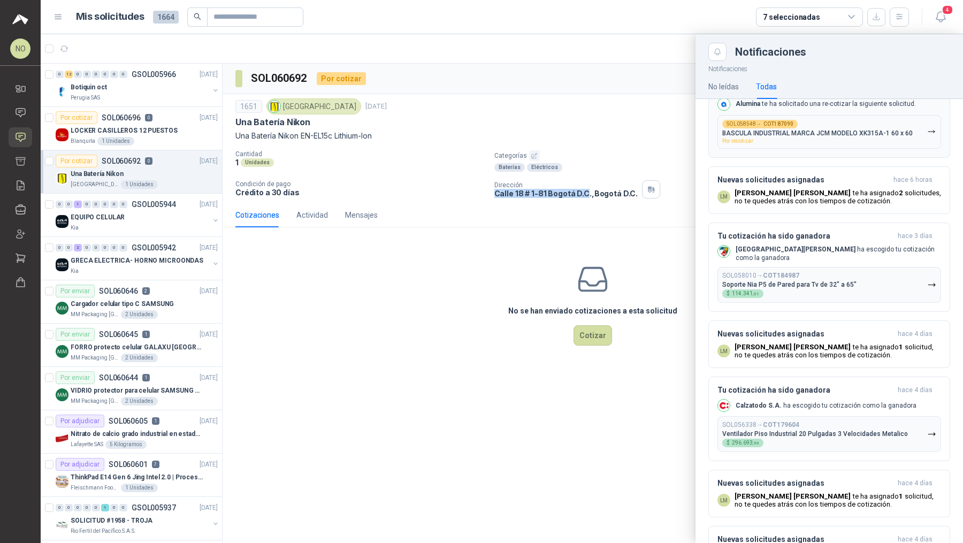
scroll to position [494, 0]
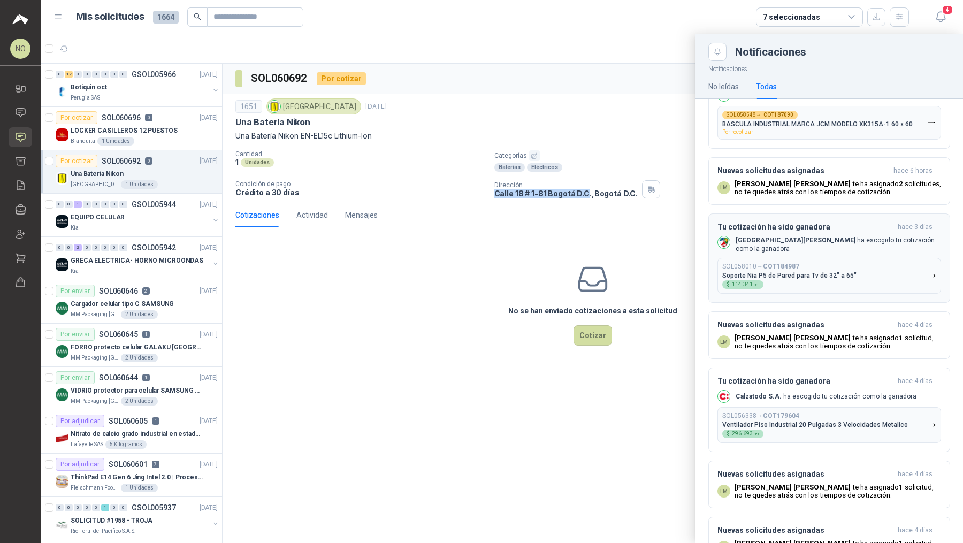
click at [824, 289] on button "Tu cotización ha sido ganadora [DATE] Colegio [PERSON_NAME] ha escogido tu coti…" at bounding box center [830, 259] width 242 height 90
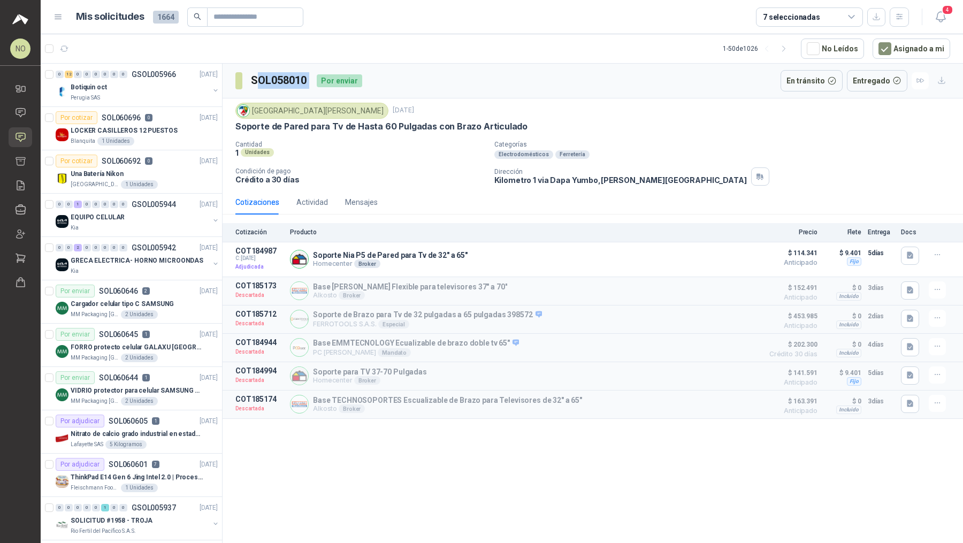
drag, startPoint x: 255, startPoint y: 80, endPoint x: 314, endPoint y: 80, distance: 58.9
click at [314, 80] on div "SOL058010 Por enviar" at bounding box center [298, 80] width 127 height 21
click at [281, 82] on h3 "SOL058010" at bounding box center [279, 80] width 57 height 17
drag, startPoint x: 248, startPoint y: 78, endPoint x: 315, endPoint y: 83, distance: 66.6
click at [315, 83] on div "SOL058010 Por enviar" at bounding box center [298, 80] width 127 height 21
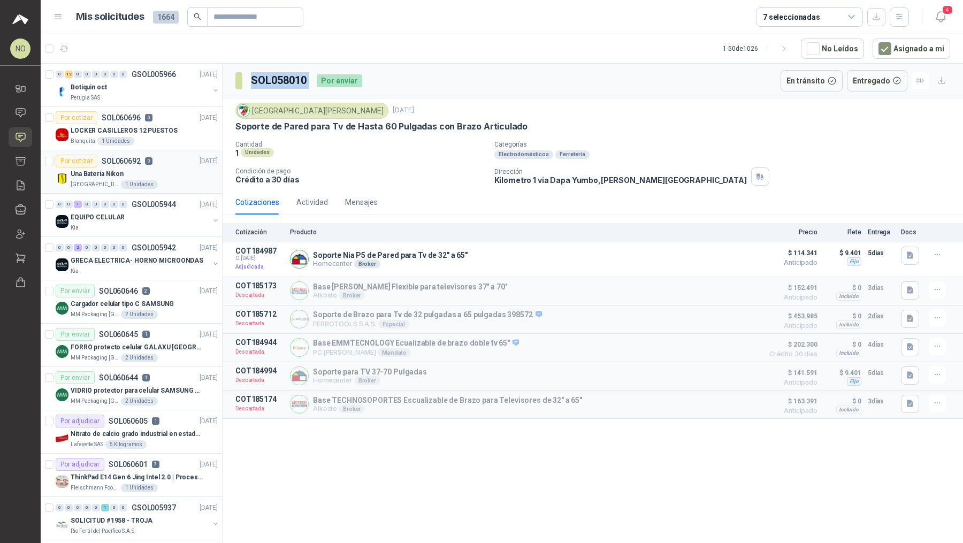
click at [156, 183] on div "[GEOGRAPHIC_DATA] 1 Unidades" at bounding box center [144, 184] width 147 height 9
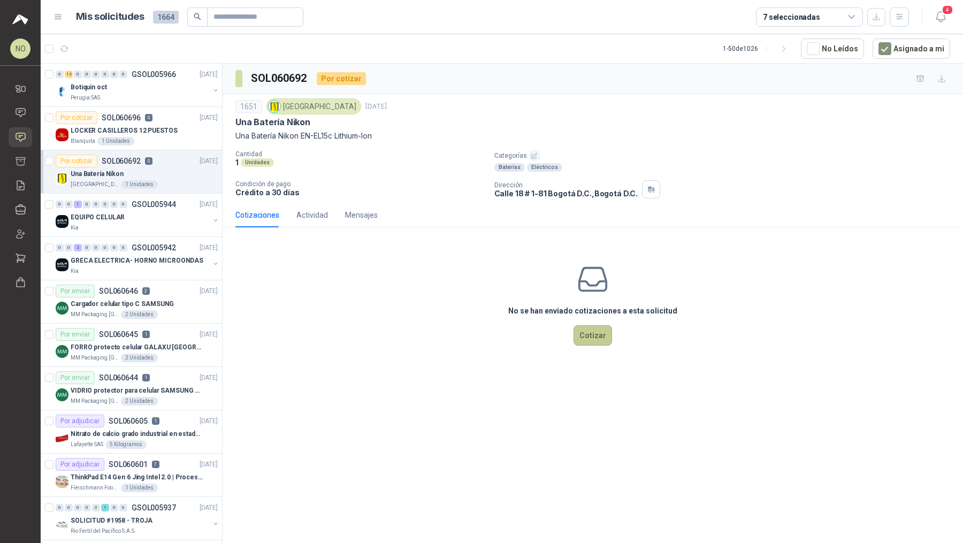
click at [604, 333] on button "Cotizar" at bounding box center [593, 335] width 39 height 20
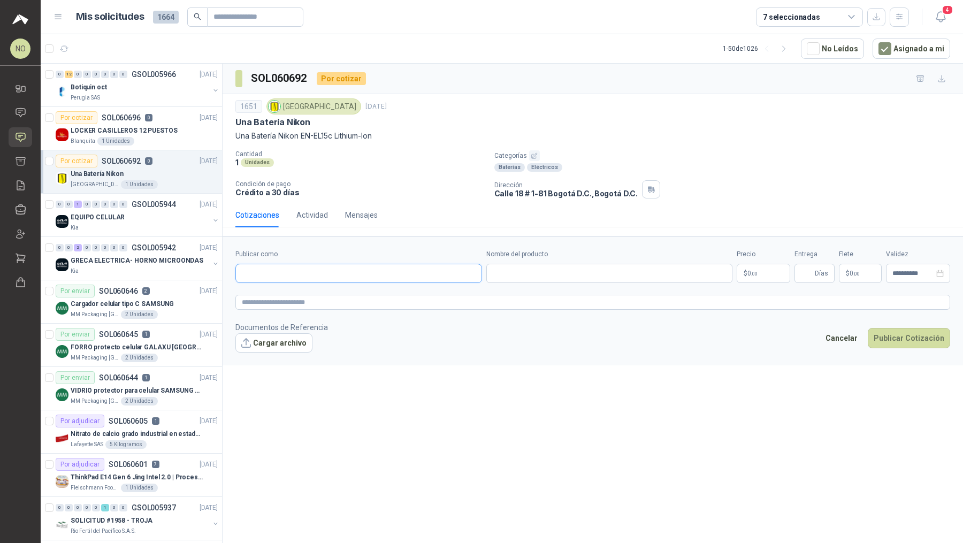
click at [383, 273] on input "Publicar como" at bounding box center [359, 273] width 246 height 18
type input "*****"
click at [363, 310] on div "LUMEN [GEOGRAPHIC_DATA] NIT : 900994026" at bounding box center [359, 316] width 229 height 12
type input "**********"
click at [542, 276] on input "Nombre del producto" at bounding box center [609, 273] width 247 height 19
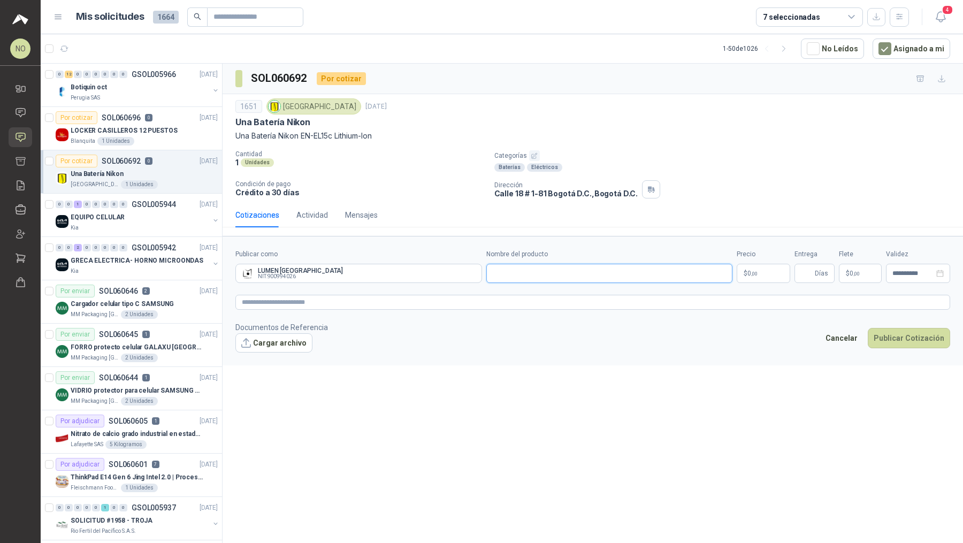
paste input "**********"
type input "**********"
click at [768, 281] on form "**********" at bounding box center [593, 301] width 741 height 130
click at [768, 271] on body "NO [PERSON_NAME] Inicio Chat Solicitudes Cotizar Remisiones Compañías Invitacio…" at bounding box center [481, 271] width 963 height 543
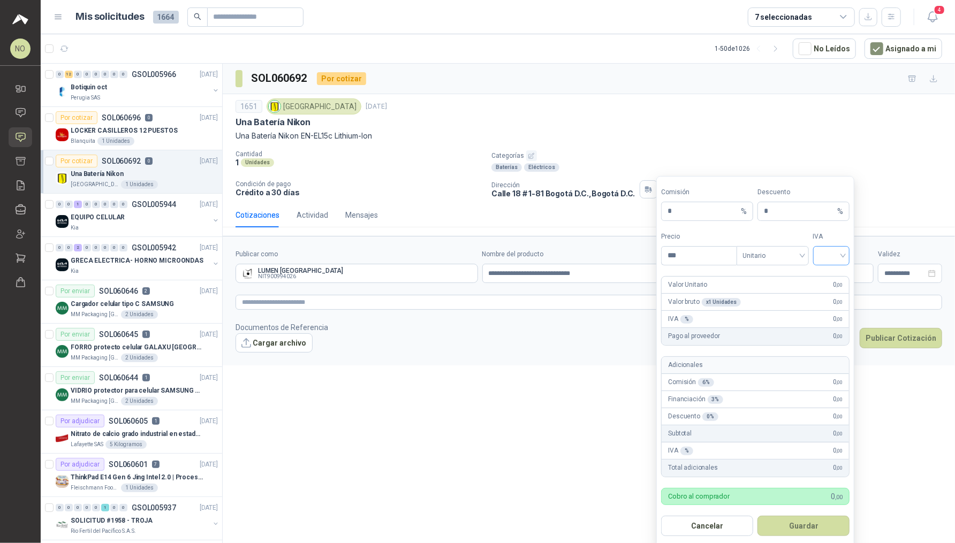
click at [826, 261] on input "search" at bounding box center [831, 255] width 24 height 16
click at [826, 277] on div "19%" at bounding box center [831, 277] width 20 height 12
click at [785, 263] on span at bounding box center [772, 256] width 59 height 18
click at [782, 298] on div "Unitario con IVA" at bounding box center [772, 294] width 55 height 12
click at [699, 262] on input "***" at bounding box center [698, 256] width 74 height 18
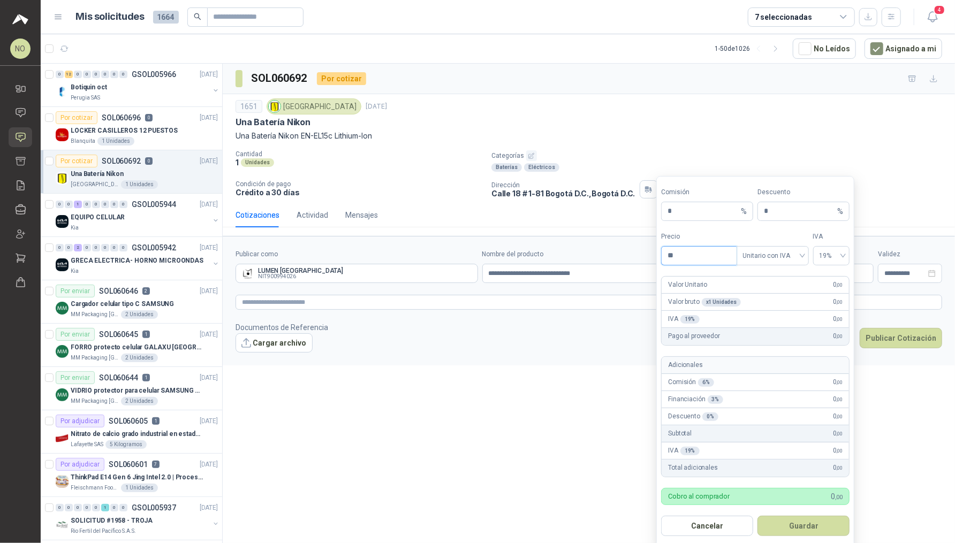
type input "*"
type input "*********"
click at [810, 521] on button "Guardar" at bounding box center [803, 526] width 92 height 20
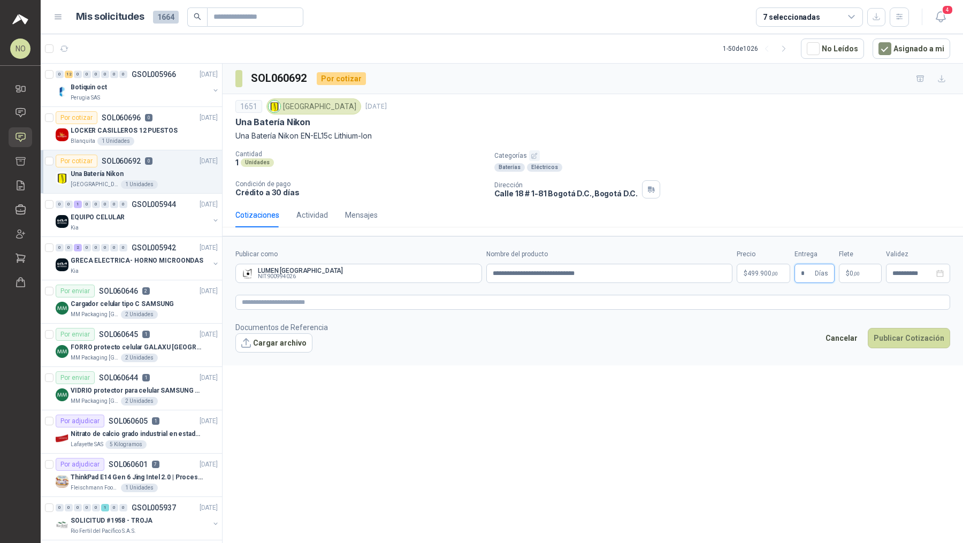
type input "*"
click at [748, 386] on div "**********" at bounding box center [593, 305] width 741 height 483
click at [850, 274] on span "0 ,00" at bounding box center [855, 273] width 10 height 6
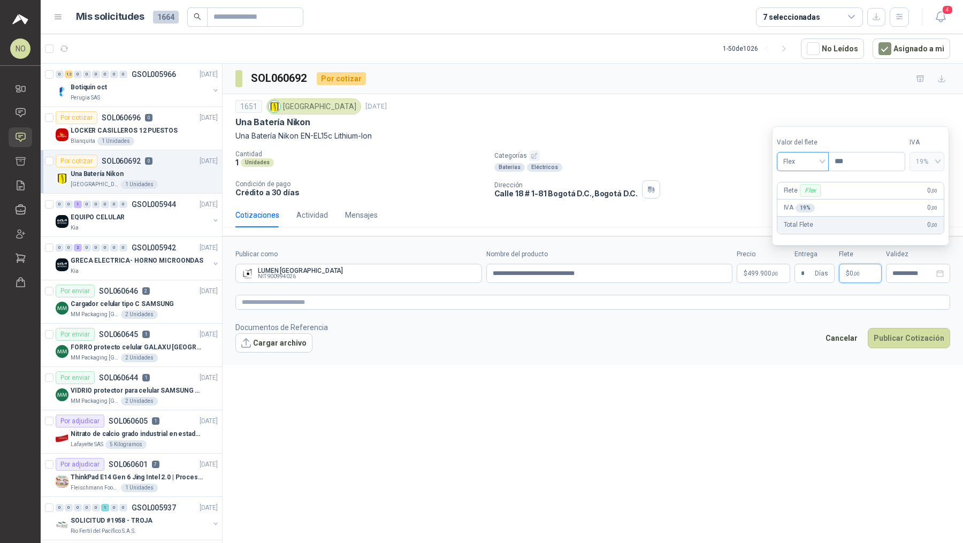
click at [818, 159] on span "Flex" at bounding box center [802, 162] width 39 height 16
click at [796, 218] on div "Fijo" at bounding box center [802, 219] width 35 height 12
click at [846, 166] on input "***" at bounding box center [867, 162] width 76 height 18
type input "*"
type input "********"
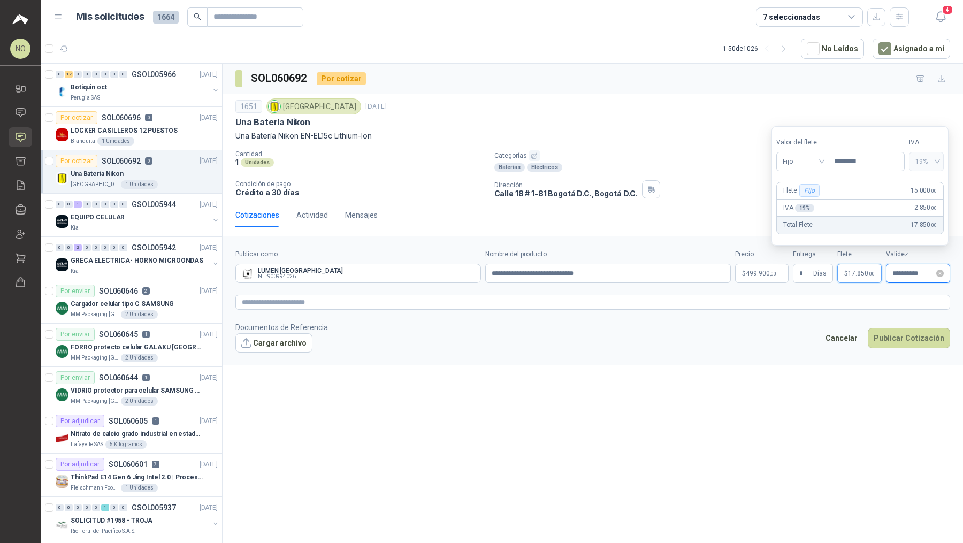
click at [901, 270] on input "**********" at bounding box center [914, 273] width 42 height 7
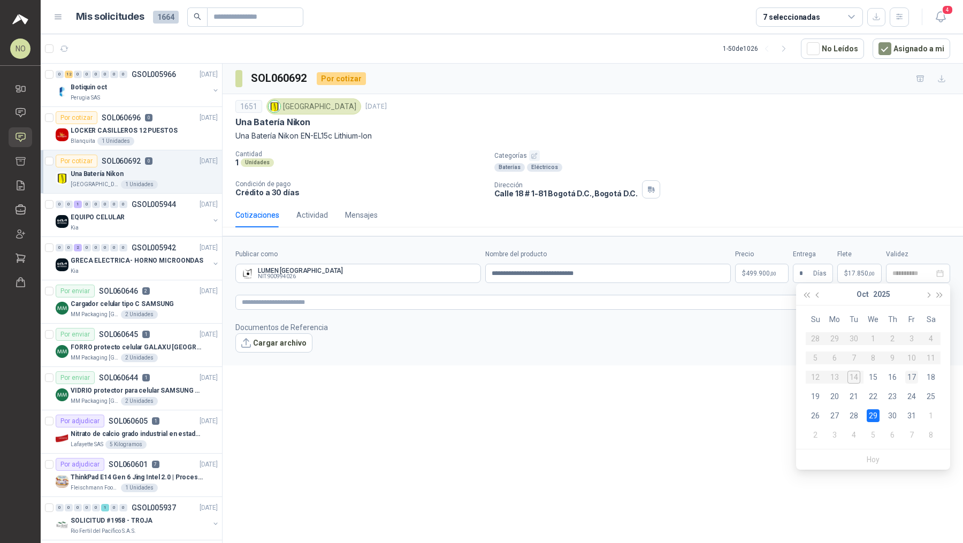
click at [912, 379] on div "17" at bounding box center [911, 377] width 13 height 13
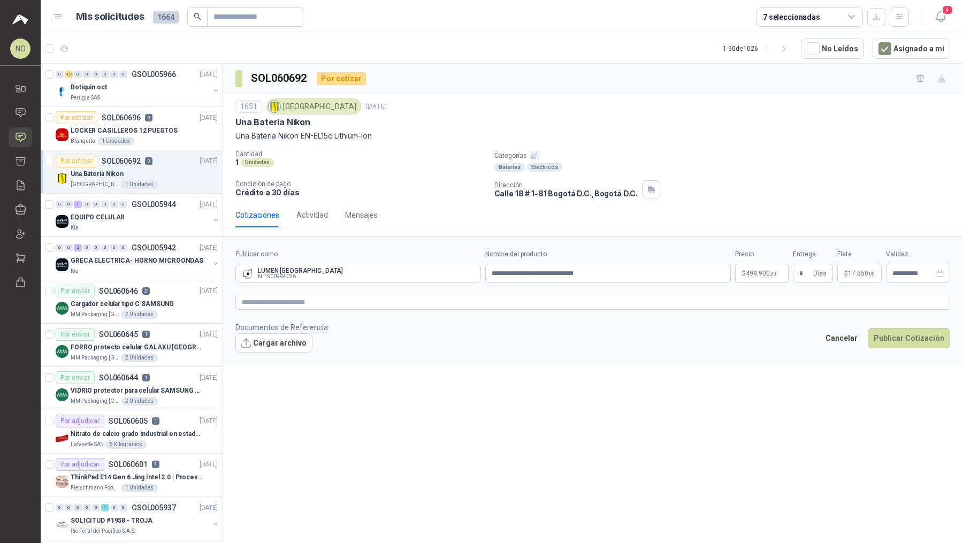
type input "**********"
click at [355, 301] on textarea at bounding box center [592, 302] width 715 height 15
paste textarea "**********"
type textarea "**********"
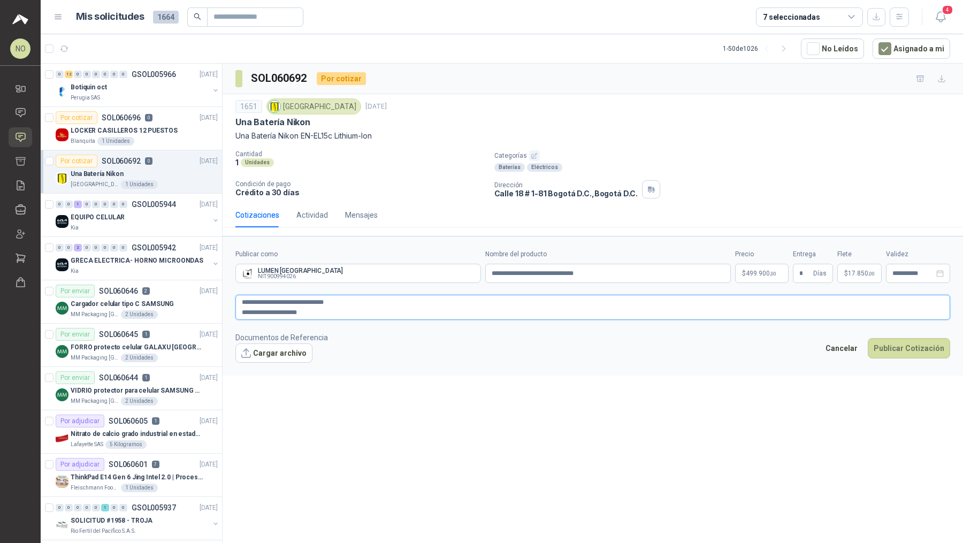
drag, startPoint x: 326, startPoint y: 311, endPoint x: 236, endPoint y: 309, distance: 89.9
click at [236, 309] on textarea "**********" at bounding box center [592, 307] width 715 height 25
type textarea "**********"
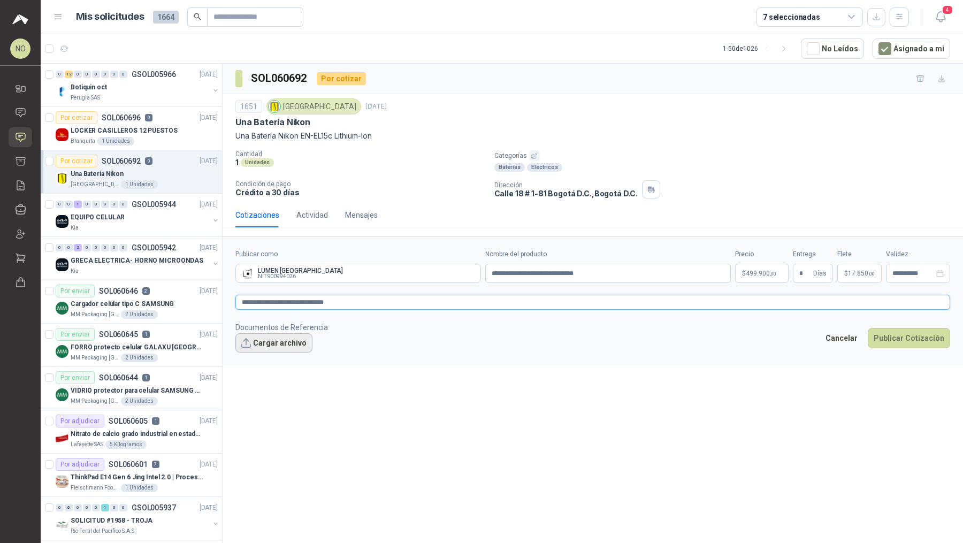
type textarea "**********"
click at [276, 345] on button "Cargar archivo" at bounding box center [273, 342] width 77 height 19
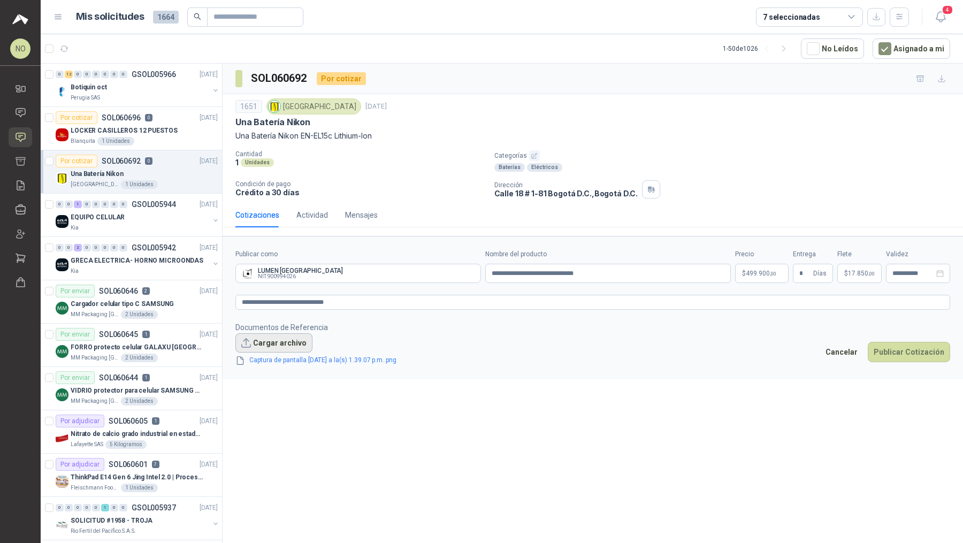
click at [278, 336] on button "Cargar archivo" at bounding box center [273, 342] width 77 height 19
click at [287, 337] on button "Cargar archivo" at bounding box center [273, 342] width 77 height 19
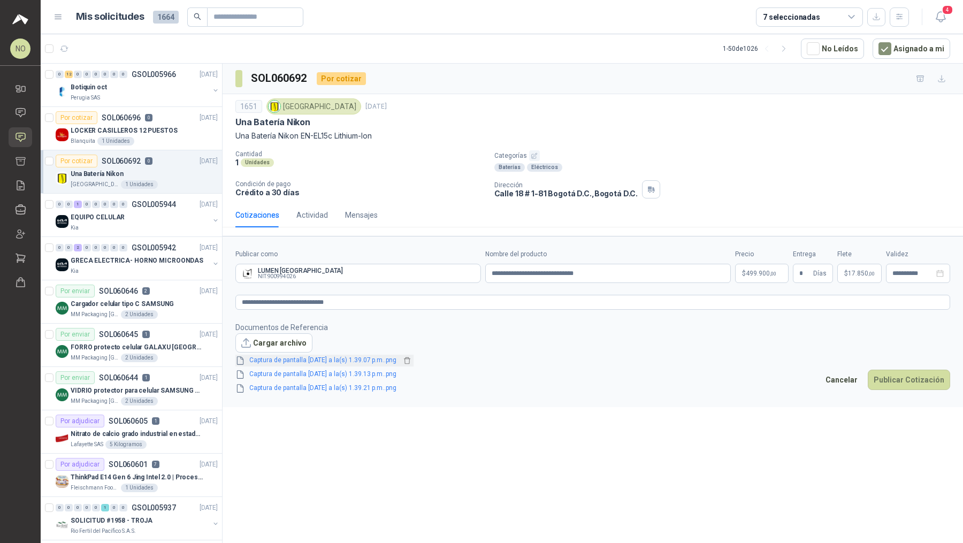
click at [376, 359] on link "Captura de pantalla [DATE] a la(s) 1.39.07 p.m..png" at bounding box center [323, 360] width 156 height 10
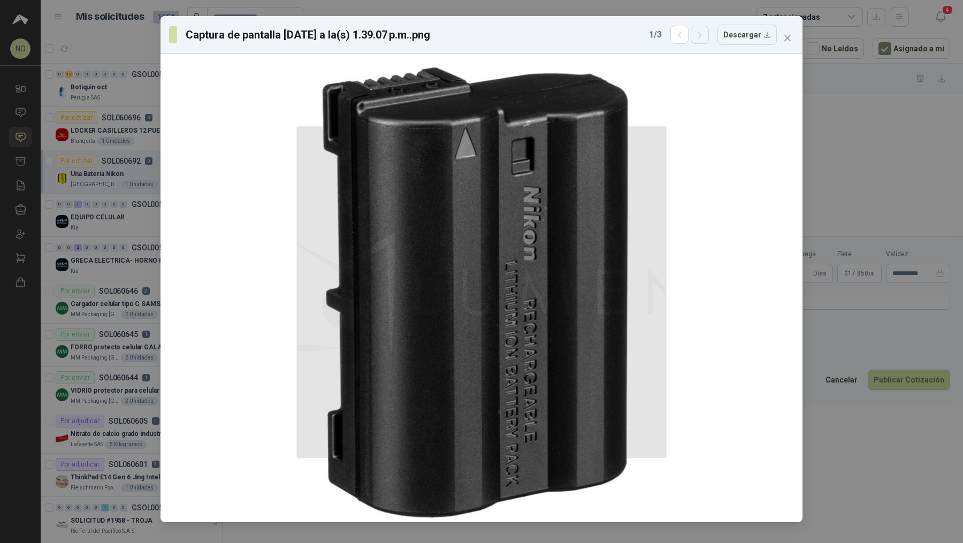
click at [703, 37] on icon "button" at bounding box center [700, 35] width 9 height 9
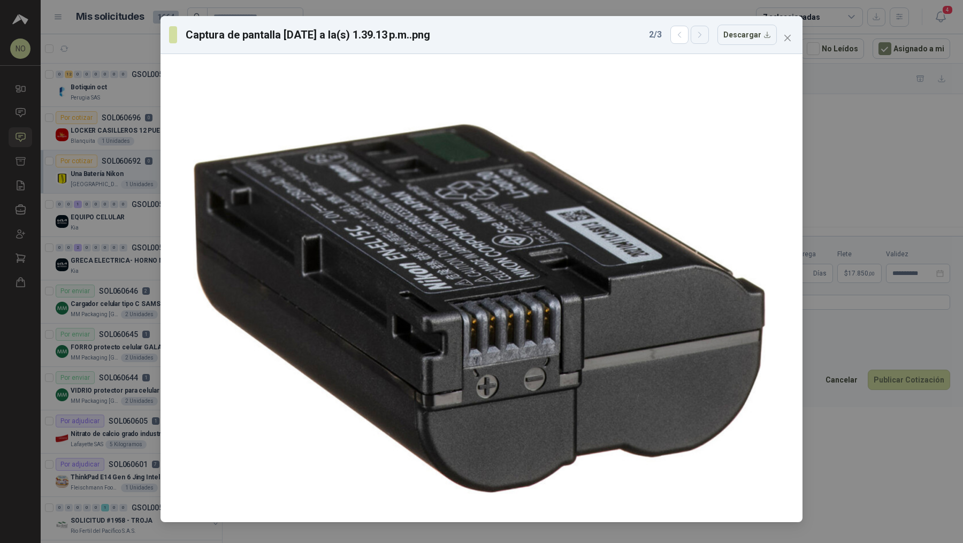
click at [703, 37] on icon "button" at bounding box center [700, 35] width 9 height 9
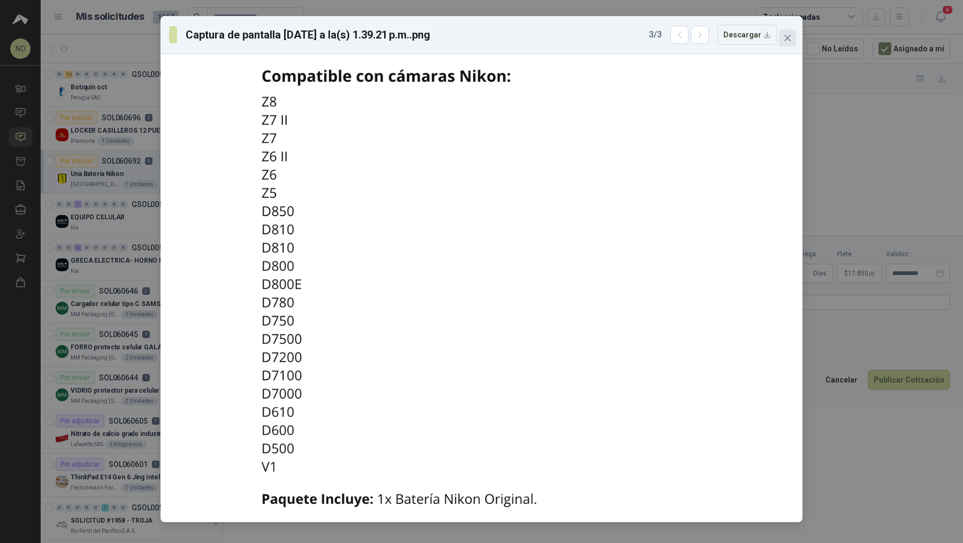
click at [787, 44] on button "Close" at bounding box center [787, 37] width 17 height 17
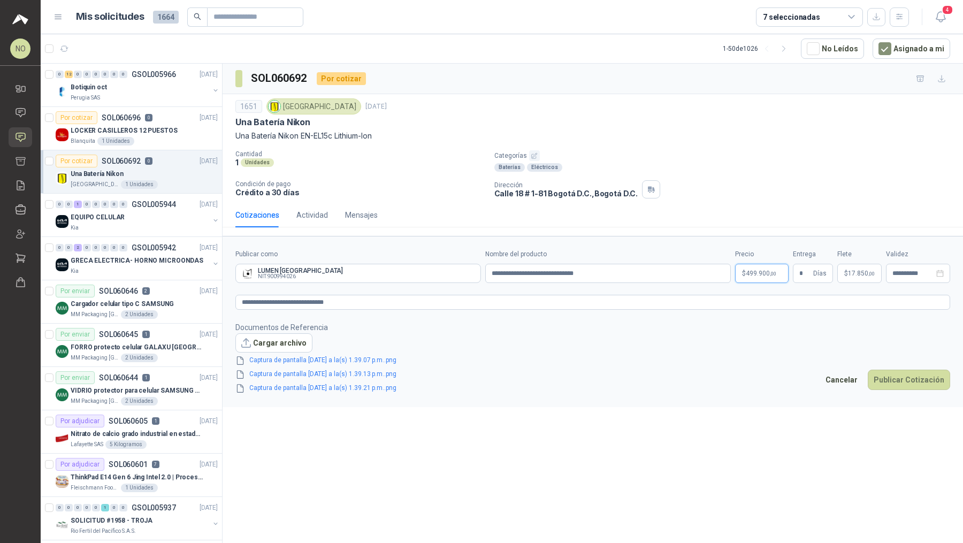
click at [751, 276] on body "NO [PERSON_NAME] Inicio Chat Solicitudes Cotizar Remisiones Compañías Invitacio…" at bounding box center [481, 271] width 963 height 543
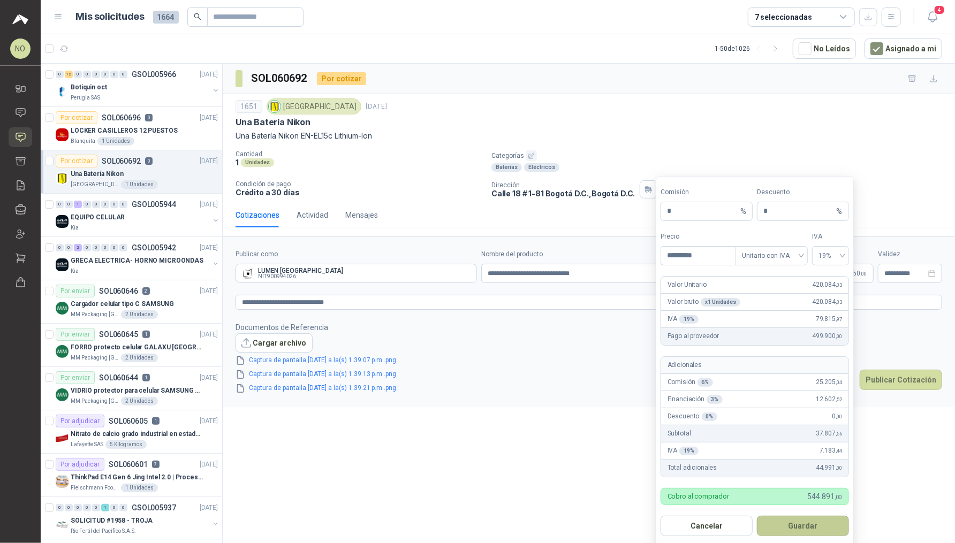
click at [823, 528] on button "Guardar" at bounding box center [803, 526] width 92 height 20
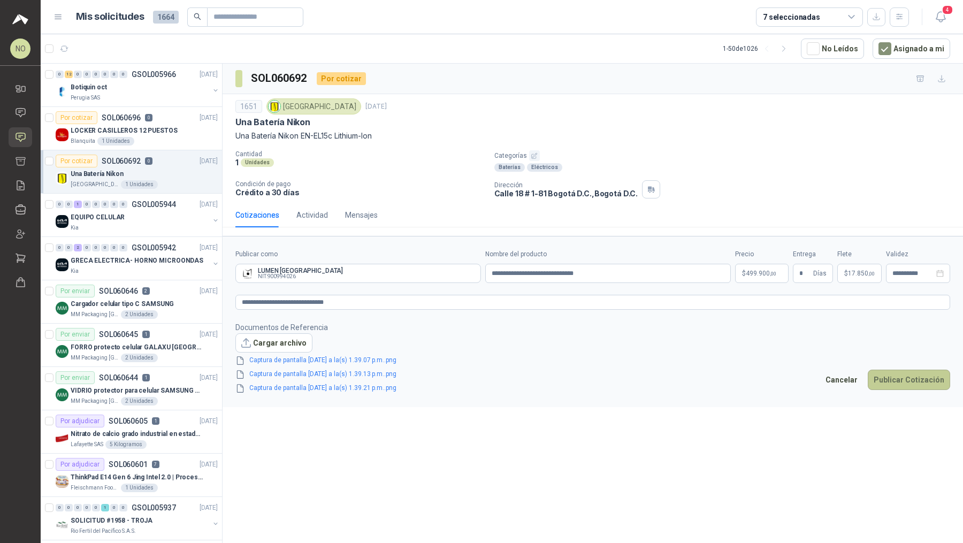
click at [925, 375] on button "Publicar Cotización" at bounding box center [909, 380] width 82 height 20
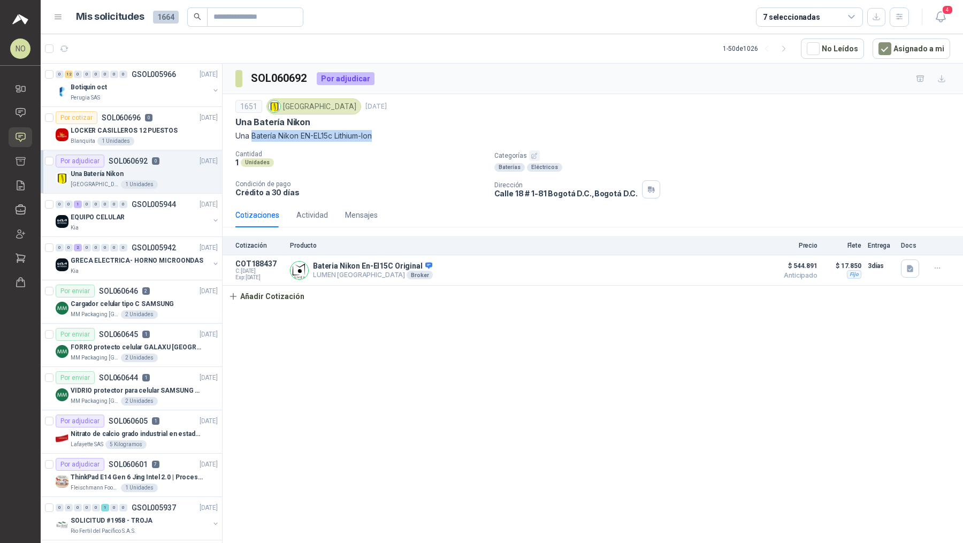
drag, startPoint x: 253, startPoint y: 135, endPoint x: 404, endPoint y: 135, distance: 150.4
click at [404, 135] on p "Una Batería Nikon EN-EL15c Lithium-Ion" at bounding box center [592, 136] width 715 height 12
click at [176, 124] on div "LOCKER CASILLEROS 12 PUESTOS" at bounding box center [144, 130] width 147 height 13
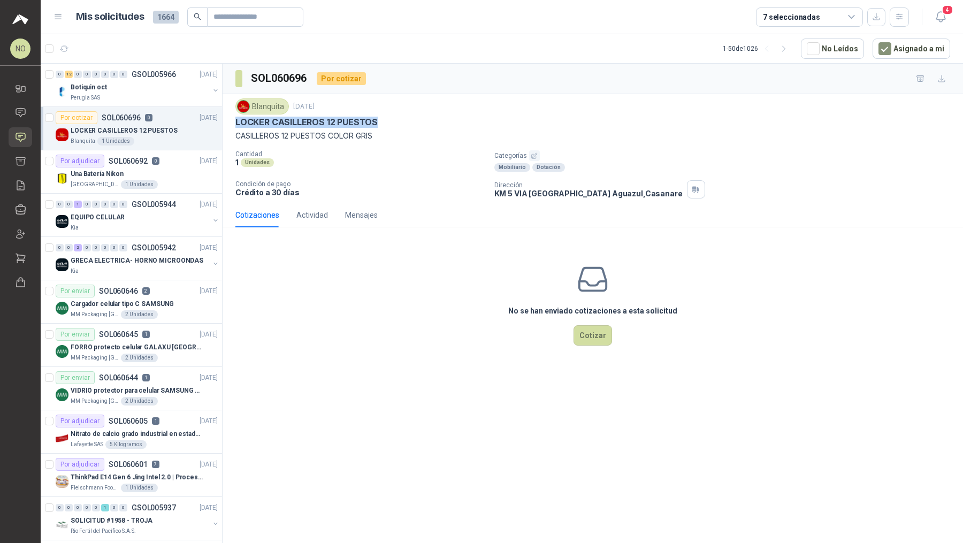
drag, startPoint x: 235, startPoint y: 122, endPoint x: 385, endPoint y: 123, distance: 149.3
click at [385, 123] on div "LOCKER CASILLEROS 12 PUESTOS" at bounding box center [592, 122] width 715 height 11
click at [235, 125] on p "LOCKER CASILLEROS 12 PUESTOS" at bounding box center [306, 122] width 142 height 11
drag, startPoint x: 235, startPoint y: 125, endPoint x: 380, endPoint y: 132, distance: 145.7
click at [380, 132] on div "Blanquita [DATE] LOCKER CASILLEROS 12 PUESTOS CASILLEROS 12 PUESTOS COLOR GRIS" at bounding box center [592, 119] width 715 height 43
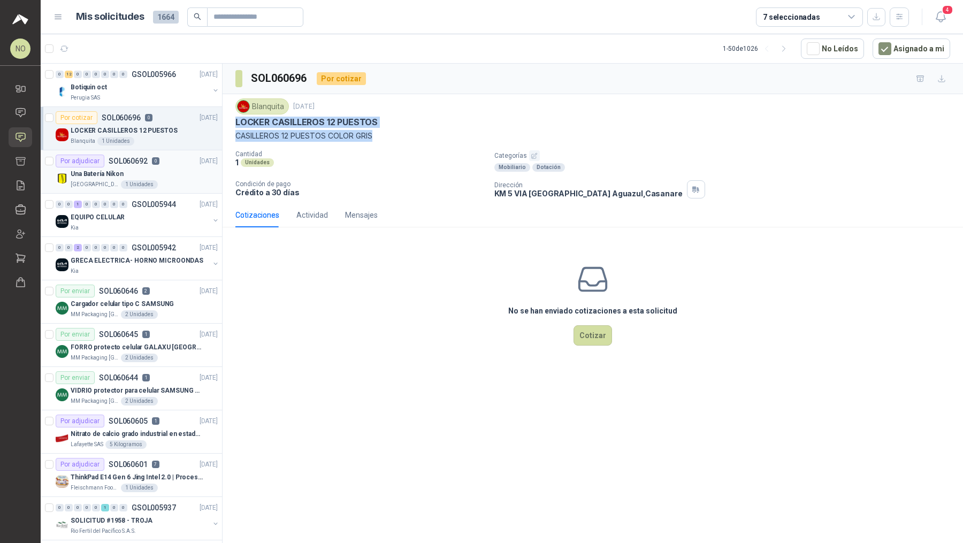
click at [157, 169] on div "Una Batería Nikon" at bounding box center [144, 174] width 147 height 13
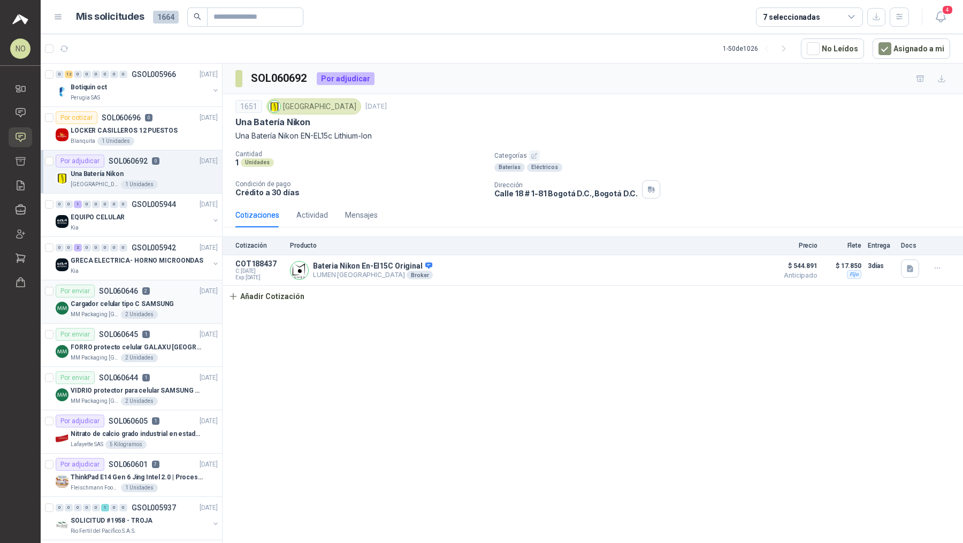
scroll to position [94, 0]
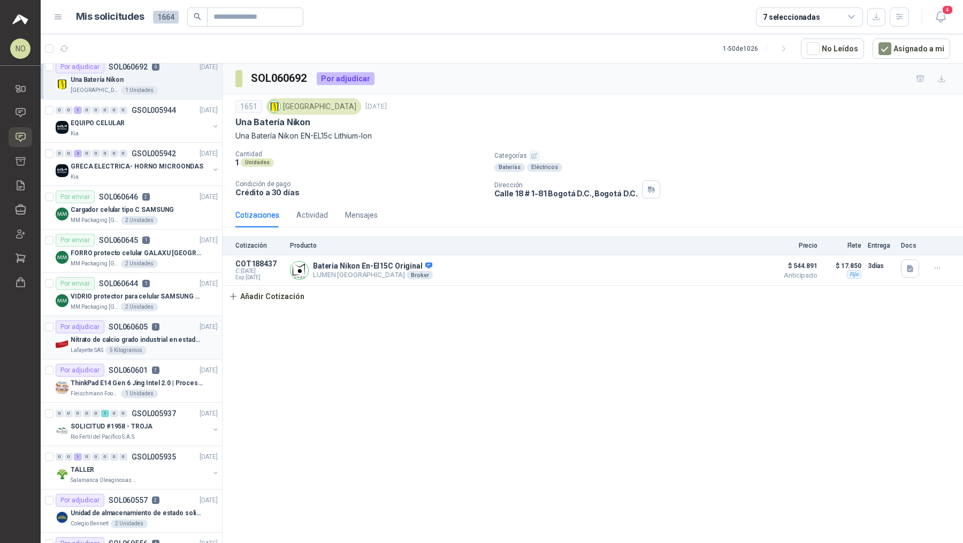
click at [175, 328] on div "Por adjudicar SOL060605 1 [DATE]" at bounding box center [137, 327] width 162 height 13
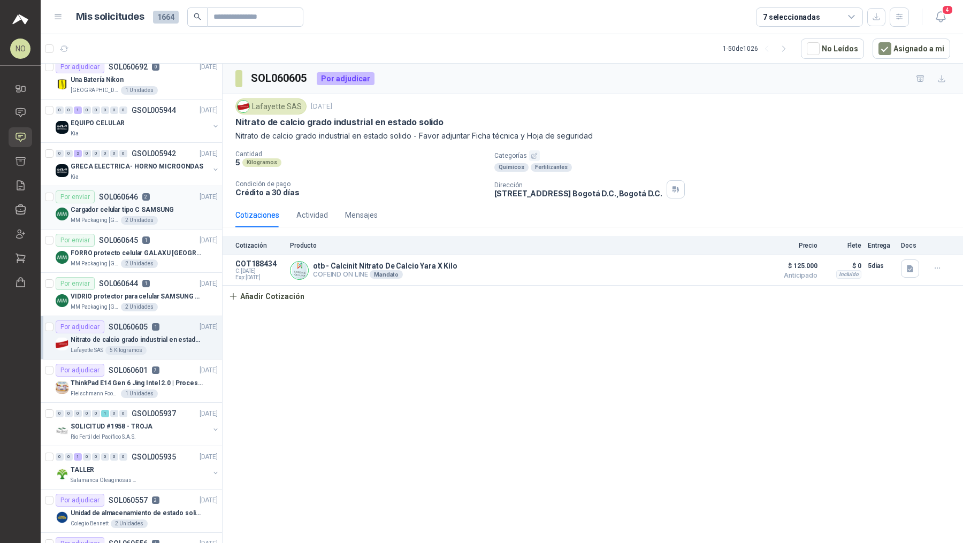
click at [172, 191] on div "Por enviar SOL060646 2 [DATE]" at bounding box center [137, 197] width 162 height 13
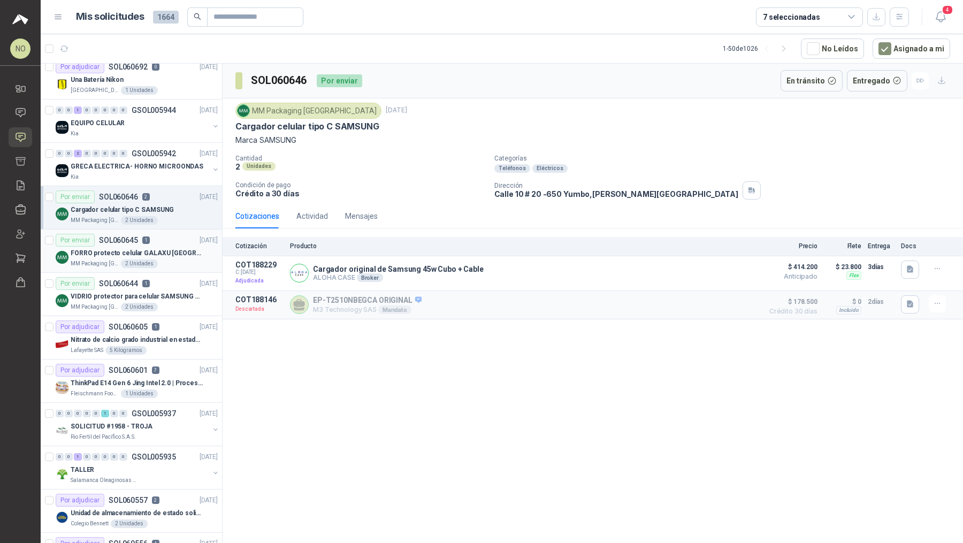
click at [146, 263] on div "2 Unidades" at bounding box center [139, 264] width 37 height 9
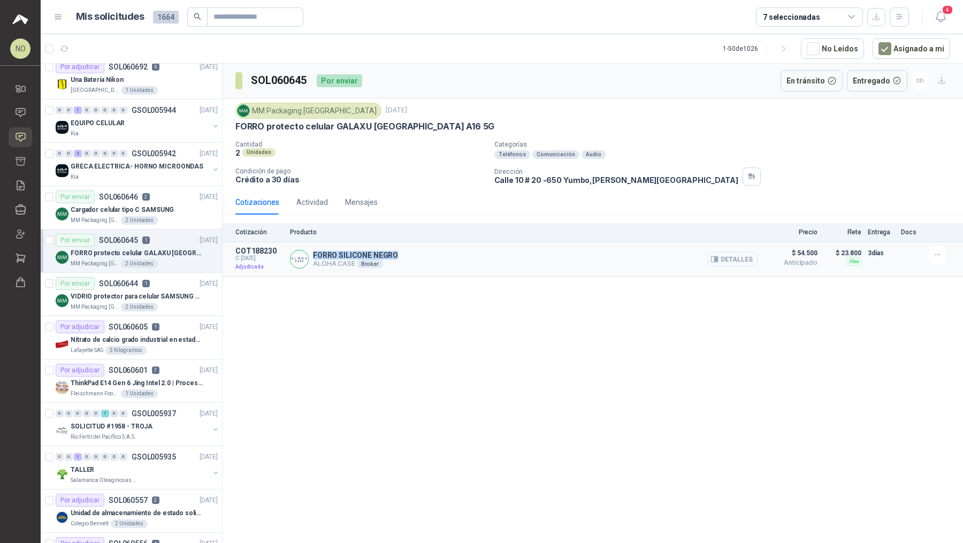
drag, startPoint x: 311, startPoint y: 253, endPoint x: 408, endPoint y: 252, distance: 96.3
click at [408, 252] on div "FORRO SILICONE NEGRO ALOHA CASE Broker Detalles" at bounding box center [524, 260] width 468 height 26
drag, startPoint x: 333, startPoint y: 124, endPoint x: 447, endPoint y: 123, distance: 114.0
click at [447, 123] on div "FORRO protecto celular GALAXU [GEOGRAPHIC_DATA] A16 5G" at bounding box center [592, 126] width 715 height 11
click at [141, 303] on div "2 Unidades" at bounding box center [139, 307] width 37 height 9
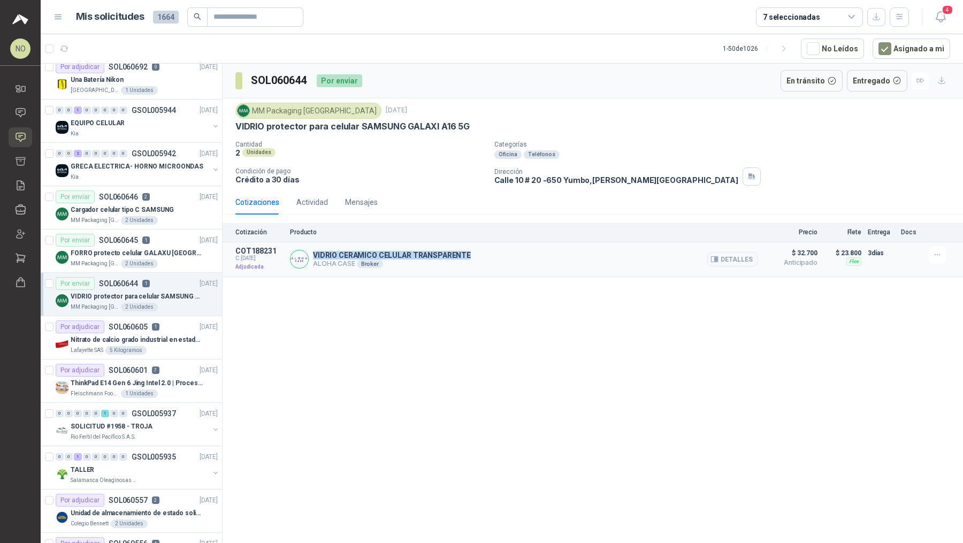
drag, startPoint x: 314, startPoint y: 252, endPoint x: 473, endPoint y: 254, distance: 159.5
click at [475, 254] on div "VIDRIO CERAMICO CELULAR TRANSPARENTE ALOHA CASE Broker Detalles" at bounding box center [524, 260] width 468 height 26
drag, startPoint x: 357, startPoint y: 123, endPoint x: 469, endPoint y: 122, distance: 111.9
click at [470, 123] on div "VIDRIO protector para celular SAMSUNG GALAXI A16 5G" at bounding box center [592, 126] width 715 height 11
